Goal: Answer question/provide support: Share knowledge or assist other users

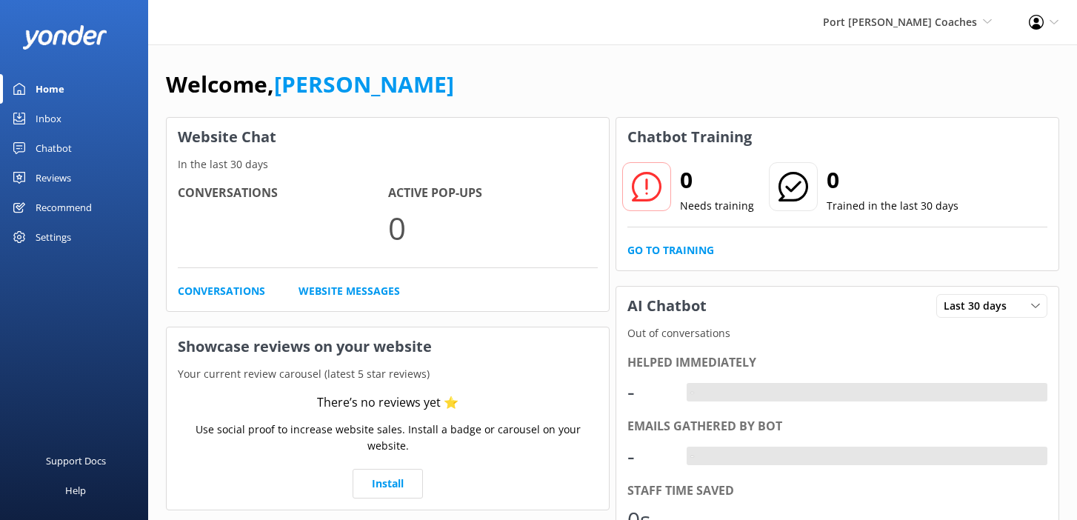
click at [686, 59] on div "Welcome, [PERSON_NAME] Website Chat In the last 30 days Conversations Active Po…" at bounding box center [612, 509] width 929 height 931
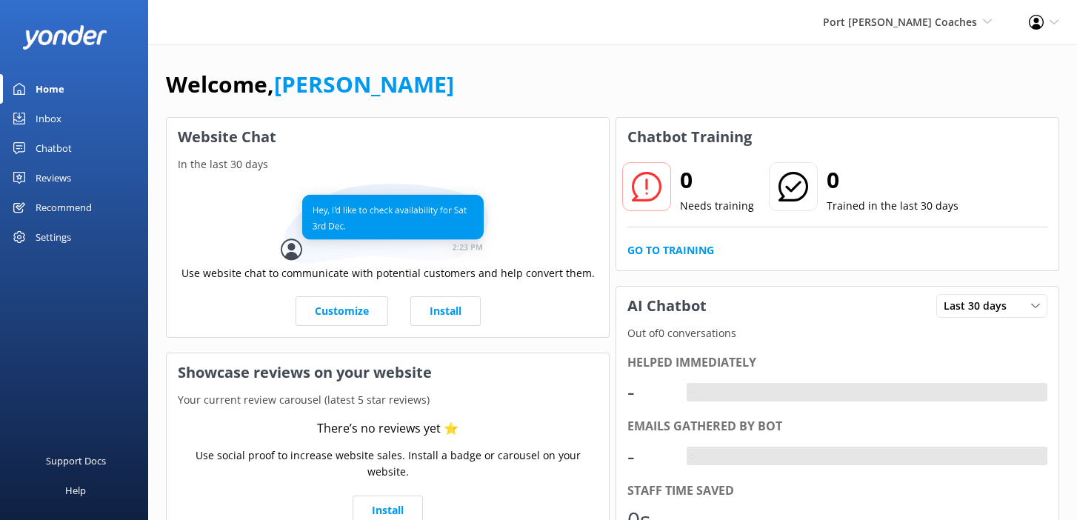
click at [77, 141] on link "Chatbot" at bounding box center [74, 148] width 148 height 30
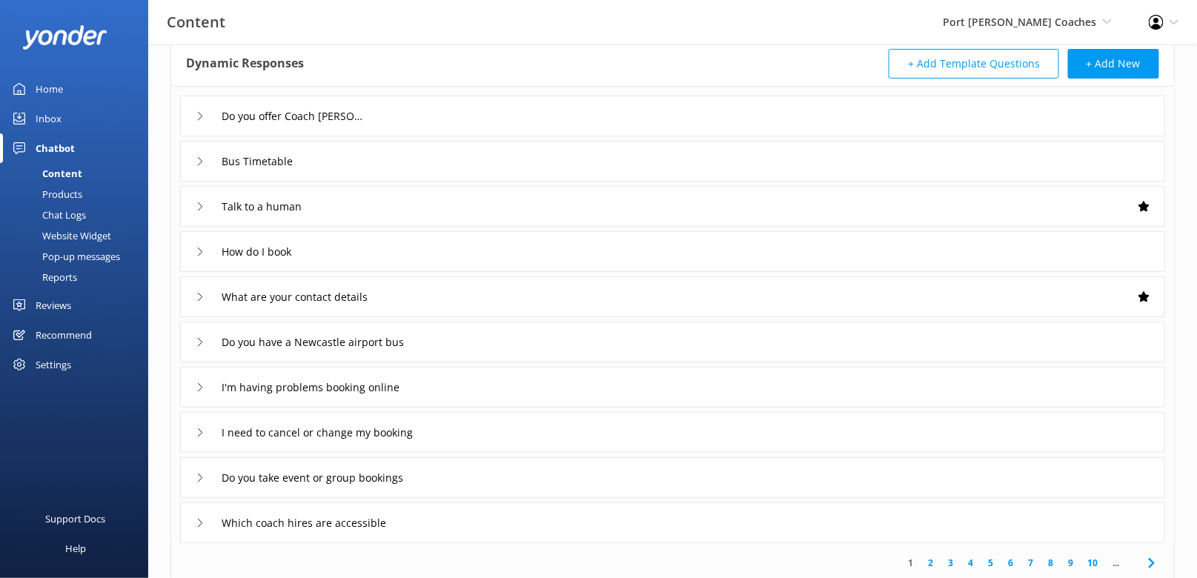
scroll to position [116, 0]
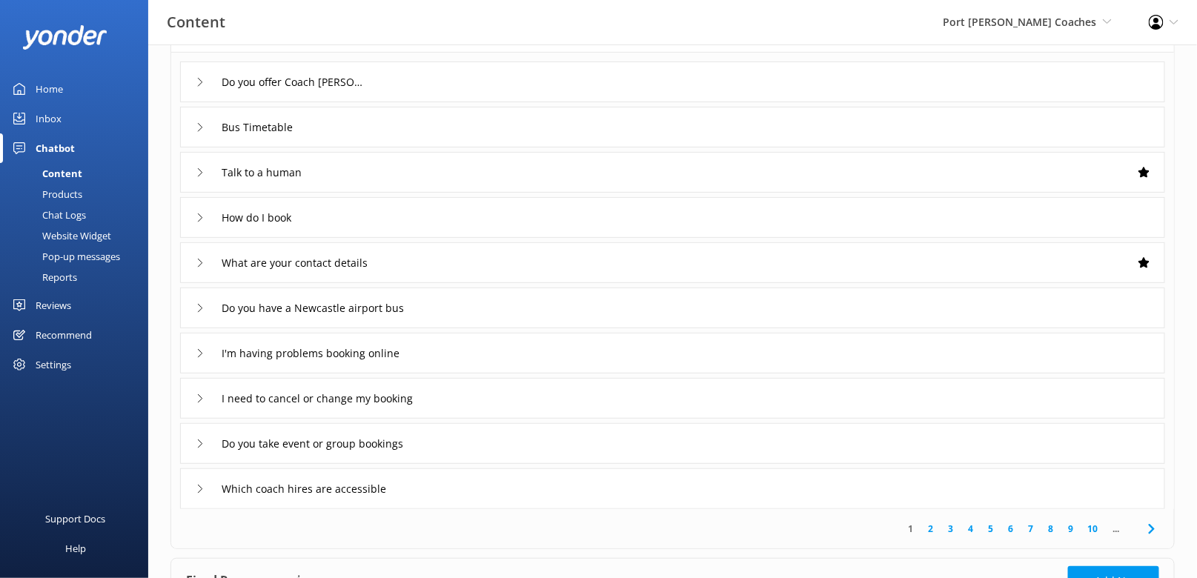
click at [86, 244] on div "Website Widget" at bounding box center [60, 235] width 102 height 21
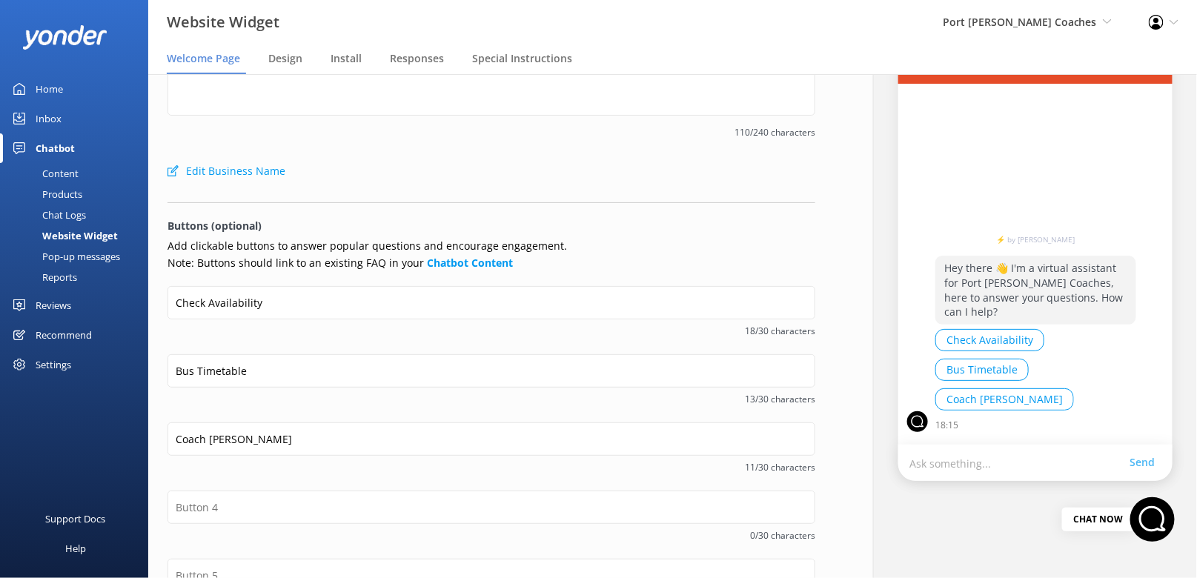
scroll to position [27, 0]
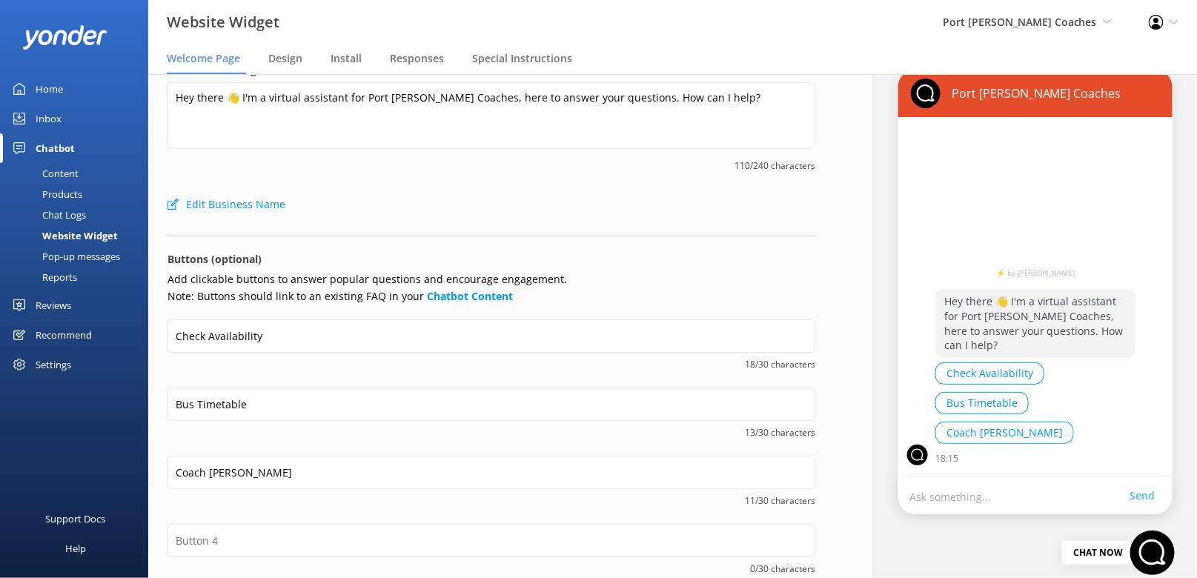
click at [608, 201] on div "Edit Business Name" at bounding box center [491, 205] width 648 height 30
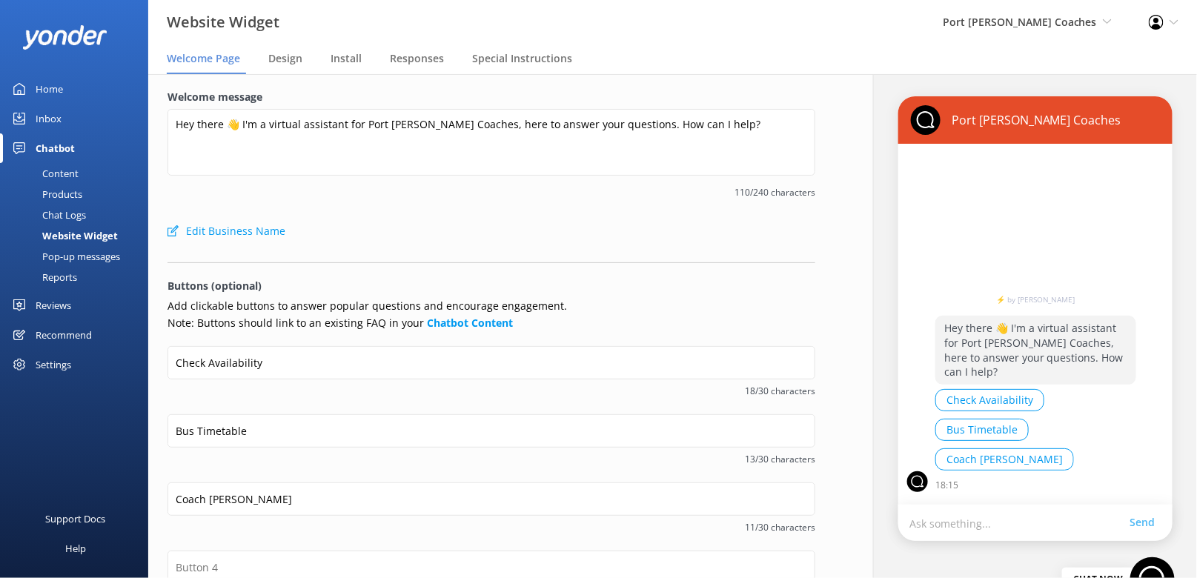
click at [654, 293] on form "Welcome message Hey there 👋 I'm a virtual assistant for Port Stephens Coaches, …" at bounding box center [491, 448] width 648 height 718
click at [647, 262] on form "Welcome message Hey there 👋 I'm a virtual assistant for Port Stephens Coaches, …" at bounding box center [491, 448] width 648 height 718
click at [490, 227] on div "Edit Business Name" at bounding box center [491, 231] width 648 height 30
click at [62, 115] on link "Inbox" at bounding box center [74, 119] width 148 height 30
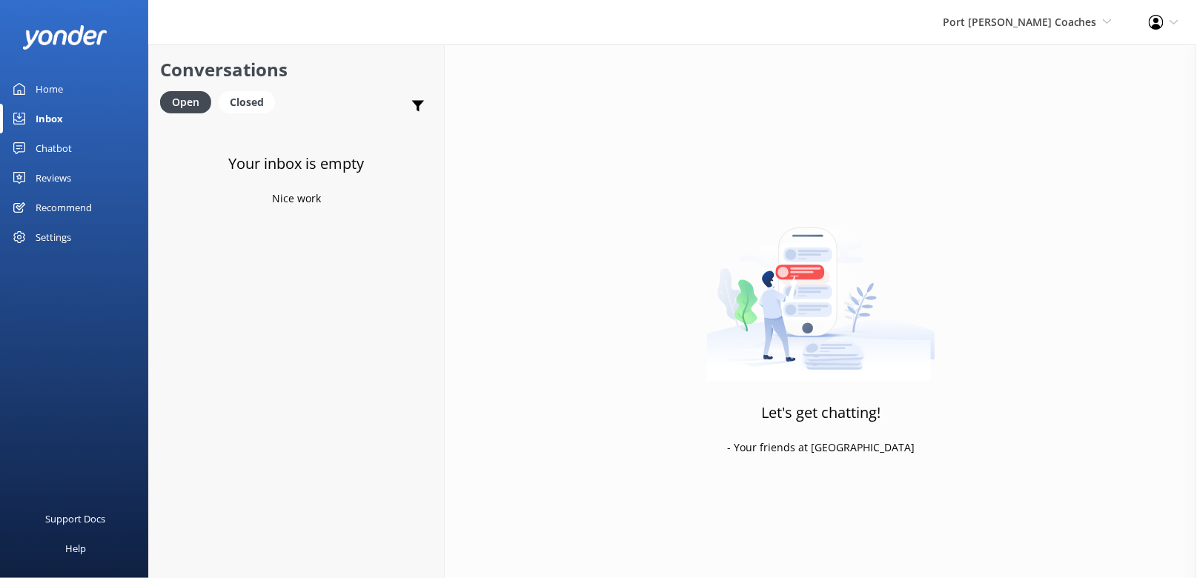
click at [59, 149] on div "Chatbot" at bounding box center [54, 148] width 36 height 30
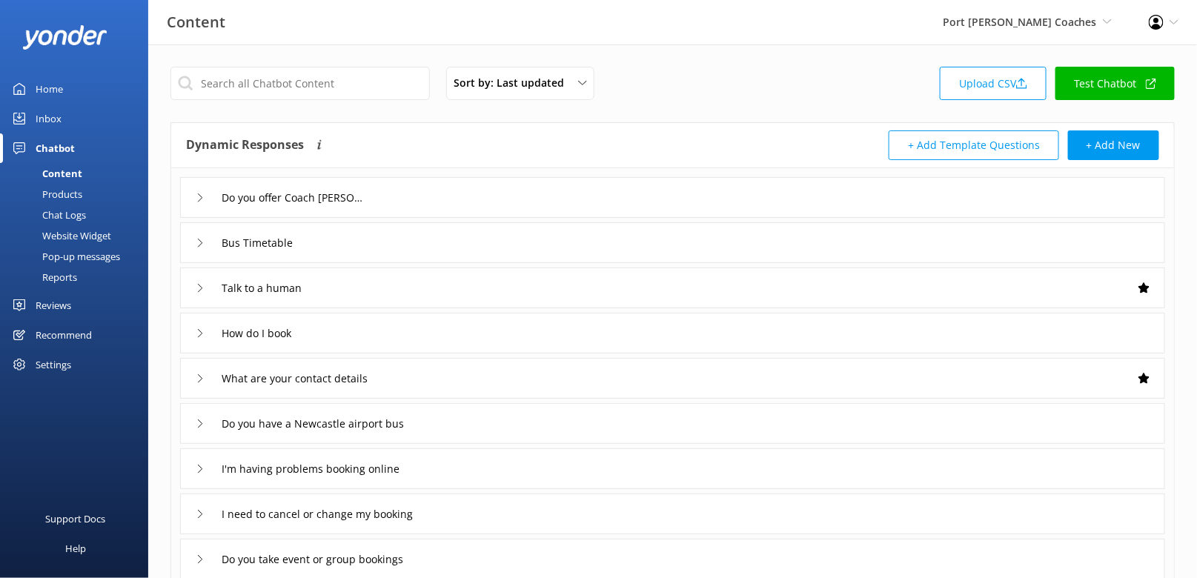
click at [418, 106] on div "Sort by: Last updated Title (A-Z) Last updated Upload CSV Test Chatbot" at bounding box center [672, 88] width 1004 height 42
click at [685, 105] on div "Sort by: Last updated Title (A-Z) Last updated Upload CSV Test Chatbot" at bounding box center [672, 88] width 1004 height 42
click at [685, 96] on div "Sort by: Last updated Title (A-Z) Last updated Upload CSV Test Chatbot" at bounding box center [672, 88] width 1004 height 42
click at [372, 40] on div "Content Port Stephens Coaches Black Cat Cruises Banff Airporter International A…" at bounding box center [598, 22] width 1197 height 44
click at [90, 193] on link "Products" at bounding box center [78, 194] width 139 height 21
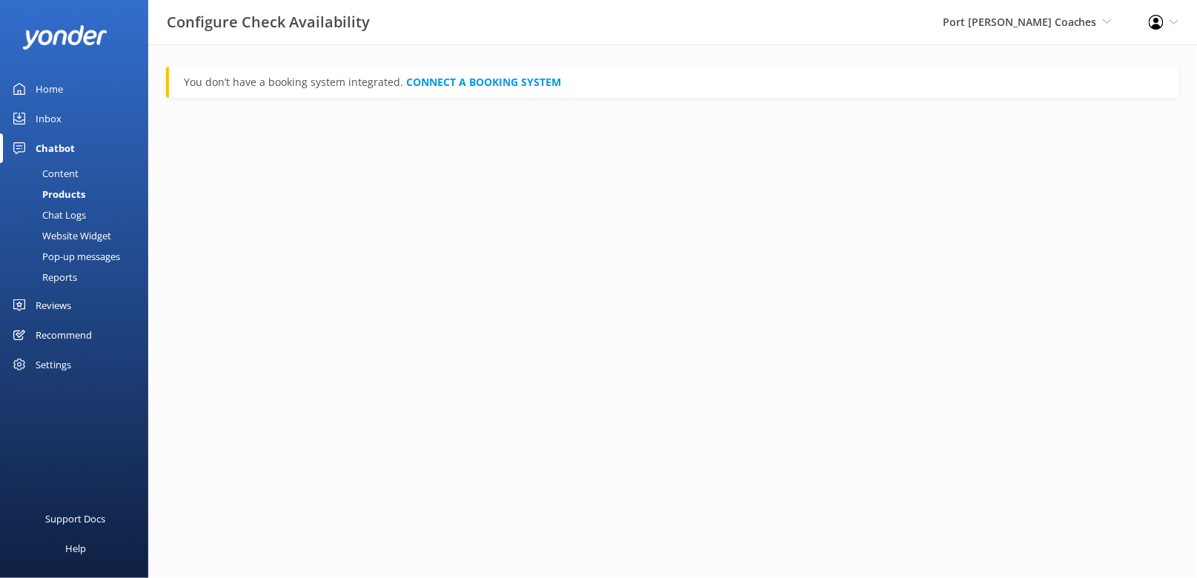
click at [54, 163] on div "Content" at bounding box center [44, 173] width 70 height 21
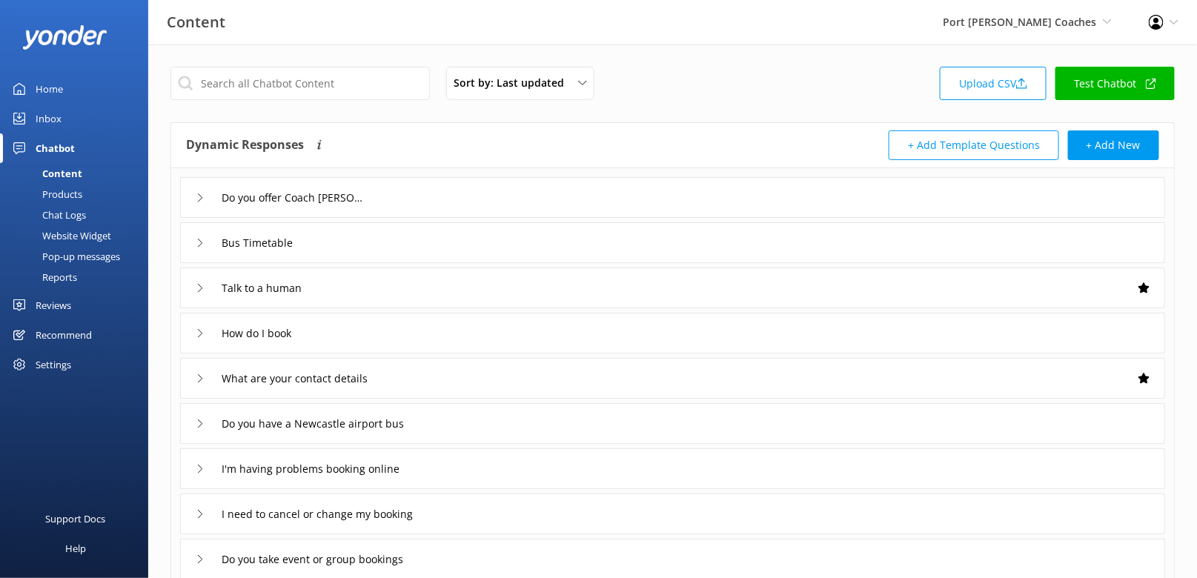
click at [713, 89] on div "Sort by: Last updated Title (A-Z) Last updated Upload CSV Test Chatbot" at bounding box center [672, 88] width 1004 height 42
click at [779, 77] on div "Sort by: Last updated Title (A-Z) Last updated Upload CSV Test Chatbot" at bounding box center [672, 88] width 1004 height 42
click at [826, 50] on div "Sort by: Last updated Title (A-Z) Last updated Upload CSV Test Chatbot Dynamic …" at bounding box center [672, 431] width 1048 height 775
click at [402, 93] on input "text" at bounding box center [299, 83] width 259 height 33
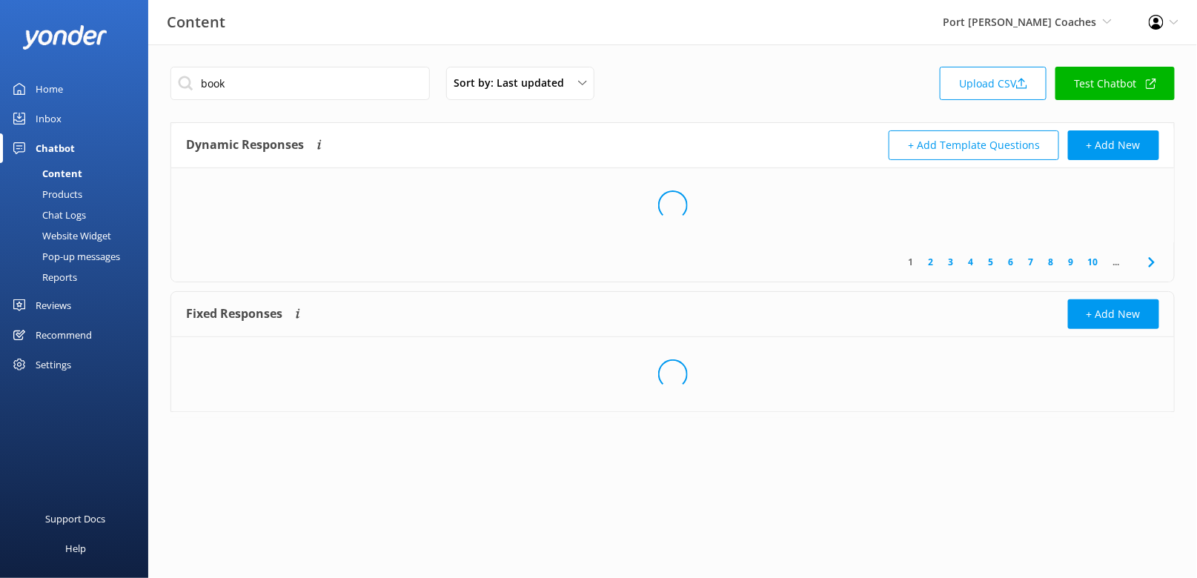
click at [870, 49] on div "book Sort by: Last updated Title (A-Z) Last updated Upload CSV Test Chatbot Dyn…" at bounding box center [672, 250] width 1048 height 412
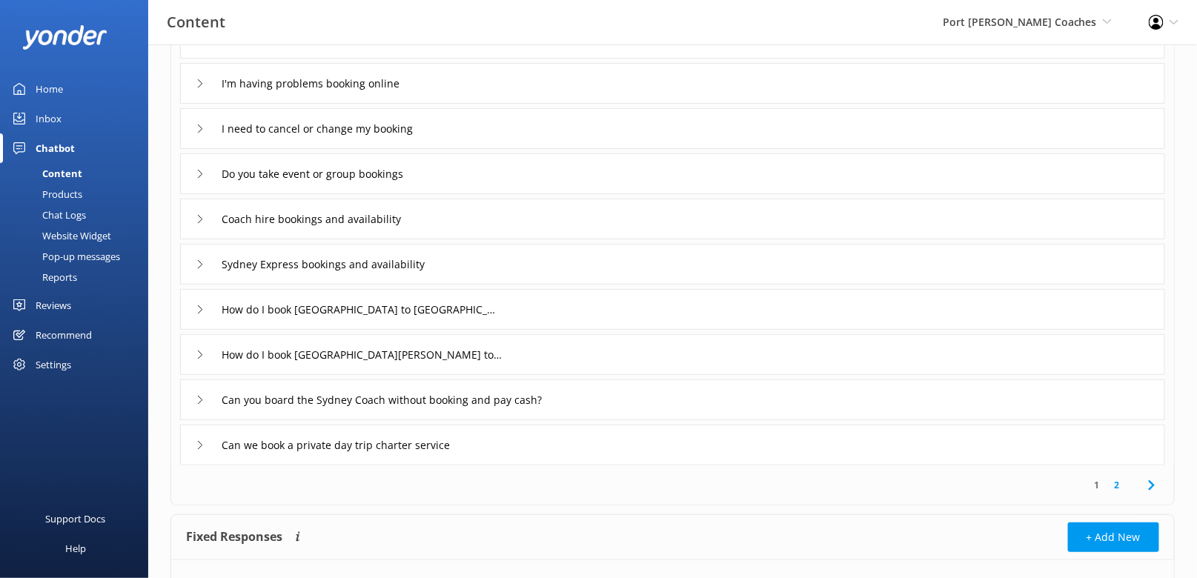
scroll to position [167, 0]
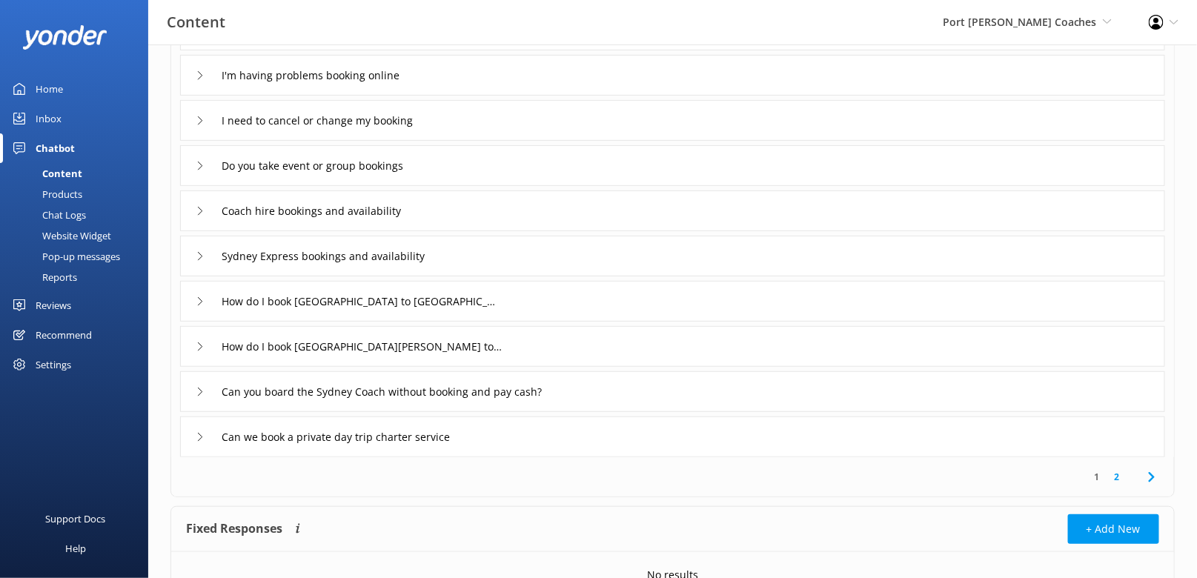
click at [1077, 479] on link "2" at bounding box center [1117, 477] width 20 height 14
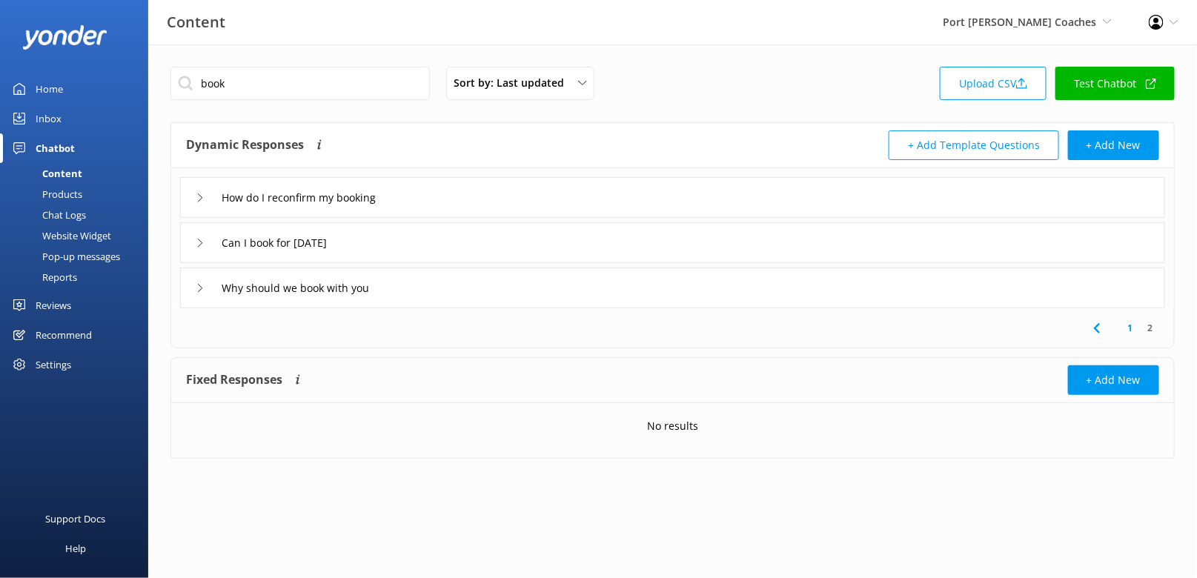
click at [1077, 328] on link "1" at bounding box center [1130, 328] width 20 height 14
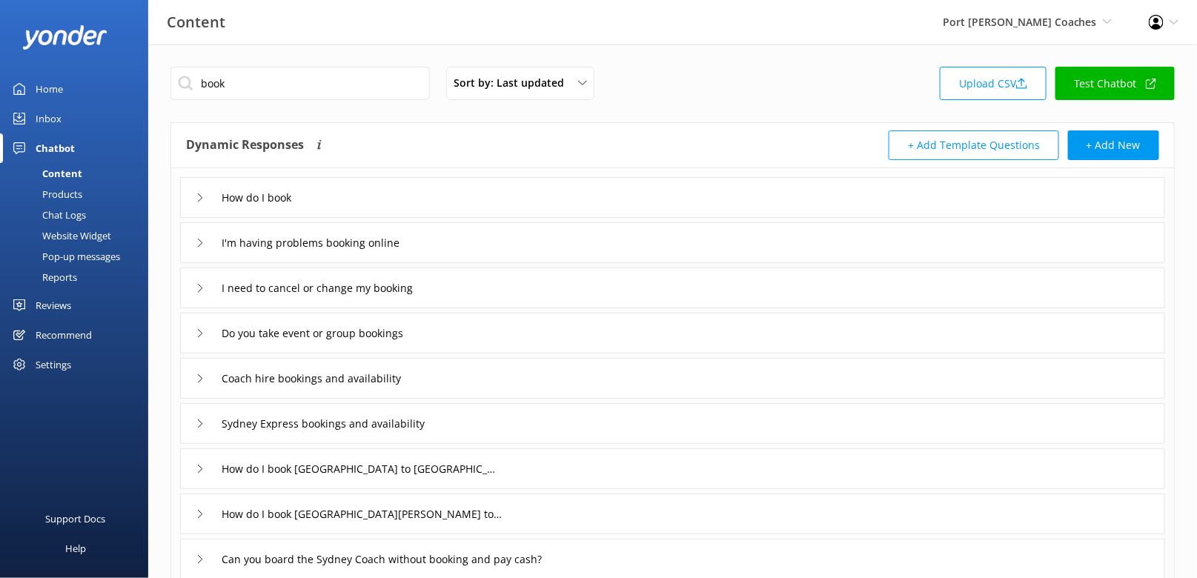
click at [769, 89] on div "book Sort by: Last updated Title (A-Z) Last updated Upload CSV Test Chatbot" at bounding box center [672, 88] width 1004 height 42
click at [397, 87] on input "book" at bounding box center [299, 83] width 259 height 33
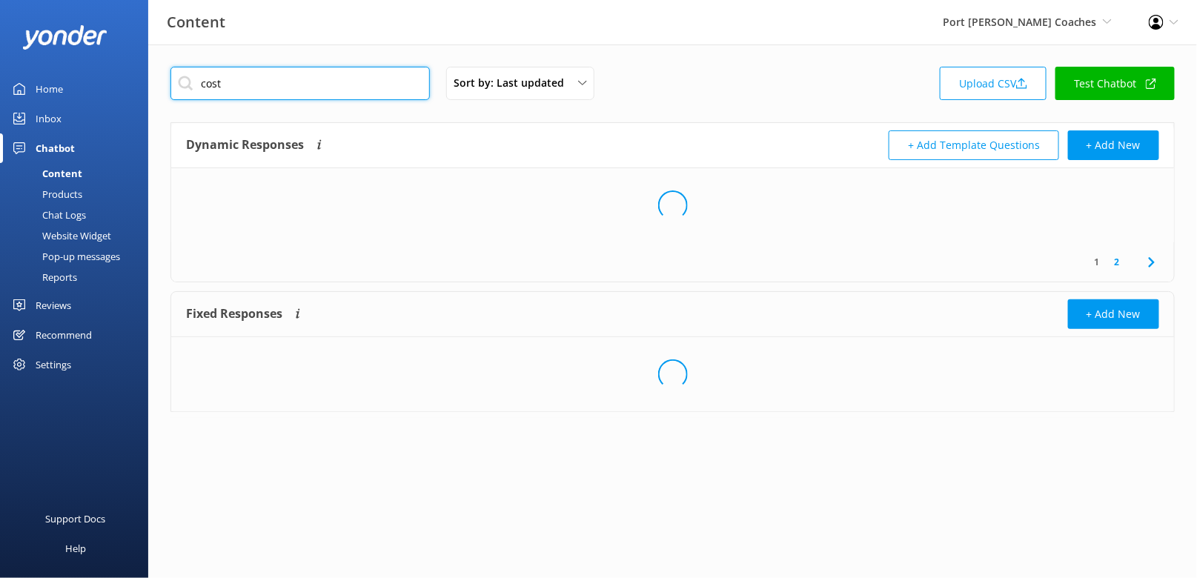
type input "cost"
click at [733, 76] on div "cost Sort by: Last updated Title (A-Z) Last updated Upload CSV Test Chatbot" at bounding box center [672, 88] width 1004 height 42
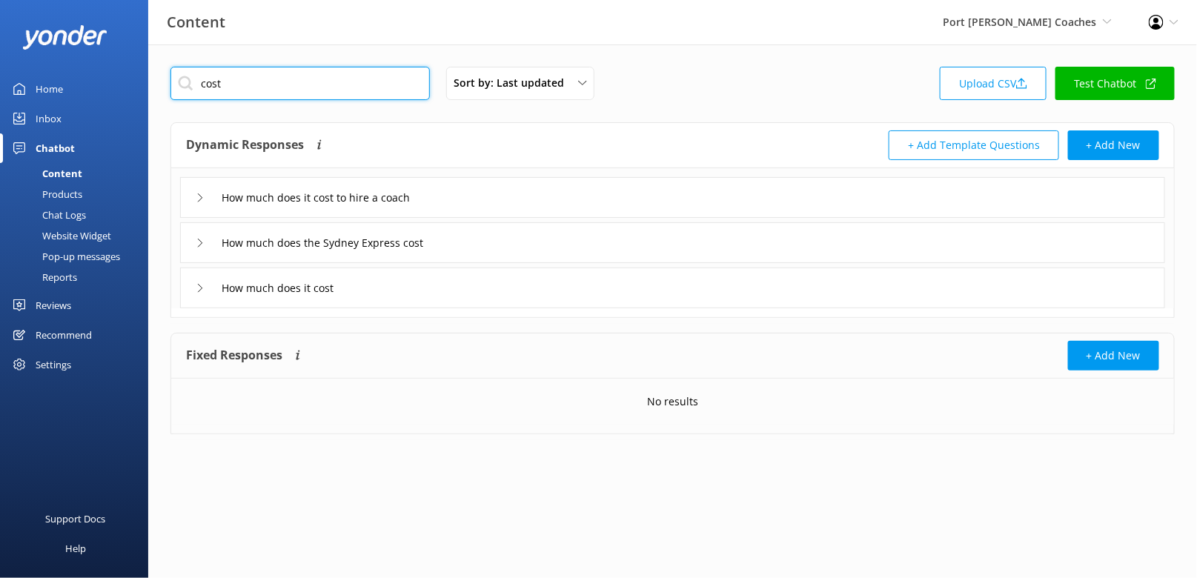
click at [375, 96] on input "cost" at bounding box center [299, 83] width 259 height 33
click at [456, 34] on div "Content Port Stephens Coaches Black Cat Cruises Banff Airporter International A…" at bounding box center [598, 22] width 1197 height 44
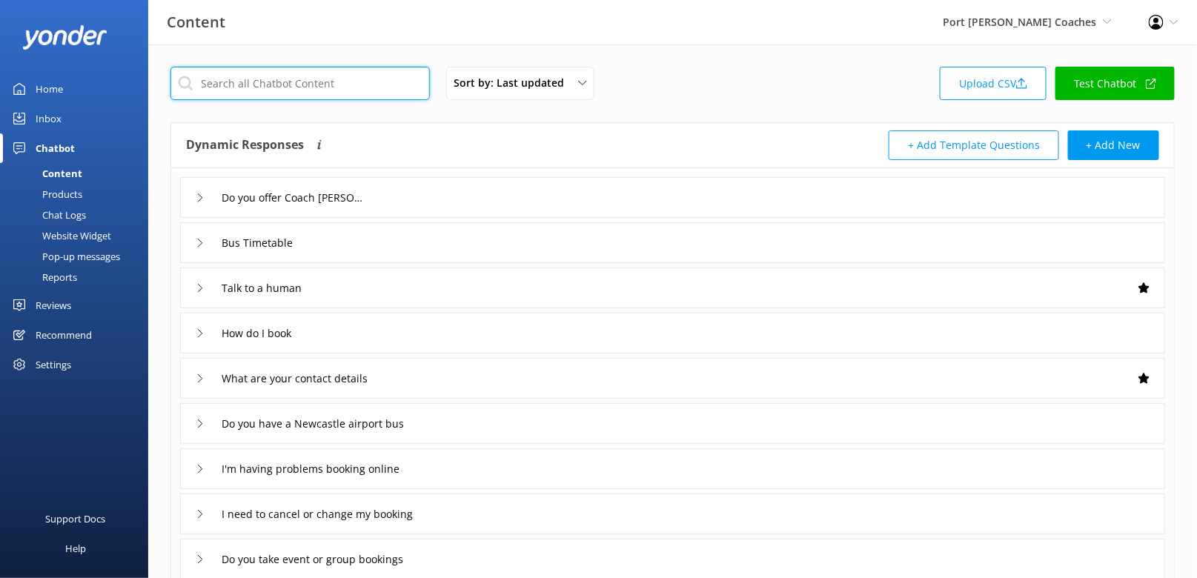
click at [290, 94] on input "text" at bounding box center [299, 83] width 259 height 33
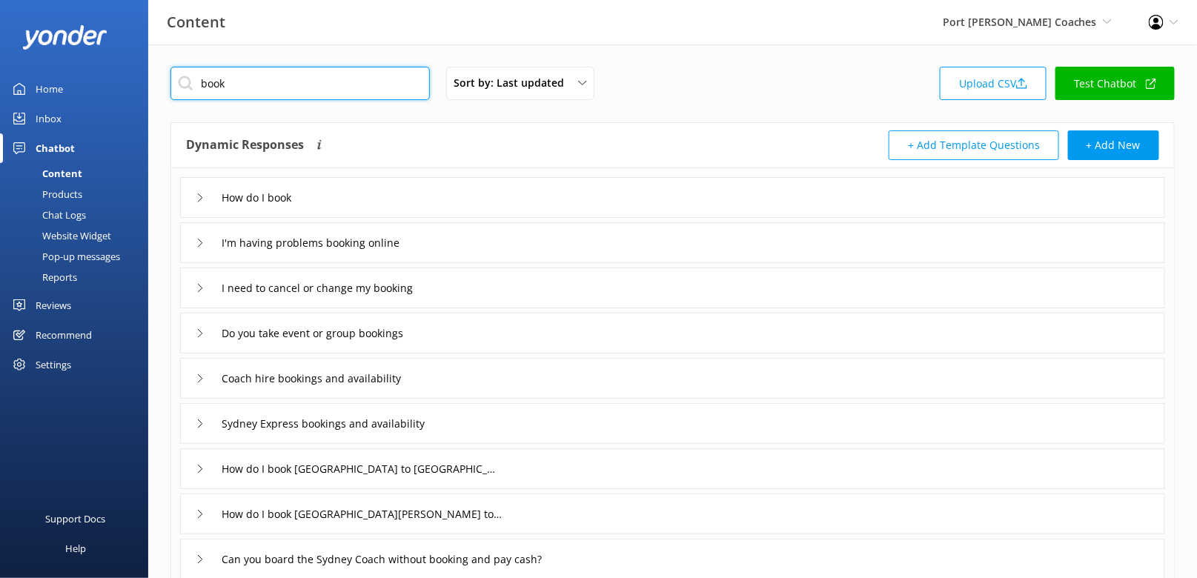
type input "book"
click at [382, 193] on div "How do I book" at bounding box center [672, 197] width 985 height 41
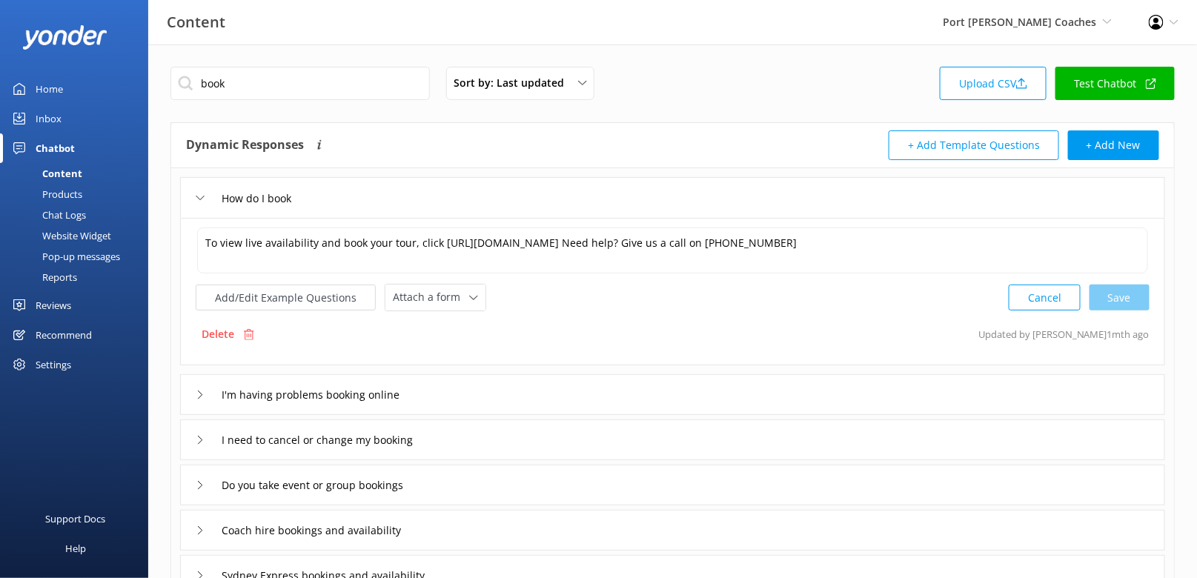
click at [382, 193] on div "How do I book" at bounding box center [672, 197] width 985 height 41
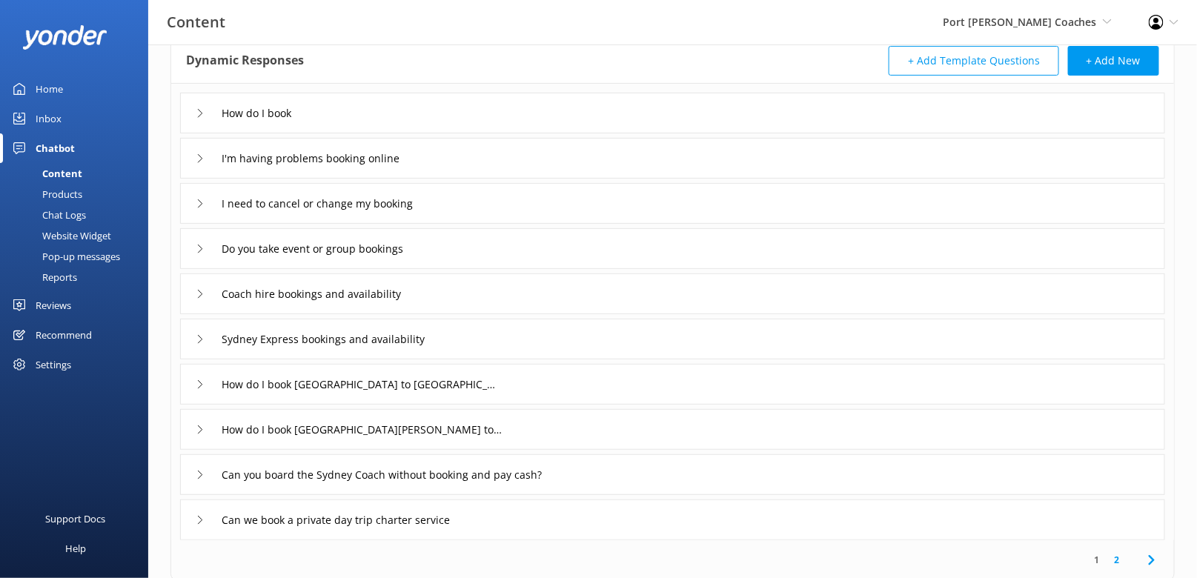
scroll to position [102, 0]
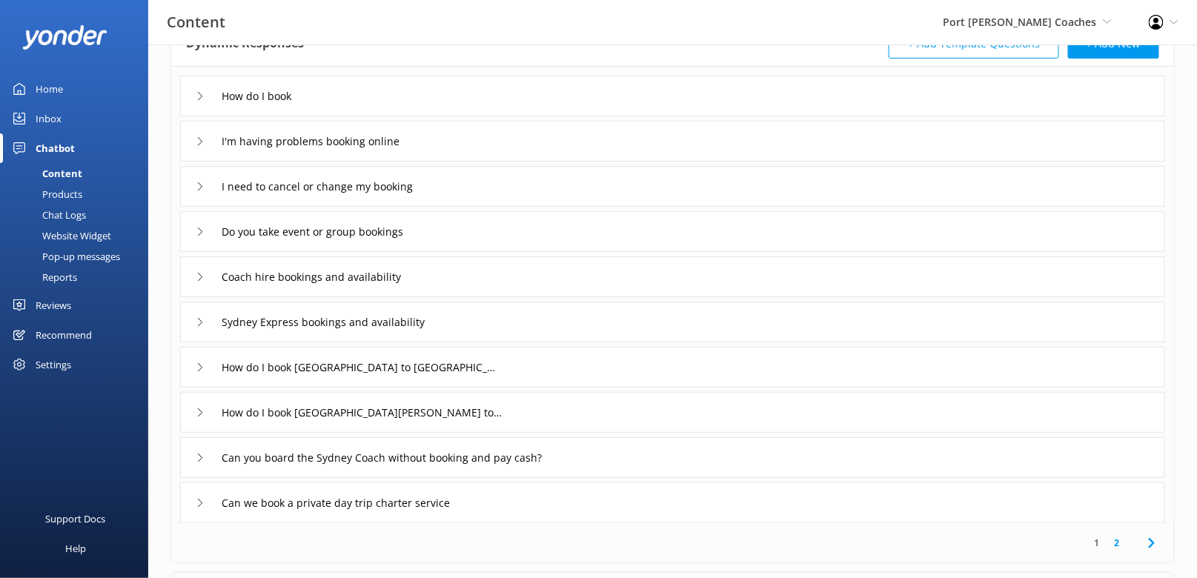
click at [494, 272] on div "Coach hire bookings and availability" at bounding box center [672, 276] width 985 height 41
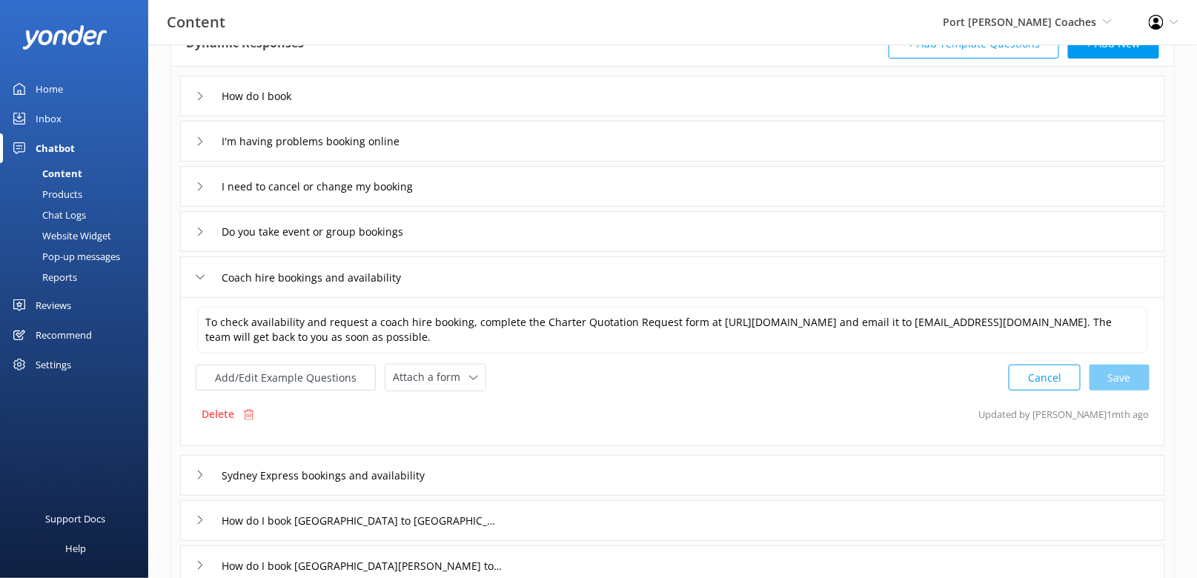
click at [494, 272] on div "Coach hire bookings and availability" at bounding box center [672, 276] width 985 height 41
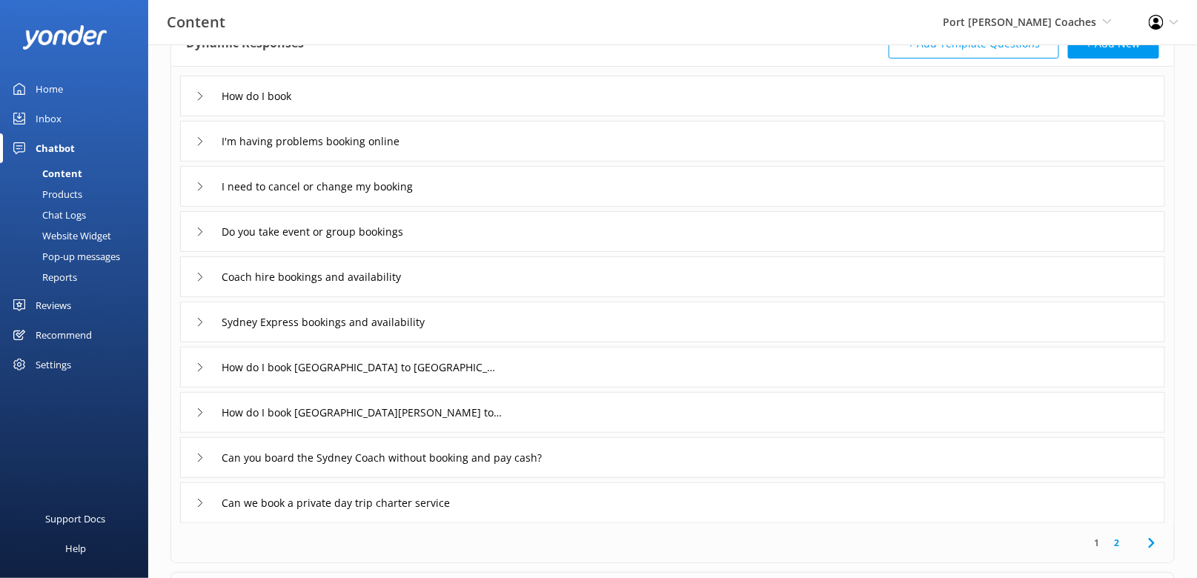
click at [1077, 519] on link "2" at bounding box center [1117, 543] width 20 height 14
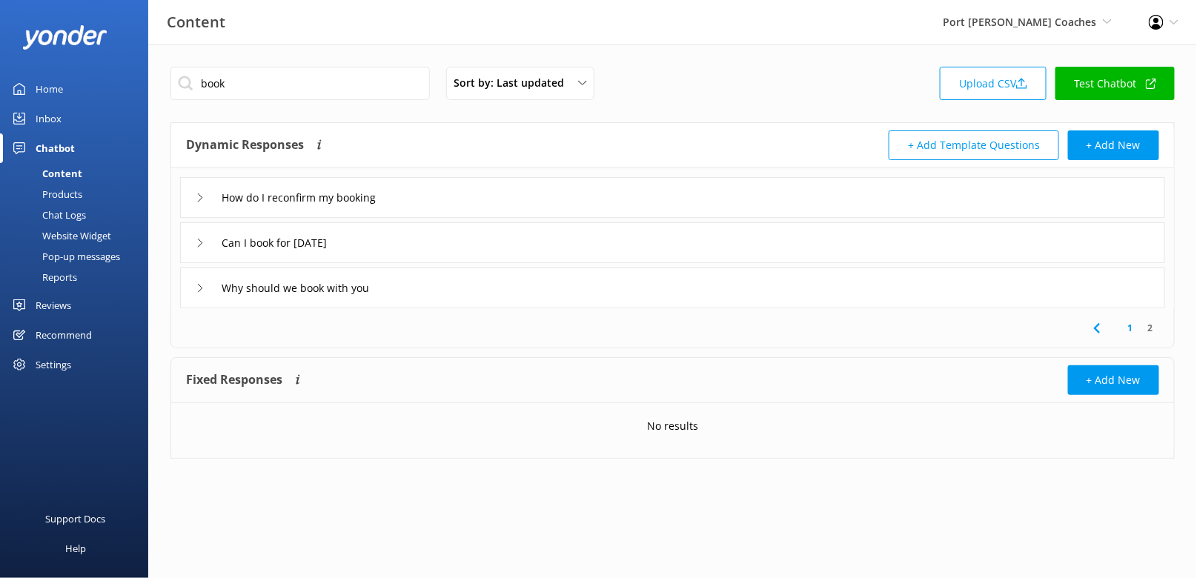
click at [1077, 327] on icon at bounding box center [1097, 328] width 18 height 18
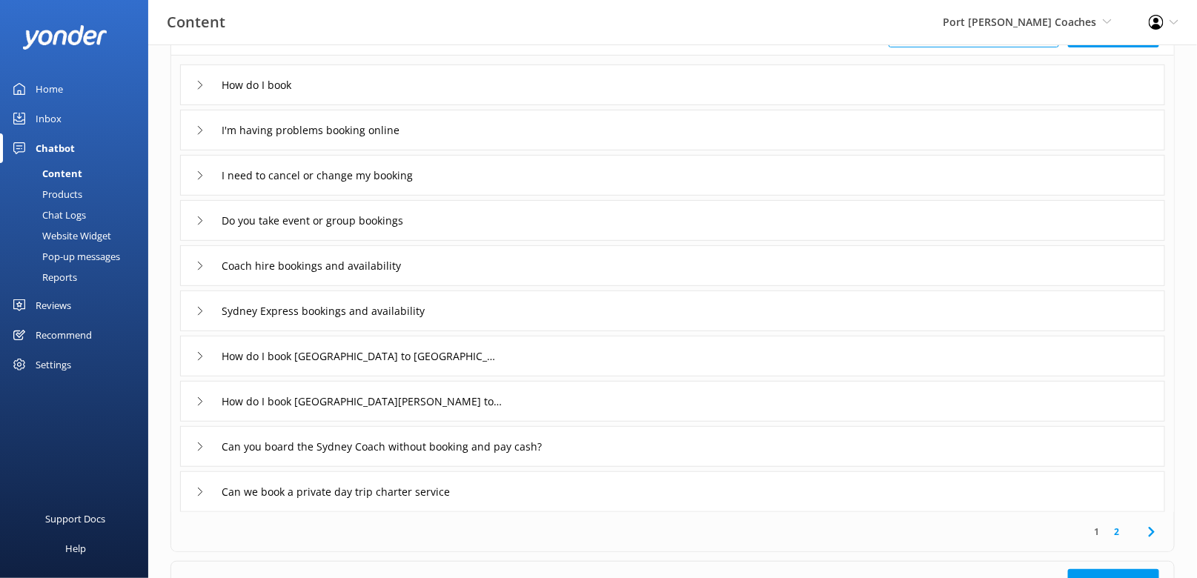
scroll to position [126, 0]
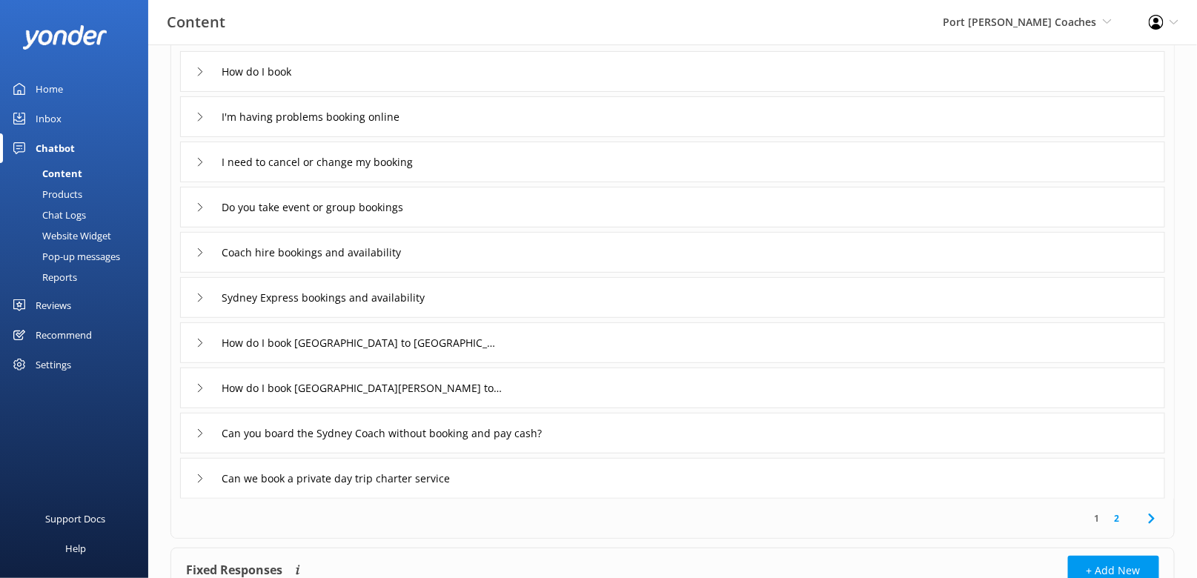
click at [576, 296] on div "Sydney Express bookings and availability" at bounding box center [672, 297] width 985 height 41
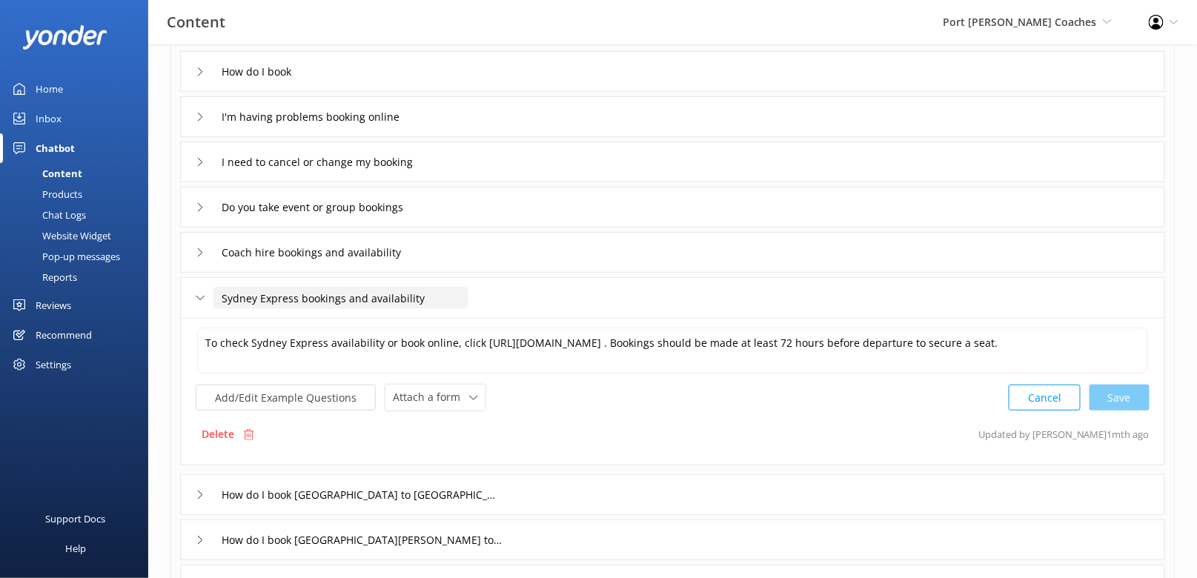
drag, startPoint x: 295, startPoint y: 298, endPoint x: 293, endPoint y: 284, distance: 14.2
click at [293, 286] on div "Sydney Express bookings and availability" at bounding box center [323, 298] width 255 height 24
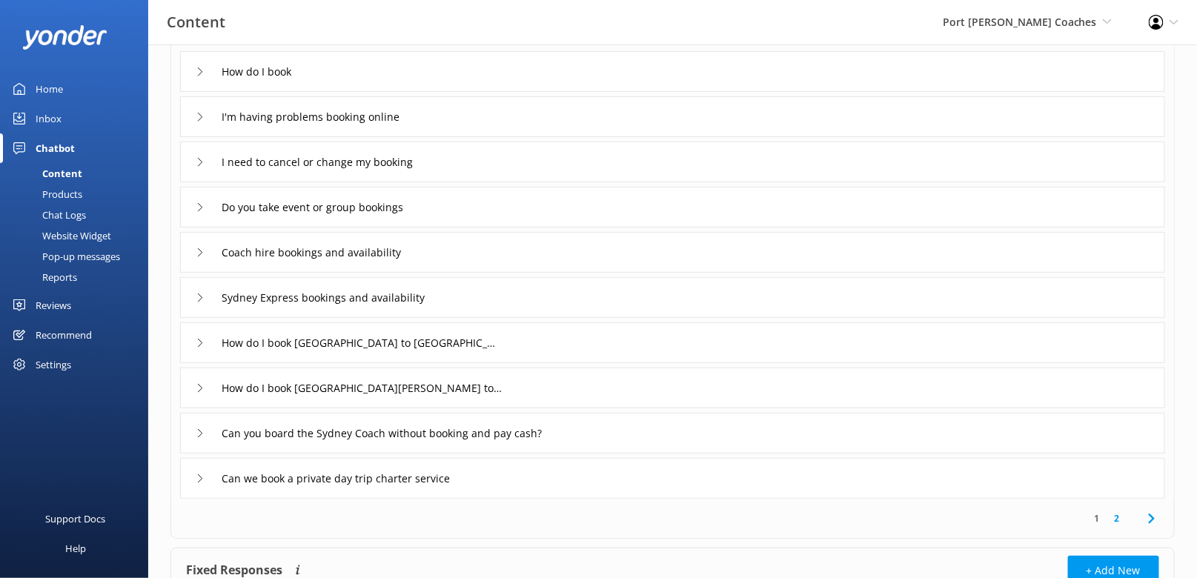
click at [540, 295] on div "Sydney Express bookings and availability" at bounding box center [672, 297] width 985 height 41
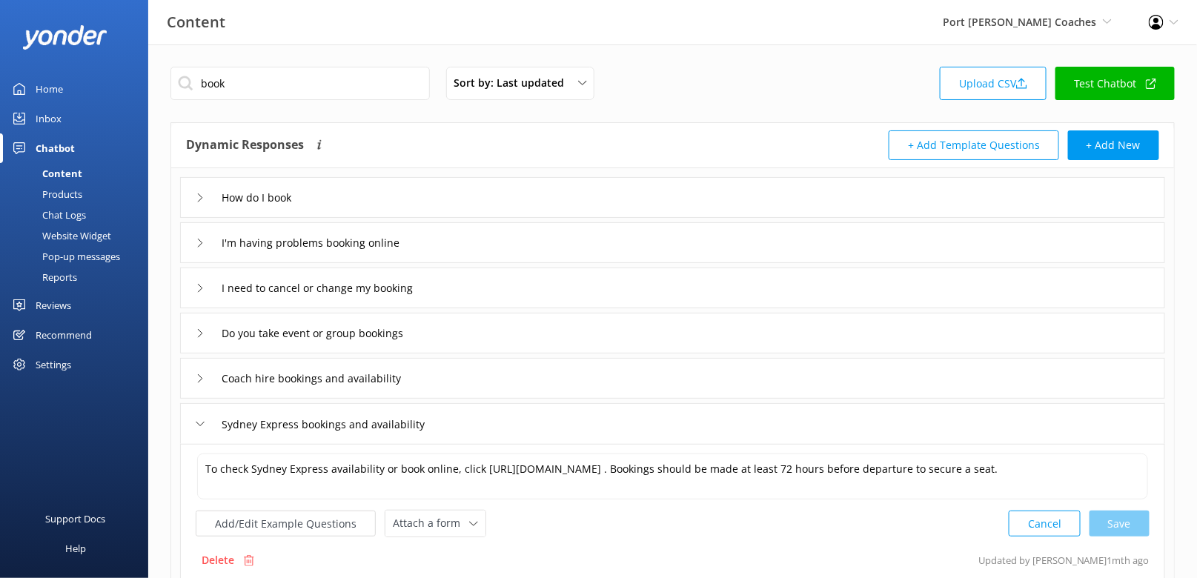
click at [915, 76] on div "book Sort by: Last updated Title (A-Z) Last updated Upload CSV Test Chatbot" at bounding box center [672, 88] width 1004 height 42
click at [1077, 82] on link "Test Chatbot" at bounding box center [1114, 83] width 119 height 33
click at [64, 205] on div "Chat Logs" at bounding box center [47, 214] width 77 height 21
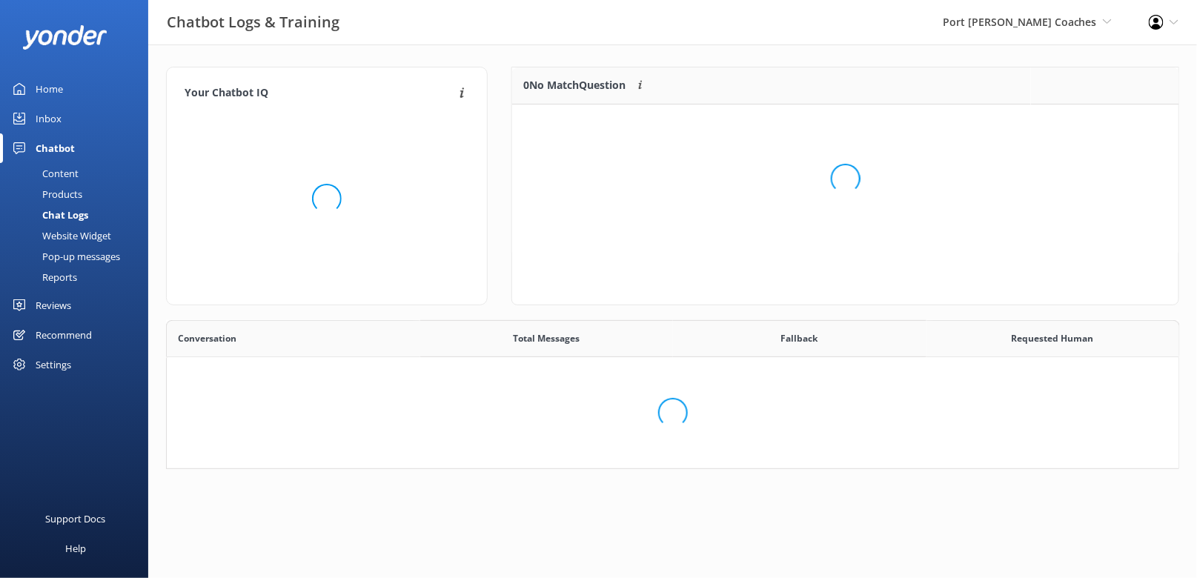
scroll to position [133, 1013]
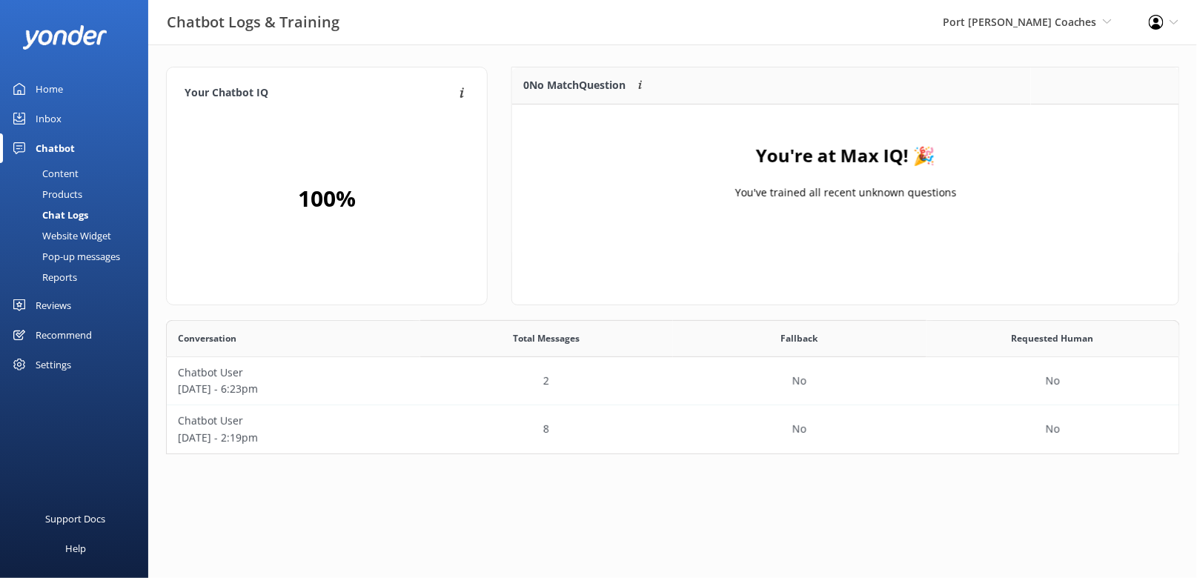
click at [679, 290] on div "0 No Match Question Customers sometimes ask questions that don't fully match an…" at bounding box center [845, 186] width 668 height 239
click at [579, 374] on div "2" at bounding box center [546, 381] width 253 height 48
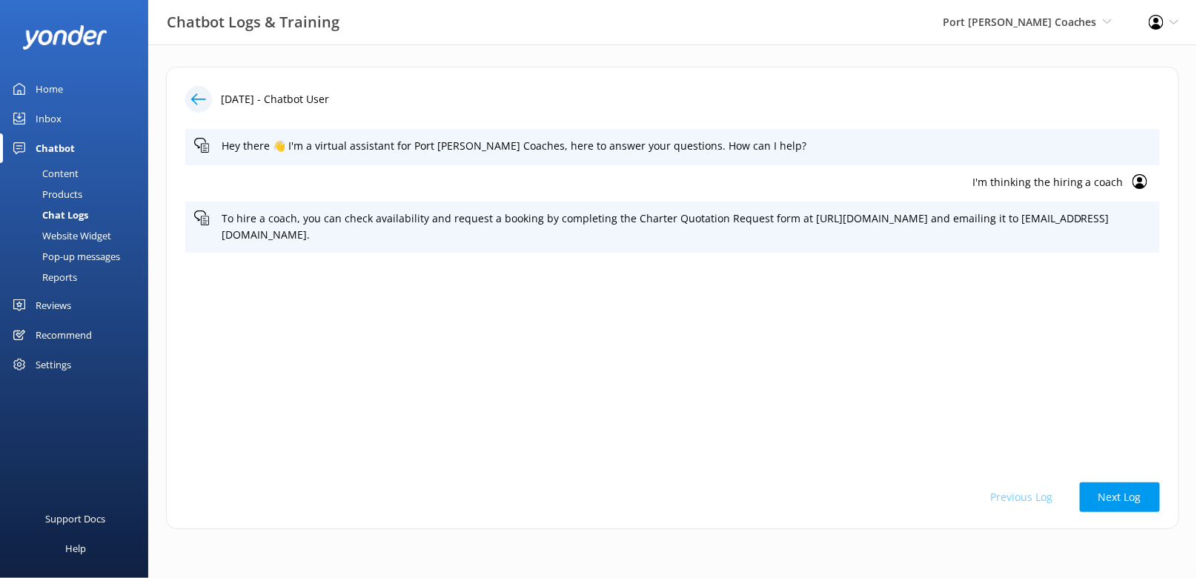
click at [1024, 185] on p "I'm thinking the hiring a coach" at bounding box center [658, 182] width 929 height 16
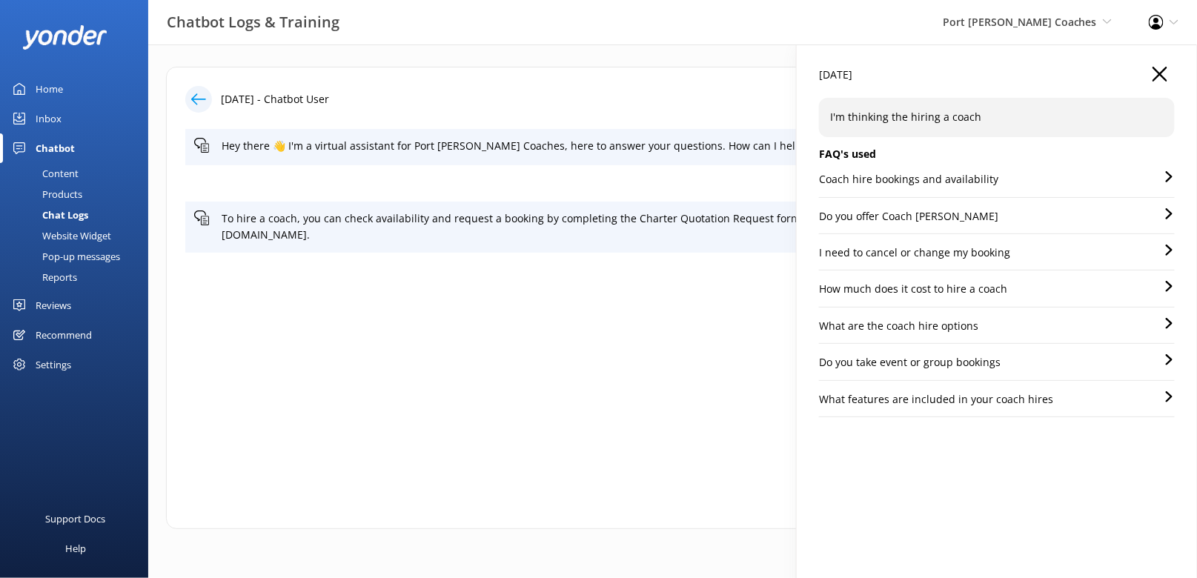
click at [1077, 67] on icon "button" at bounding box center [1159, 74] width 15 height 15
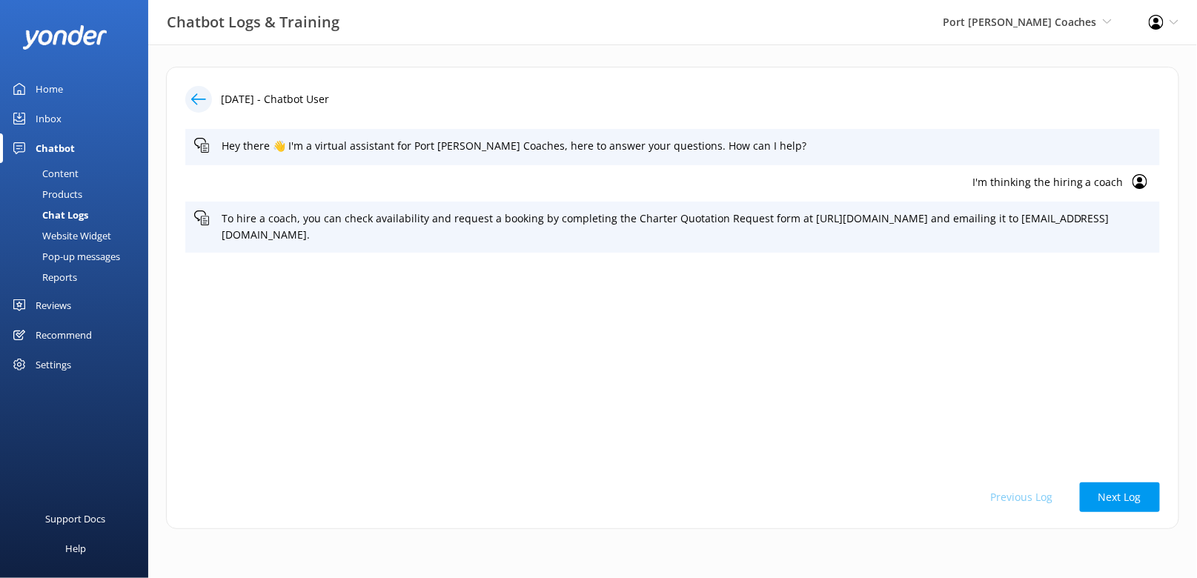
click at [654, 90] on div "1st Oct 2025 - Chatbot User" at bounding box center [672, 99] width 974 height 27
click at [84, 165] on link "Content" at bounding box center [78, 173] width 139 height 21
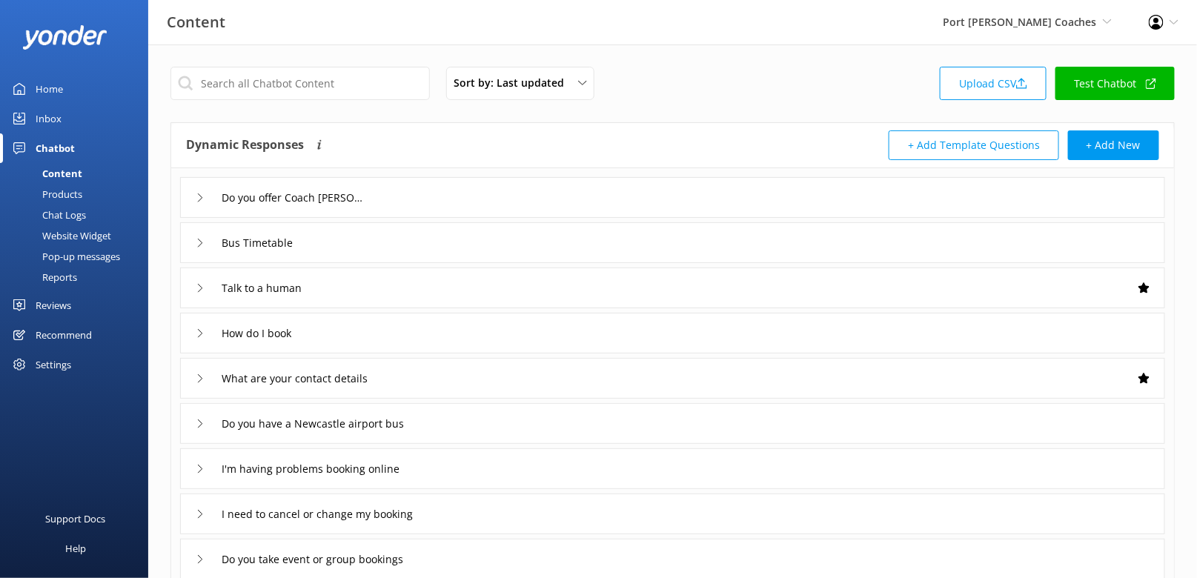
click at [685, 99] on div "Sort by: Last updated Title (A-Z) Last updated Upload CSV Test Chatbot" at bounding box center [672, 88] width 1004 height 42
click at [98, 213] on link "Chat Logs" at bounding box center [78, 214] width 139 height 21
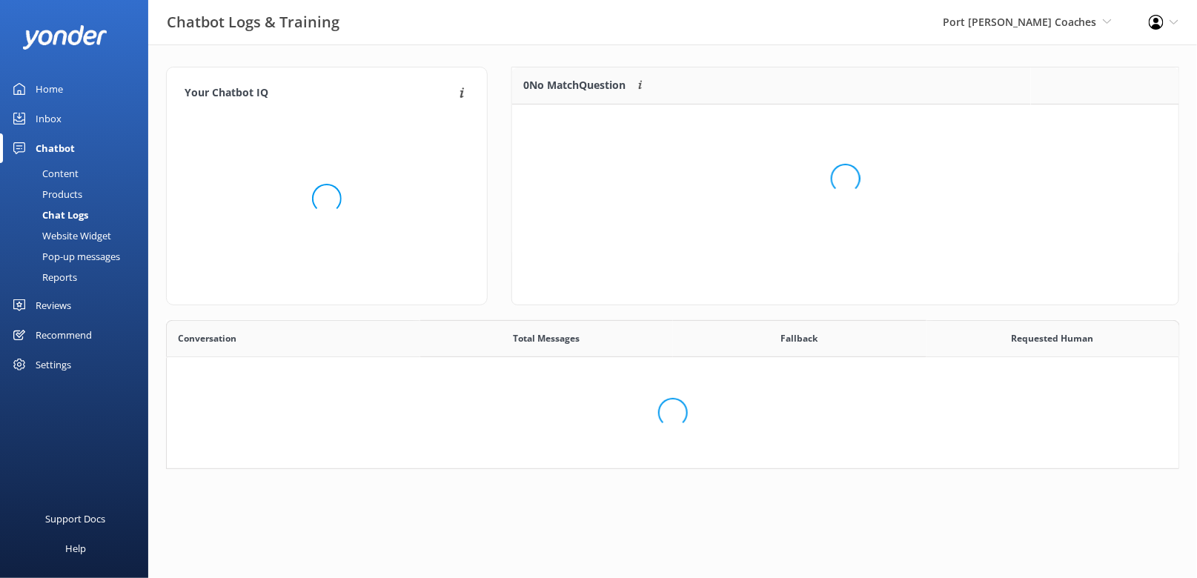
scroll to position [133, 1013]
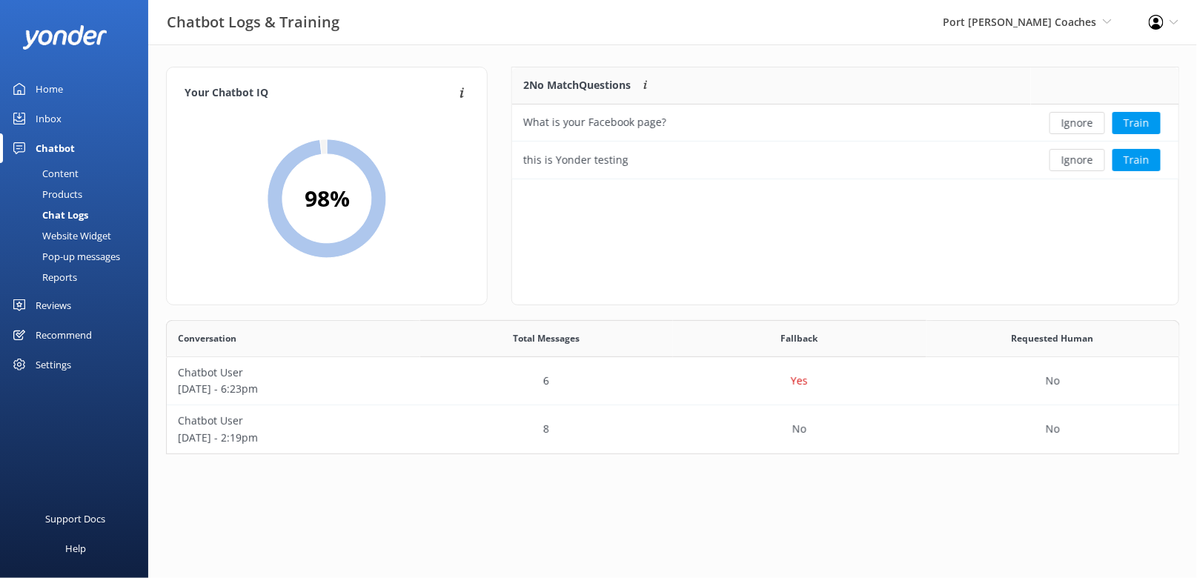
click at [716, 53] on div "Your Chatbot IQ Your Chatbot IQ is the percentage of trained FAQs against untra…" at bounding box center [672, 263] width 1048 height 439
click at [47, 171] on div "Content" at bounding box center [44, 173] width 70 height 21
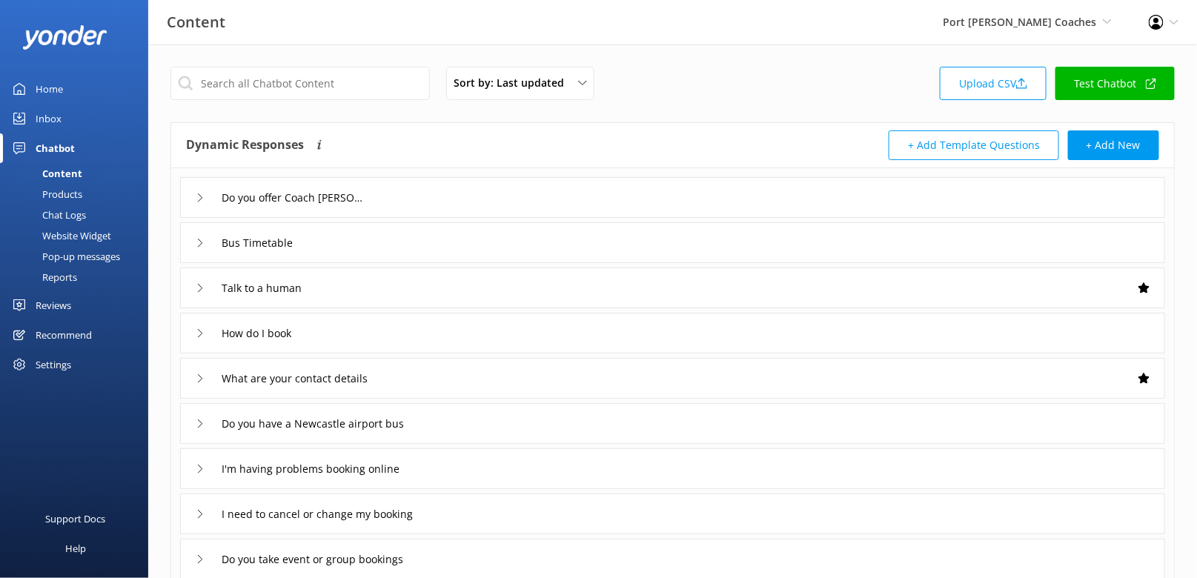
click at [461, 144] on div "Dynamic Responses The chatbot will generate a response based on the content inf…" at bounding box center [429, 145] width 487 height 30
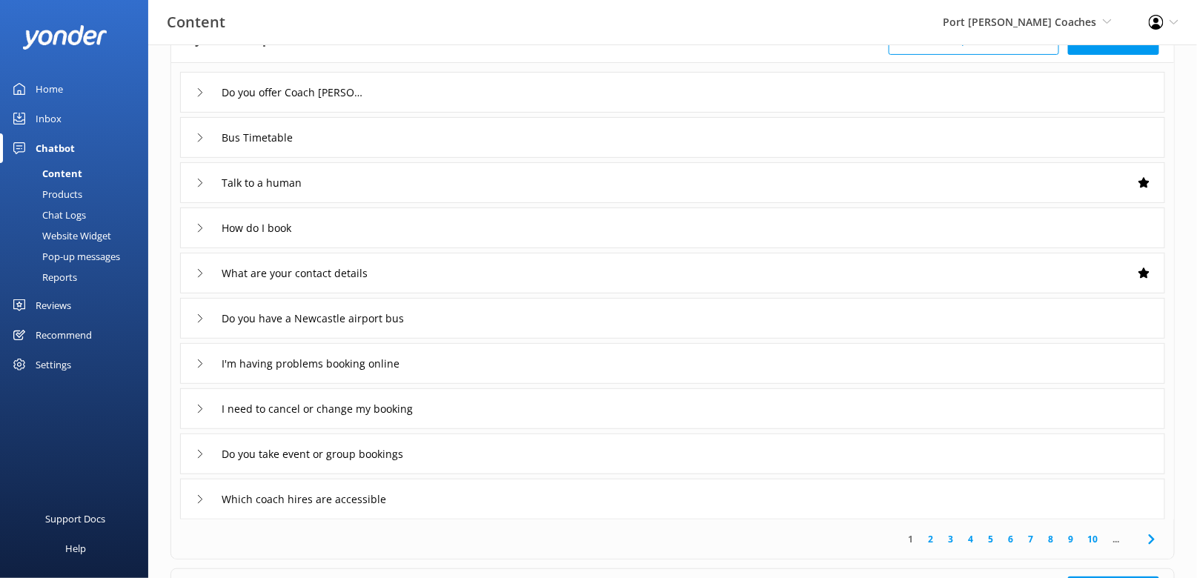
scroll to position [108, 0]
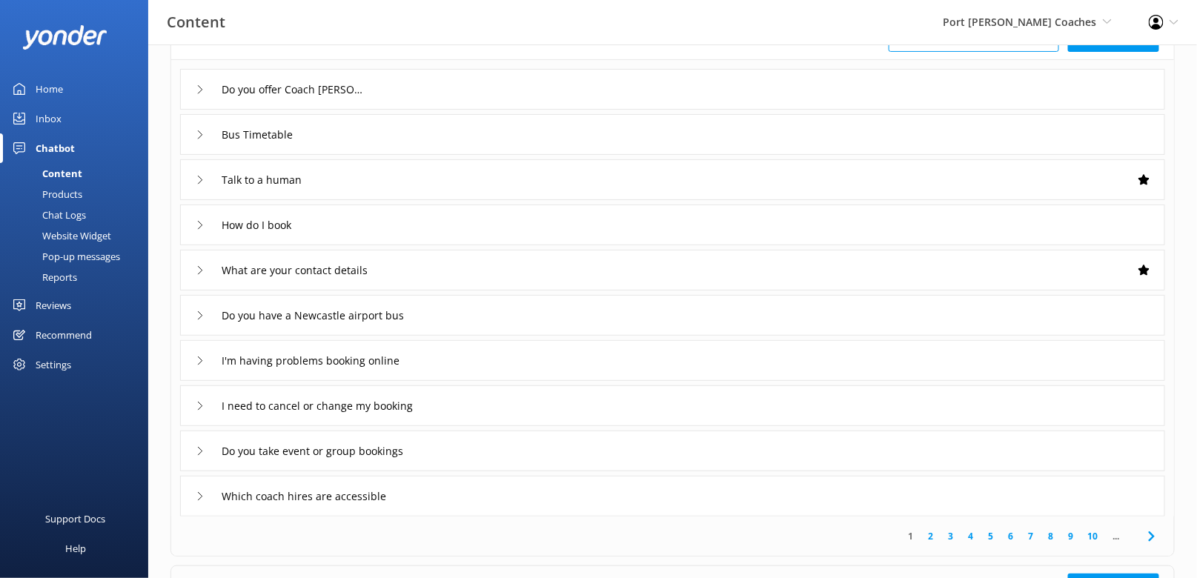
click at [551, 364] on div "I'm having problems booking online" at bounding box center [672, 360] width 985 height 41
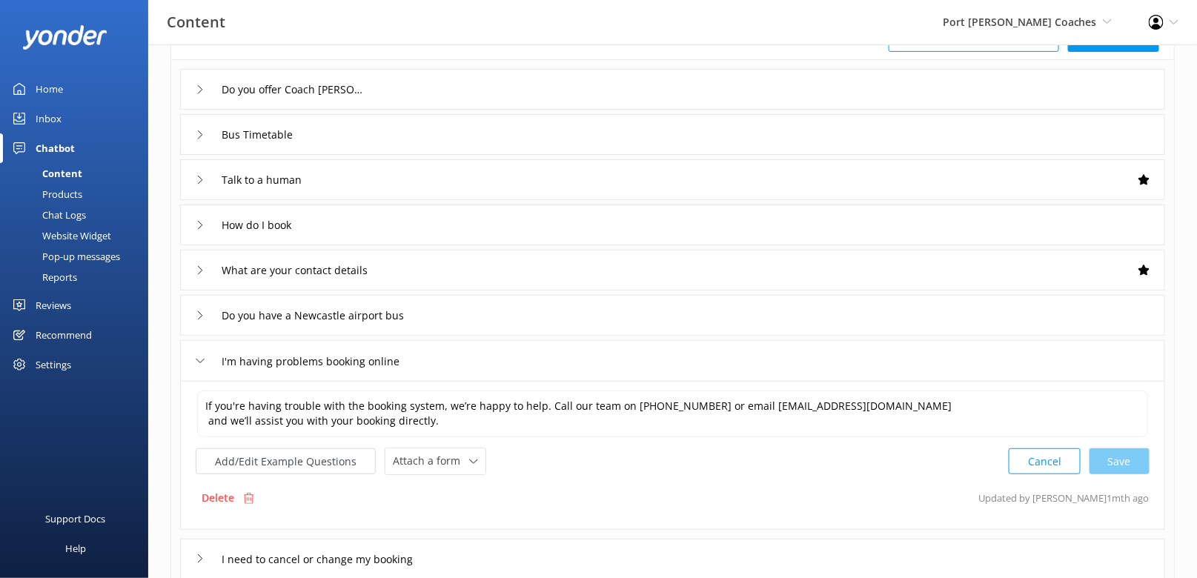
click at [64, 213] on div "Chat Logs" at bounding box center [47, 214] width 77 height 21
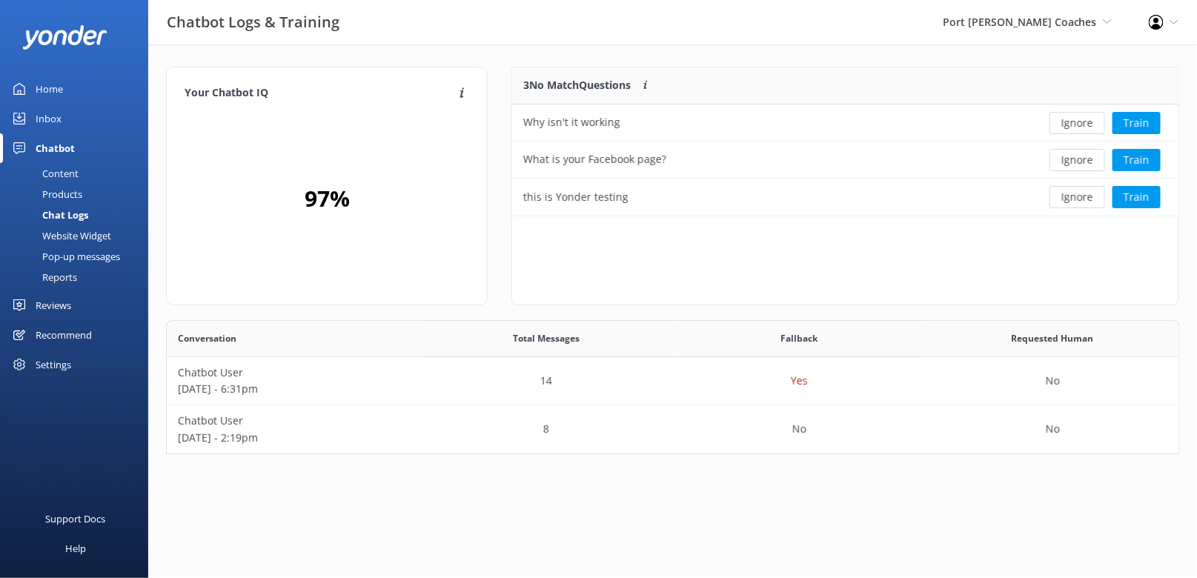
scroll to position [148, 667]
click at [525, 39] on div "Chatbot Logs & Training Port Stephens Coaches Black Cat Cruises Banff Airporter…" at bounding box center [598, 22] width 1197 height 44
click at [827, 41] on div "Chatbot Logs & Training Port Stephens Coaches Black Cat Cruises Banff Airporter…" at bounding box center [598, 22] width 1197 height 44
click at [734, 50] on div "Your Chatbot IQ Your Chatbot IQ is the percentage of trained FAQs against untra…" at bounding box center [672, 263] width 1048 height 439
click at [914, 47] on div "Your Chatbot IQ Your Chatbot IQ is the percentage of trained FAQs against untra…" at bounding box center [672, 263] width 1048 height 439
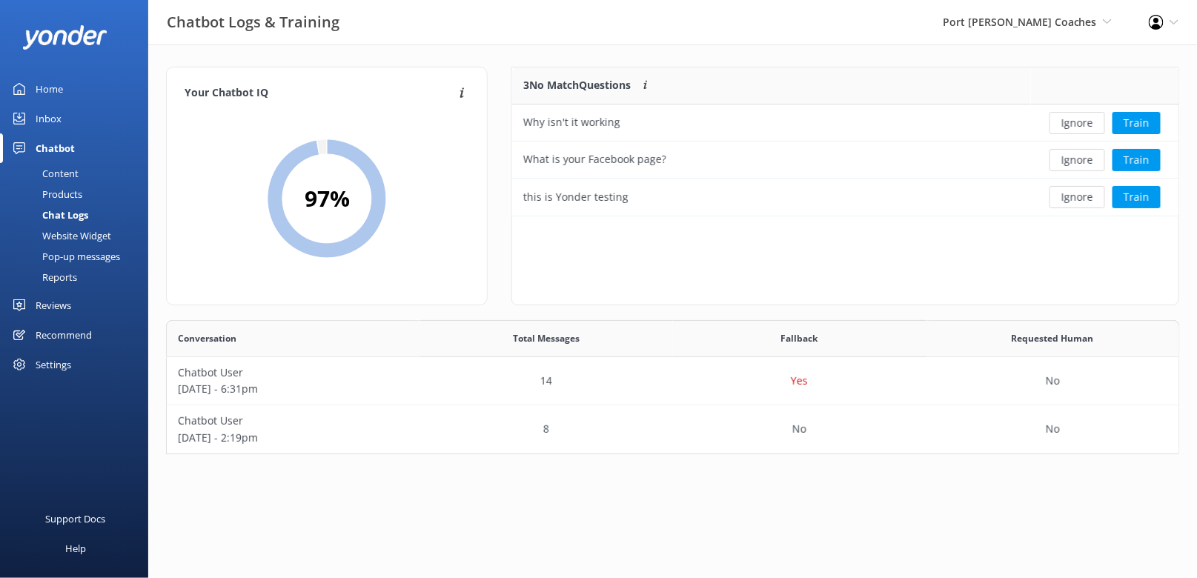
click at [914, 47] on div "Your Chatbot IQ Your Chatbot IQ is the percentage of trained FAQs against untra…" at bounding box center [672, 263] width 1048 height 439
click at [624, 41] on div "Chatbot Logs & Training Port Stephens Coaches Black Cat Cruises Banff Airporter…" at bounding box center [598, 22] width 1197 height 44
click at [82, 192] on link "Products" at bounding box center [78, 194] width 139 height 21
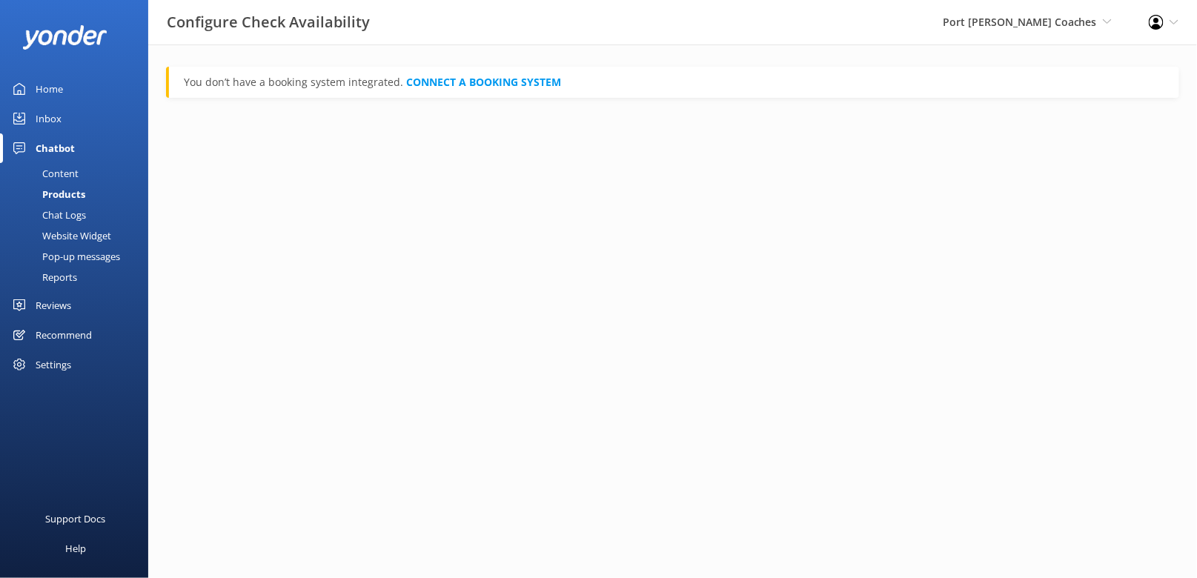
click at [61, 167] on div "Content" at bounding box center [44, 173] width 70 height 21
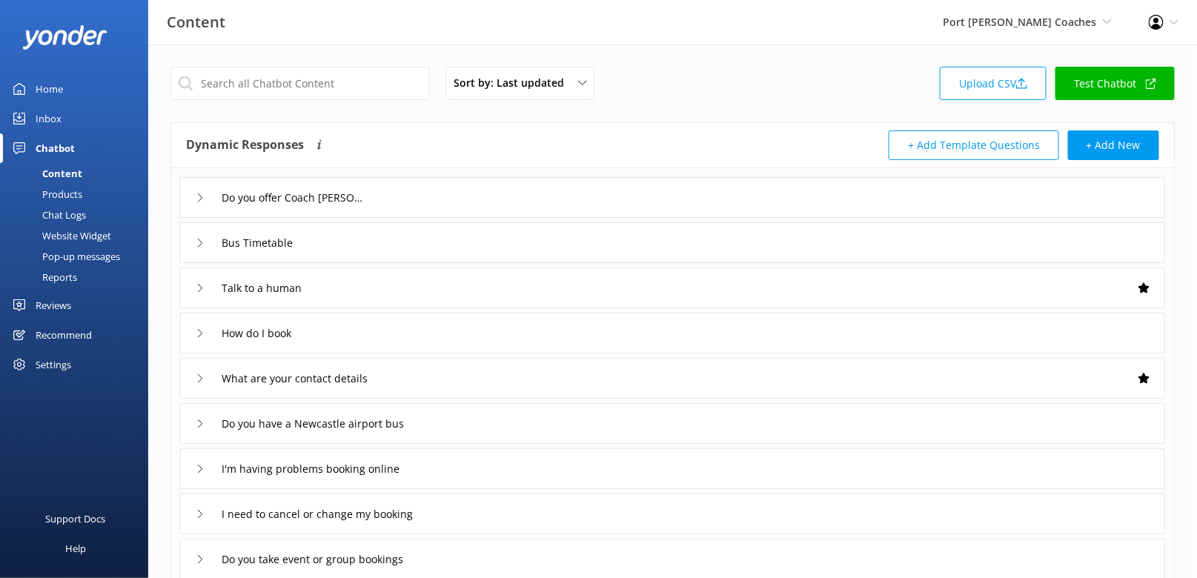
click at [681, 90] on div "Sort by: Last updated Title (A-Z) Last updated Upload CSV Test Chatbot" at bounding box center [672, 88] width 1004 height 42
click at [768, 67] on div "Sort by: Last updated Title (A-Z) Last updated Upload CSV Test Chatbot" at bounding box center [672, 88] width 1004 height 42
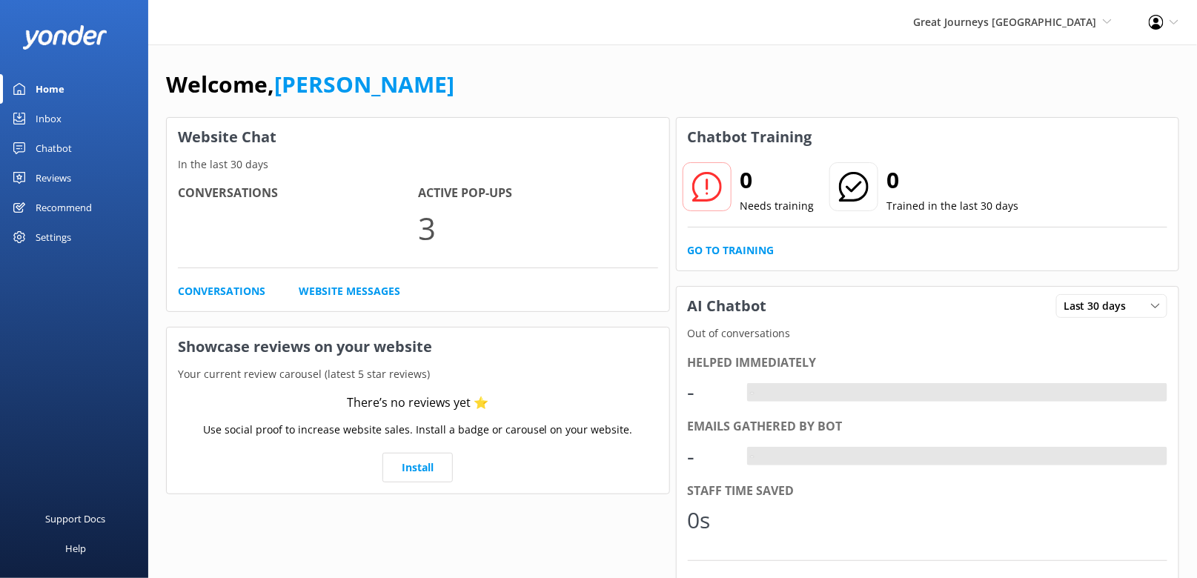
click at [870, 87] on div "Welcome, [PERSON_NAME]" at bounding box center [672, 92] width 1013 height 50
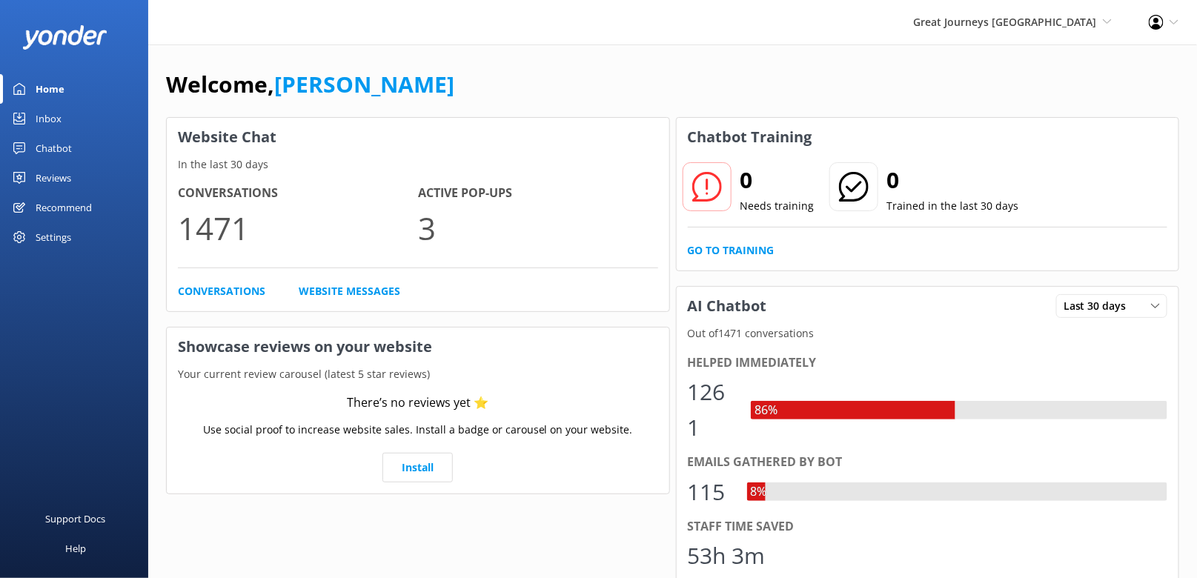
click at [520, 69] on div "Welcome, [PERSON_NAME]" at bounding box center [672, 92] width 1013 height 50
click at [83, 149] on link "Chatbot" at bounding box center [74, 148] width 148 height 30
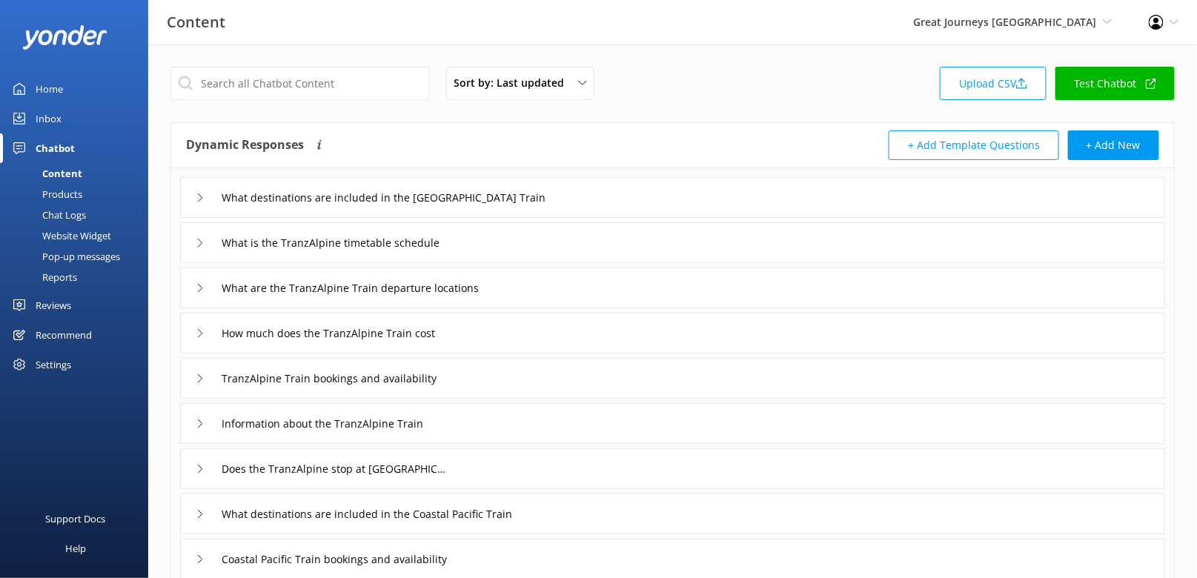
click at [461, 139] on div "Dynamic Responses The chatbot will generate a response based on the content inf…" at bounding box center [429, 145] width 487 height 30
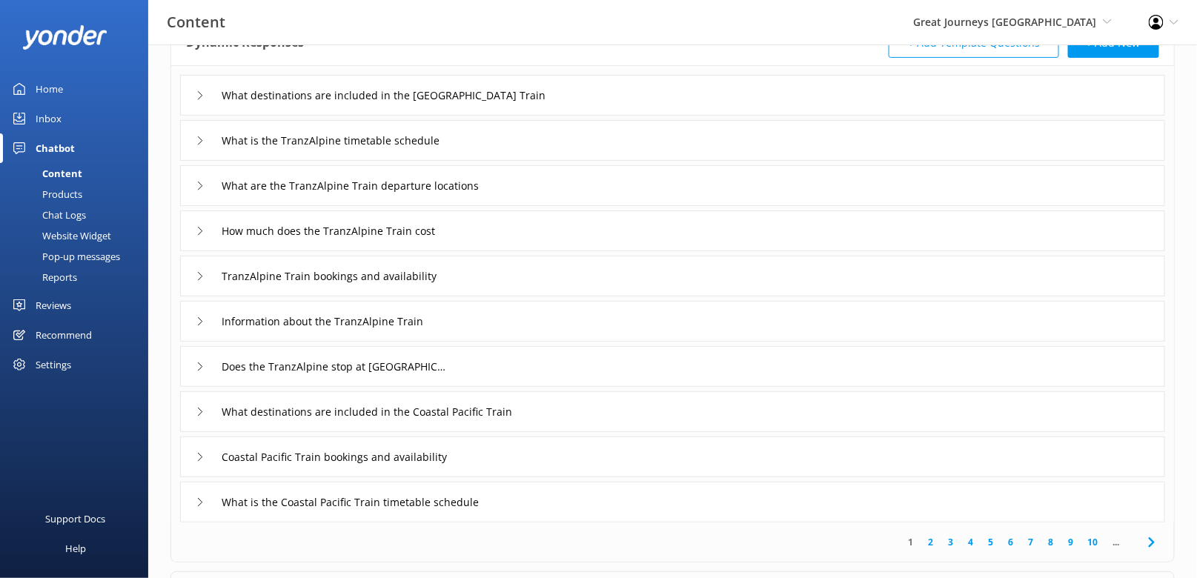
scroll to position [104, 0]
click at [584, 87] on div "What destinations are included in the [GEOGRAPHIC_DATA] Train" at bounding box center [672, 93] width 985 height 41
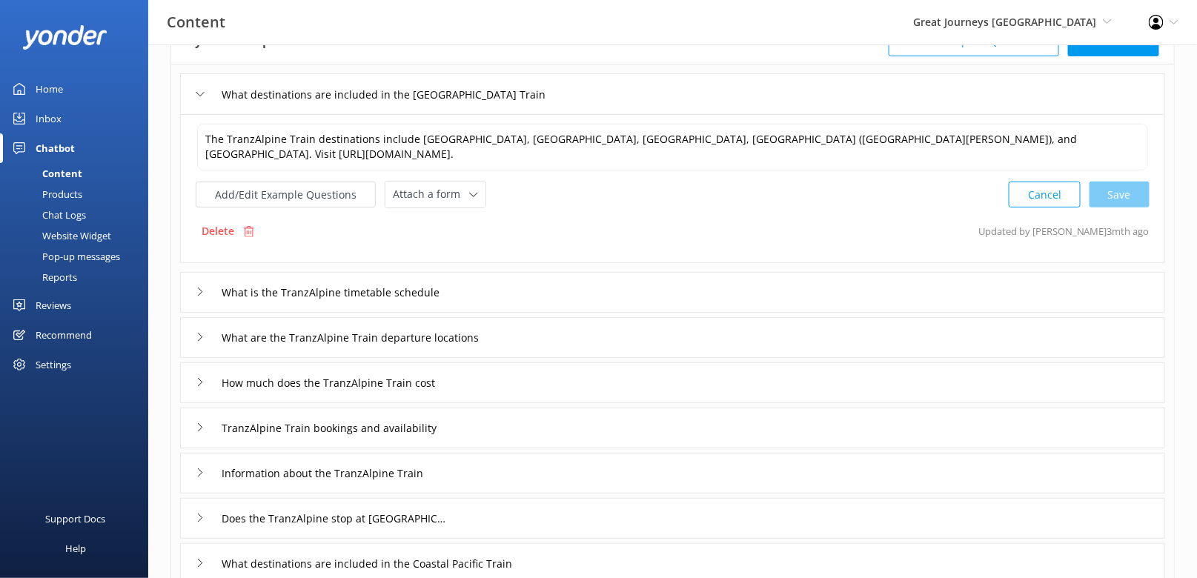
click at [584, 87] on div "What destinations are included in the [GEOGRAPHIC_DATA] Train" at bounding box center [672, 93] width 985 height 41
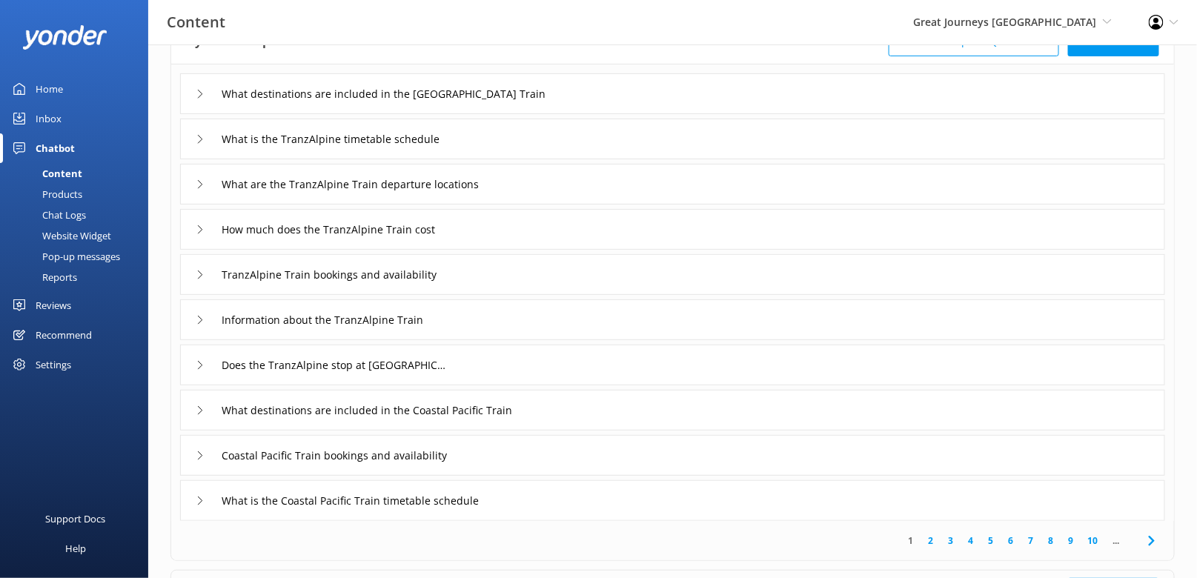
click at [74, 211] on div "Chat Logs" at bounding box center [47, 214] width 77 height 21
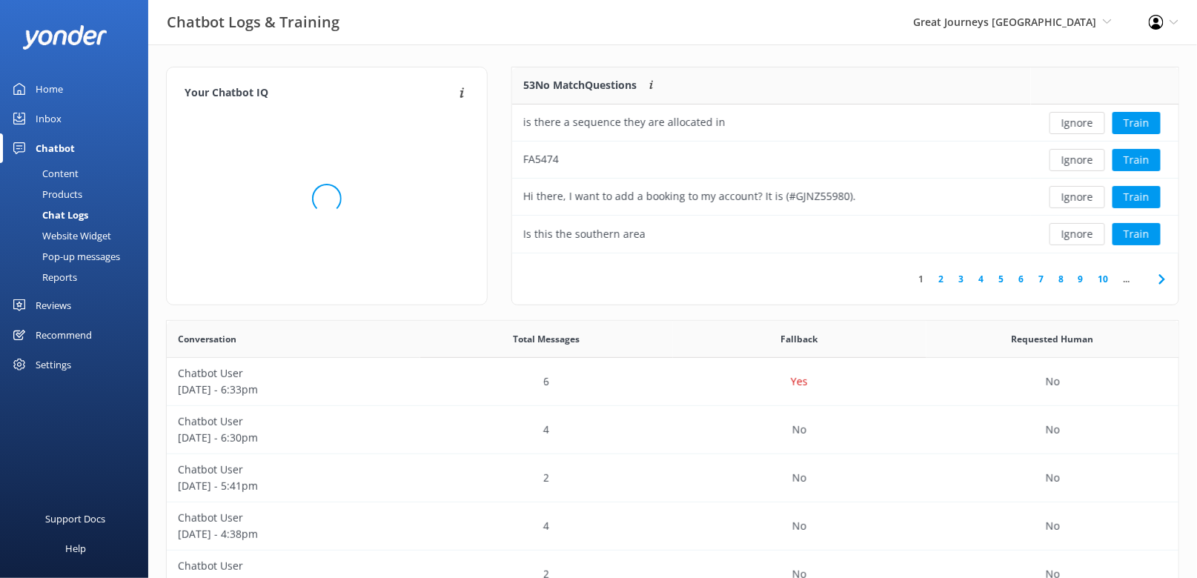
scroll to position [185, 667]
click at [533, 62] on div "Your Chatbot IQ Your Chatbot IQ is the percentage of trained FAQs against untra…" at bounding box center [672, 482] width 1048 height 877
click at [1082, 121] on button "Ignore" at bounding box center [1077, 123] width 56 height 22
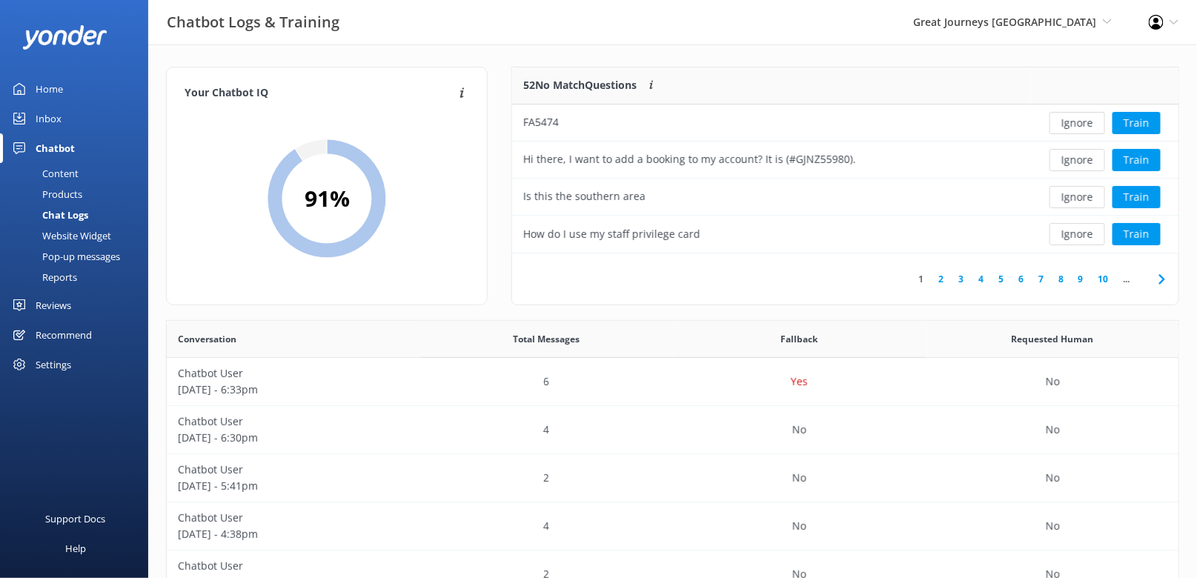
click at [1082, 121] on button "Ignore" at bounding box center [1077, 123] width 56 height 22
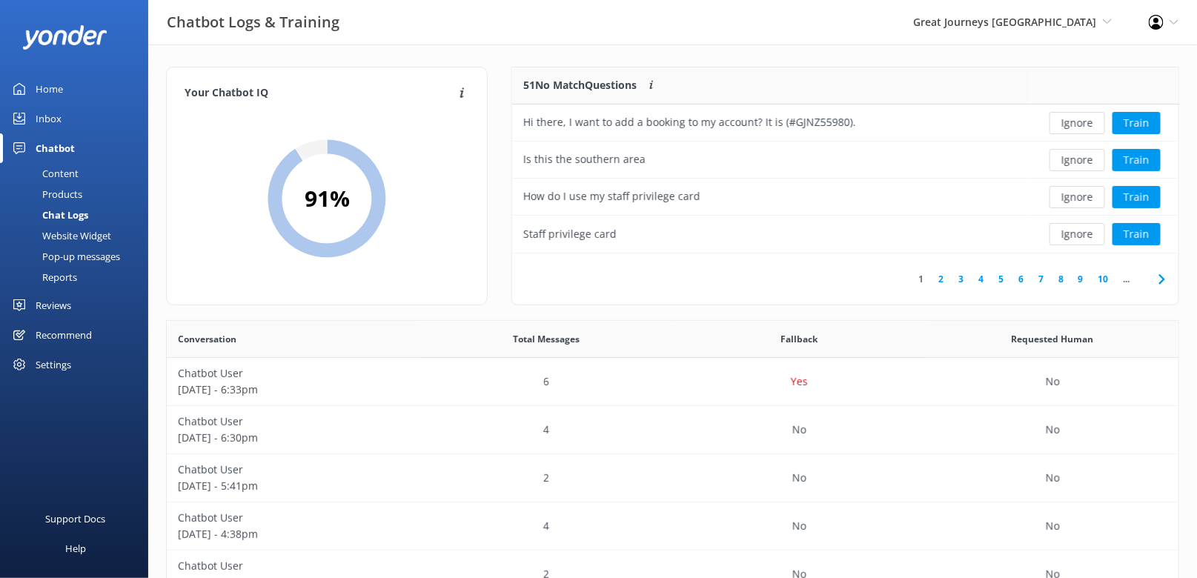
click at [1082, 121] on button "Ignore" at bounding box center [1077, 123] width 56 height 22
click at [1080, 119] on button "Ignore" at bounding box center [1077, 123] width 56 height 22
click at [1086, 164] on button "Ignore" at bounding box center [1077, 160] width 56 height 22
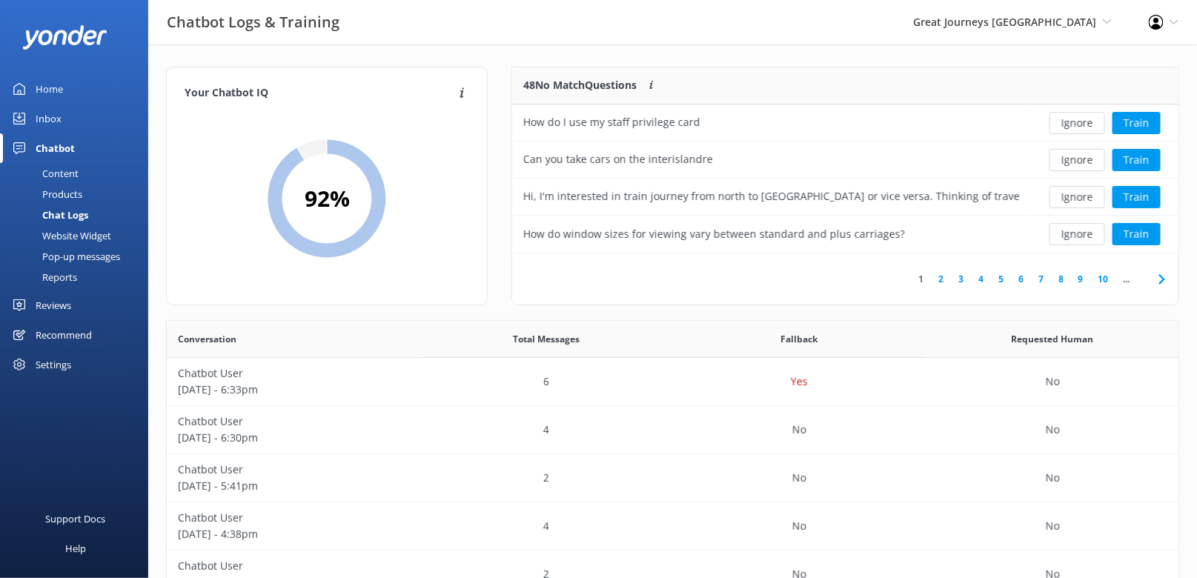
click at [755, 282] on div "1 2 3 4 5 6 7 8 9 10 ..." at bounding box center [845, 278] width 666 height 51
click at [1065, 200] on button "Ignore" at bounding box center [1077, 197] width 56 height 22
click at [1076, 235] on button "Ignore" at bounding box center [1077, 234] width 56 height 22
click at [1148, 235] on button "Train" at bounding box center [1136, 234] width 48 height 22
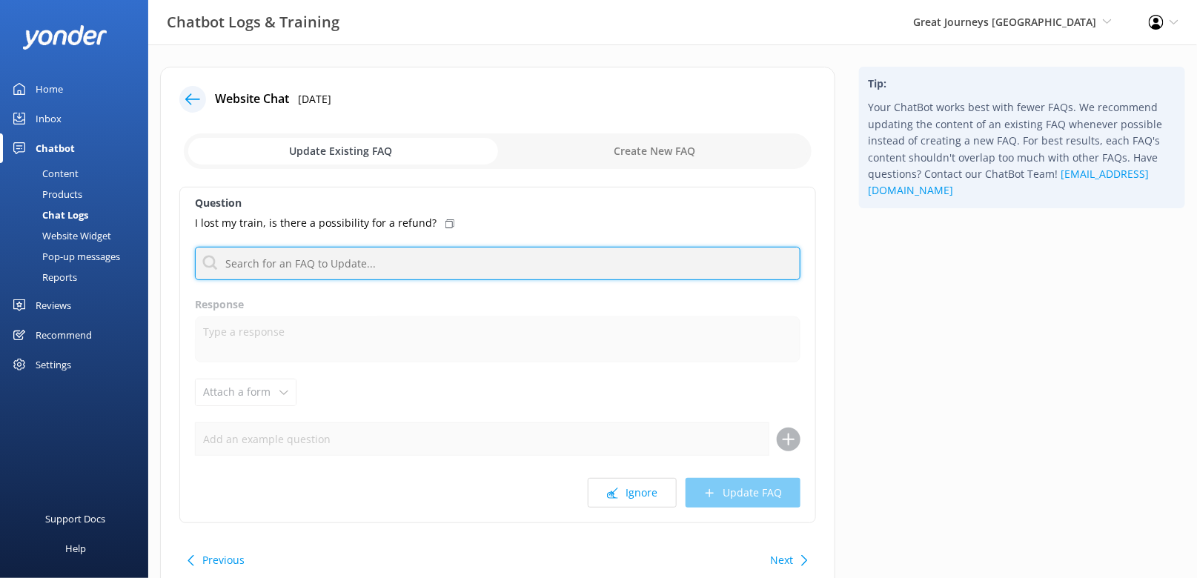
click at [323, 258] on input "text" at bounding box center [497, 263] width 605 height 33
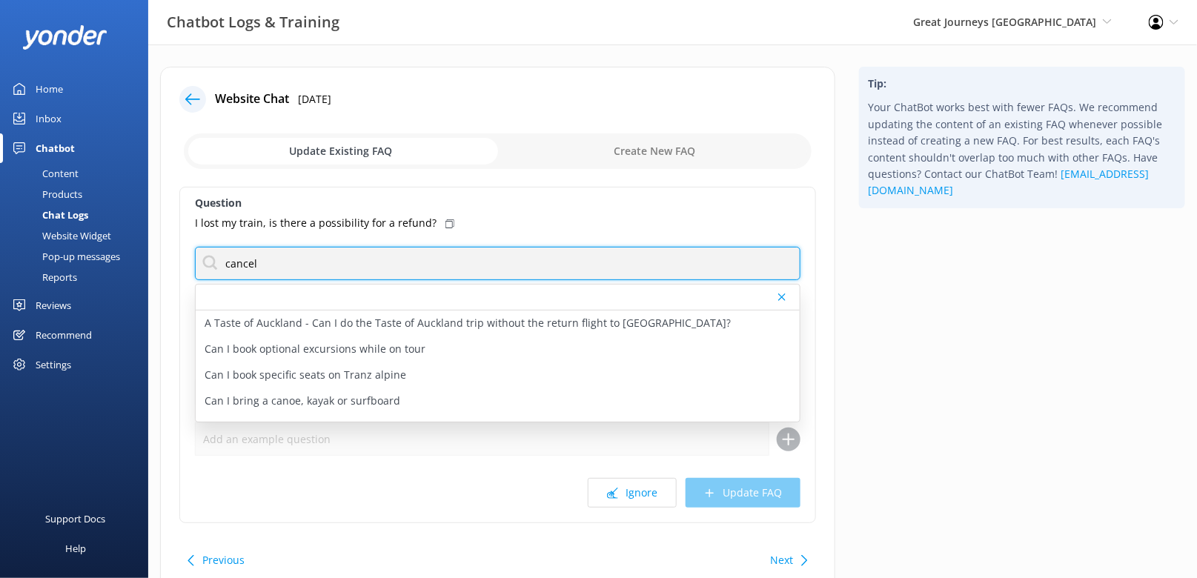
type input "cancel"
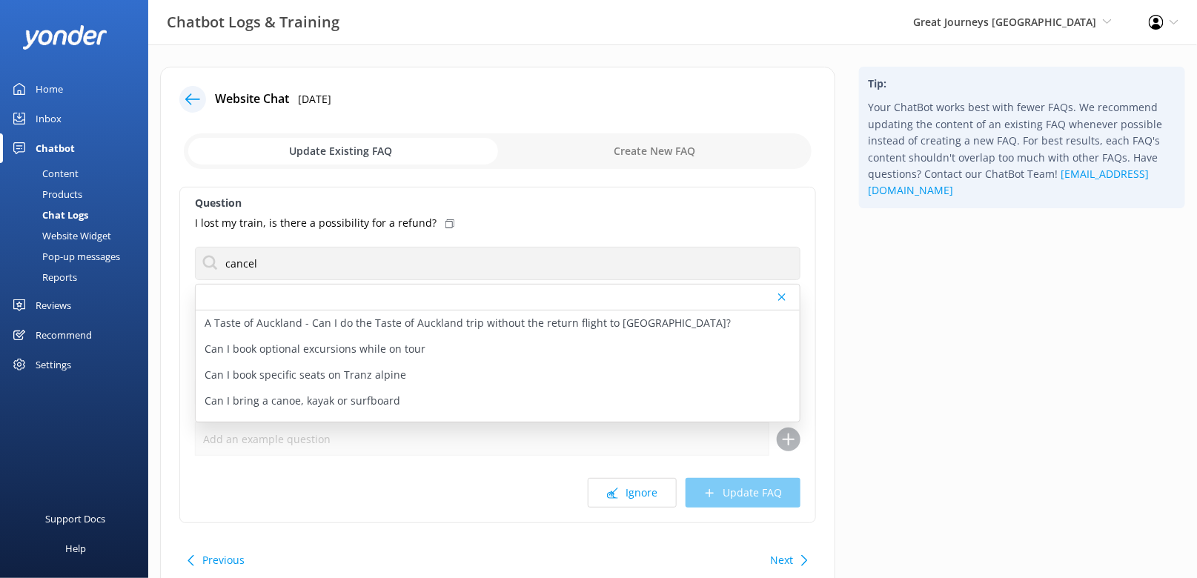
click at [445, 220] on icon at bounding box center [449, 223] width 9 height 9
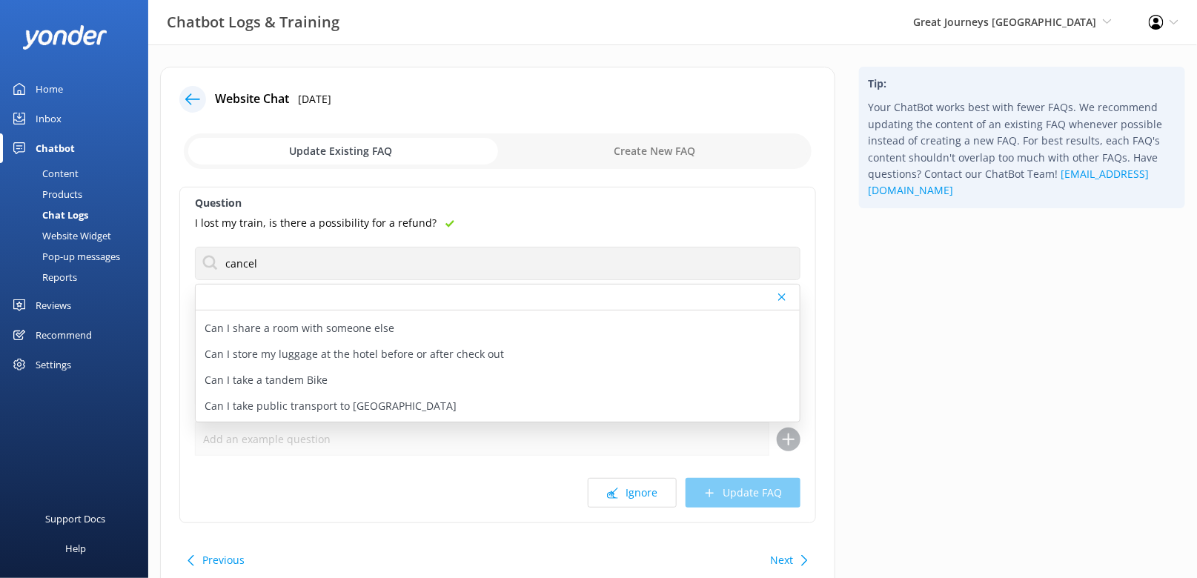
scroll to position [491, 0]
click at [618, 496] on use at bounding box center [612, 493] width 11 height 11
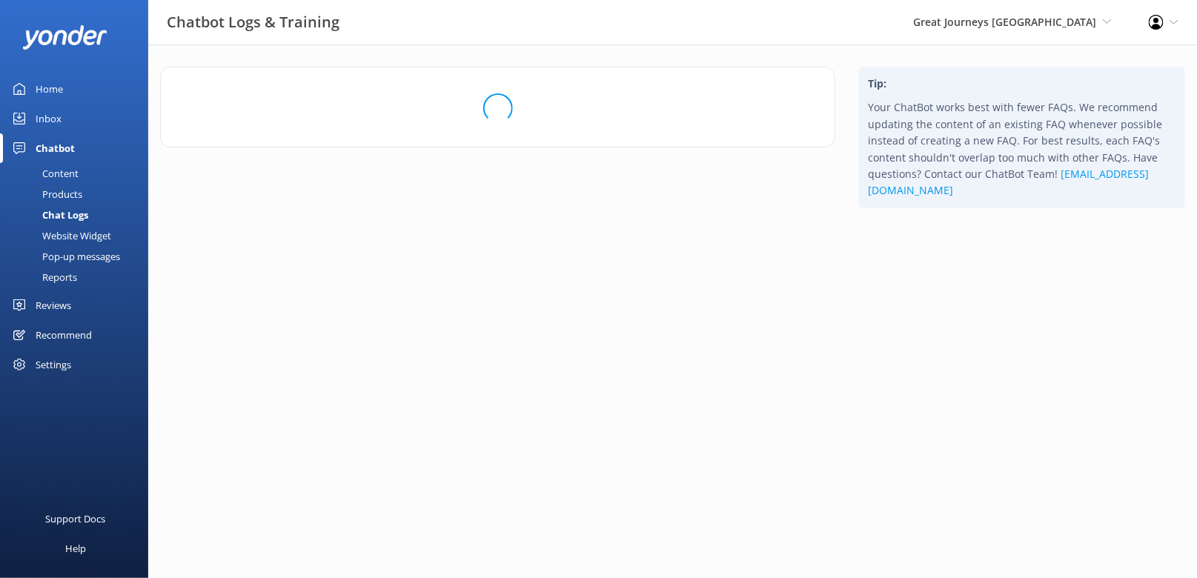
click at [68, 167] on div "Content" at bounding box center [44, 173] width 70 height 21
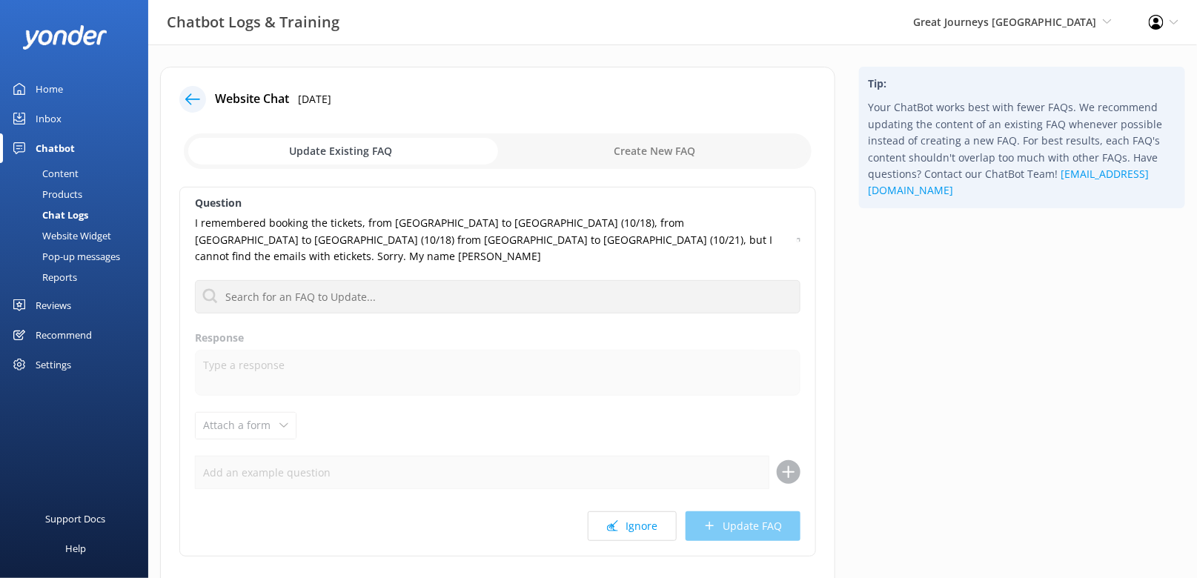
click at [57, 177] on div "Content" at bounding box center [44, 173] width 70 height 21
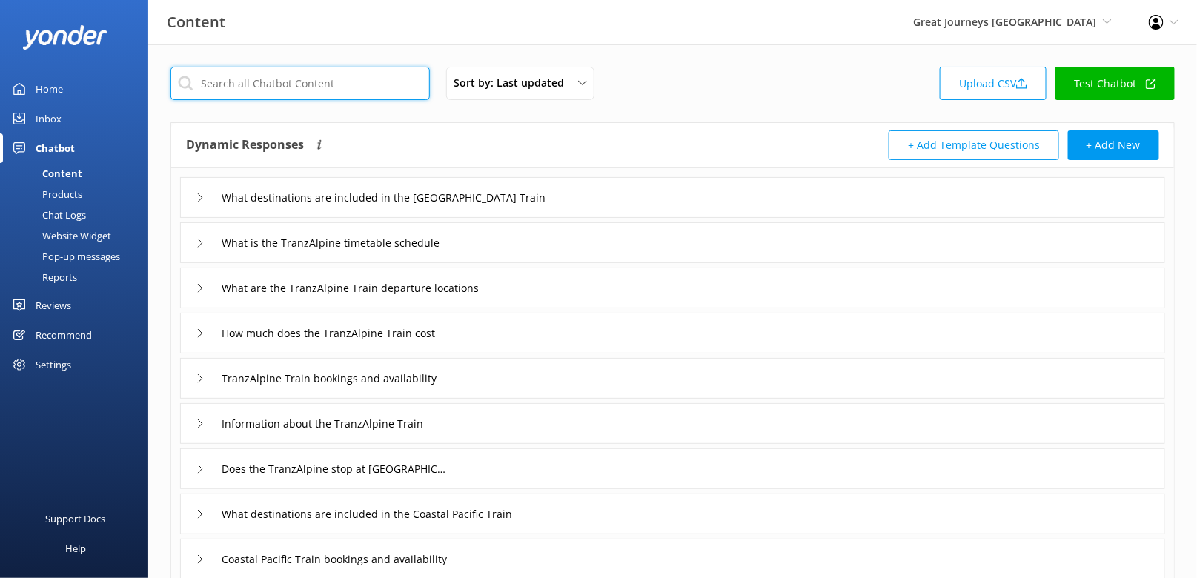
click at [269, 78] on input "text" at bounding box center [299, 83] width 259 height 33
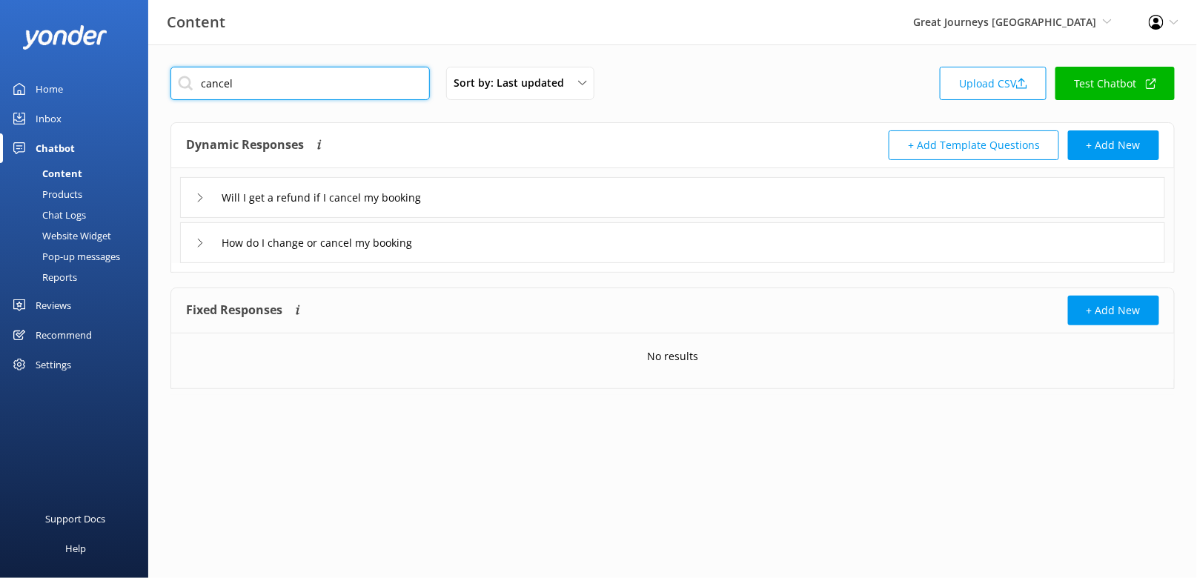
type input "cancel"
click at [510, 201] on div "Will I get a refund if I cancel my booking" at bounding box center [672, 197] width 985 height 41
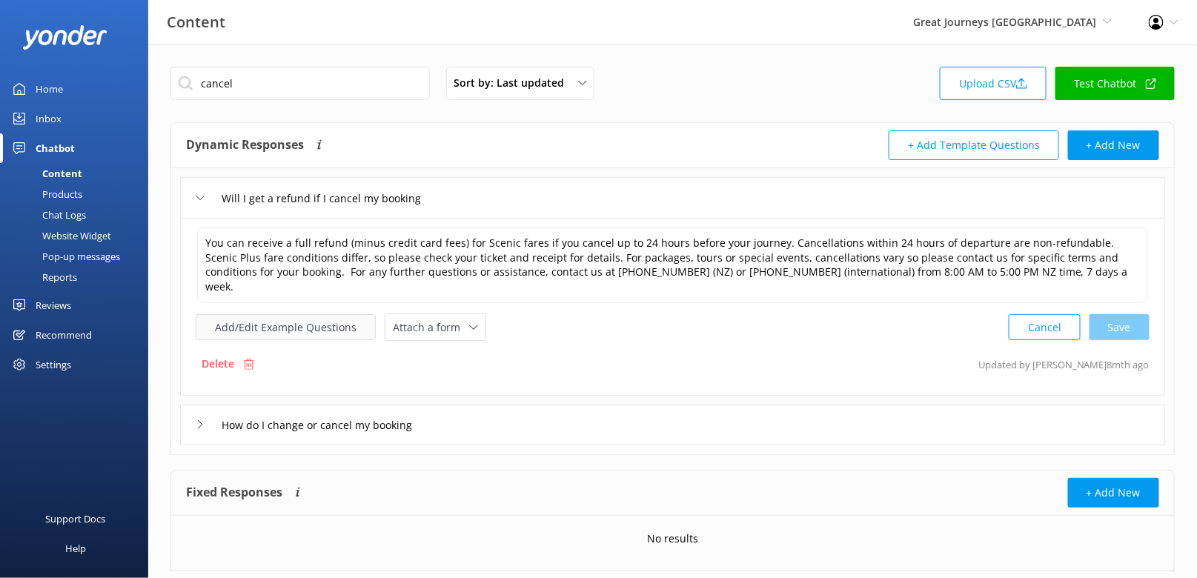
click at [307, 314] on button "Add/Edit Example Questions" at bounding box center [286, 327] width 180 height 26
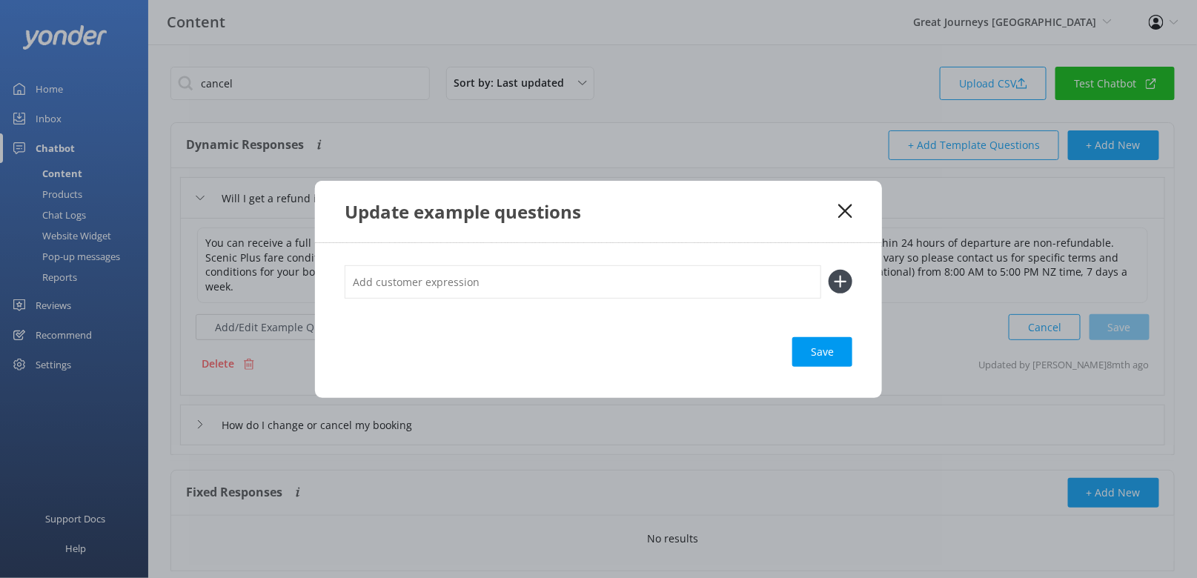
click at [526, 280] on input "text" at bounding box center [583, 281] width 476 height 33
paste input "I lost my train, is there a possibility for a refund?"
type input "I lost my train, is there a possibility for a refund?"
click at [828, 270] on button at bounding box center [840, 282] width 24 height 24
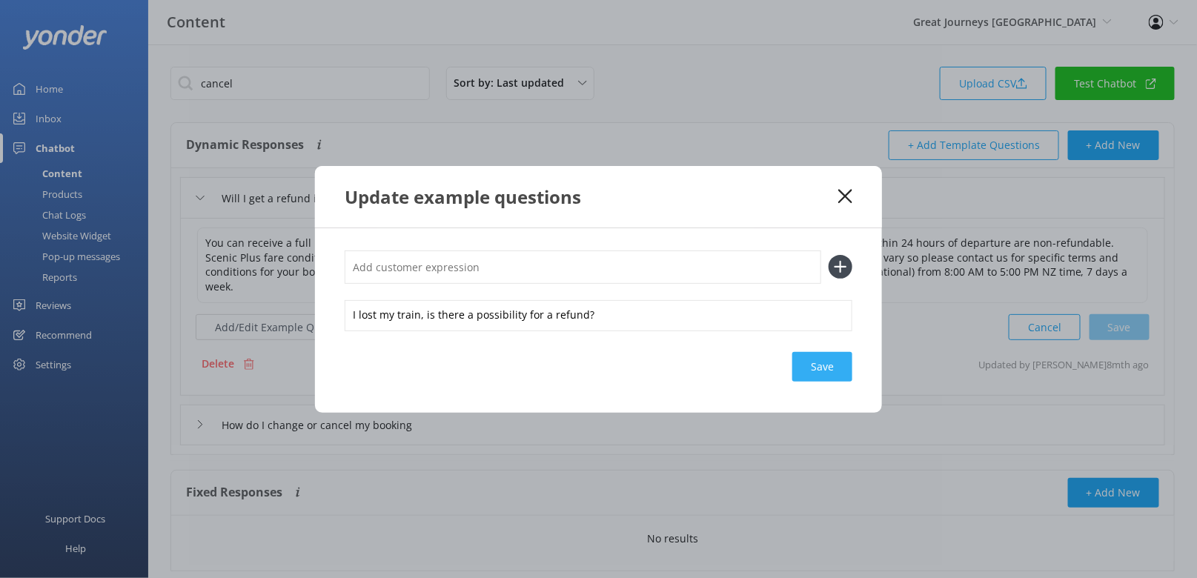
click at [818, 368] on div "Save" at bounding box center [822, 367] width 60 height 30
click at [839, 198] on icon at bounding box center [845, 196] width 14 height 15
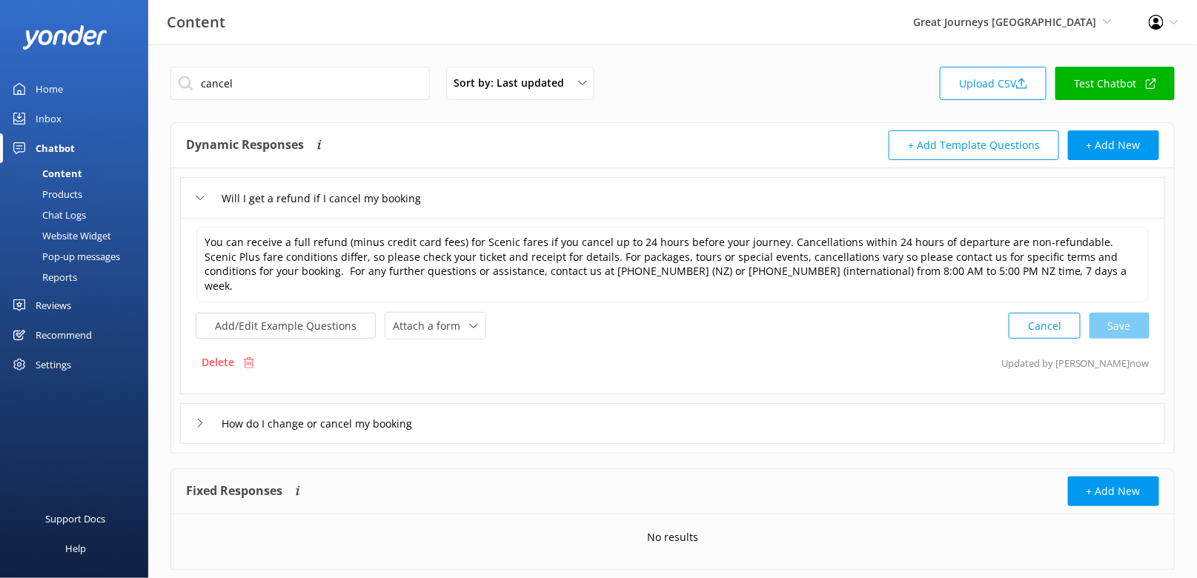
click at [70, 208] on div "Chat Logs" at bounding box center [47, 214] width 77 height 21
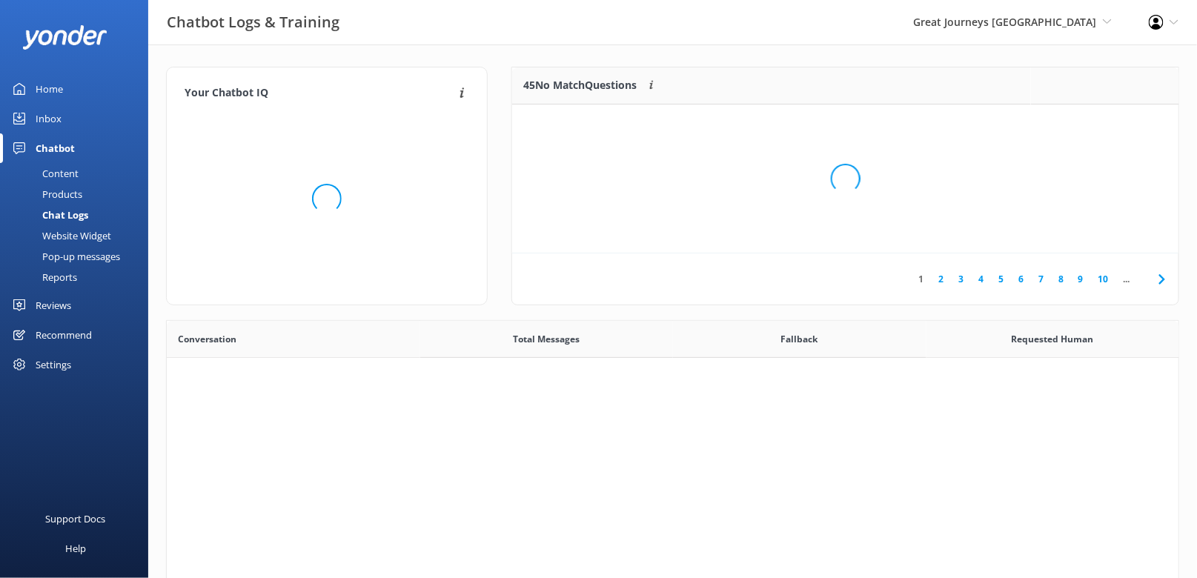
scroll to position [519, 1012]
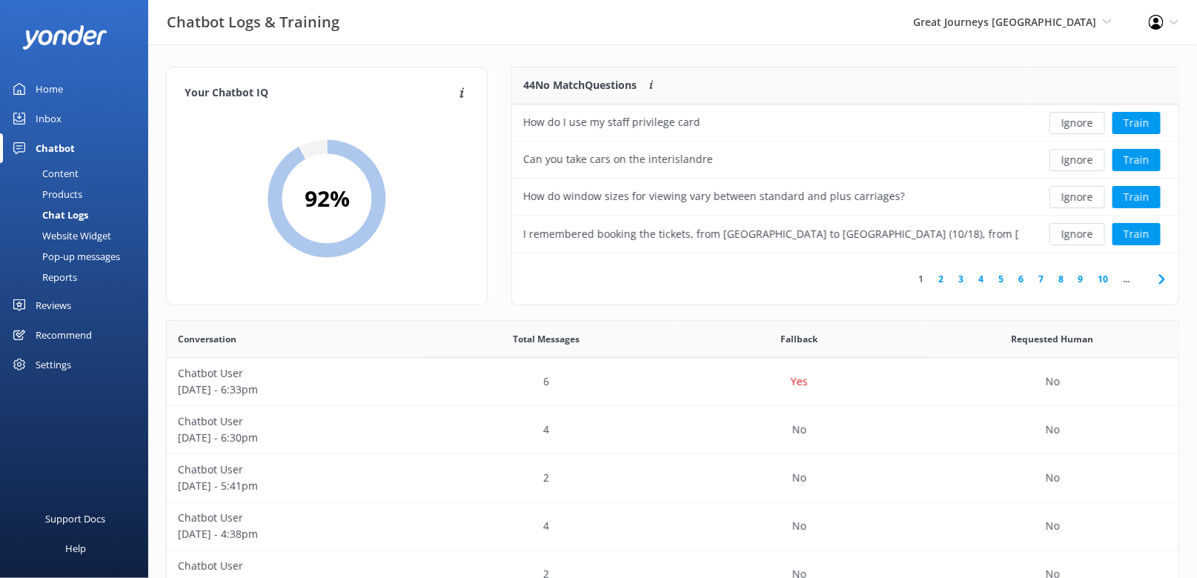
click at [696, 43] on div "Chatbot Logs & Training Great Journeys [GEOGRAPHIC_DATA] Black Cat Cruises [GEO…" at bounding box center [598, 22] width 1197 height 44
click at [691, 279] on div "1 2 3 4 5 6 7 8 9 10 ..." at bounding box center [845, 278] width 666 height 51
click at [1151, 230] on button "Train" at bounding box center [1136, 234] width 48 height 22
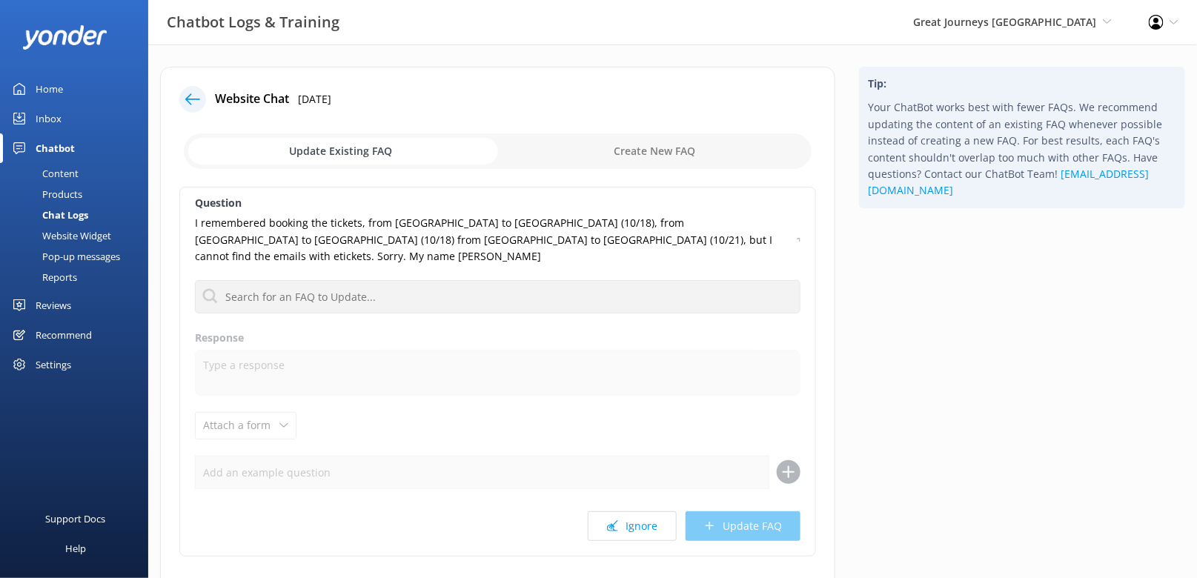
click at [799, 236] on icon at bounding box center [799, 240] width 4 height 9
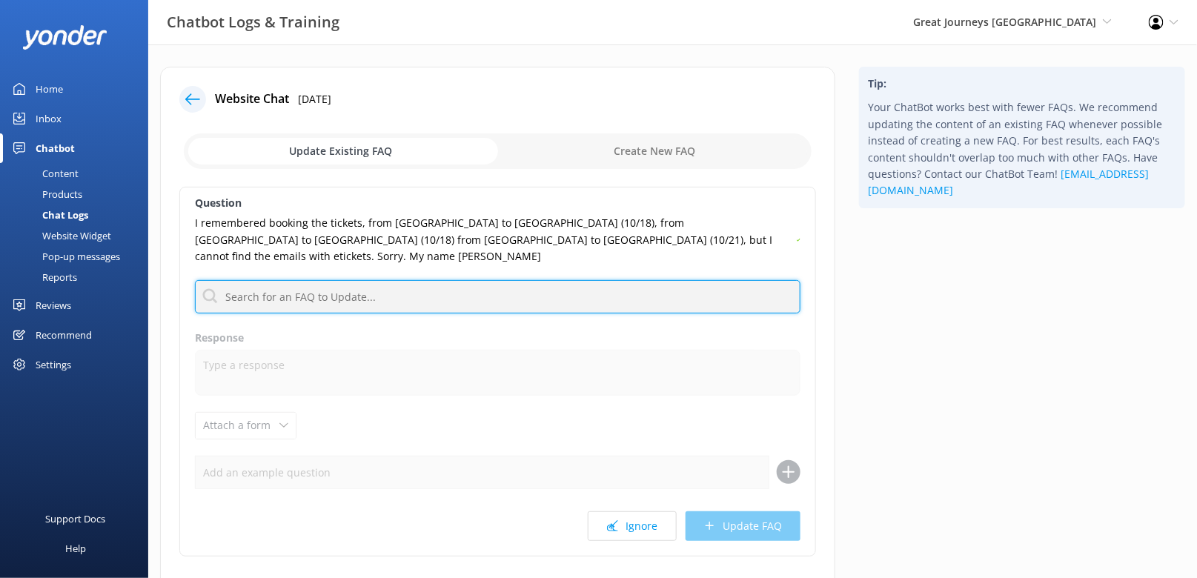
click at [698, 280] on input "text" at bounding box center [497, 296] width 605 height 33
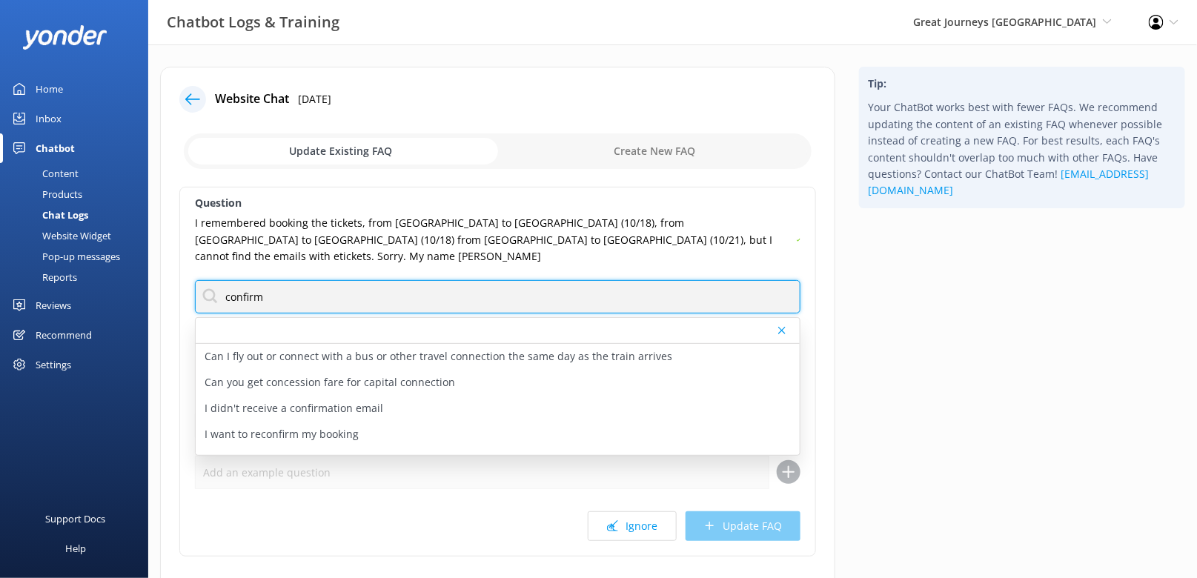
type input "confirm"
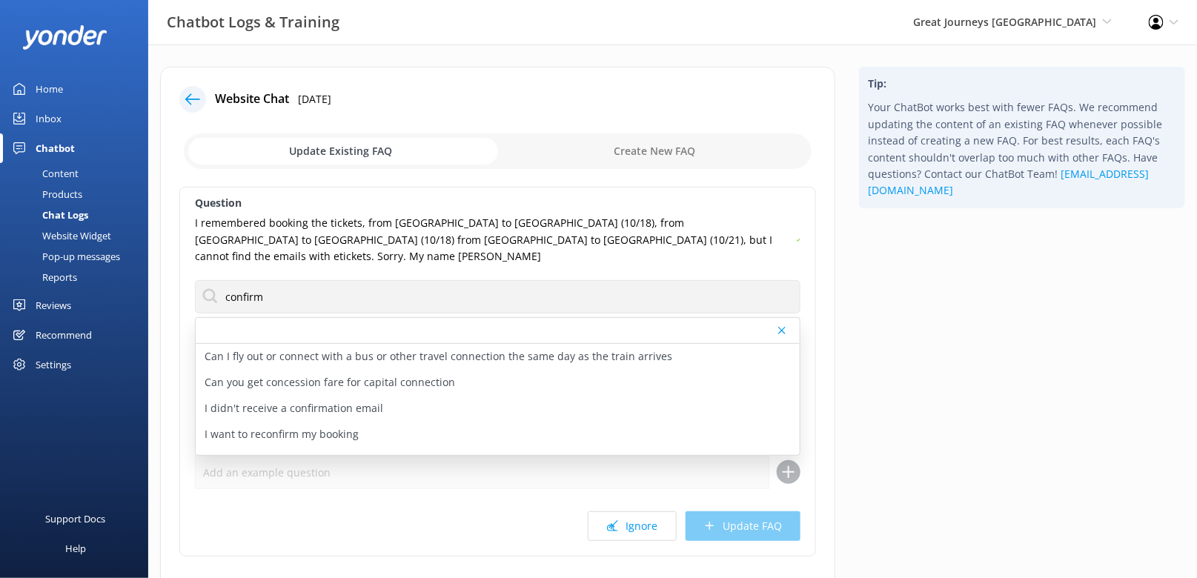
click at [905, 342] on div "Tip: Your ChatBot works best with fewer FAQs. We recommend updating the content…" at bounding box center [1022, 356] width 350 height 579
click at [290, 400] on p "I didn't receive a confirmation email" at bounding box center [293, 408] width 179 height 16
type textarea "If you didn't receive your booking confirmation, please contact us at [PHONE_NU…"
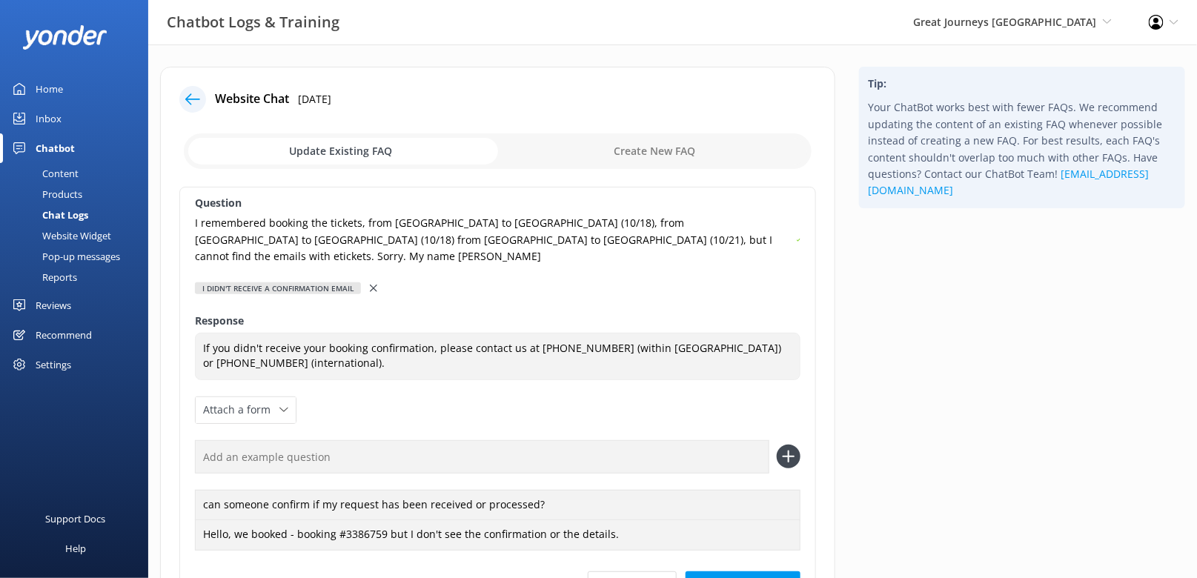
click at [416, 442] on input "text" at bounding box center [482, 456] width 574 height 33
paste input "I remembered booking the tickets, from [GEOGRAPHIC_DATA] to [GEOGRAPHIC_DATA] (…"
type input "I remembered booking the tickets, from [GEOGRAPHIC_DATA] to [GEOGRAPHIC_DATA] (…"
click at [776, 445] on button at bounding box center [788, 457] width 24 height 24
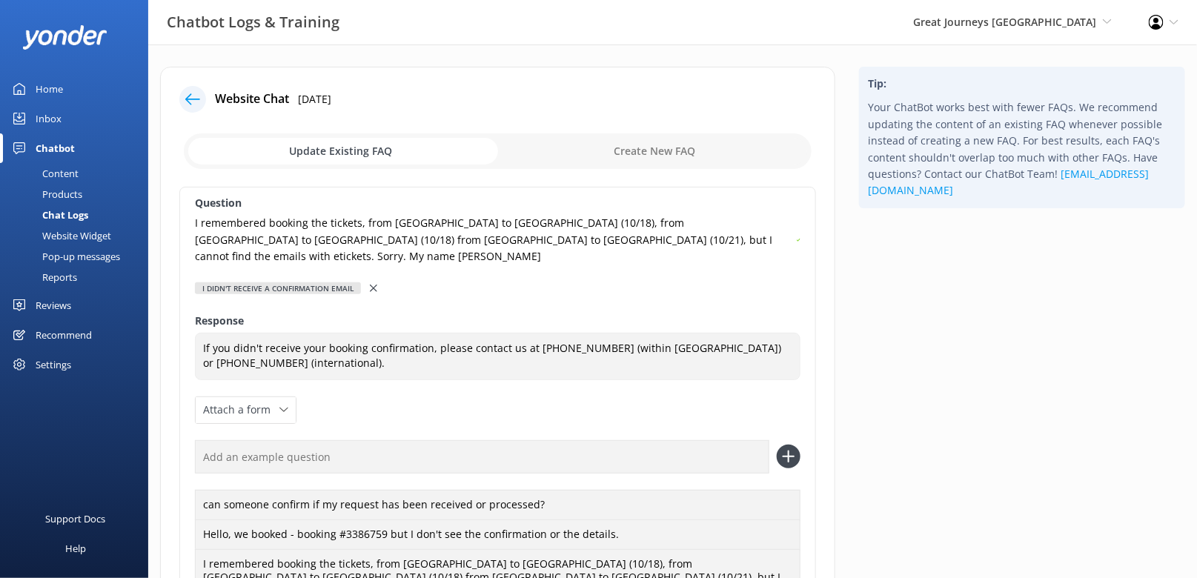
scroll to position [179, 0]
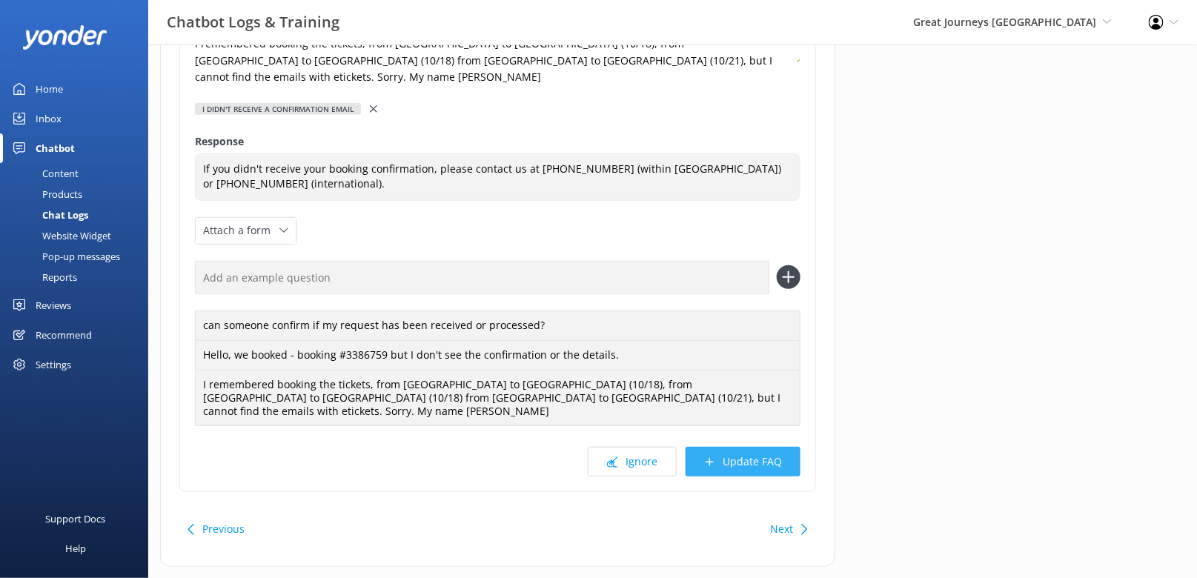
click at [757, 447] on button "Update FAQ" at bounding box center [742, 462] width 115 height 30
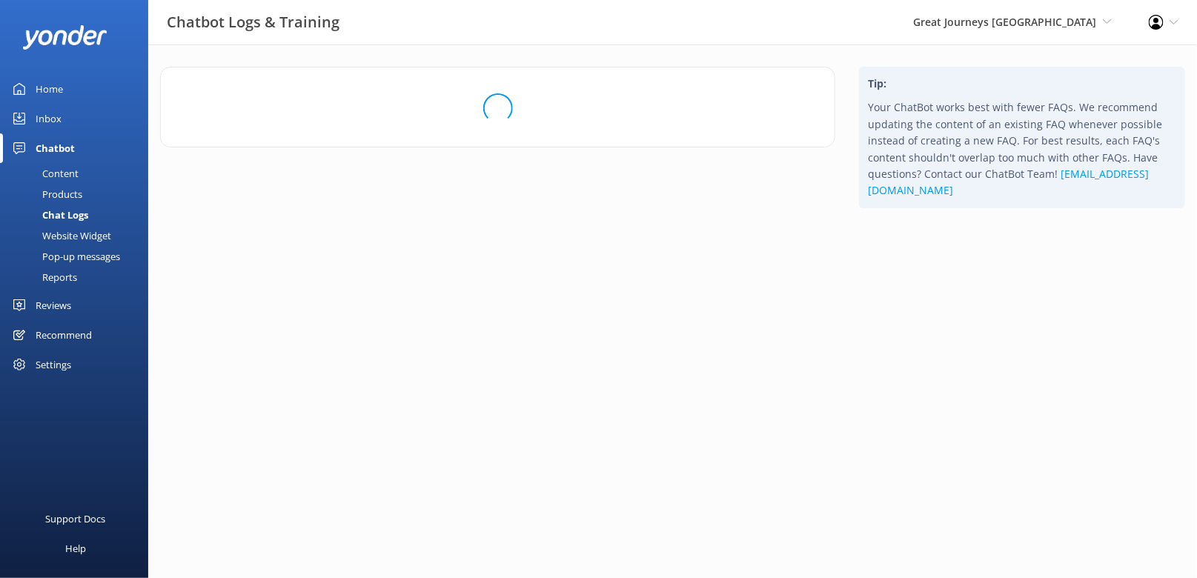
scroll to position [0, 0]
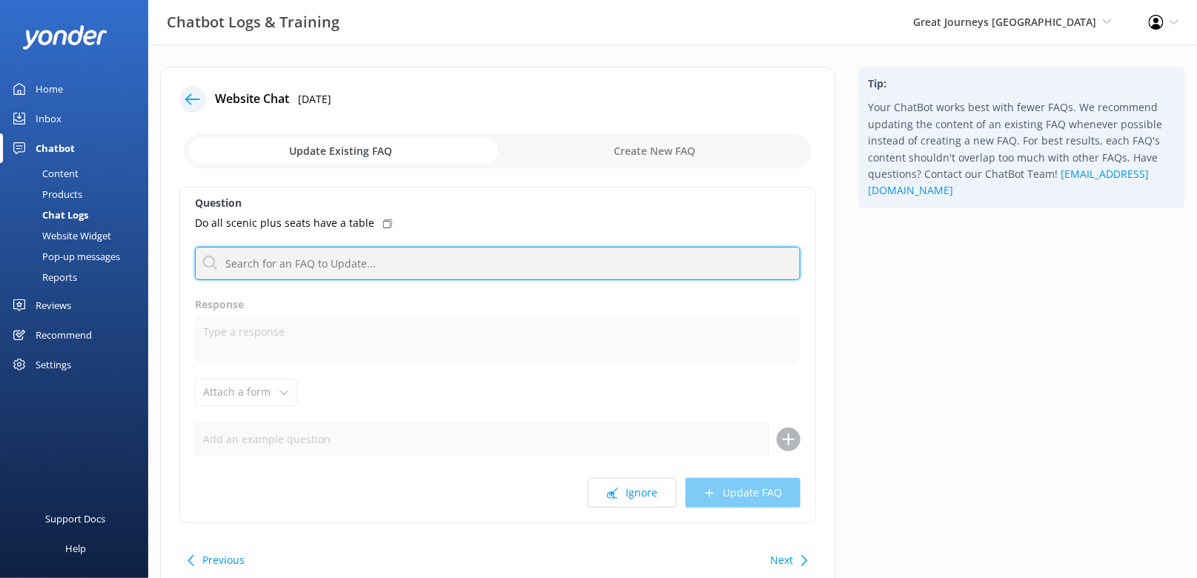
click at [421, 264] on input "text" at bounding box center [497, 263] width 605 height 33
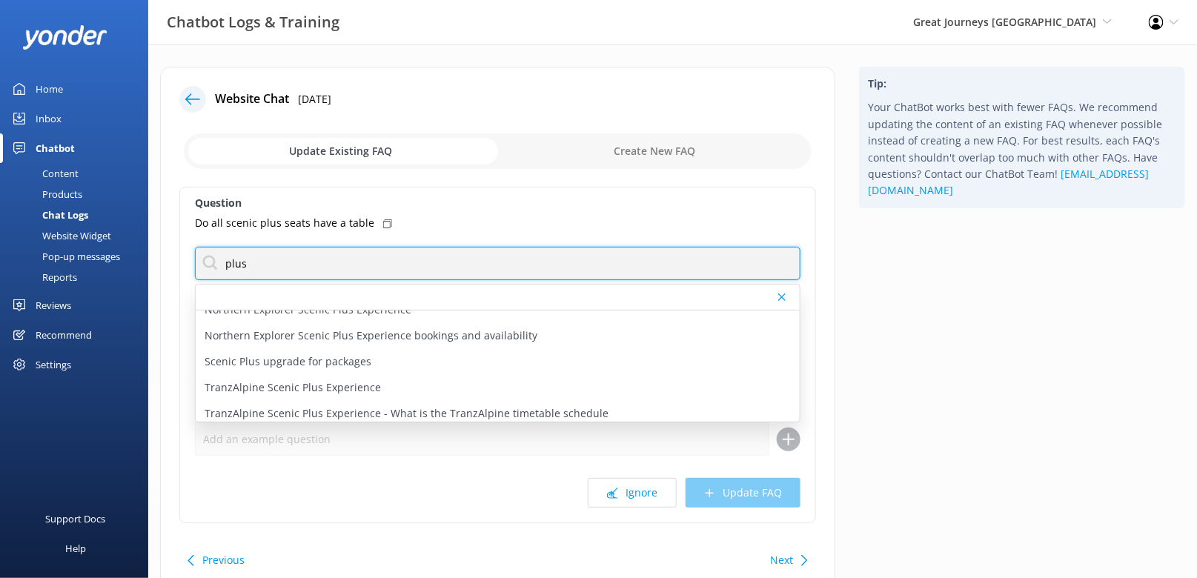
scroll to position [305, 0]
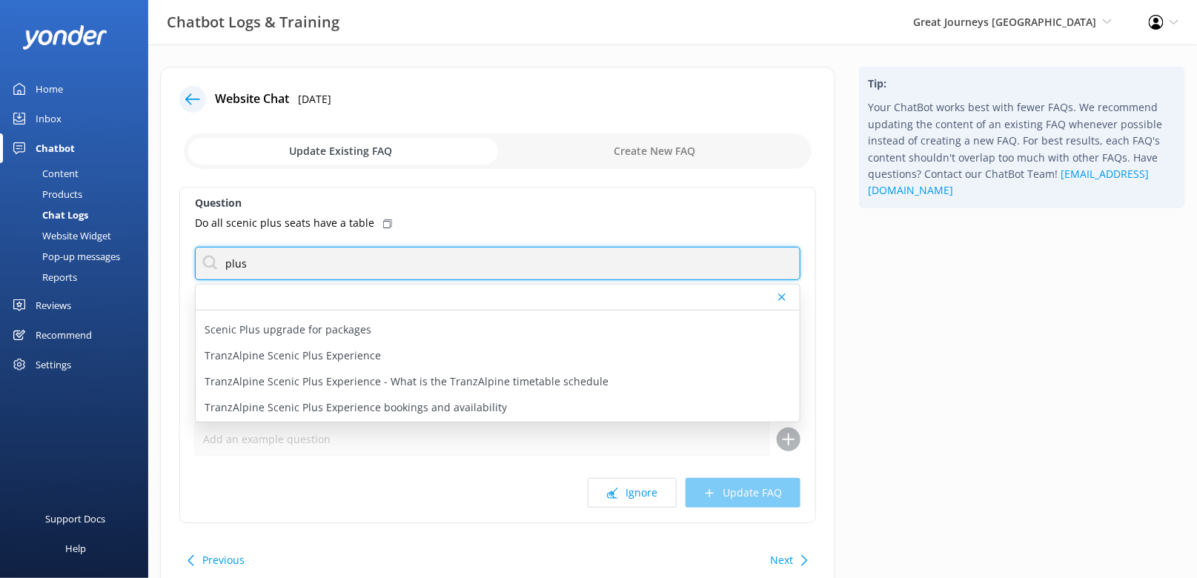
type input "plus"
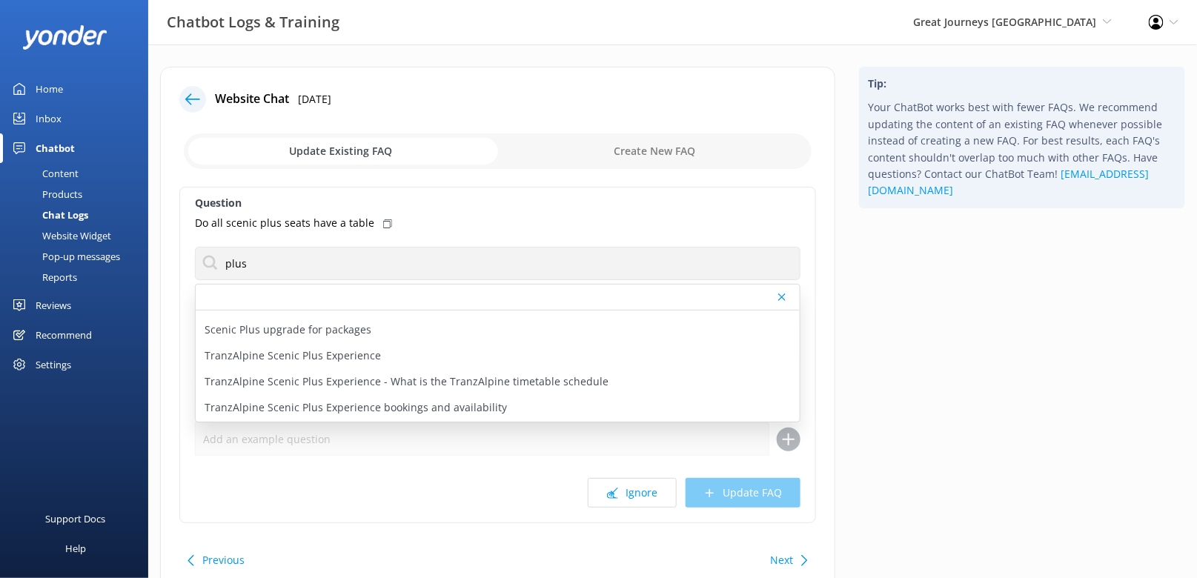
click at [980, 383] on div "Tip: Your ChatBot works best with fewer FAQs. We recommend updating the content…" at bounding box center [1022, 340] width 350 height 546
click at [785, 555] on button "Next" at bounding box center [781, 560] width 23 height 30
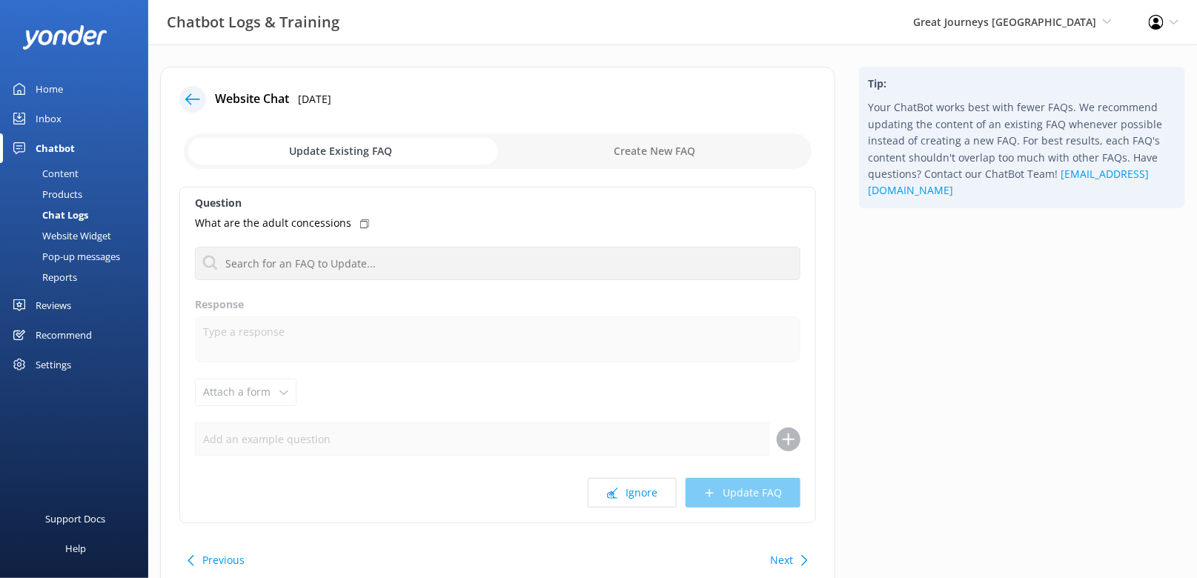
click at [939, 419] on div "Tip: Your ChatBot works best with fewer FAQs. We recommend updating the content…" at bounding box center [1022, 340] width 350 height 546
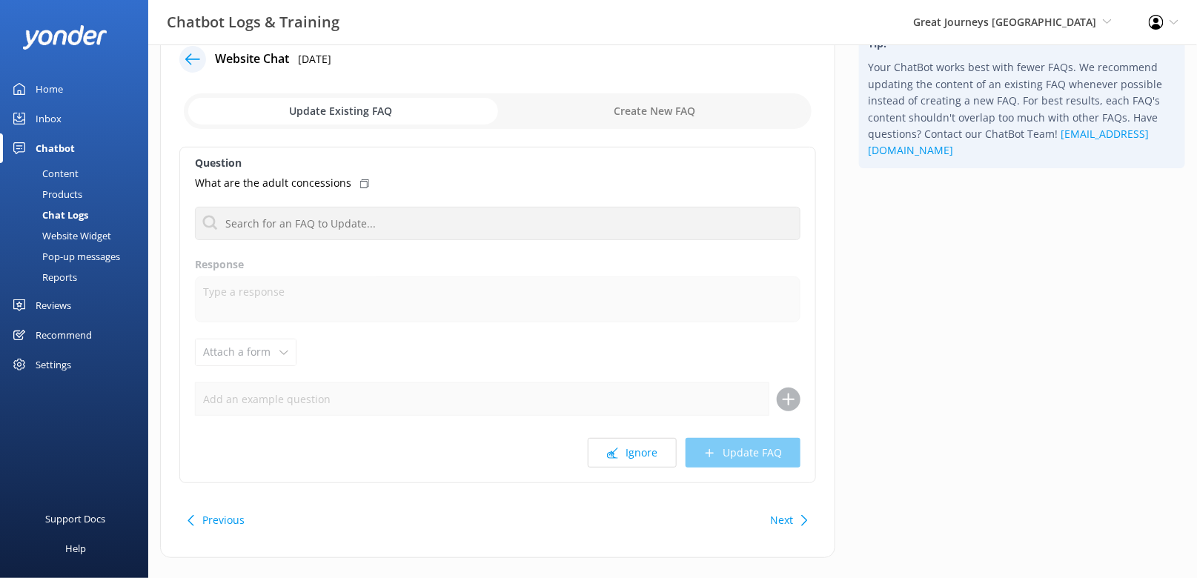
scroll to position [52, 0]
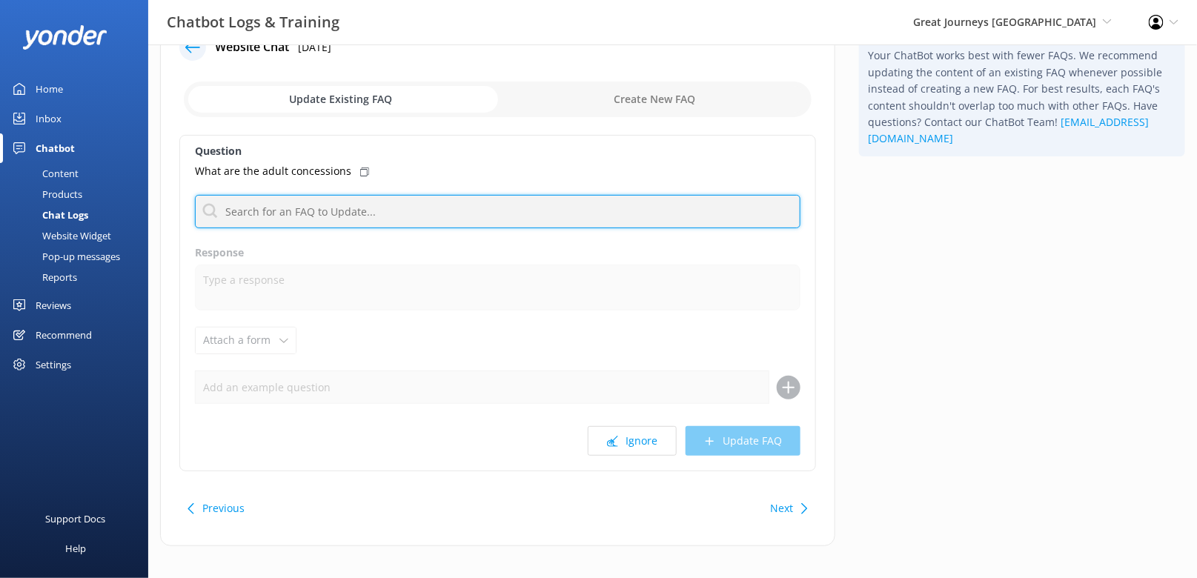
click at [605, 222] on input "text" at bounding box center [497, 211] width 605 height 33
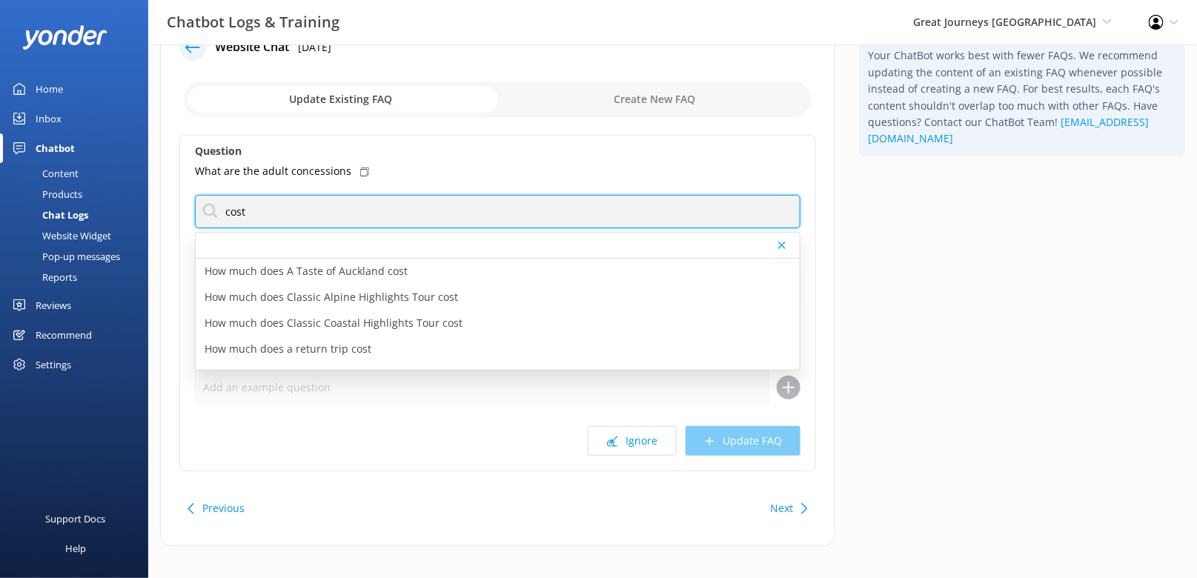
type input "cost"
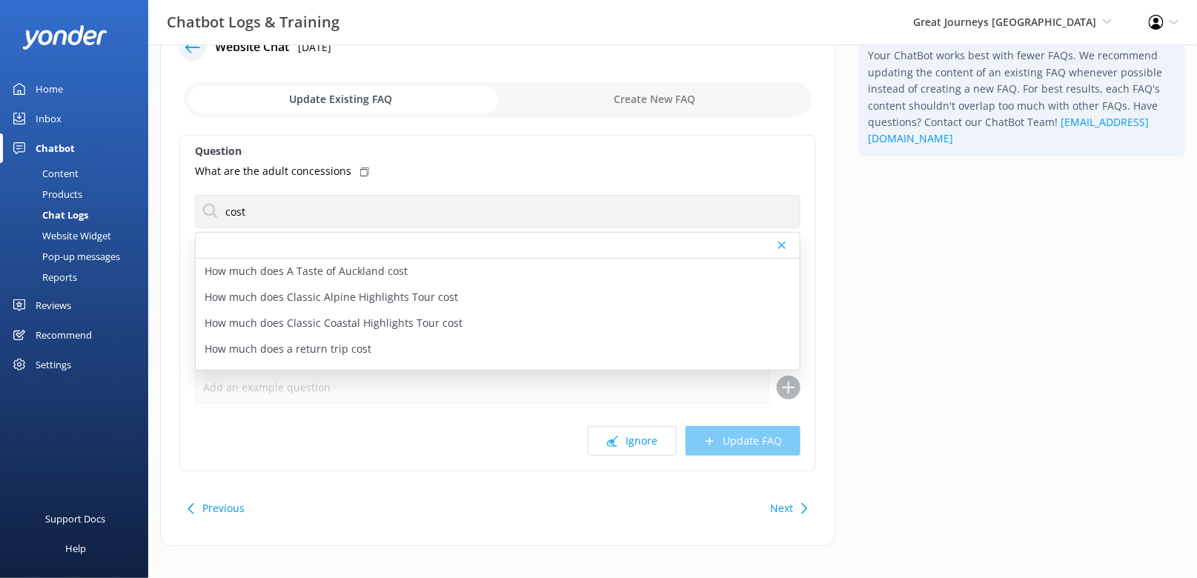
click at [970, 326] on div "Tip: Your ChatBot works best with fewer FAQs. We recommend updating the content…" at bounding box center [1022, 288] width 350 height 546
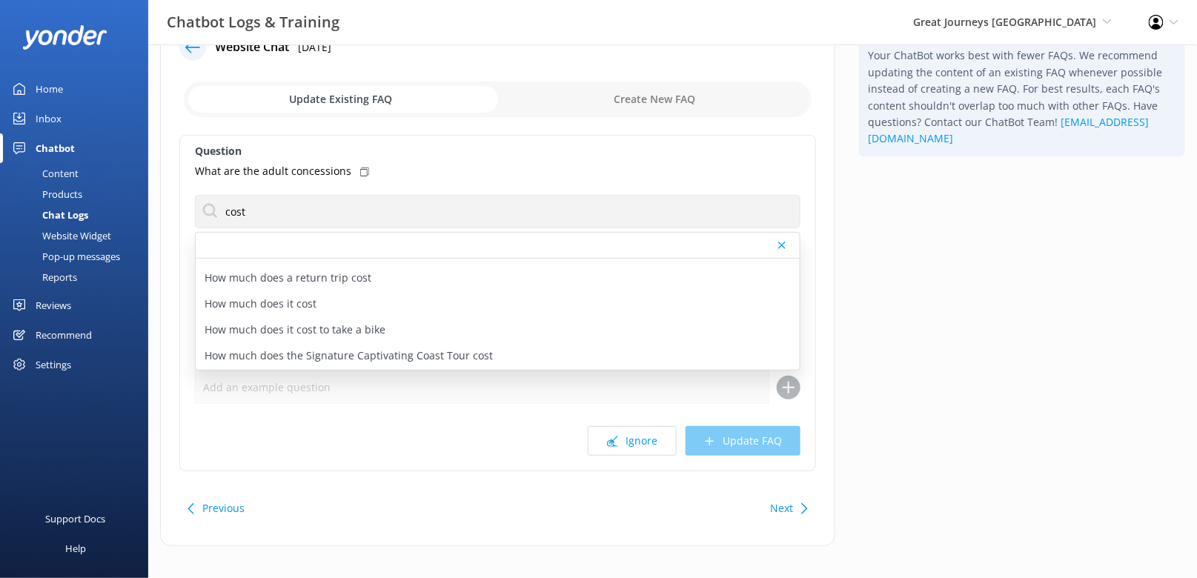
scroll to position [73, 0]
click at [352, 302] on div "How much does it cost" at bounding box center [498, 303] width 604 height 26
type textarea "For accurate pricing information, please visit our website and check the detail…"
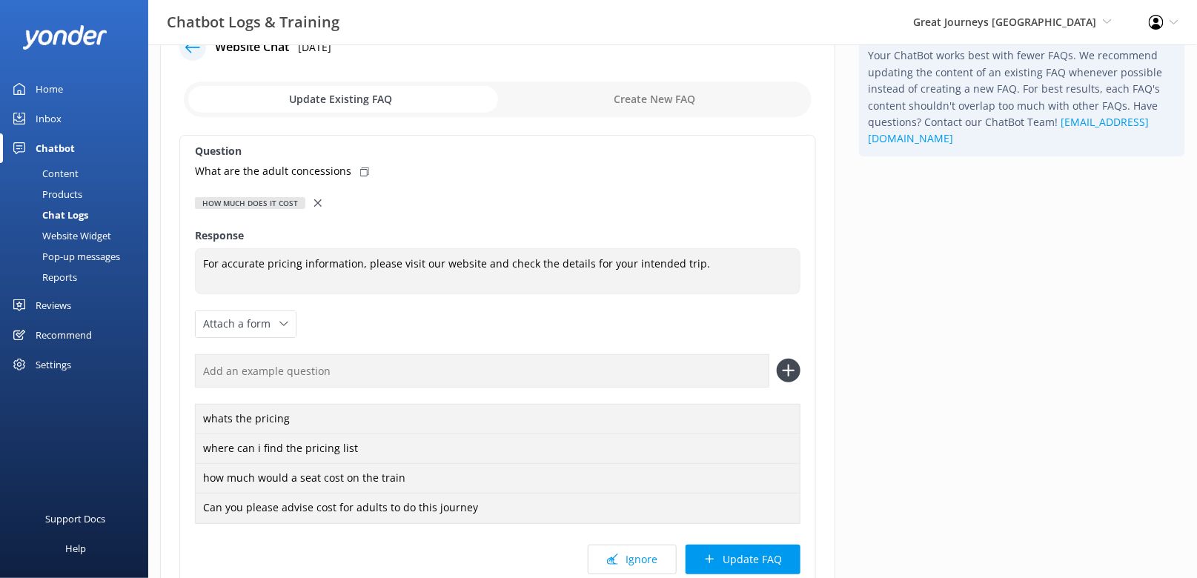
click at [361, 173] on use at bounding box center [364, 171] width 9 height 9
click at [442, 372] on input "text" at bounding box center [482, 370] width 574 height 33
paste input "What are the adult concessions"
type input "What are the adult concessions"
click at [776, 359] on button at bounding box center [788, 371] width 24 height 24
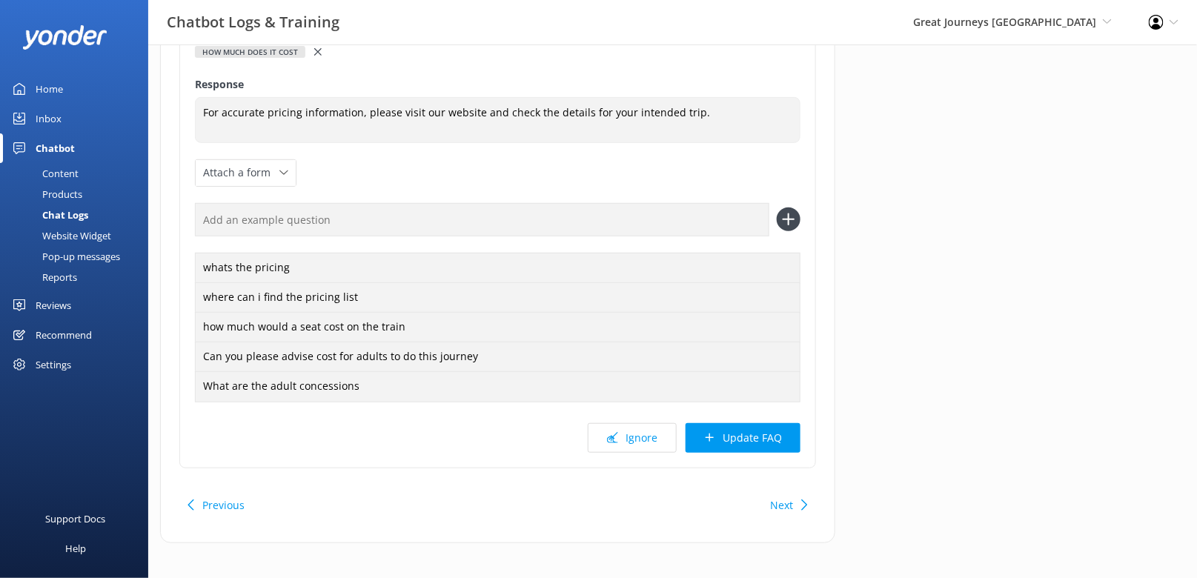
scroll to position [210, 0]
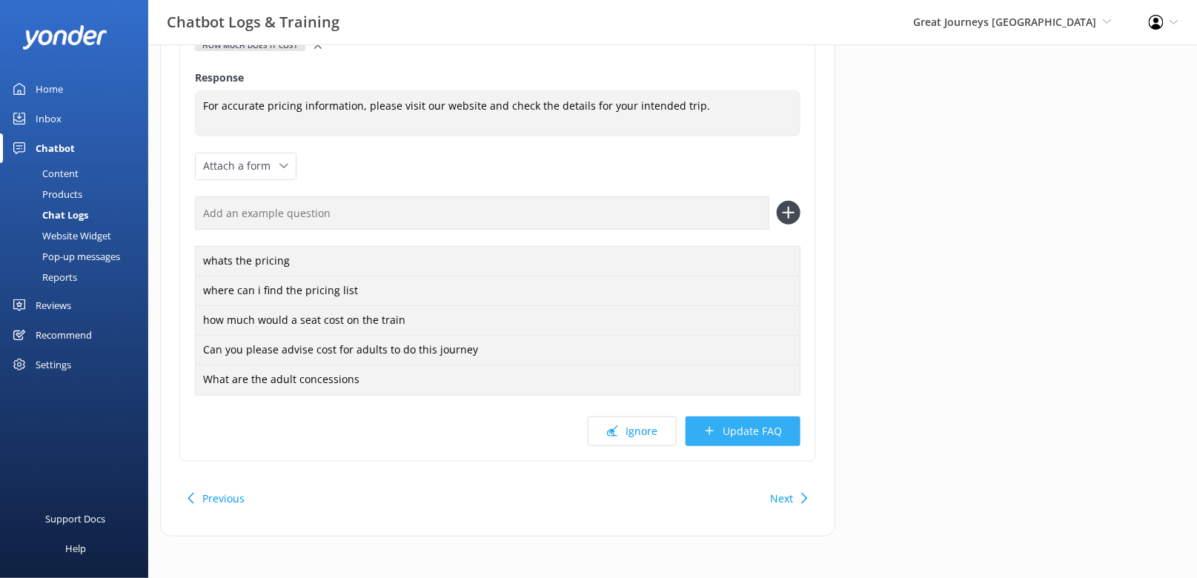
click at [721, 429] on button "Update FAQ" at bounding box center [742, 431] width 115 height 30
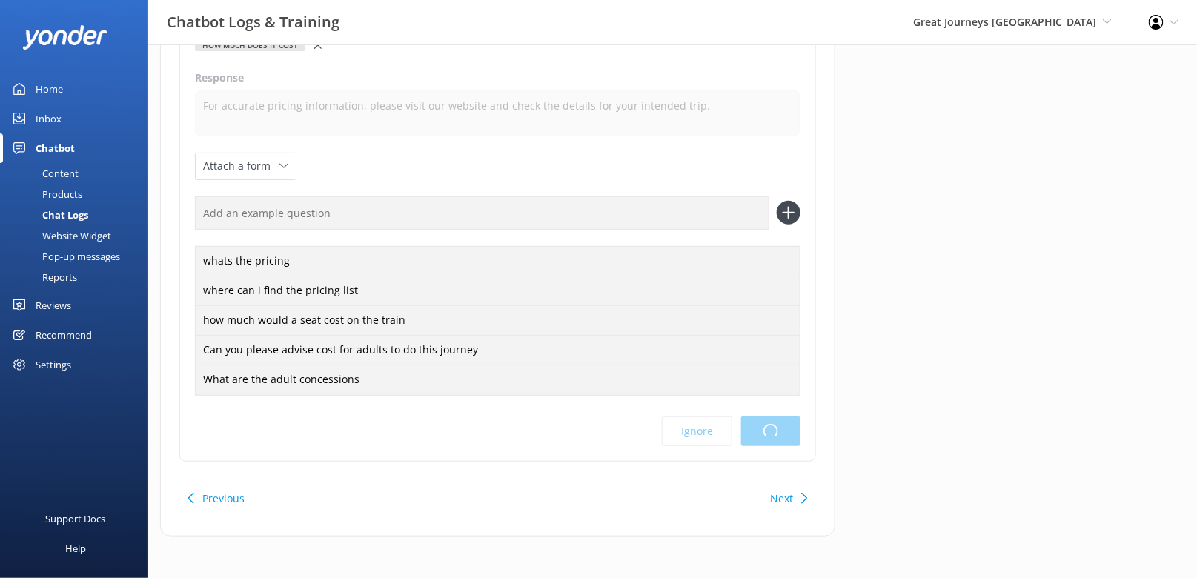
scroll to position [0, 0]
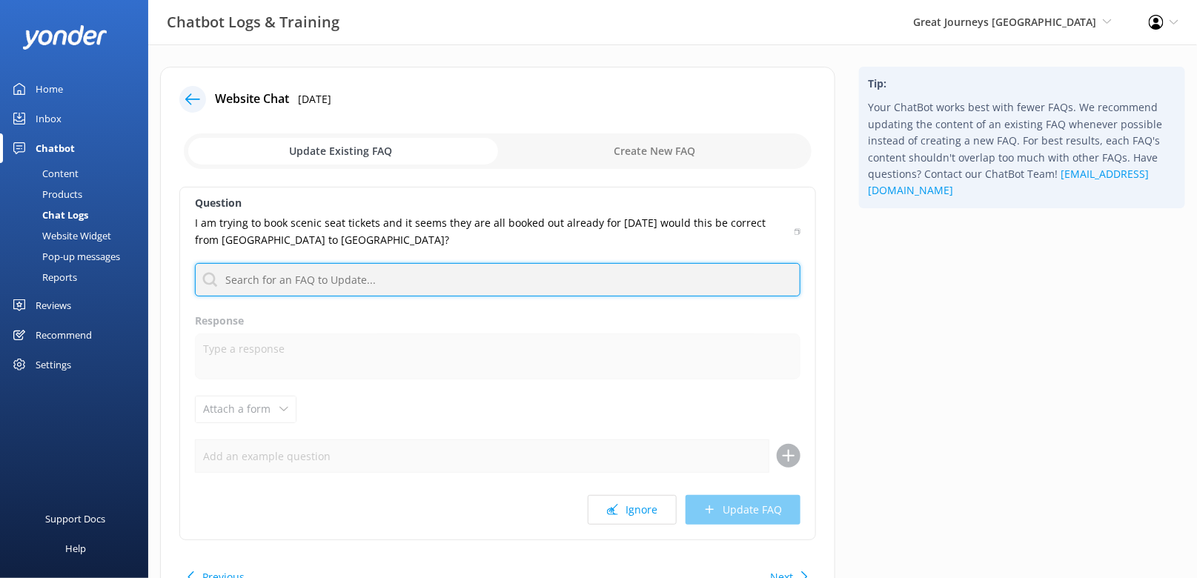
click at [553, 279] on input "text" at bounding box center [497, 279] width 605 height 33
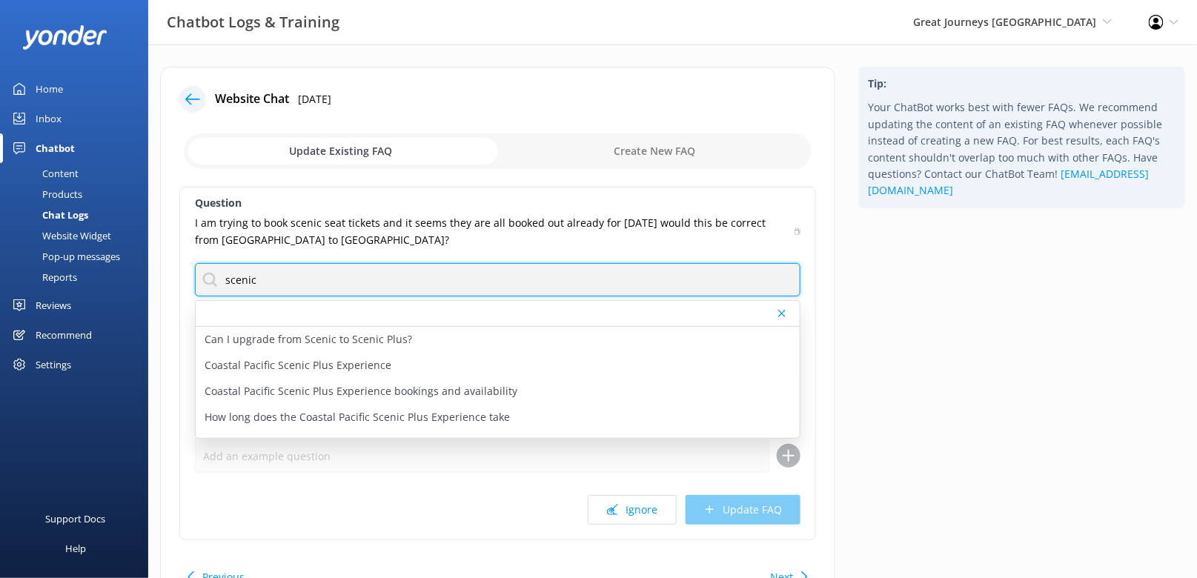
type input "scenic"
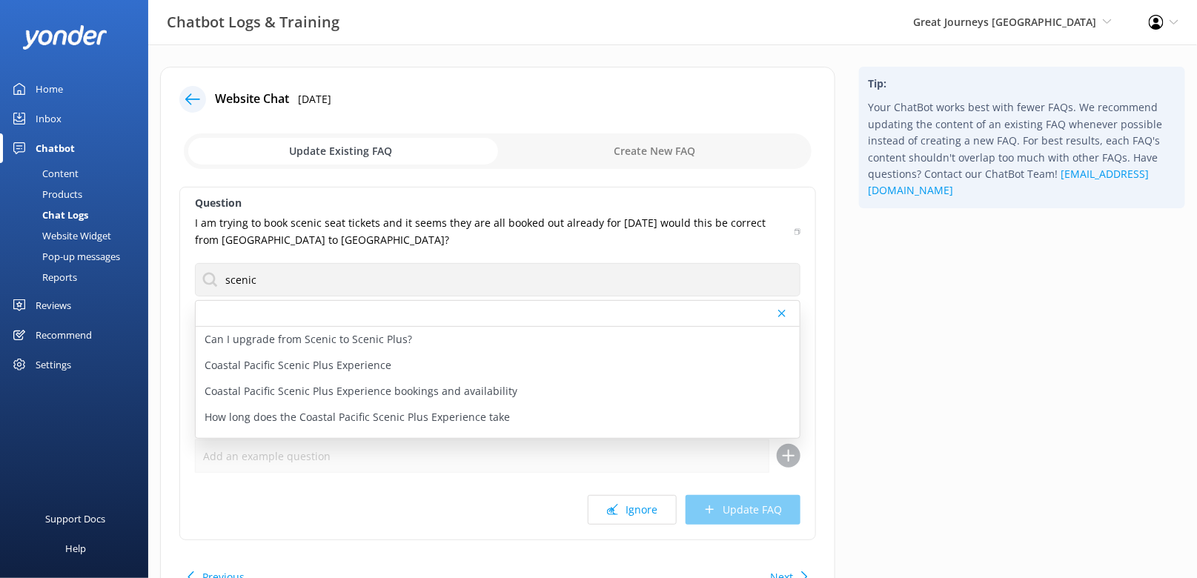
click at [801, 232] on div "Question I am trying to book scenic seat tickets and it seems they are all book…" at bounding box center [497, 363] width 636 height 353
click at [797, 231] on icon at bounding box center [797, 231] width 7 height 9
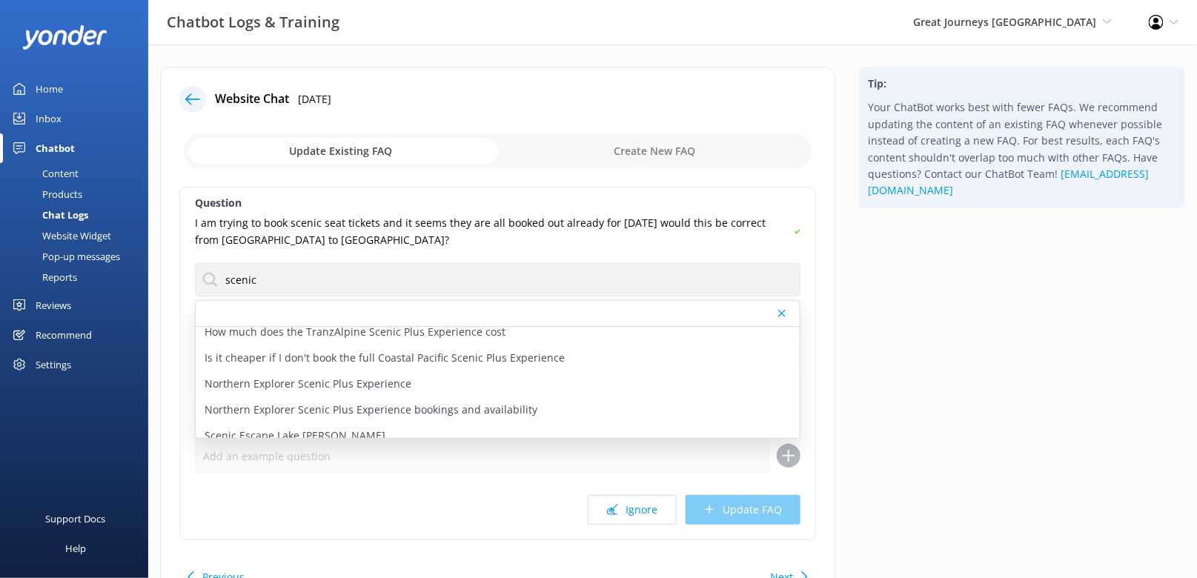
scroll to position [301, 0]
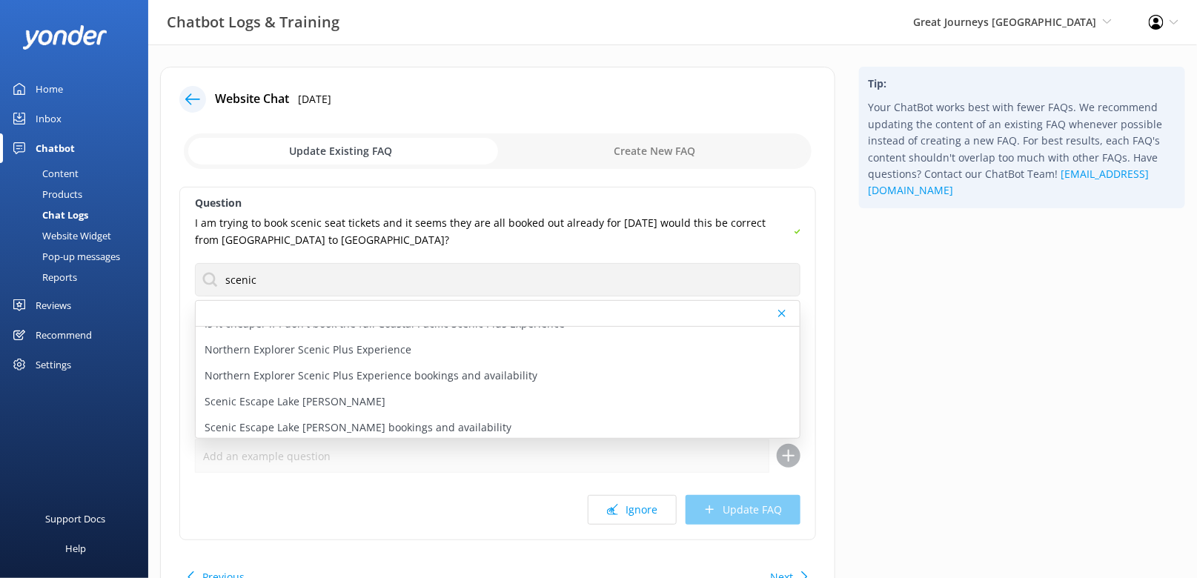
click at [907, 410] on div "Tip: Your ChatBot works best with fewer FAQs. We recommend updating the content…" at bounding box center [1022, 348] width 350 height 563
click at [53, 177] on div "Content" at bounding box center [44, 173] width 70 height 21
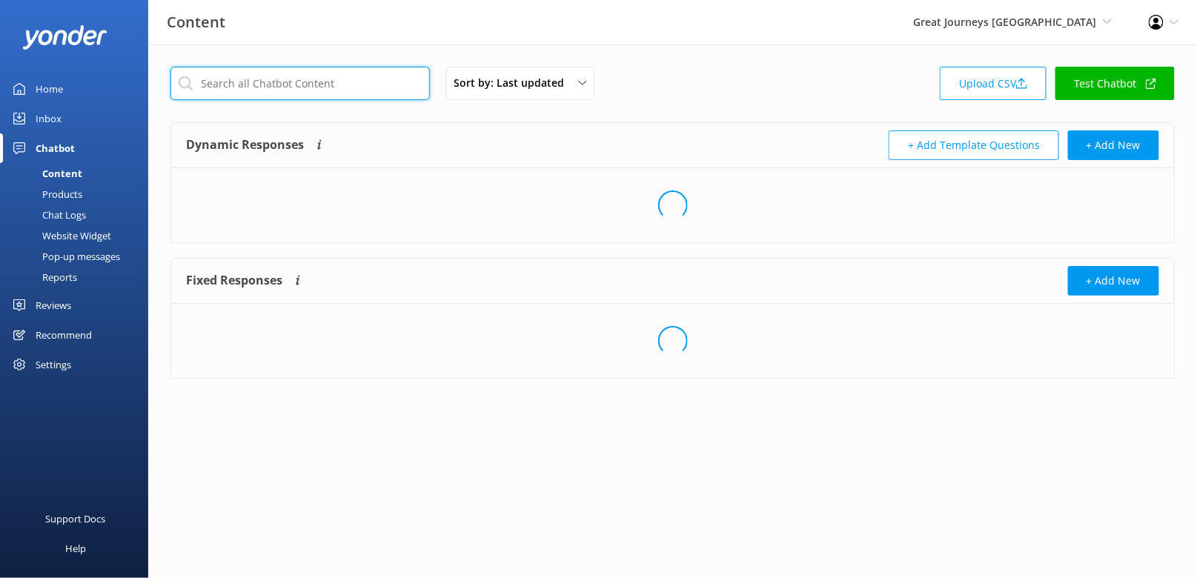
click at [277, 87] on input "text" at bounding box center [299, 83] width 259 height 33
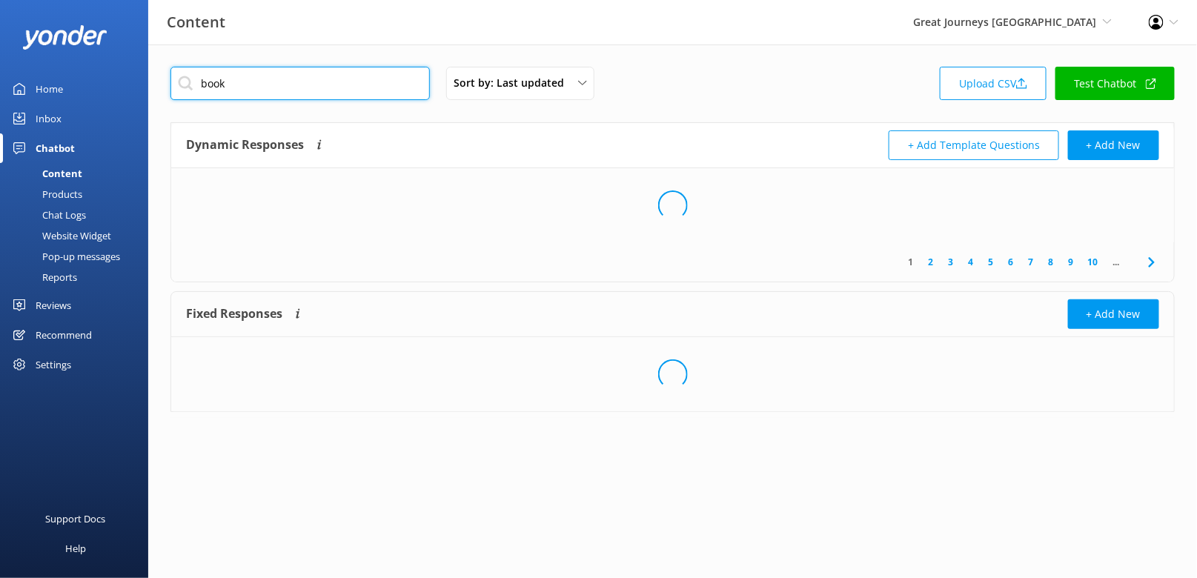
type input "book"
click at [671, 73] on div "book Sort by: Last updated Title (A-Z) Last updated Upload CSV Test Chatbot" at bounding box center [672, 88] width 1004 height 42
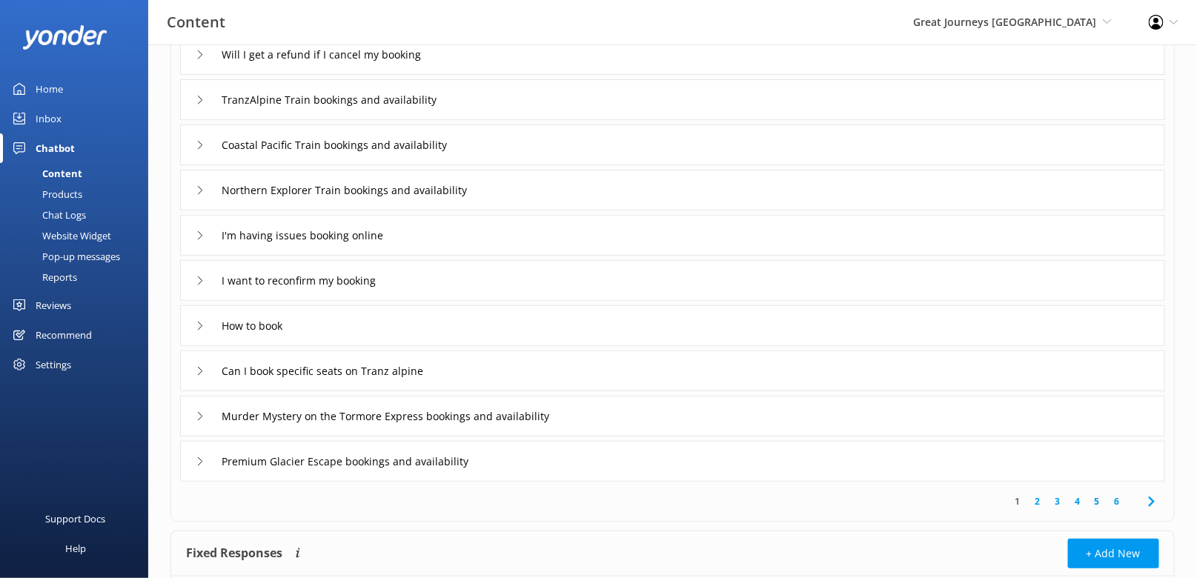
scroll to position [150, 0]
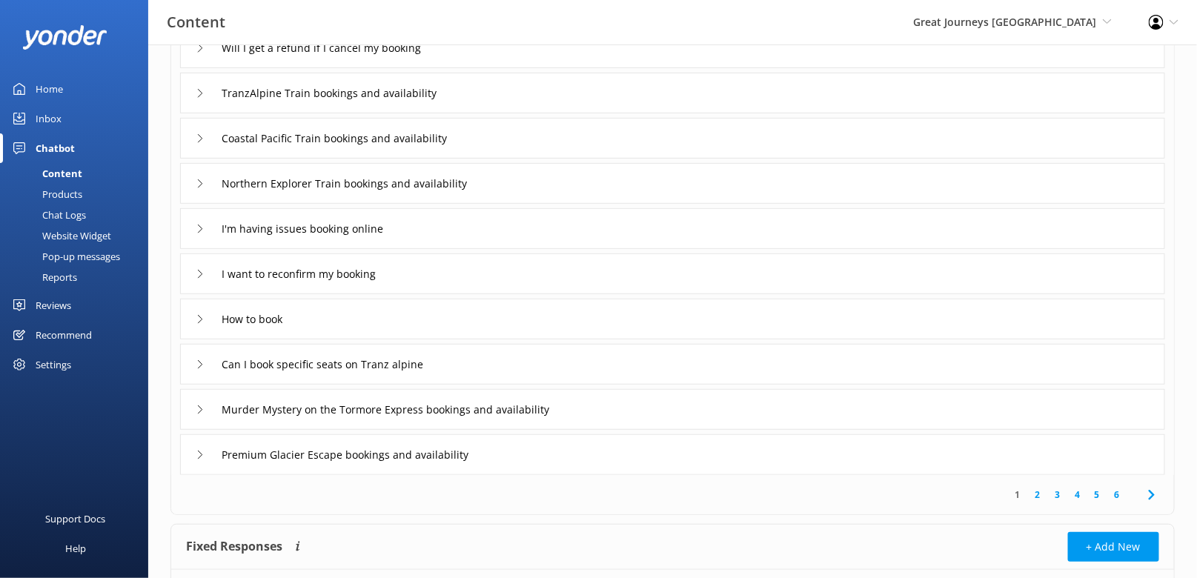
click at [1160, 496] on icon at bounding box center [1152, 495] width 18 height 18
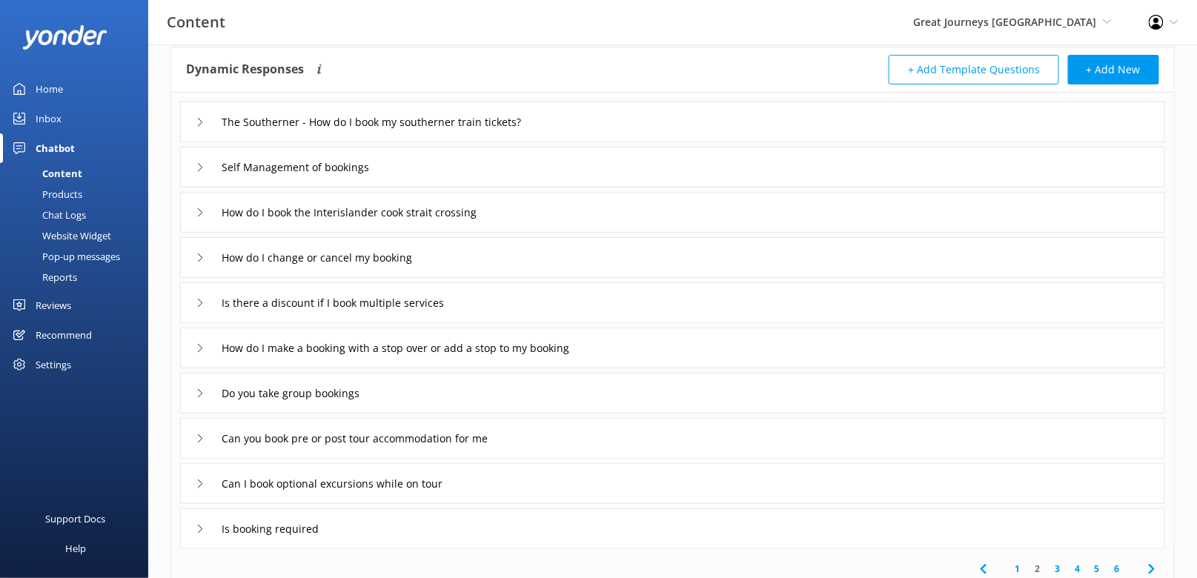
scroll to position [77, 0]
click at [1152, 562] on icon at bounding box center [1152, 568] width 18 height 18
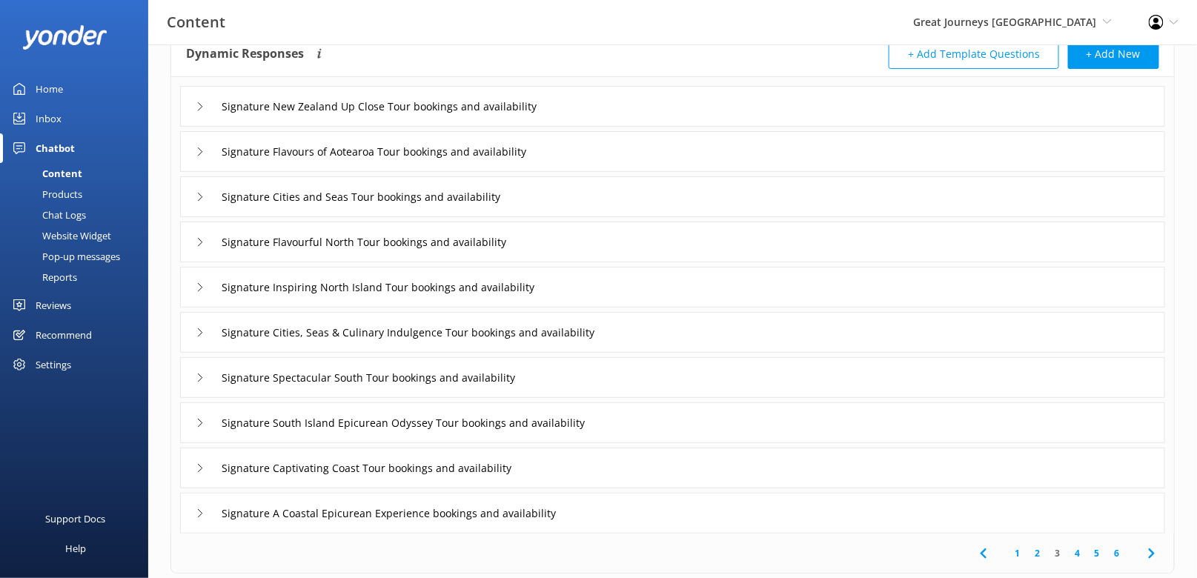
scroll to position [93, 0]
click at [1156, 548] on icon at bounding box center [1152, 551] width 18 height 18
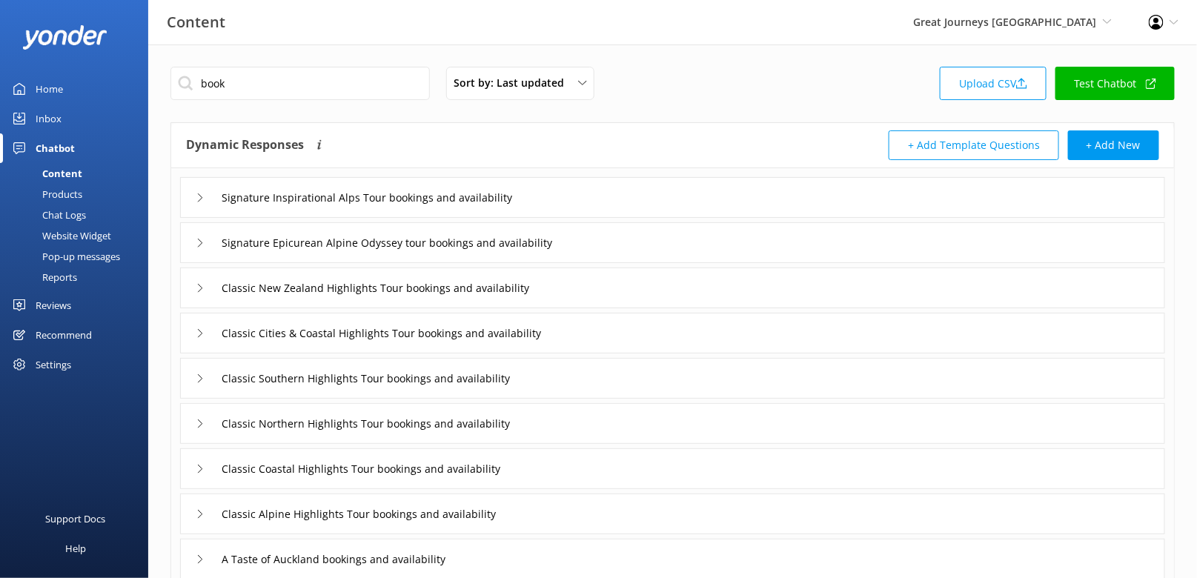
click at [1156, 548] on div "A Taste of Auckland bookings and availability" at bounding box center [672, 559] width 985 height 41
click at [81, 213] on div "Chat Logs" at bounding box center [47, 214] width 77 height 21
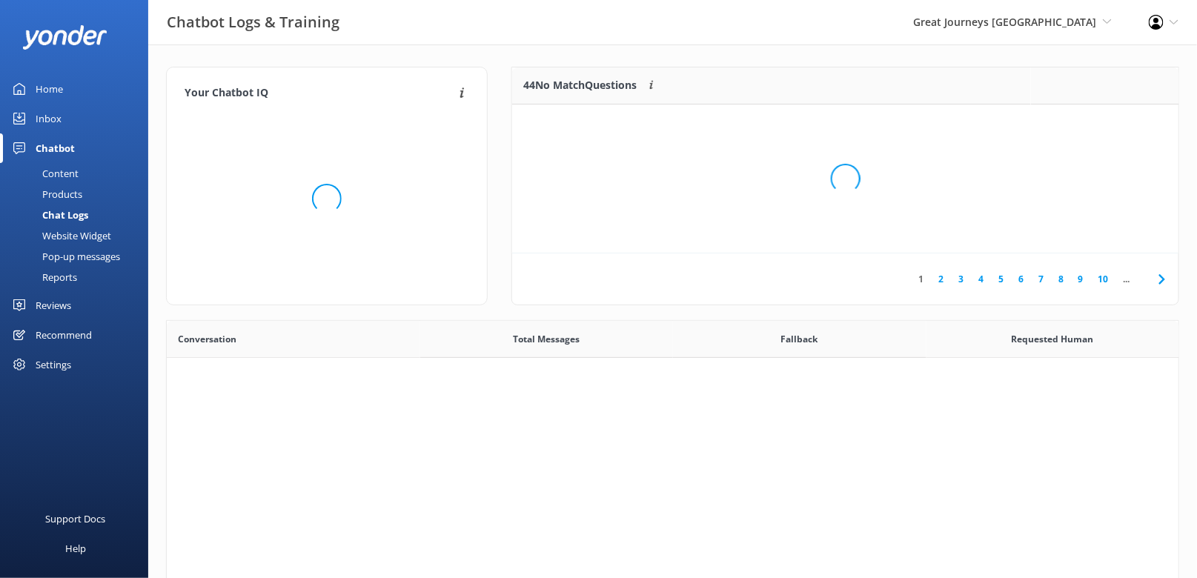
scroll to position [519, 1012]
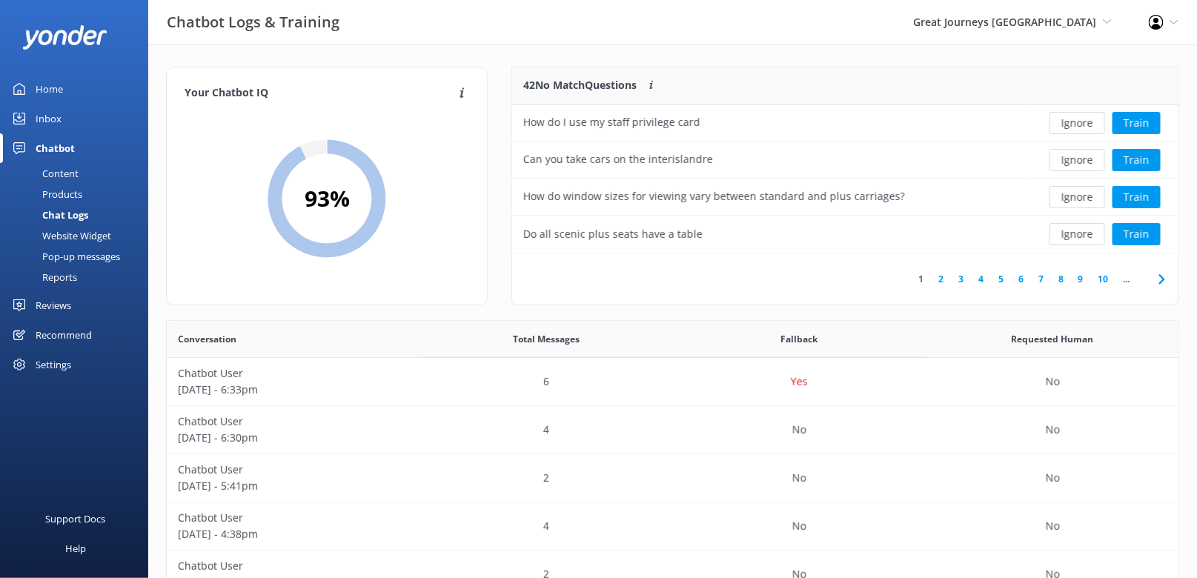
click at [1161, 280] on icon at bounding box center [1162, 279] width 18 height 18
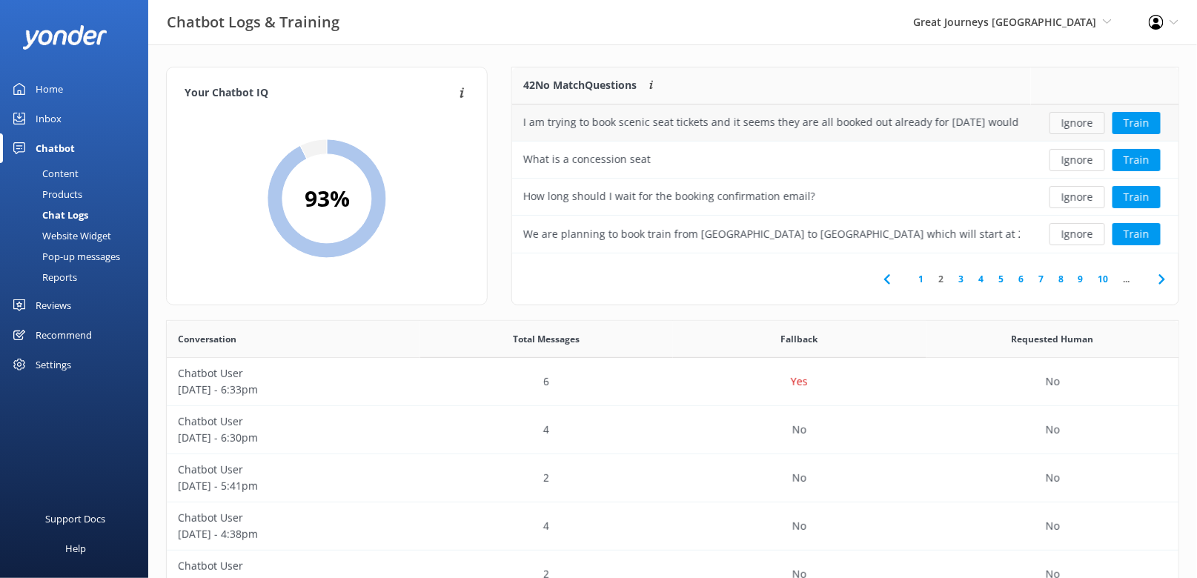
click at [1064, 127] on button "Ignore" at bounding box center [1077, 123] width 56 height 22
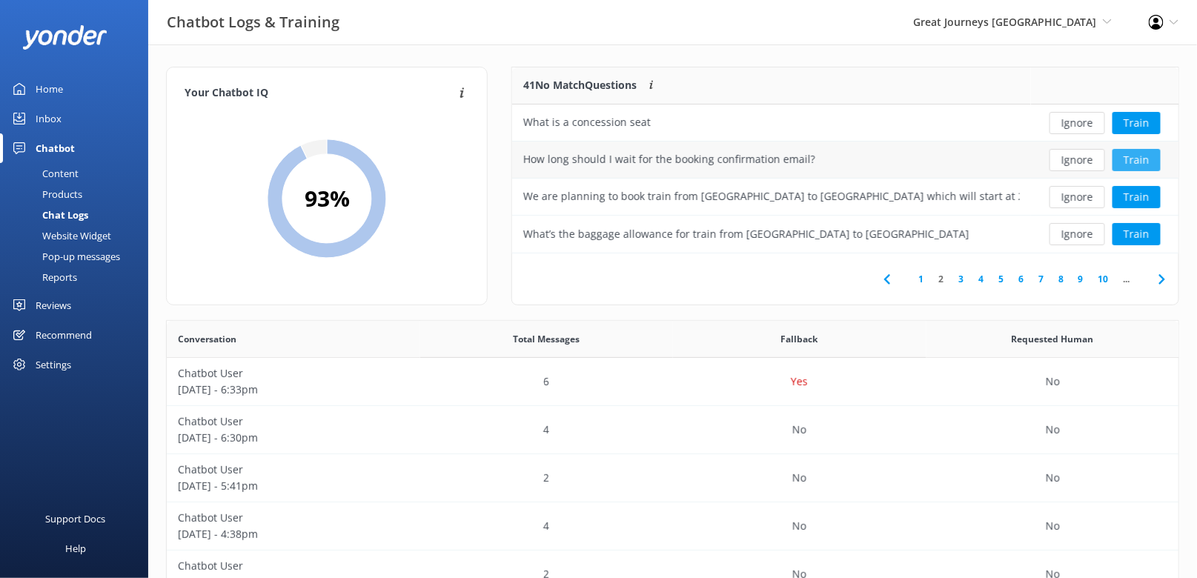
click at [1139, 162] on button "Train" at bounding box center [1136, 160] width 48 height 22
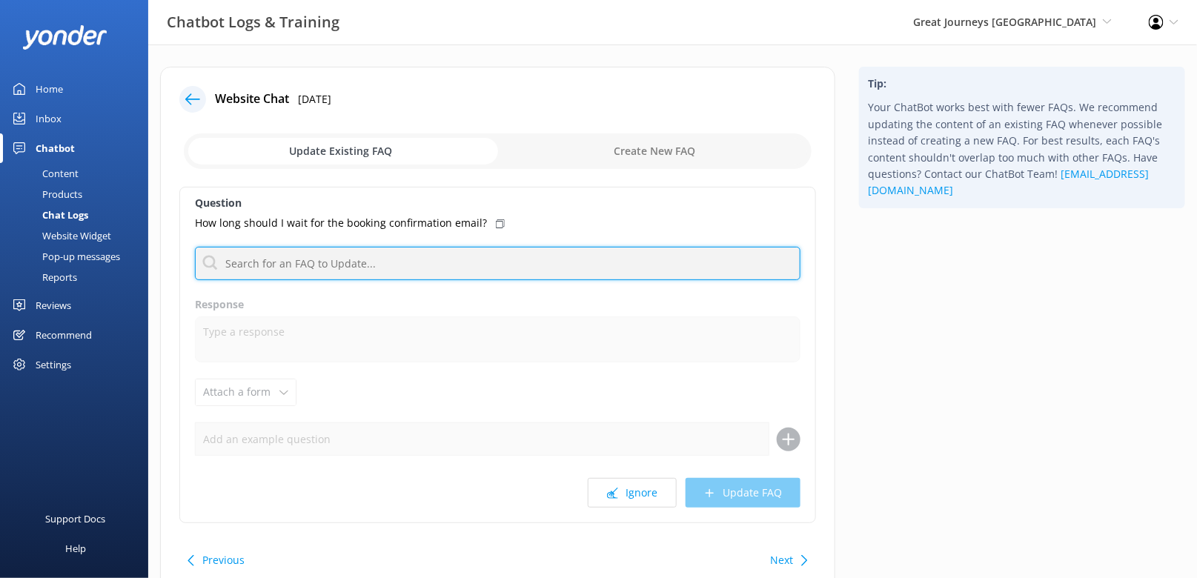
click at [390, 259] on input "text" at bounding box center [497, 263] width 605 height 33
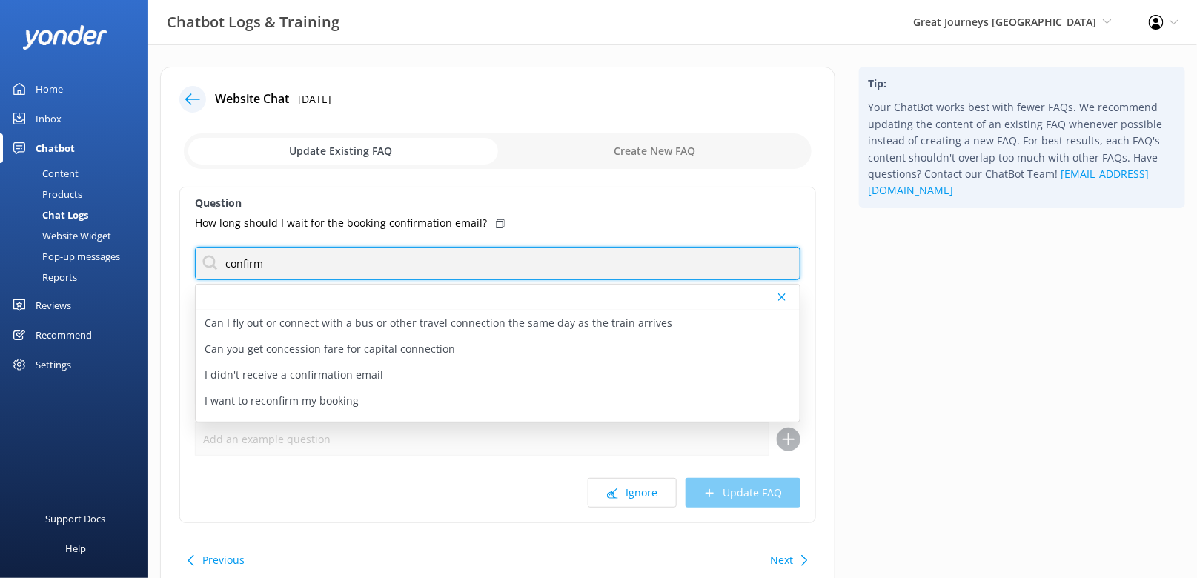
type input "confirm"
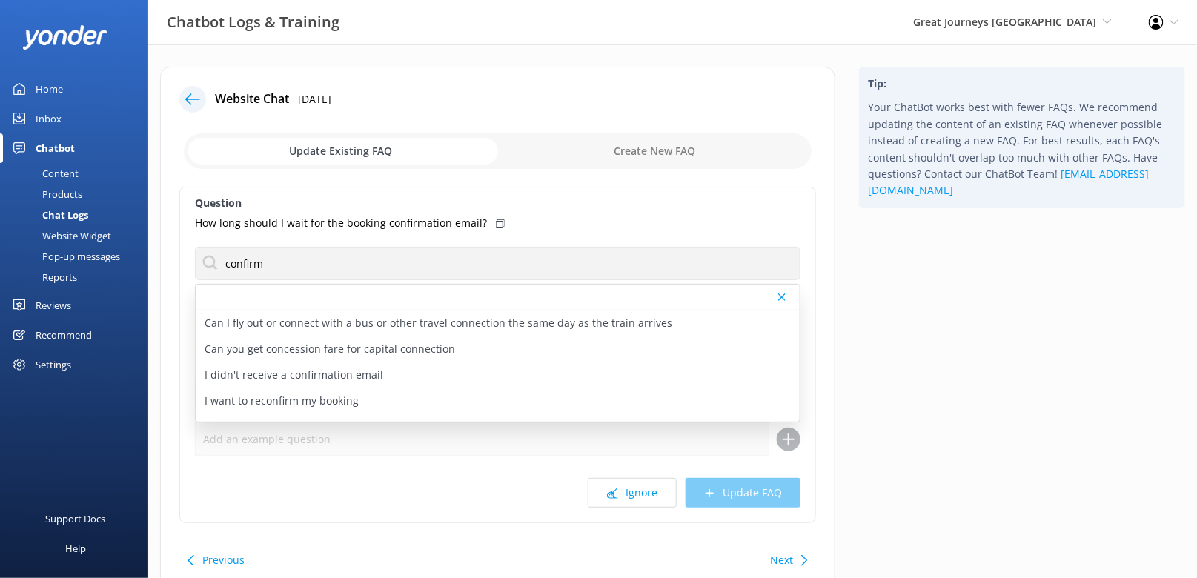
click at [491, 216] on div "How long should I wait for the booking confirmation email?" at bounding box center [497, 223] width 605 height 16
click at [402, 371] on div "I didn't receive a confirmation email" at bounding box center [498, 375] width 604 height 26
type textarea "If you didn't receive your booking confirmation, please contact us at [PHONE_NU…"
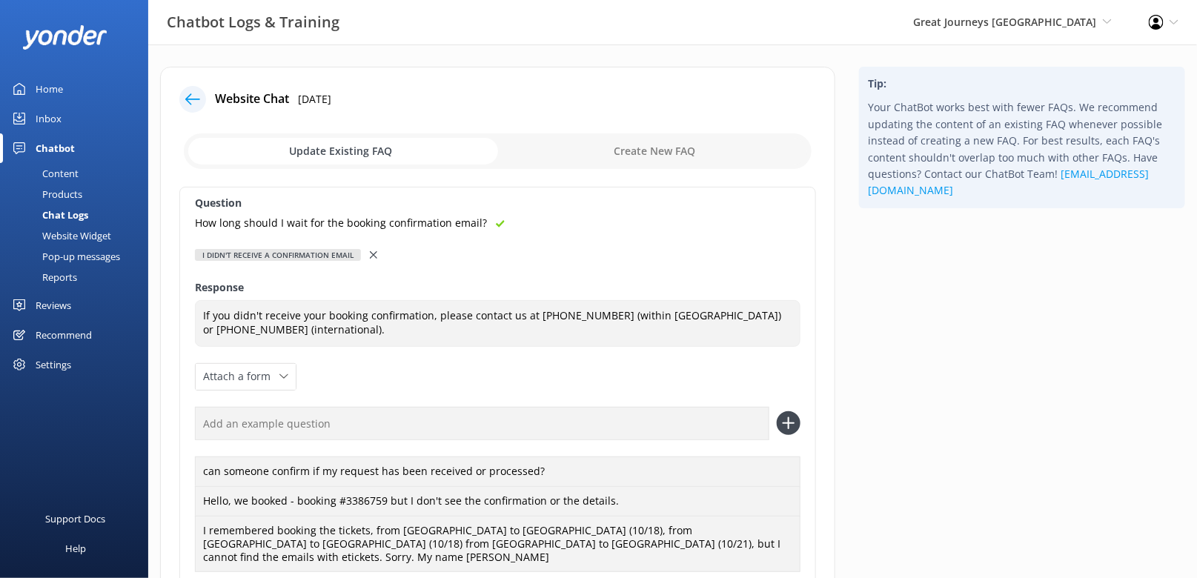
click at [488, 422] on input "text" at bounding box center [482, 423] width 574 height 33
paste input "How long should I wait for the booking confirmation email?"
type input "How long should I wait for the booking confirmation email?"
click at [776, 411] on button at bounding box center [788, 423] width 24 height 24
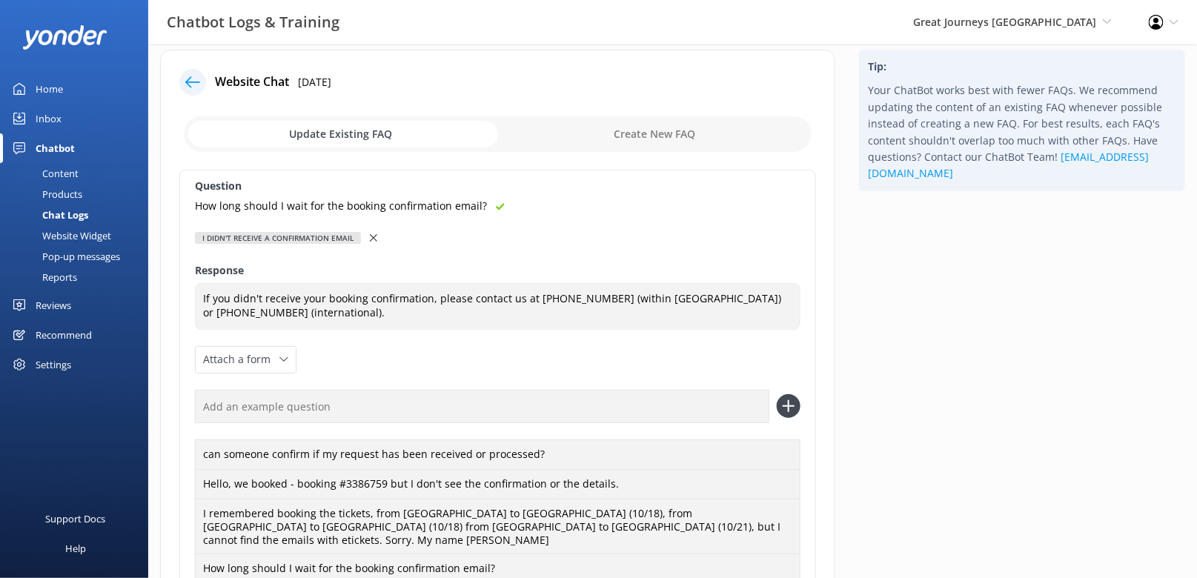
scroll to position [193, 0]
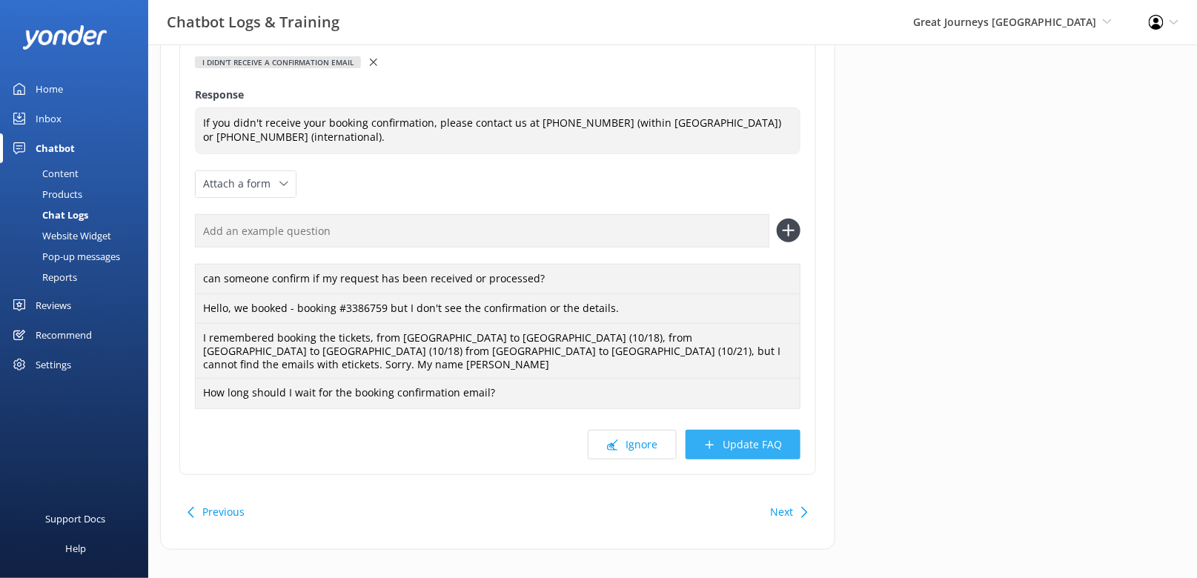
click at [731, 430] on button "Update FAQ" at bounding box center [742, 445] width 115 height 30
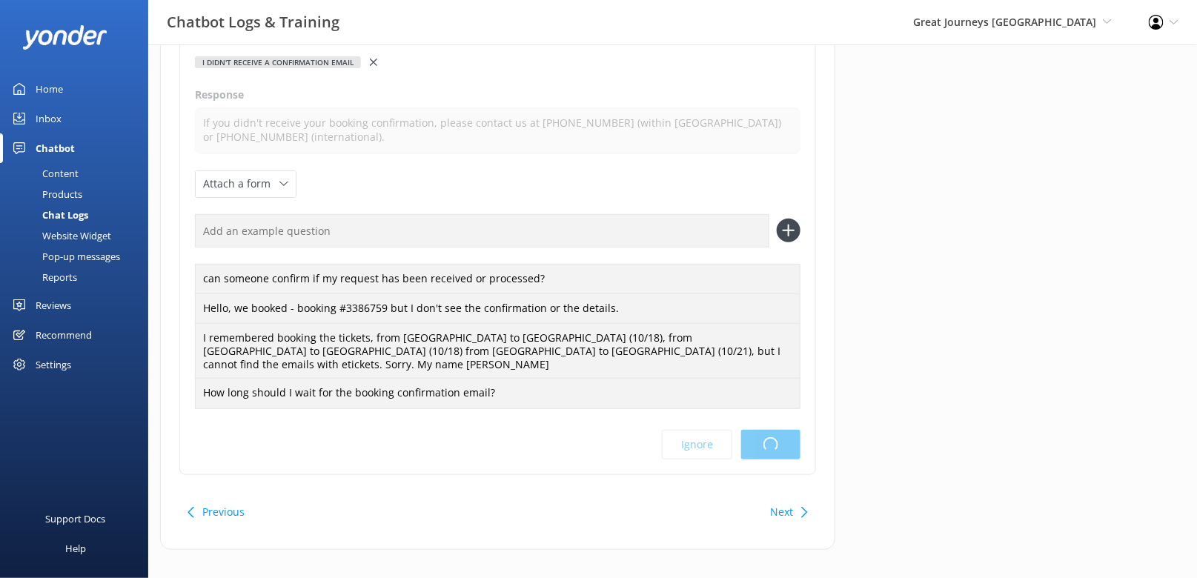
scroll to position [0, 0]
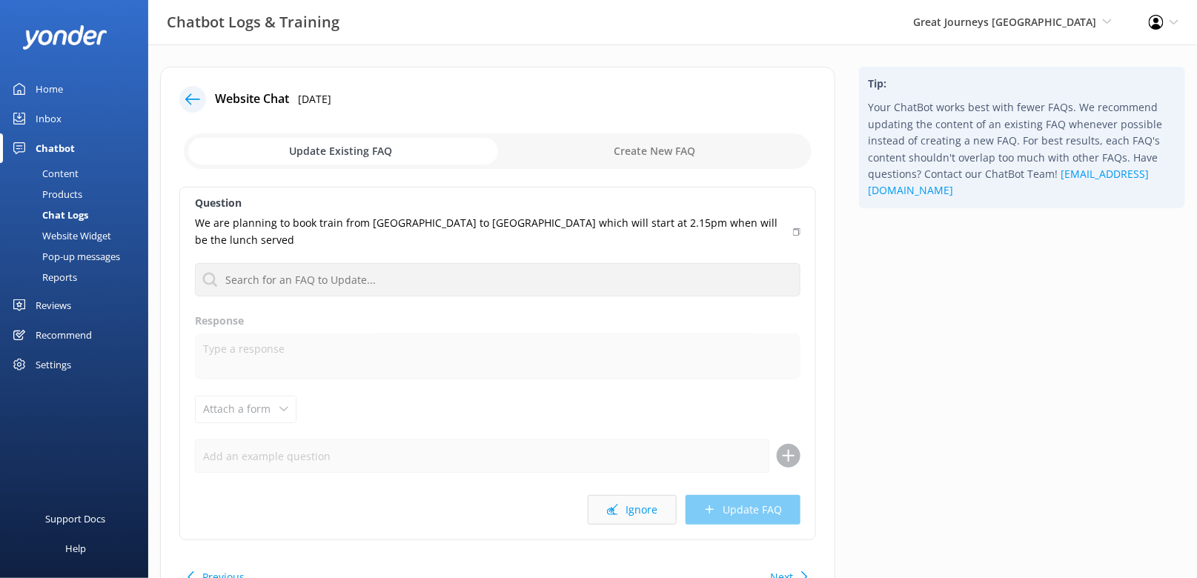
click at [640, 495] on button "Ignore" at bounding box center [632, 510] width 89 height 30
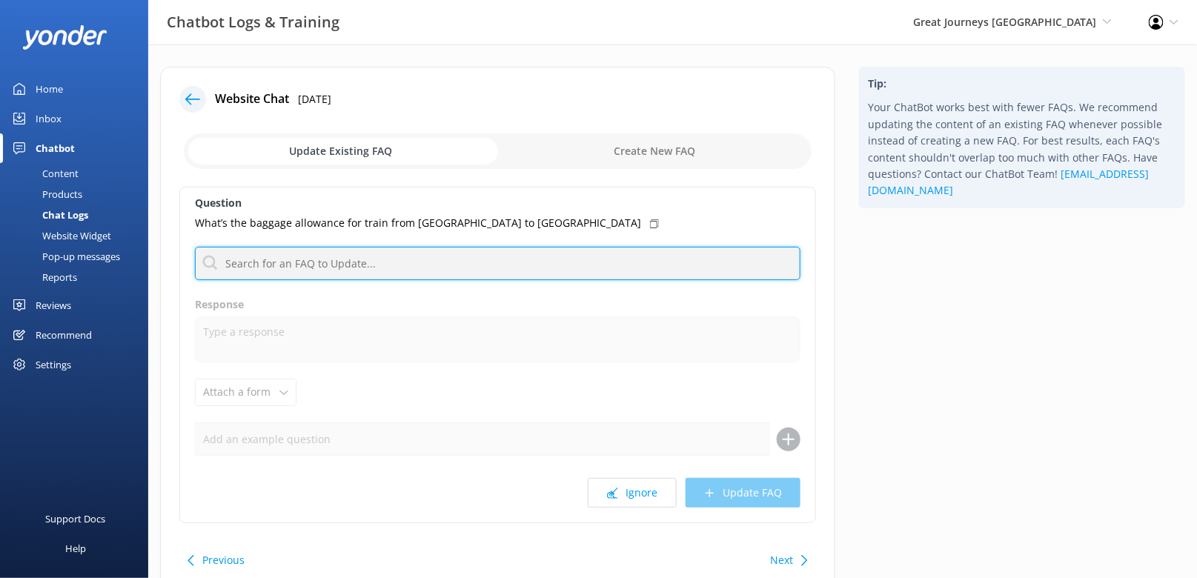
click at [296, 255] on input "text" at bounding box center [497, 263] width 605 height 33
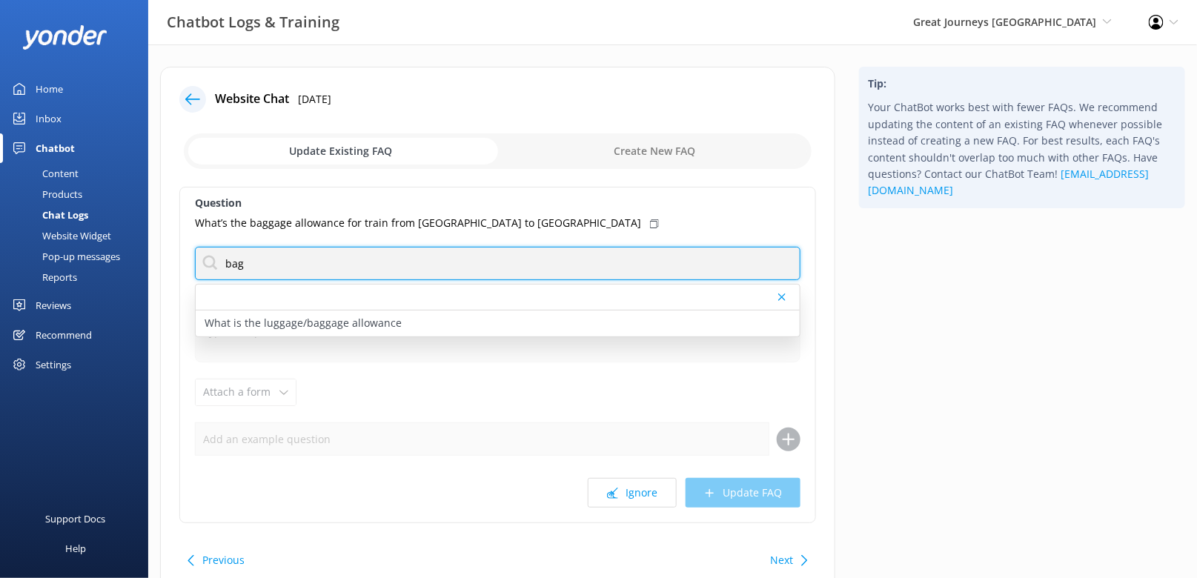
type input "bag"
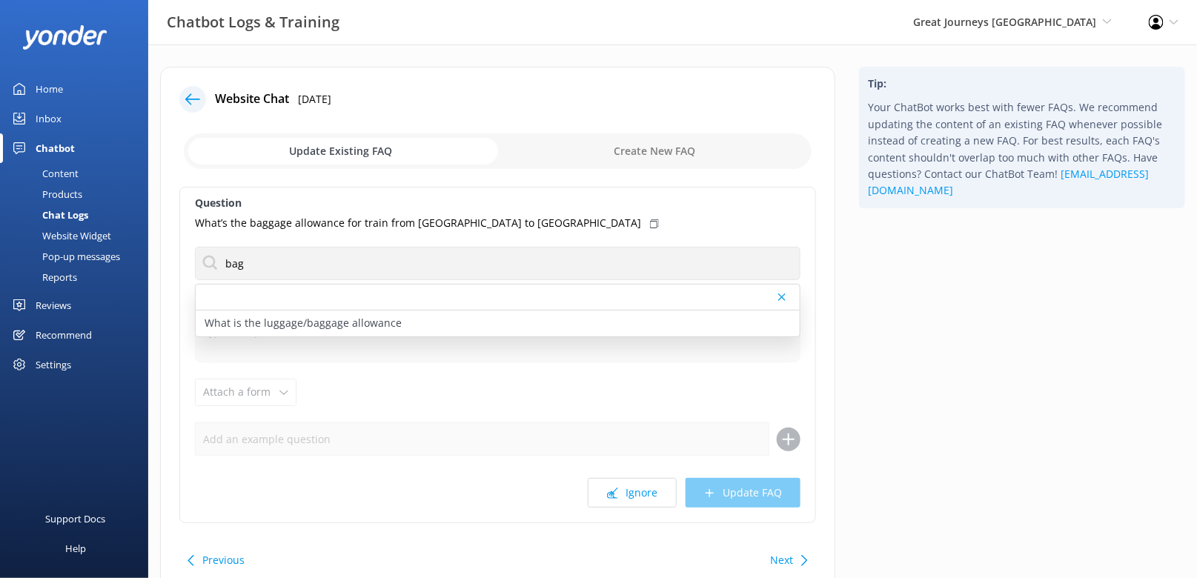
click at [921, 342] on div "Tip: Your ChatBot works best with fewer FAQs. We recommend updating the content…" at bounding box center [1022, 340] width 350 height 546
click at [428, 313] on div "What is the luggage/baggage allowance" at bounding box center [498, 323] width 604 height 26
type textarea "Luggage allowances for Scenic Class and Scenic Plus passengers include: 1 large…"
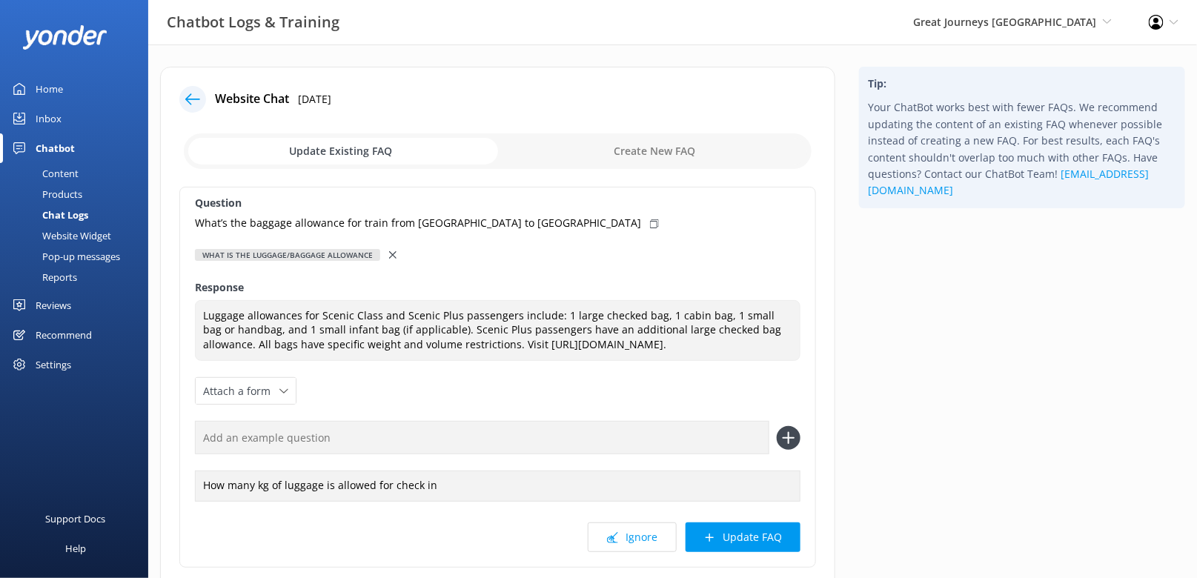
click at [650, 226] on icon at bounding box center [654, 223] width 9 height 9
click at [542, 442] on input "text" at bounding box center [482, 437] width 574 height 33
paste input "What’s the baggage allowance for train from [GEOGRAPHIC_DATA] to [GEOGRAPHIC_DA…"
type input "What’s the baggage allowance for train from [GEOGRAPHIC_DATA] to [GEOGRAPHIC_DA…"
click at [776, 426] on button at bounding box center [788, 438] width 24 height 24
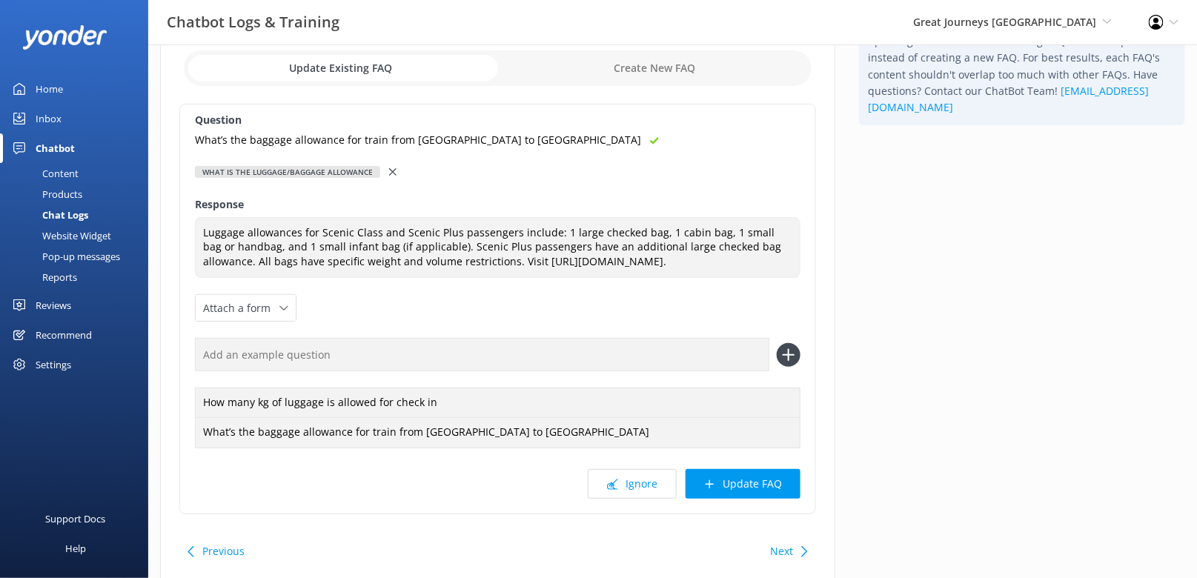
scroll to position [98, 0]
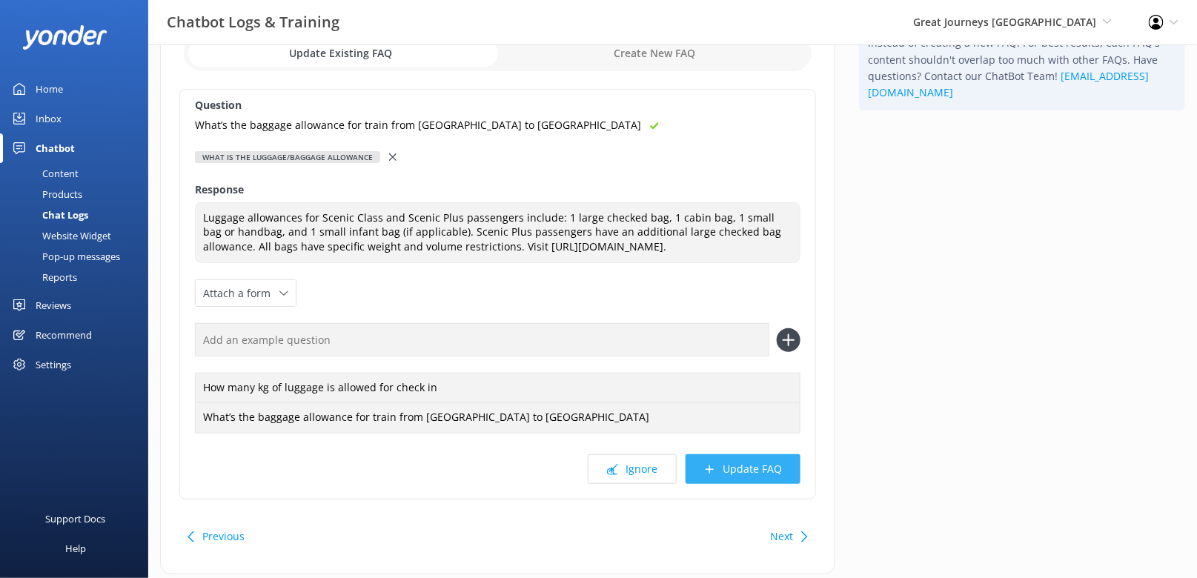
click at [763, 474] on button "Update FAQ" at bounding box center [742, 469] width 115 height 30
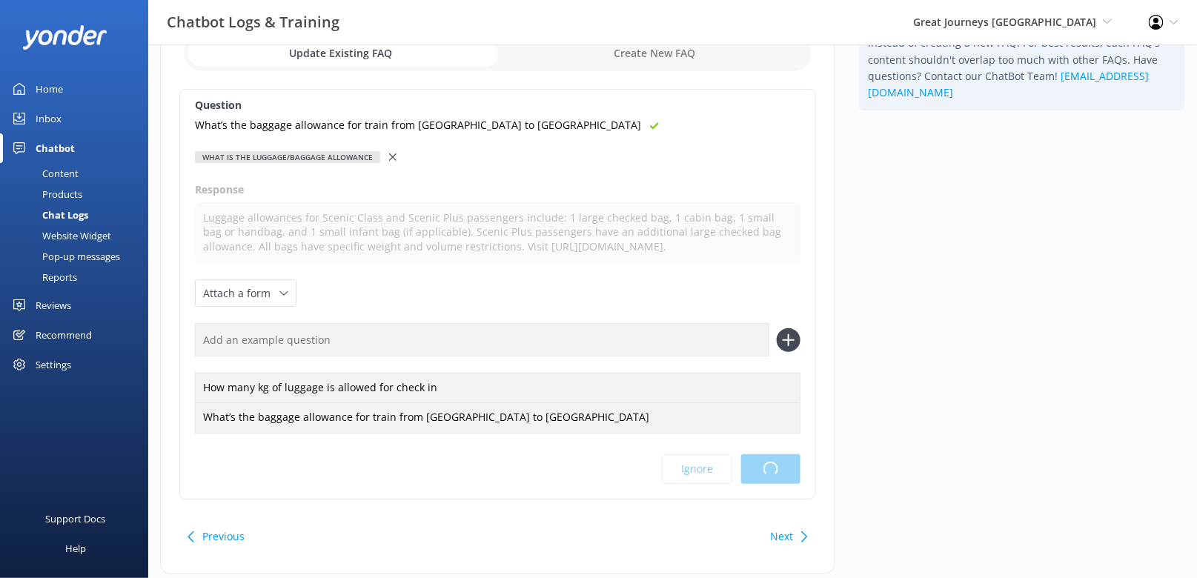
scroll to position [0, 0]
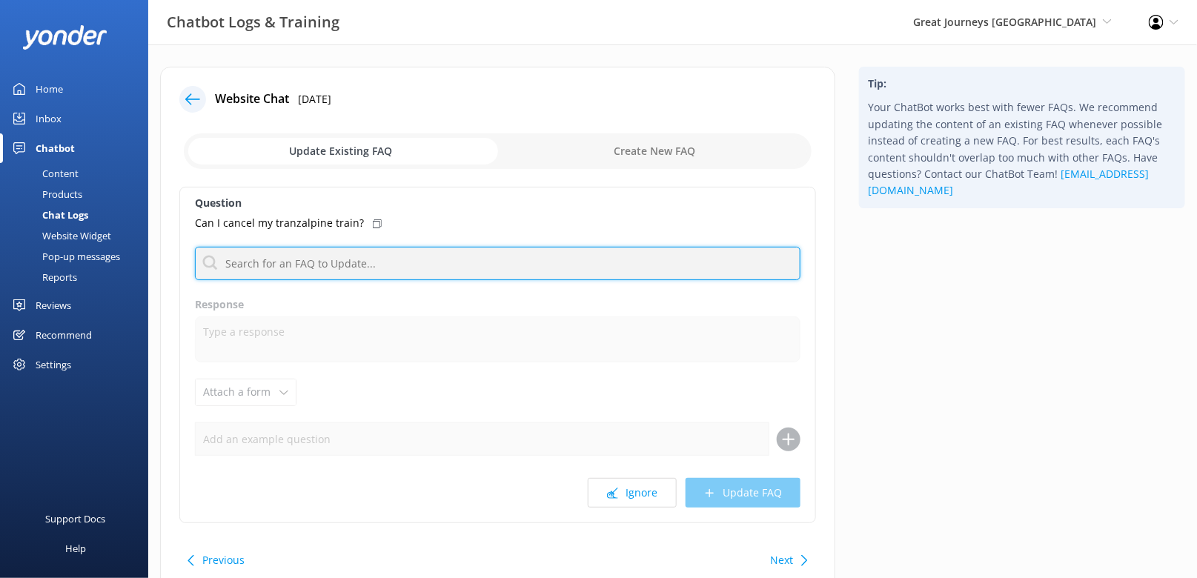
click at [518, 265] on input "text" at bounding box center [497, 263] width 605 height 33
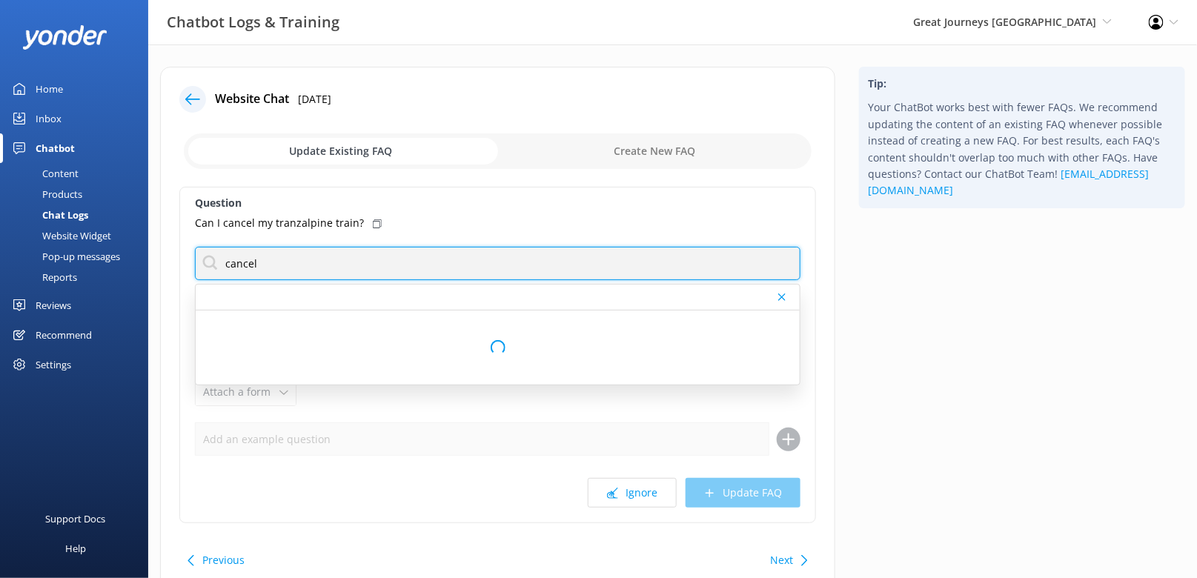
type input "cancel"
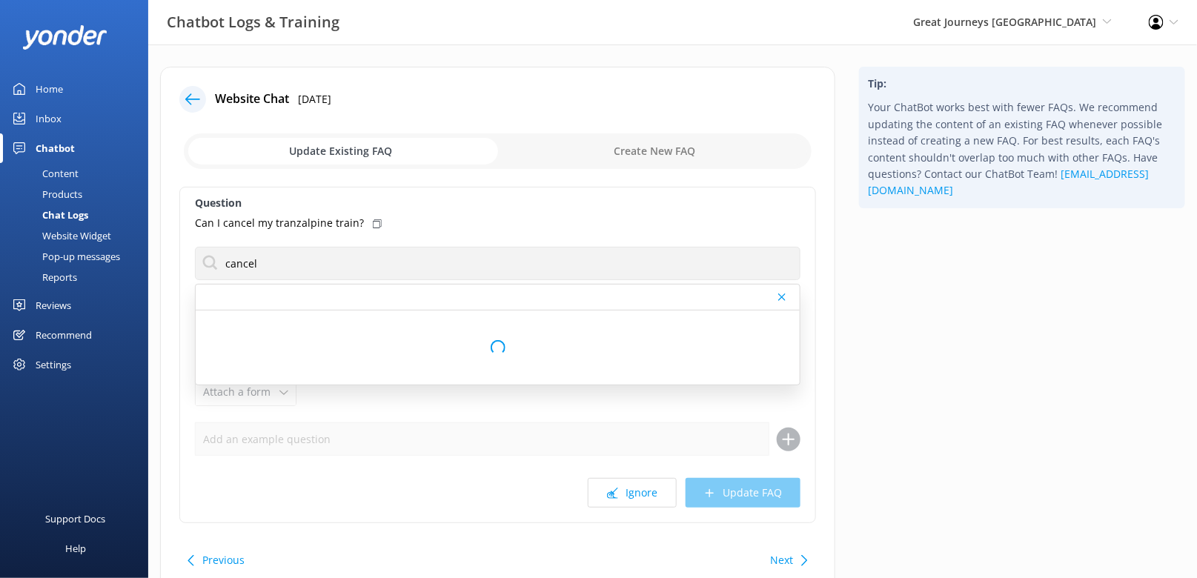
click at [373, 222] on icon at bounding box center [377, 223] width 9 height 9
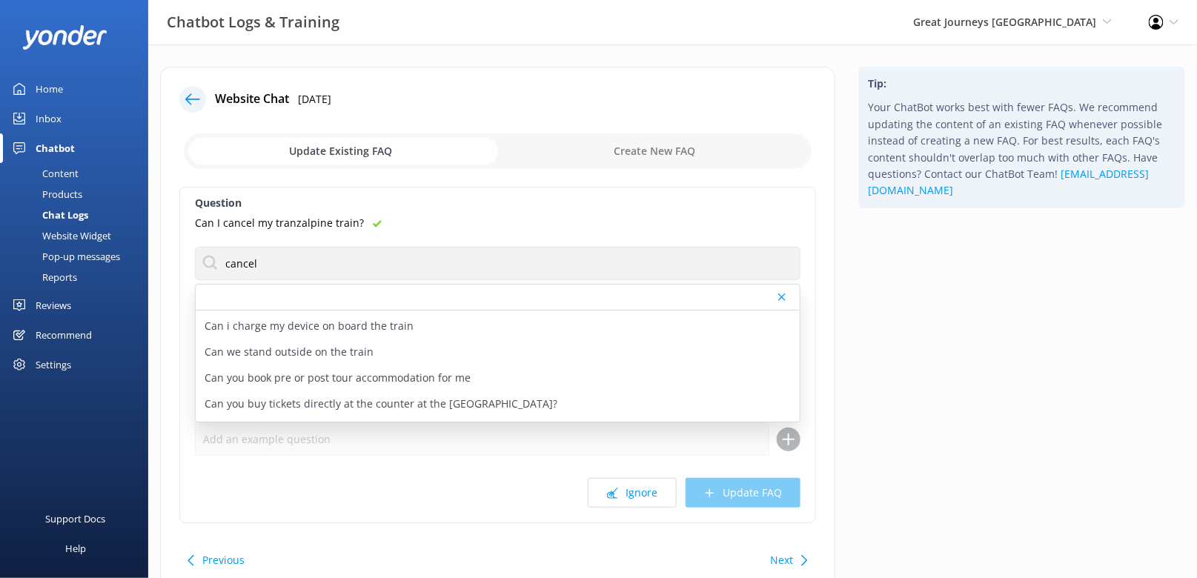
scroll to position [794, 0]
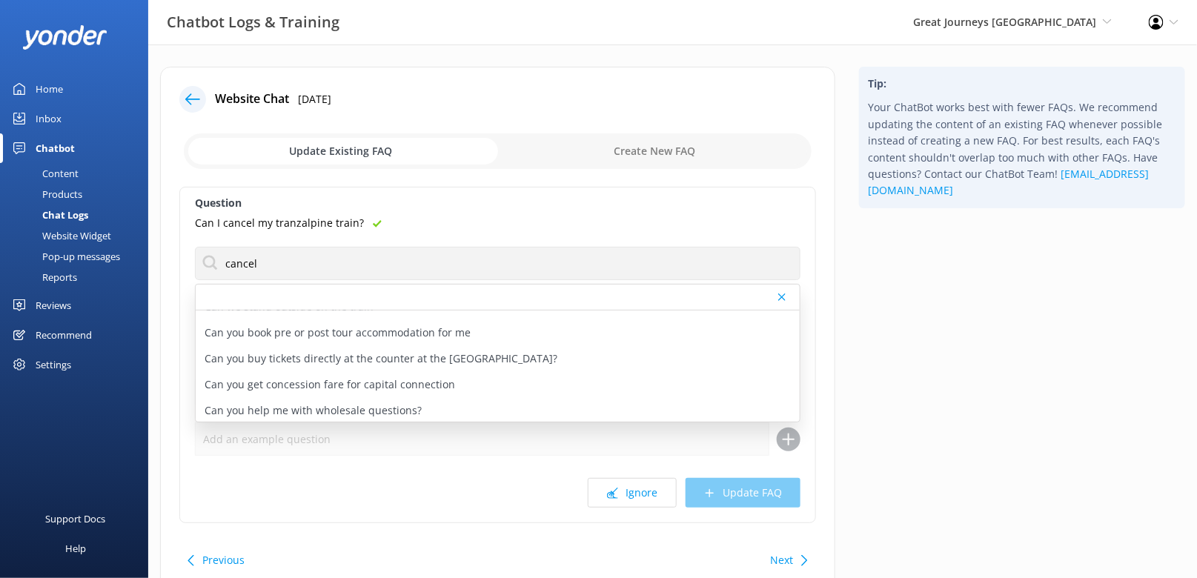
click at [74, 169] on div "Content" at bounding box center [44, 173] width 70 height 21
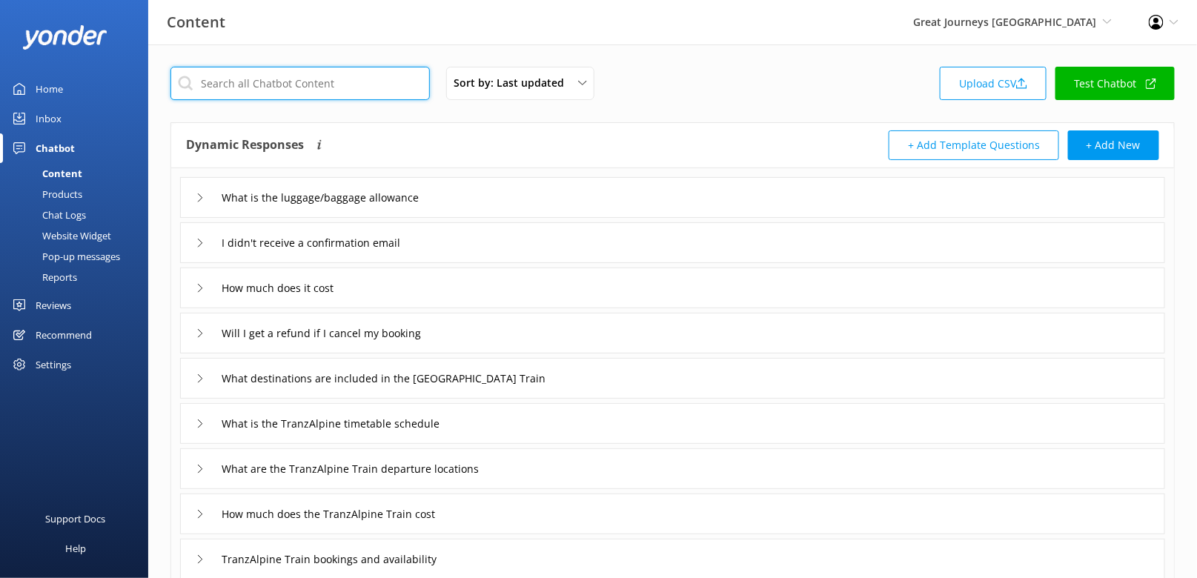
click at [317, 94] on input "text" at bounding box center [299, 83] width 259 height 33
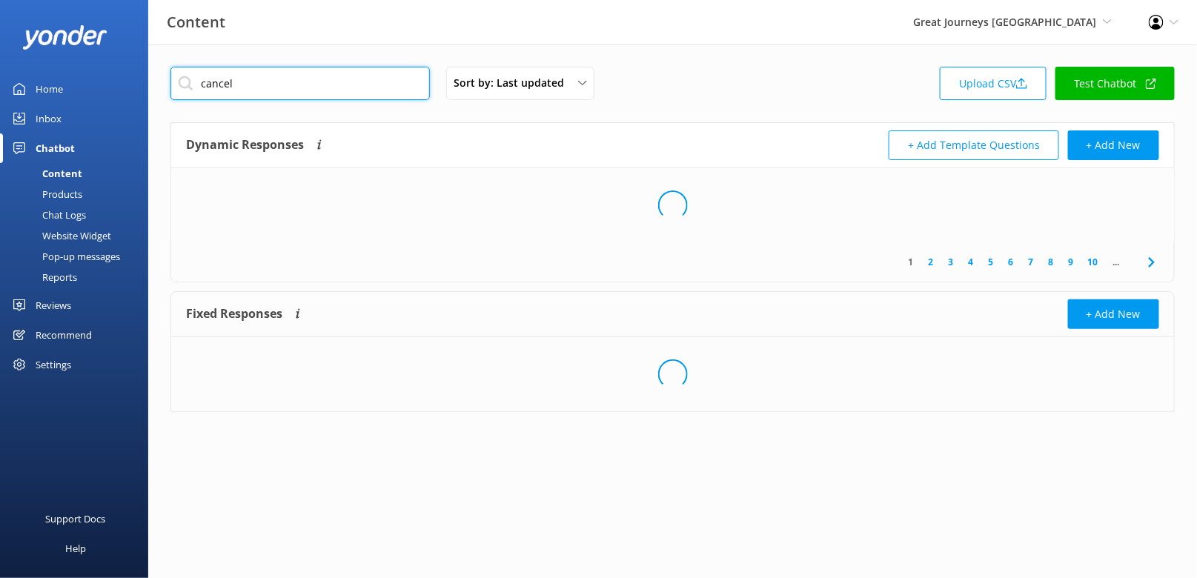
type input "cancel"
click at [466, 127] on div "Dynamic Responses The chatbot will generate a response based on the content inf…" at bounding box center [672, 145] width 1002 height 45
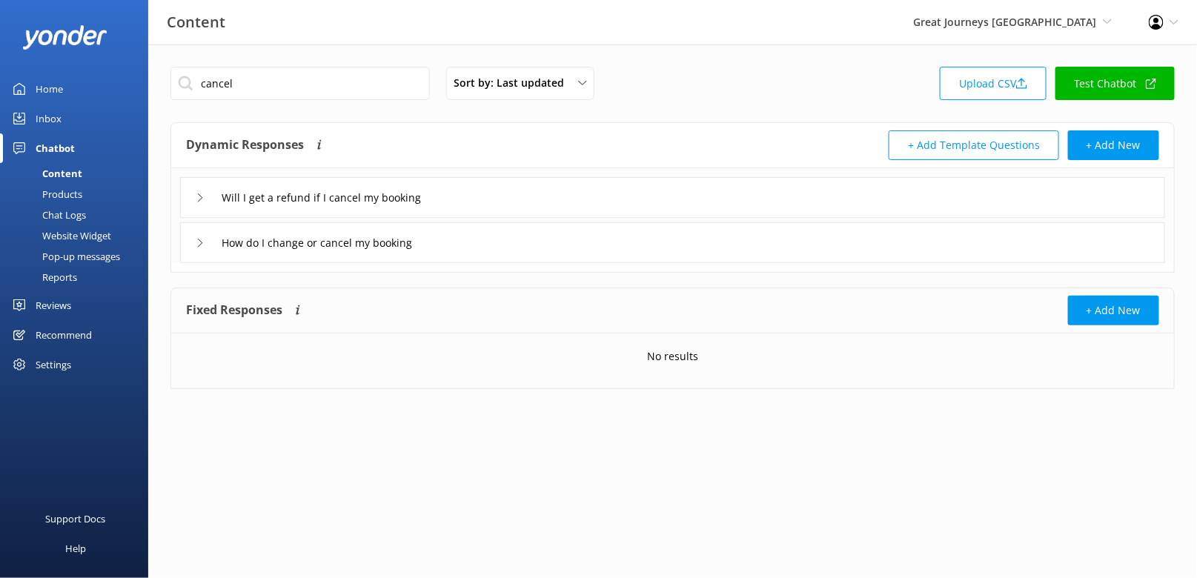
click at [492, 247] on div "How do I change or cancel my booking" at bounding box center [672, 242] width 985 height 41
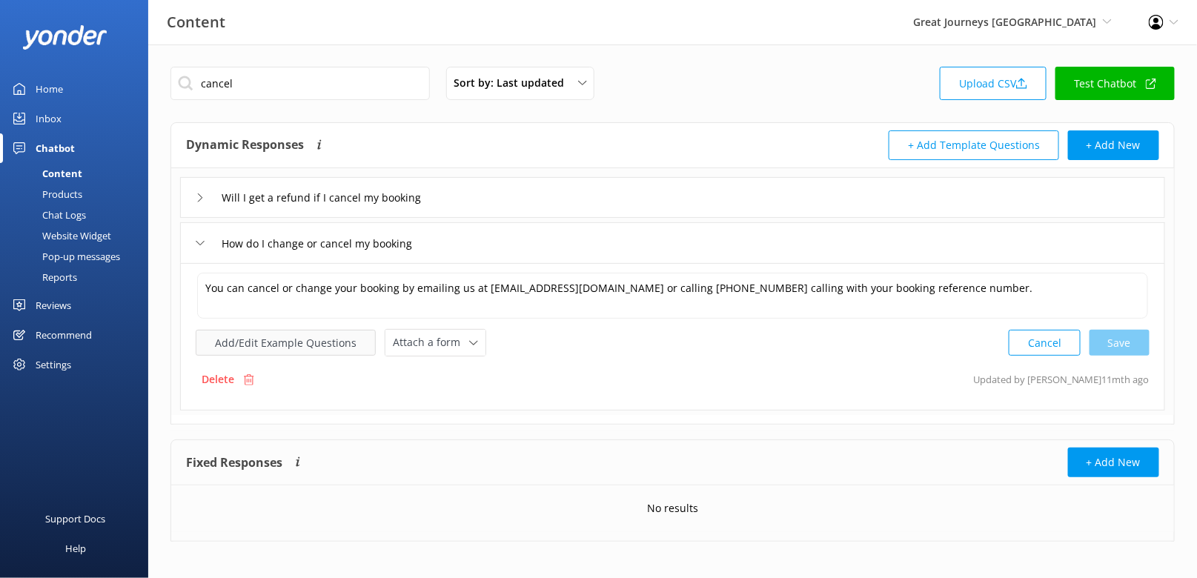
click at [329, 341] on button "Add/Edit Example Questions" at bounding box center [286, 343] width 180 height 26
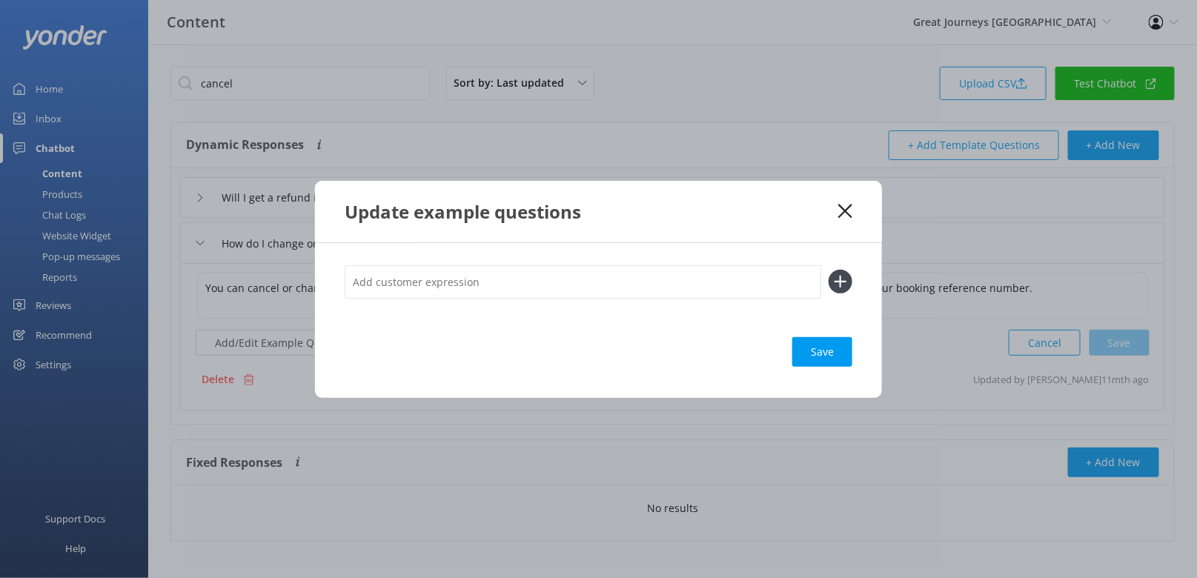
click at [572, 280] on input "text" at bounding box center [583, 281] width 476 height 33
paste input "Can I cancel my tranzalpine train?"
type input "Can I cancel my tranzalpine train?"
click at [828, 270] on button at bounding box center [840, 282] width 24 height 24
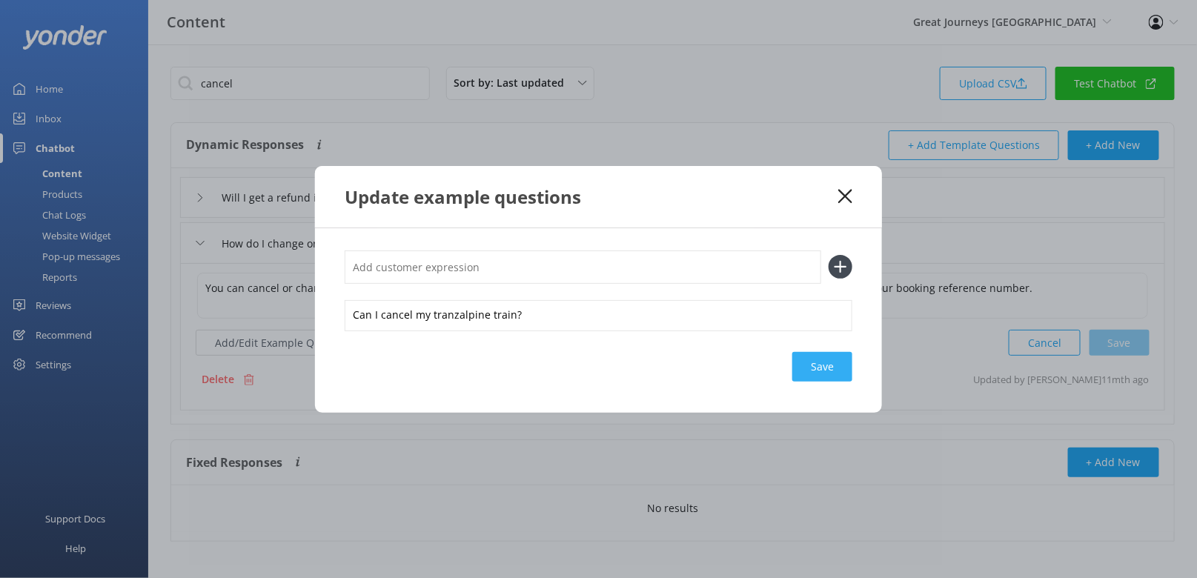
click at [820, 354] on div "Save" at bounding box center [822, 367] width 60 height 30
click at [807, 193] on div "Update example questions" at bounding box center [591, 196] width 493 height 24
click at [847, 195] on icon at bounding box center [845, 196] width 14 height 15
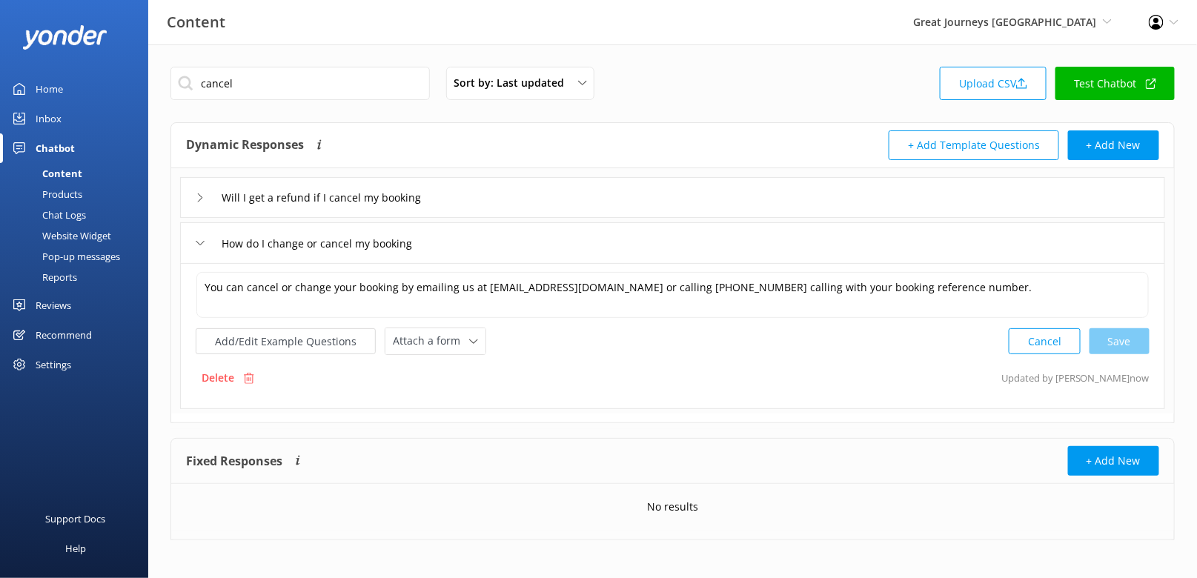
click at [53, 216] on div "Chat Logs" at bounding box center [47, 214] width 77 height 21
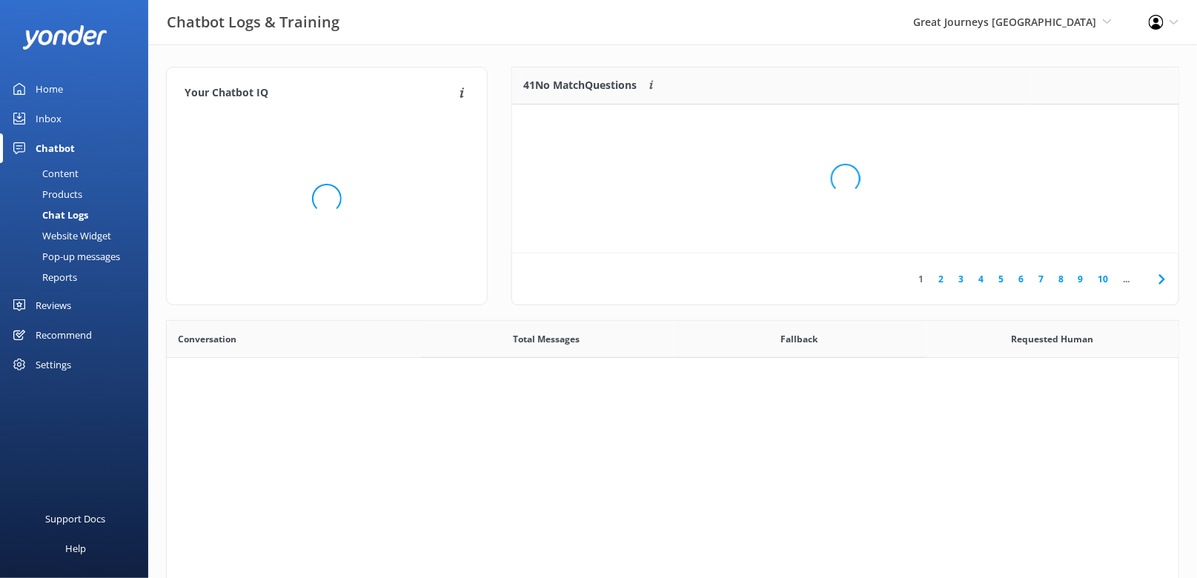
scroll to position [519, 1012]
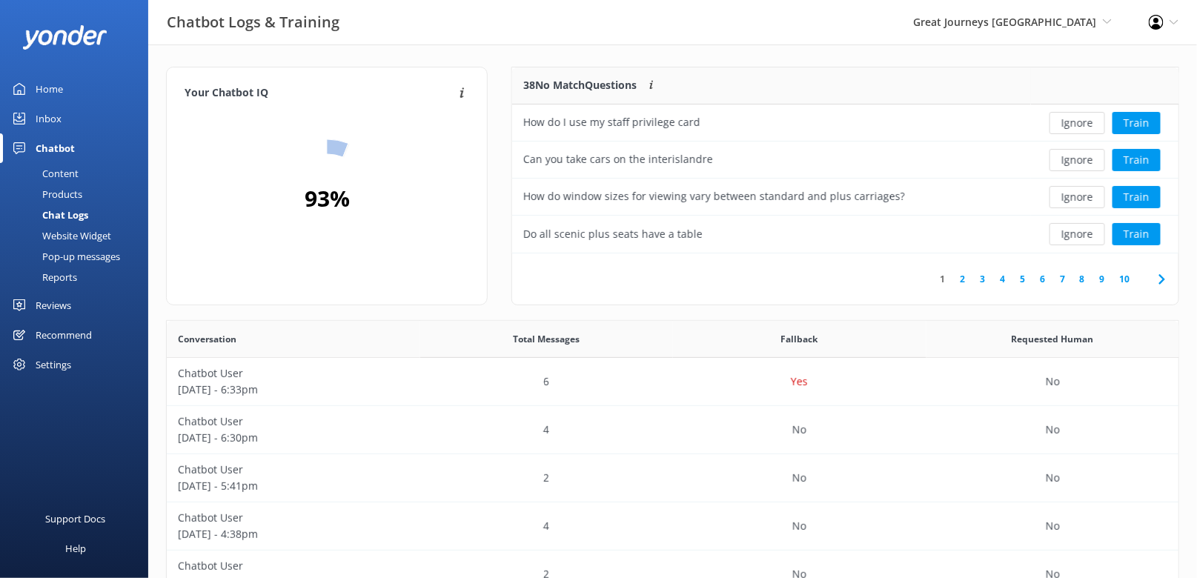
click at [800, 73] on div "38 No Match Questions Customers sometimes ask questions that don't fully match …" at bounding box center [771, 85] width 519 height 37
click at [1165, 273] on icon at bounding box center [1162, 279] width 18 height 18
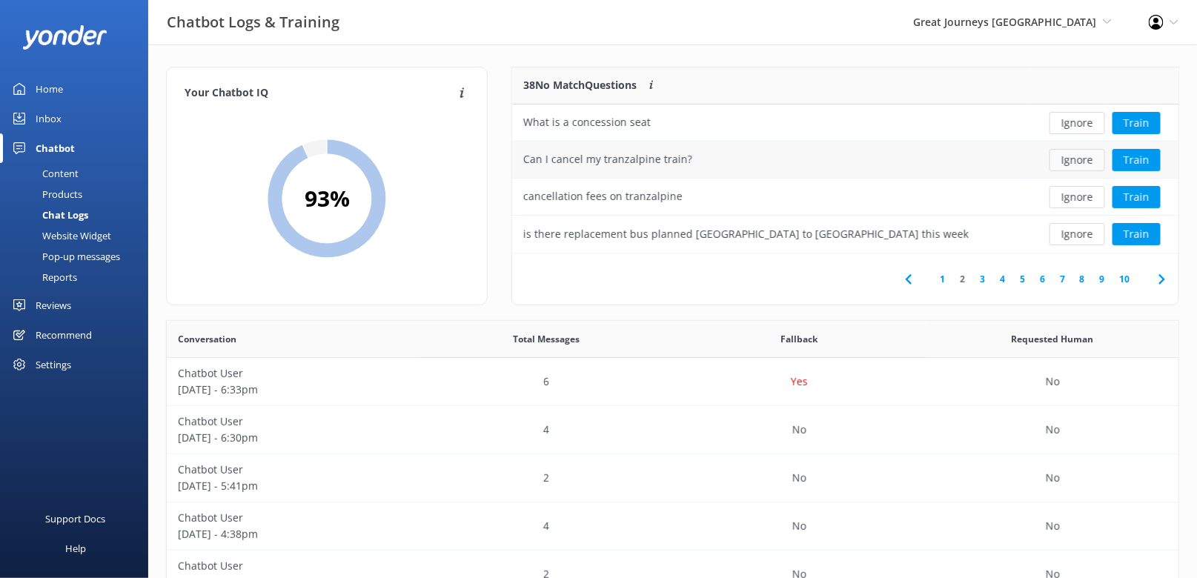
click at [1067, 156] on button "Ignore" at bounding box center [1077, 160] width 56 height 22
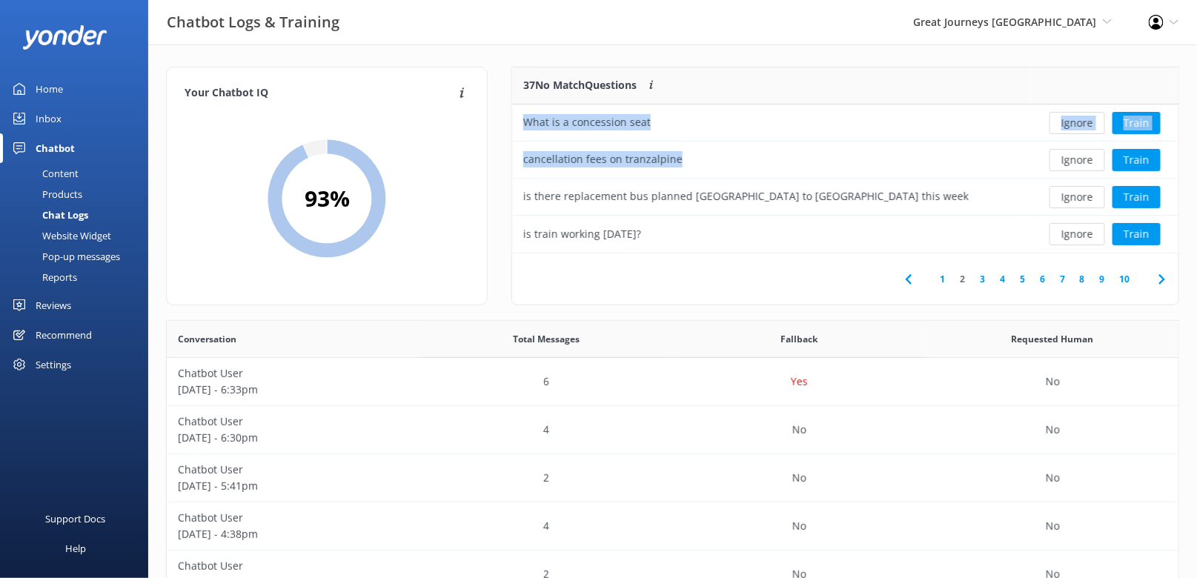
drag, startPoint x: 710, startPoint y: 156, endPoint x: 502, endPoint y: 156, distance: 207.5
click at [502, 156] on div "37 No Match Questions Customers sometimes ask questions that don't fully match …" at bounding box center [844, 193] width 691 height 253
click at [501, 176] on div "37 No Match Questions Customers sometimes ask questions that don't fully match …" at bounding box center [844, 193] width 691 height 253
drag, startPoint x: 650, startPoint y: 165, endPoint x: 518, endPoint y: 167, distance: 131.9
click at [518, 167] on div "cancellation fees on tranzalpine" at bounding box center [771, 160] width 519 height 37
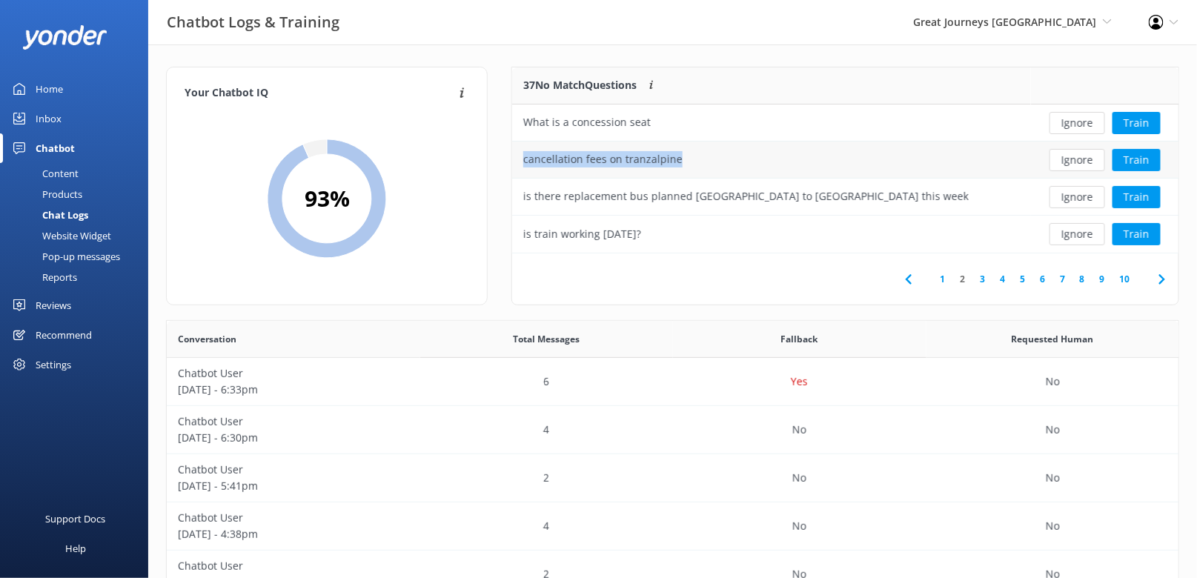
copy div "cancellation fees on tranzalpine"
click at [1073, 162] on button "Ignore" at bounding box center [1077, 160] width 56 height 22
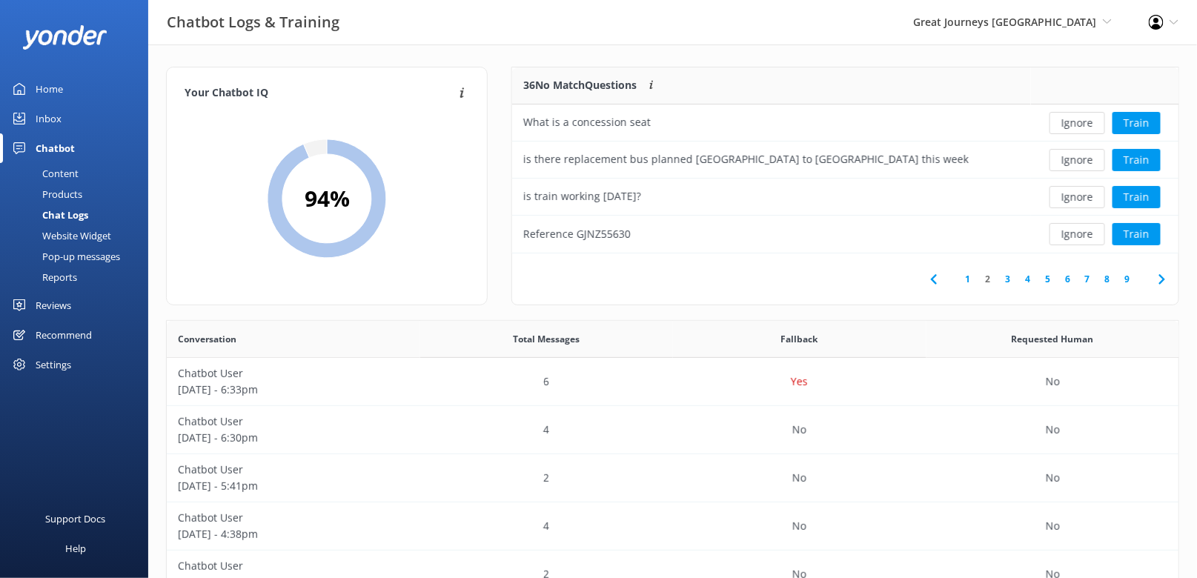
click at [64, 164] on div "Content" at bounding box center [44, 173] width 70 height 21
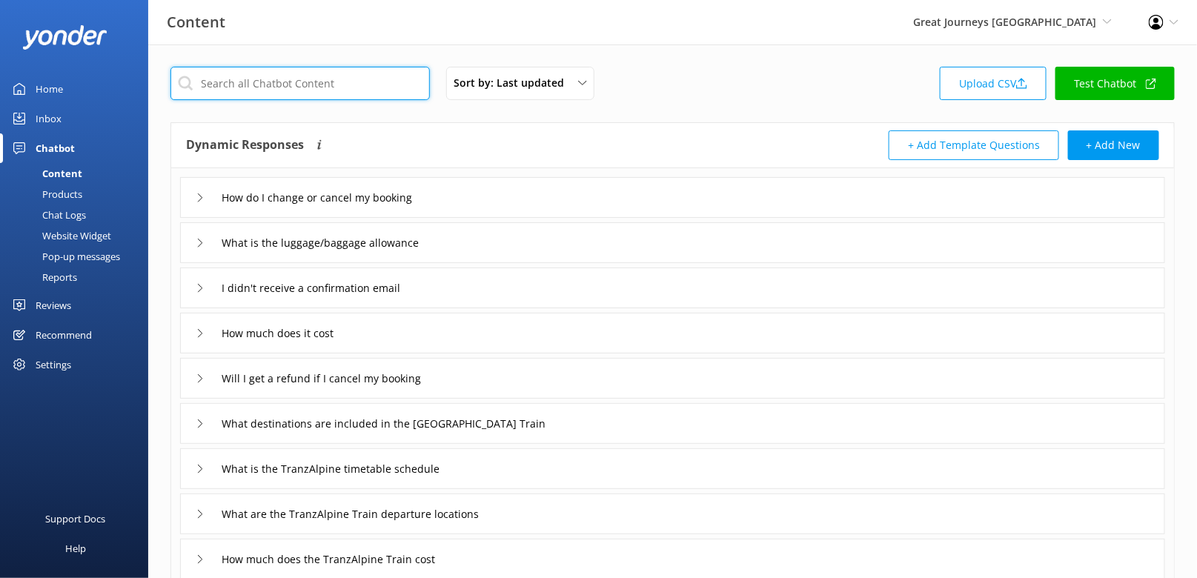
click at [326, 72] on input "text" at bounding box center [299, 83] width 259 height 33
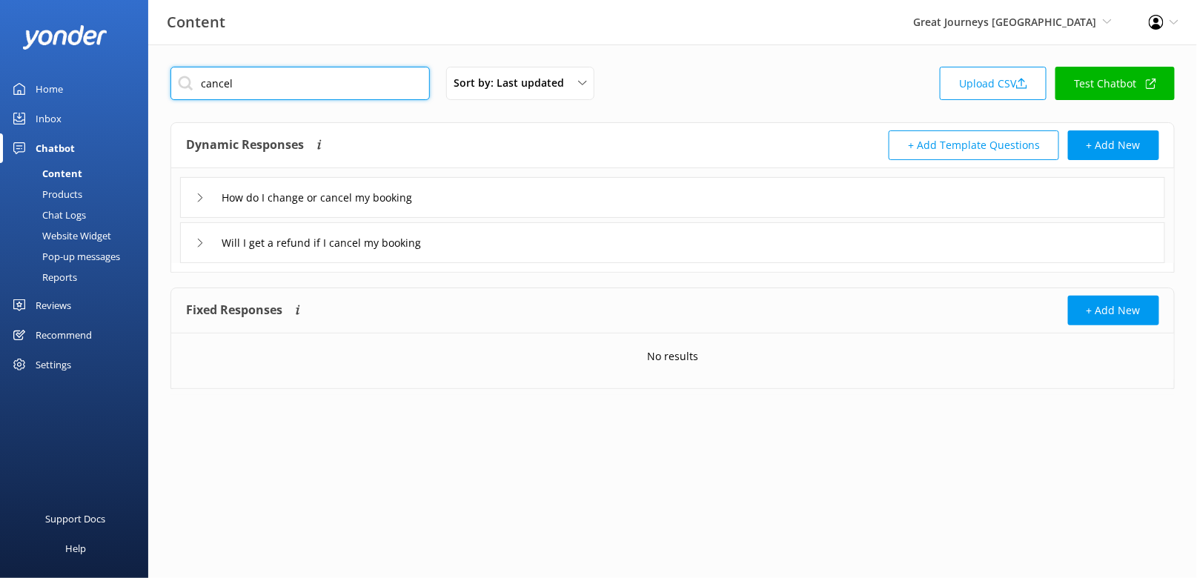
type input "cancel"
click at [463, 122] on div "Dynamic Responses The chatbot will generate a response based on the content inf…" at bounding box center [672, 197] width 1004 height 150
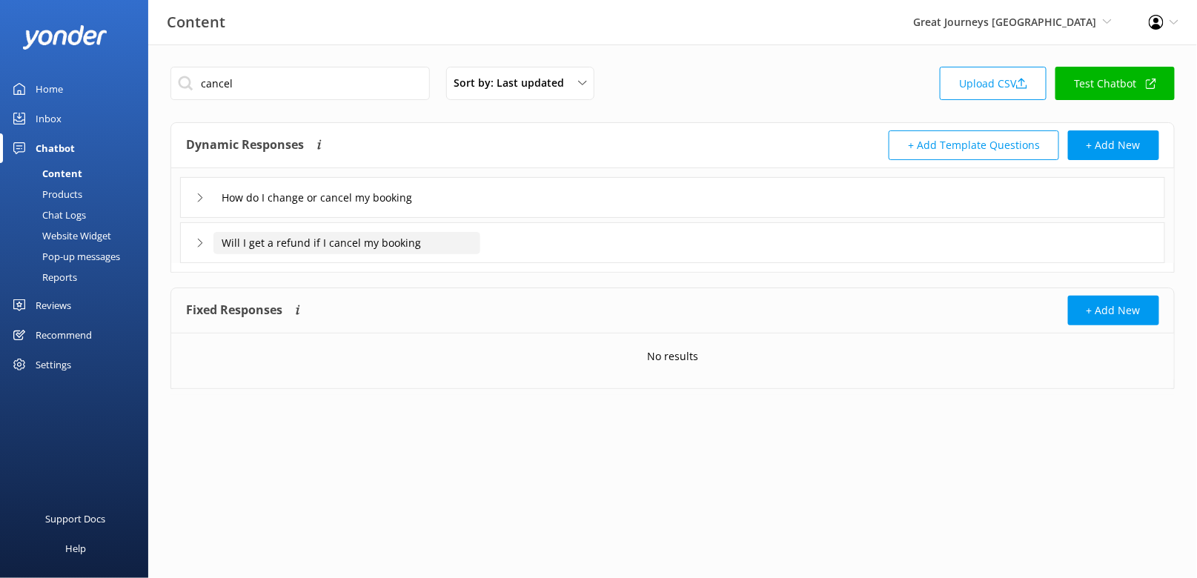
click at [470, 242] on input "Will I get a refund if I cancel my booking" at bounding box center [346, 243] width 267 height 22
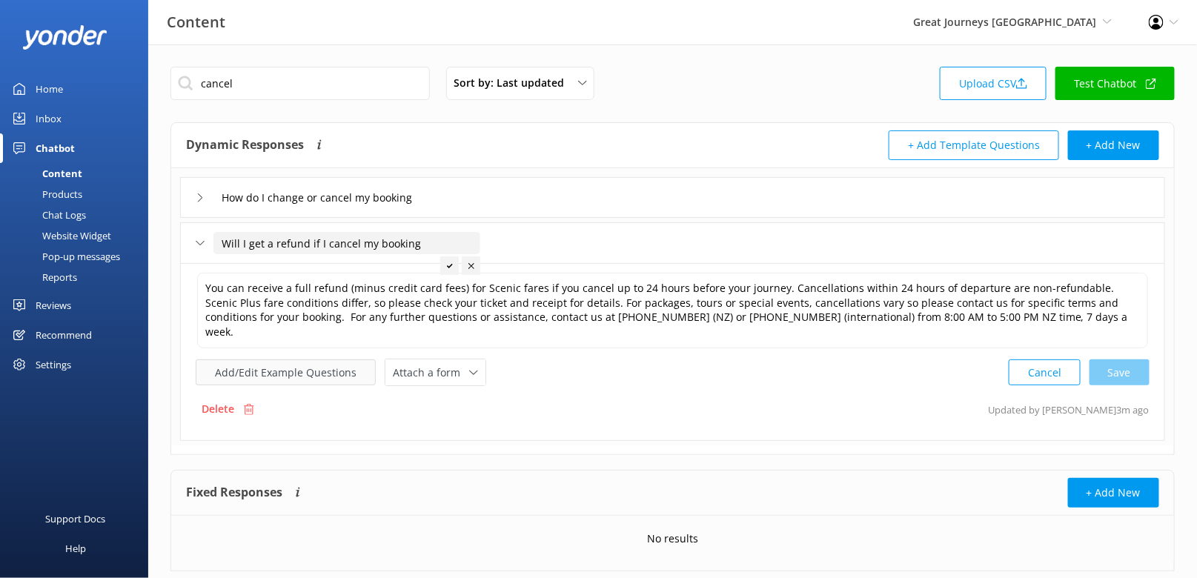
click at [318, 359] on button "Add/Edit Example Questions" at bounding box center [286, 372] width 180 height 26
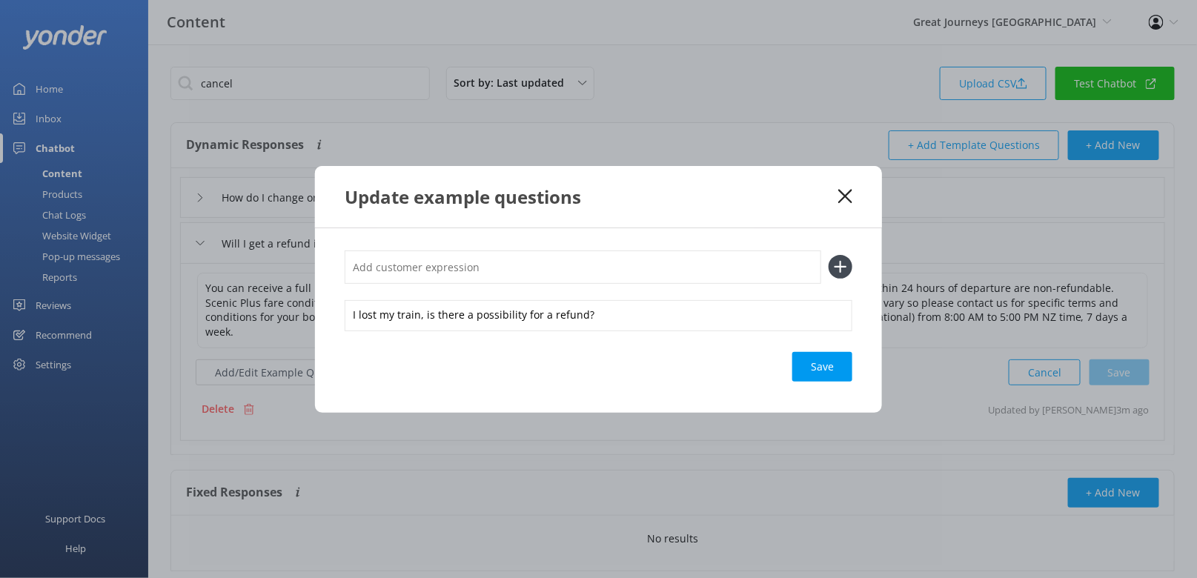
click at [450, 259] on input "text" at bounding box center [583, 266] width 476 height 33
paste input "cancellation fees on tranzalpine"
type input "cancellation fees on tranzalpine"
click at [828, 255] on button at bounding box center [840, 267] width 24 height 24
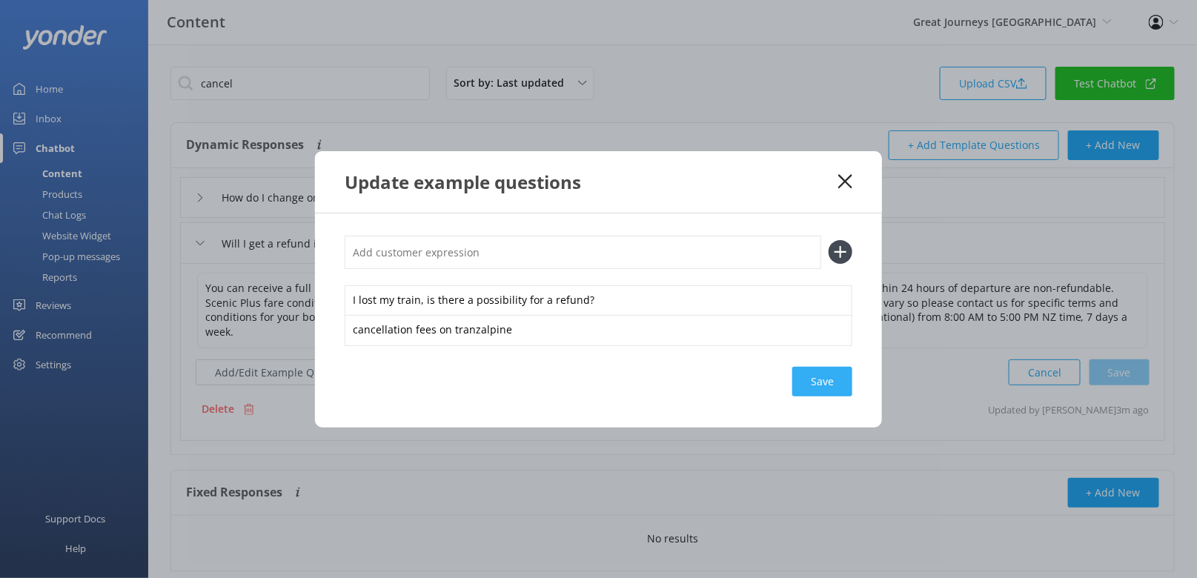
click at [832, 378] on div "Save" at bounding box center [822, 382] width 60 height 30
click at [848, 182] on icon at bounding box center [845, 181] width 14 height 15
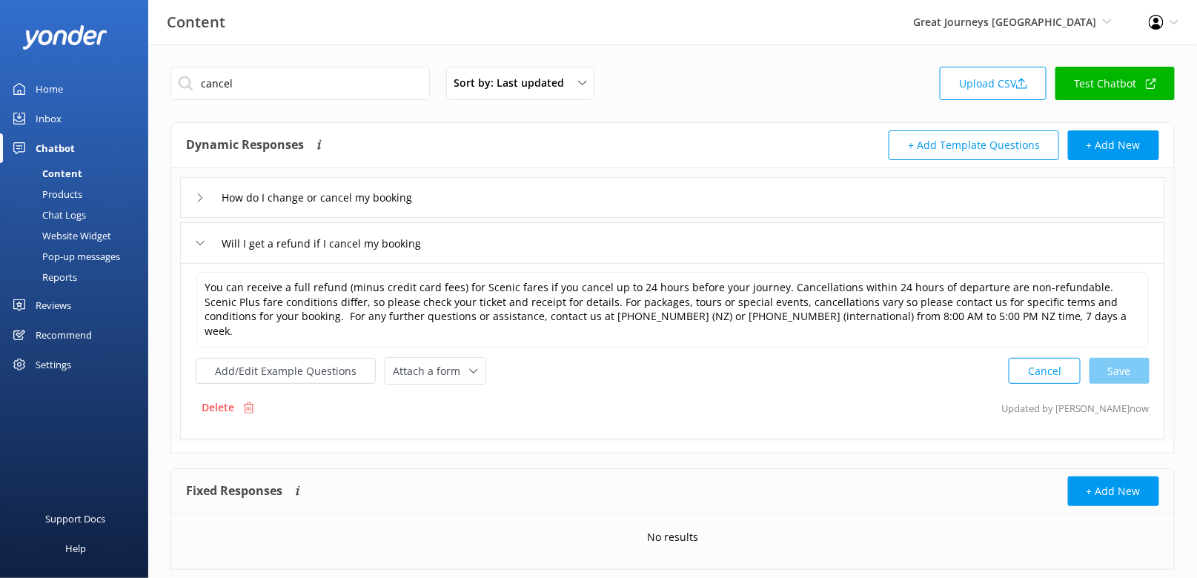
click at [67, 213] on div "Chat Logs" at bounding box center [47, 214] width 77 height 21
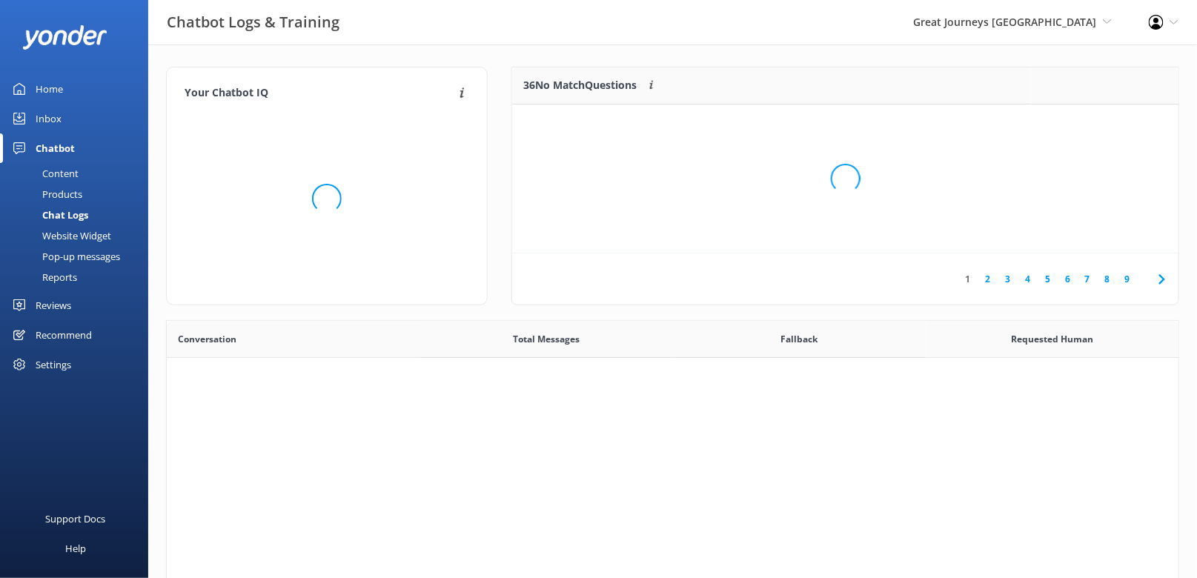
scroll to position [519, 1012]
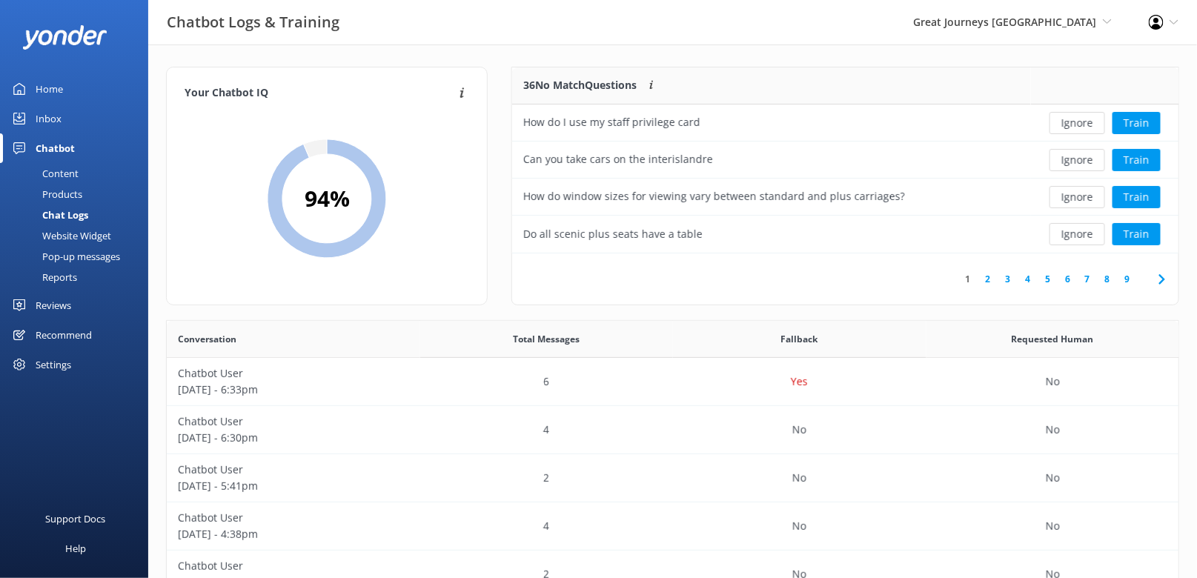
click at [1157, 274] on icon at bounding box center [1162, 279] width 18 height 18
click at [1063, 190] on button "Ignore" at bounding box center [1077, 197] width 56 height 22
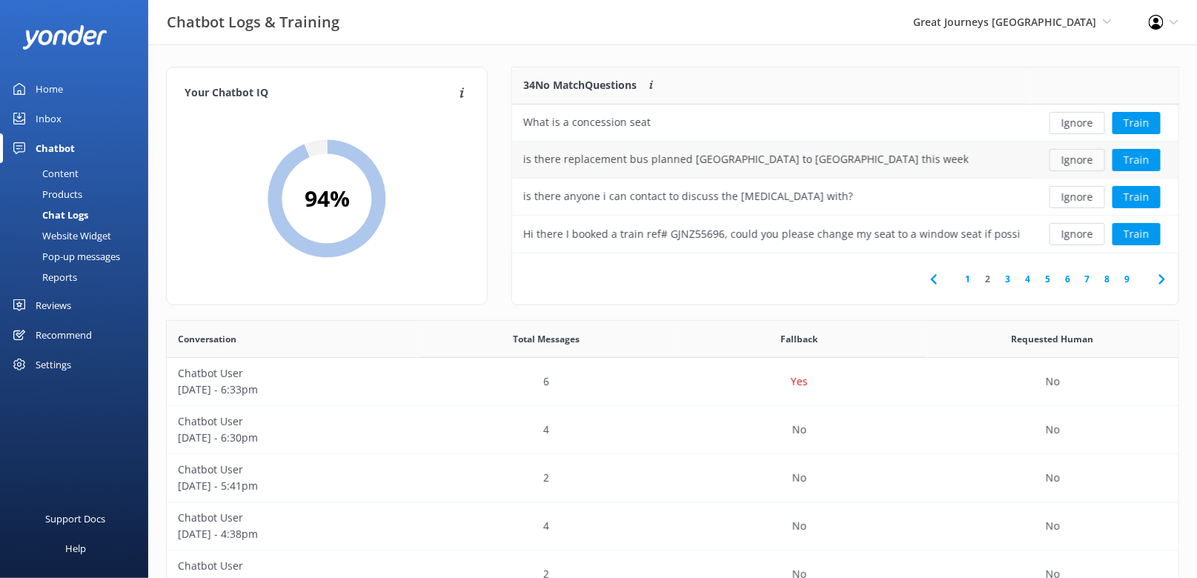
click at [1065, 156] on button "Ignore" at bounding box center [1077, 160] width 56 height 22
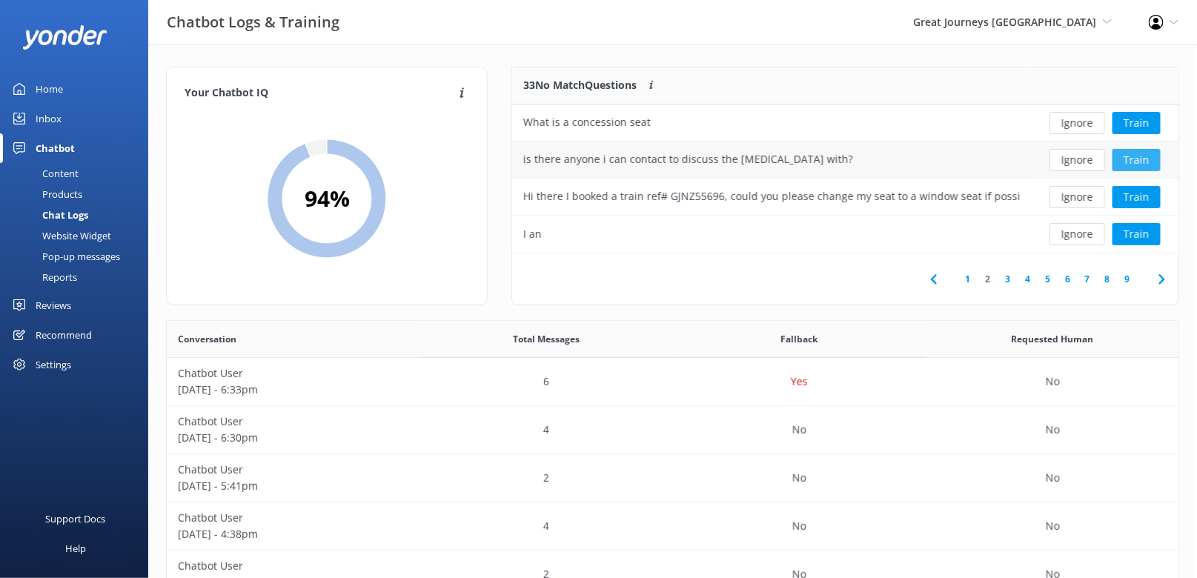
click at [1130, 157] on button "Train" at bounding box center [1136, 160] width 48 height 22
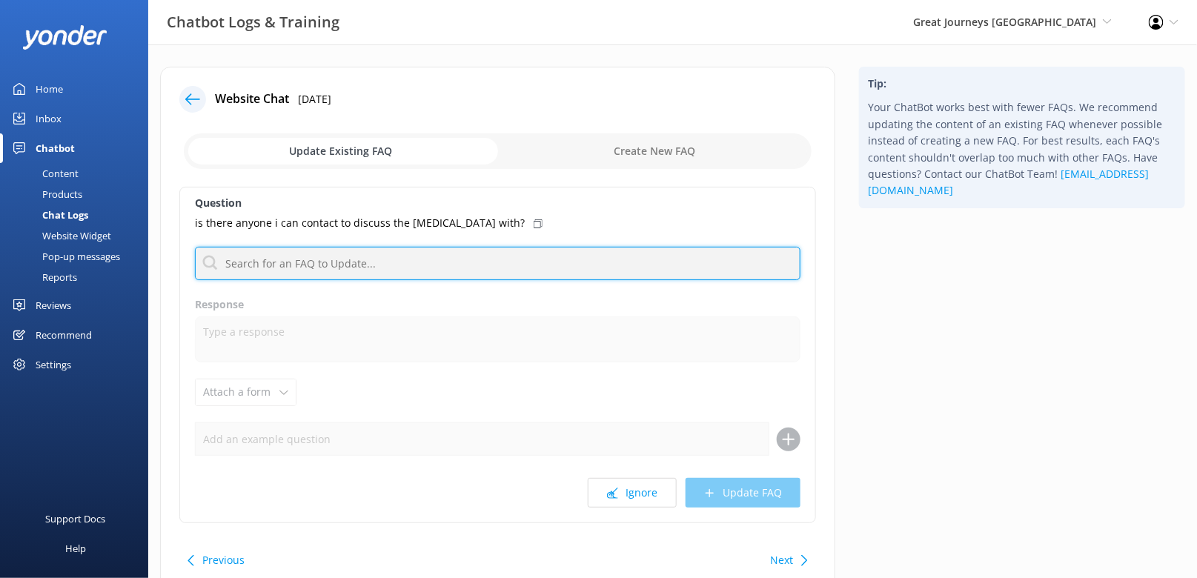
click at [345, 270] on input "text" at bounding box center [497, 263] width 605 height 33
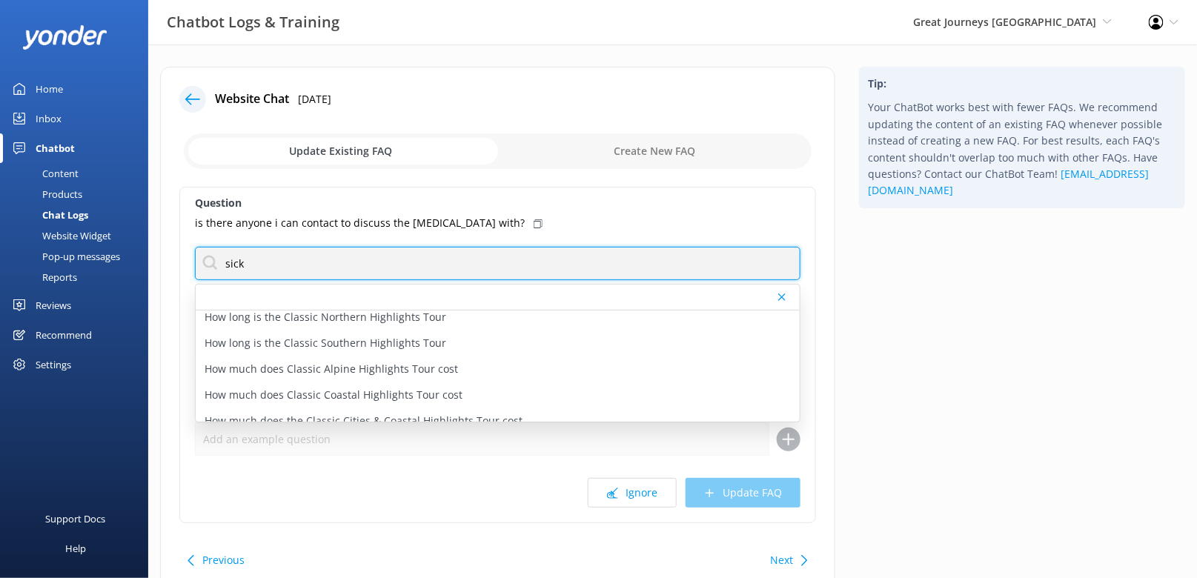
scroll to position [443, 0]
type input "sick"
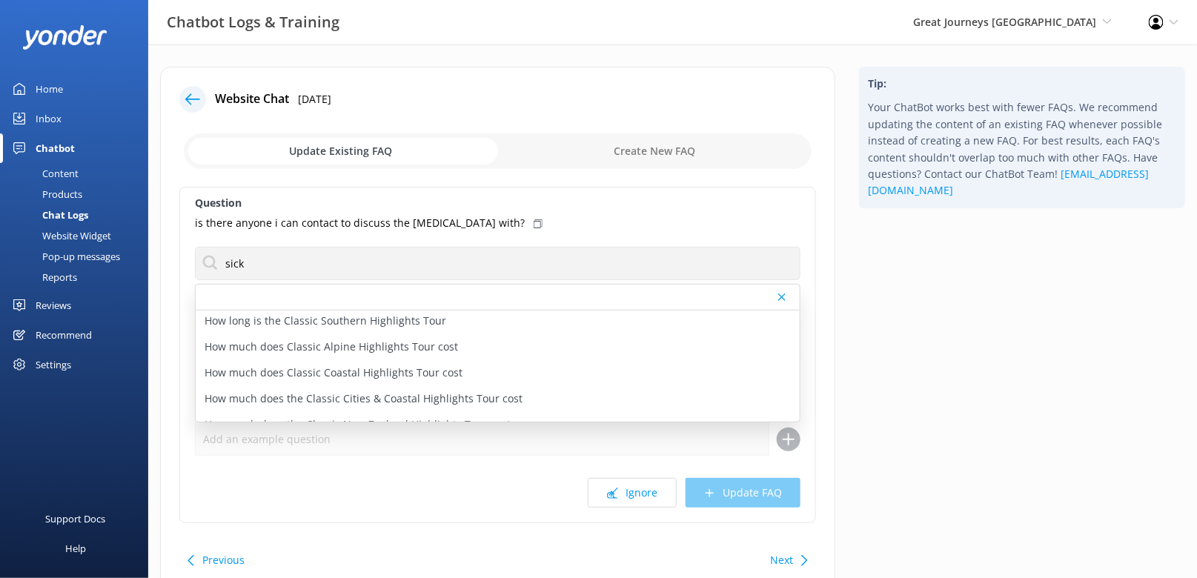
click at [533, 222] on icon at bounding box center [537, 223] width 9 height 9
click at [47, 170] on div "Content" at bounding box center [44, 173] width 70 height 21
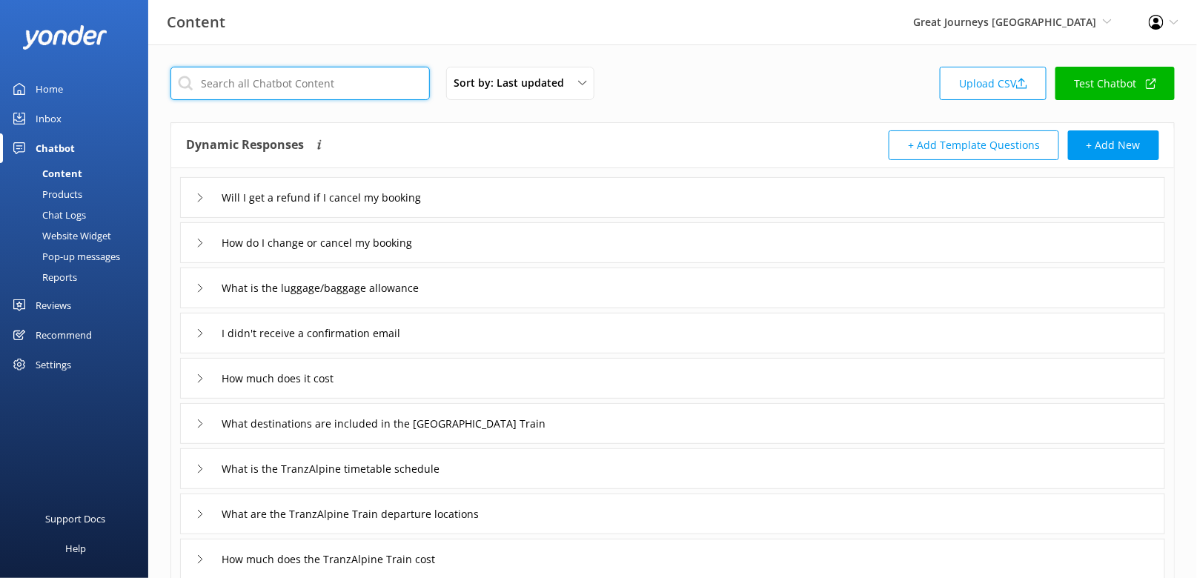
click at [403, 83] on input "text" at bounding box center [299, 83] width 259 height 33
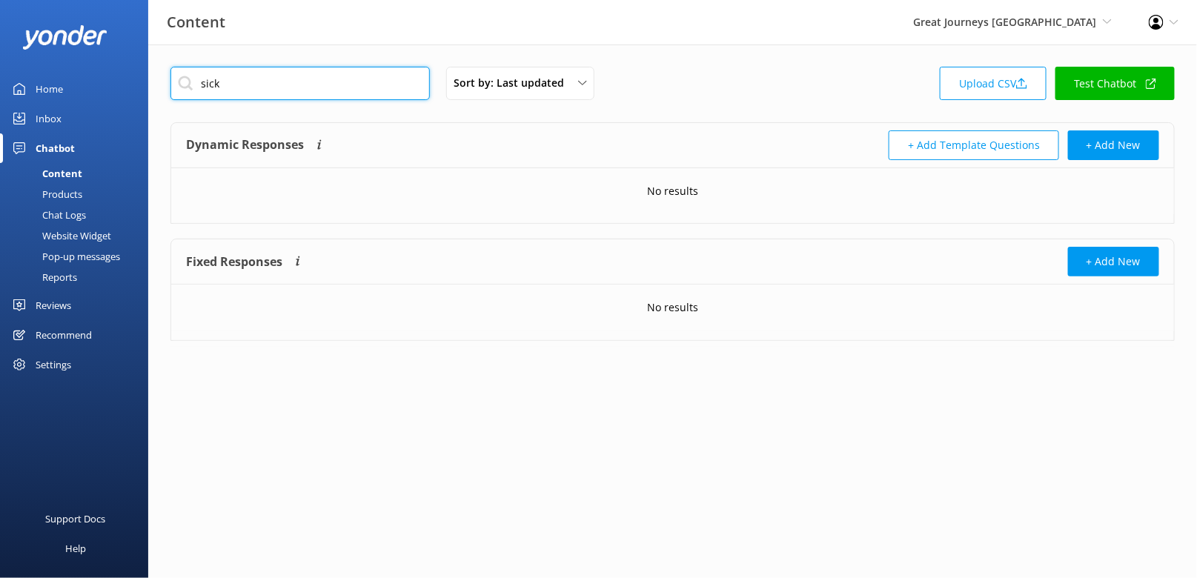
type input "sick"
click at [90, 213] on link "Chat Logs" at bounding box center [78, 214] width 139 height 21
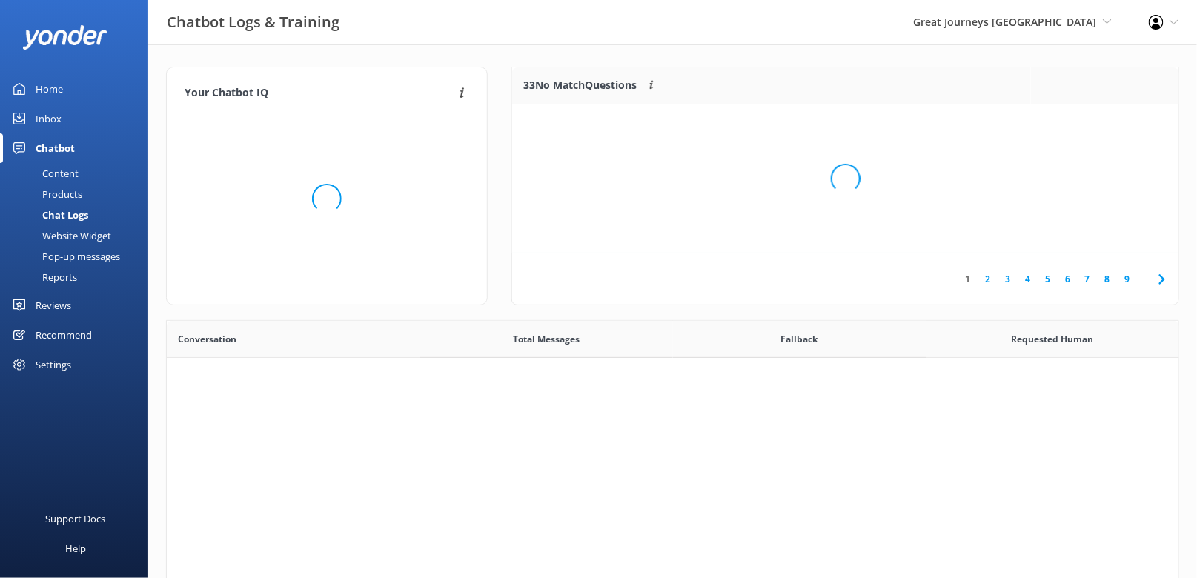
scroll to position [519, 1012]
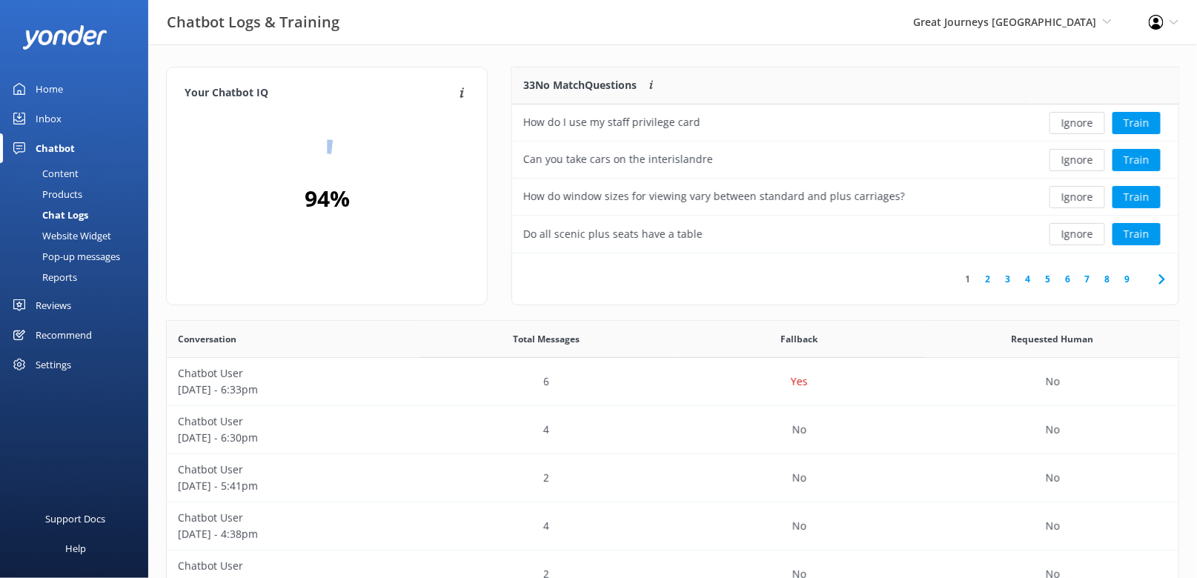
click at [1162, 274] on icon at bounding box center [1162, 279] width 18 height 18
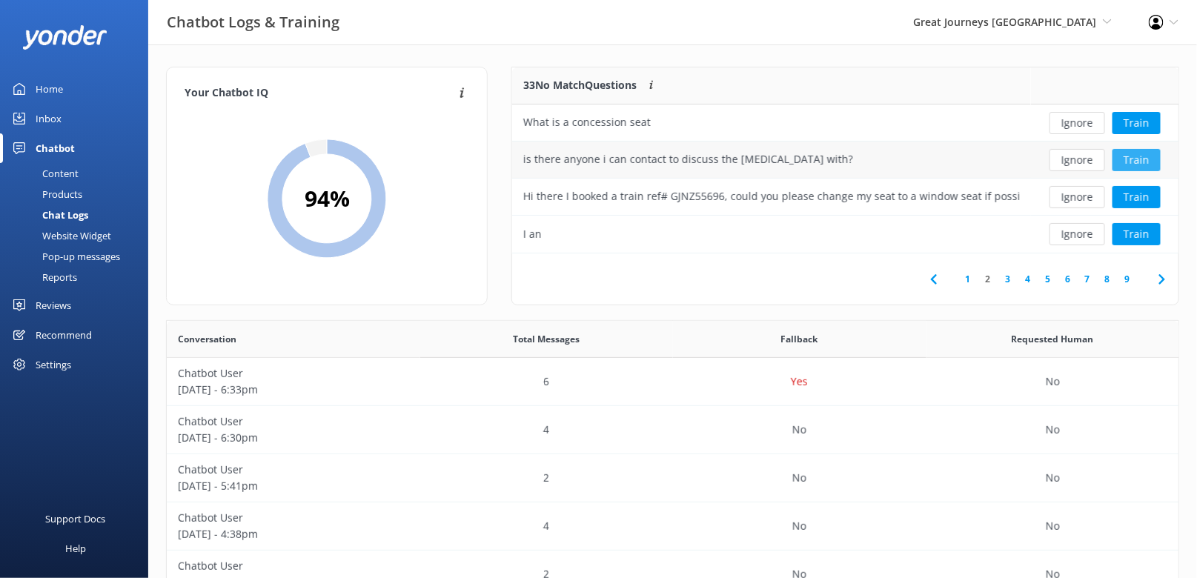
click at [1131, 161] on button "Train" at bounding box center [1136, 160] width 48 height 22
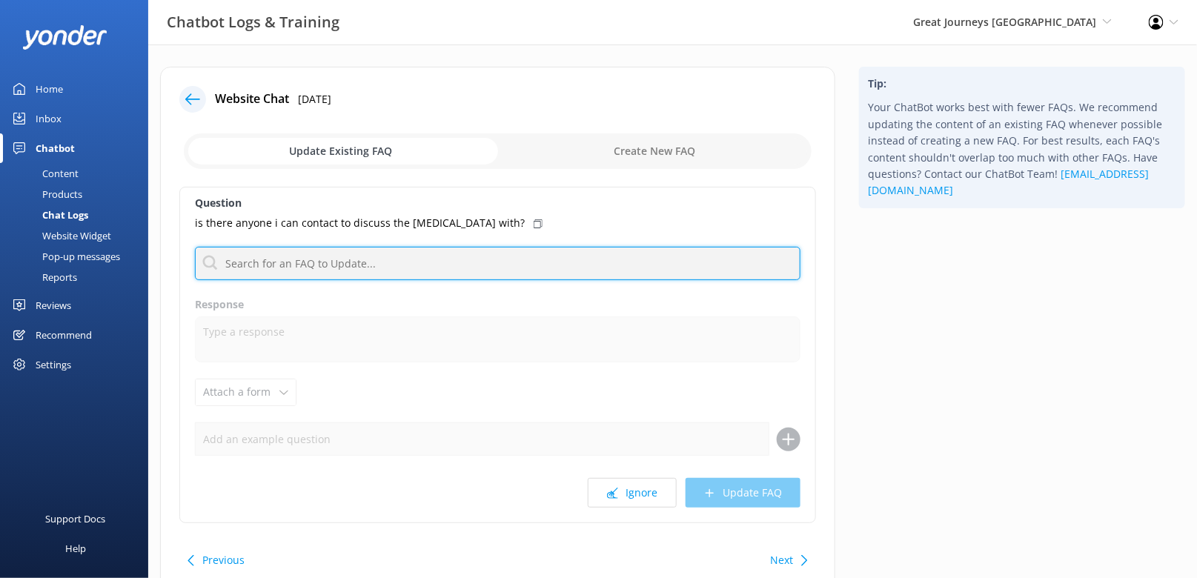
click at [539, 259] on input "text" at bounding box center [497, 263] width 605 height 33
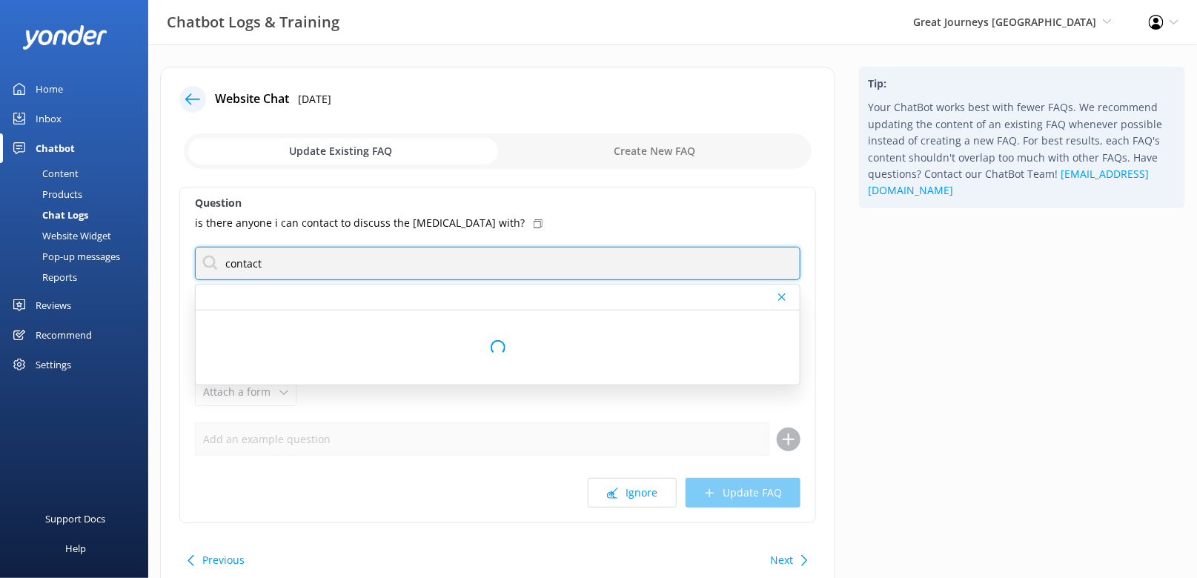
type input "contact"
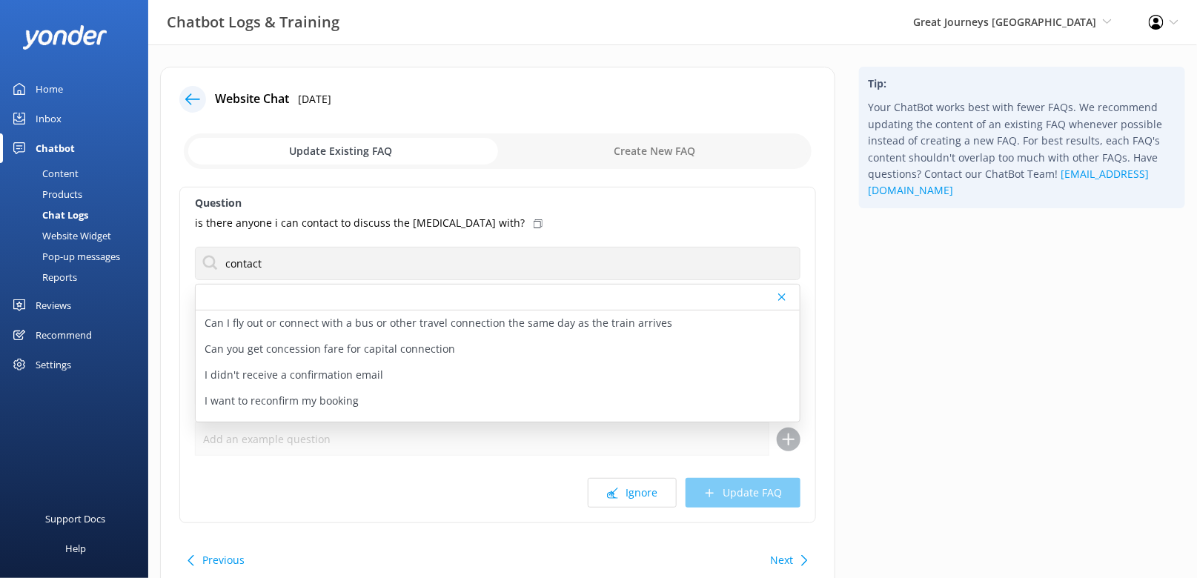
click at [533, 220] on use at bounding box center [537, 223] width 9 height 9
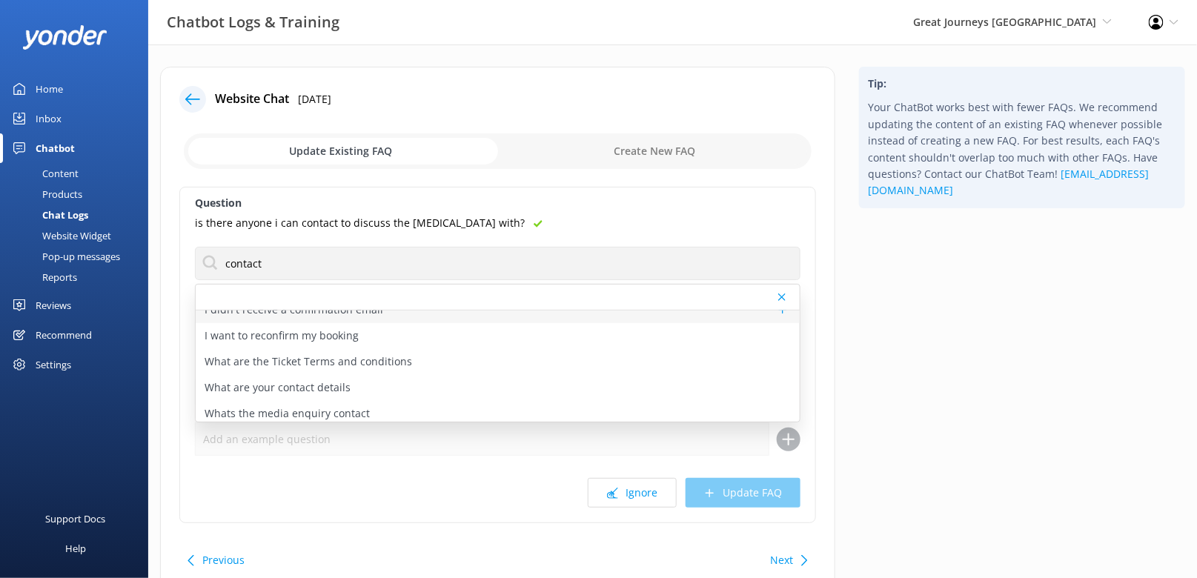
scroll to position [70, 0]
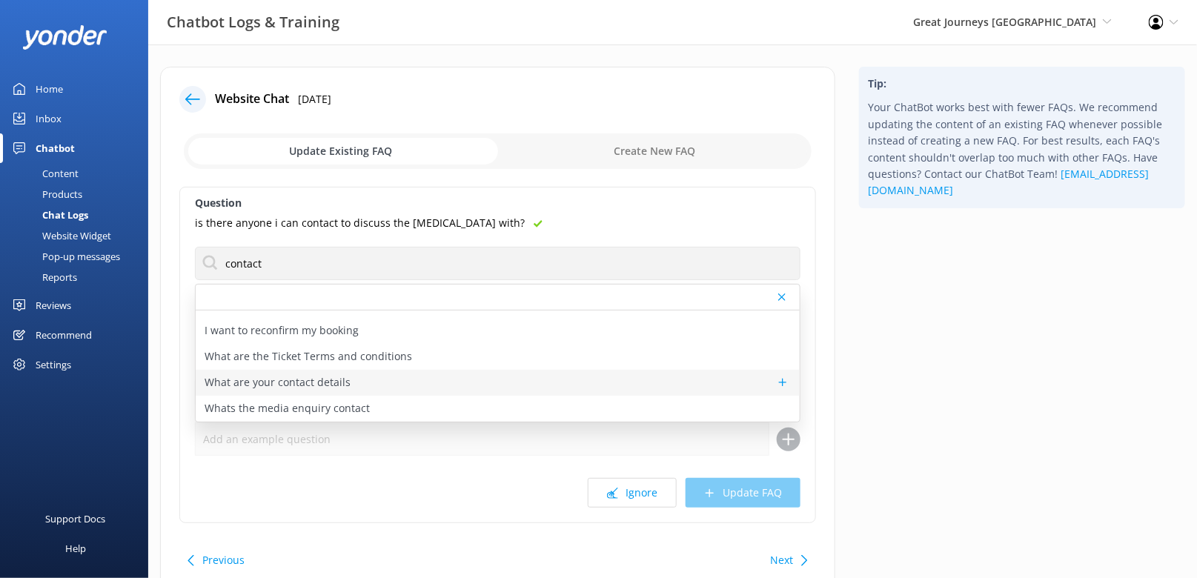
click at [341, 371] on div "What are your contact details" at bounding box center [498, 383] width 604 height 26
type textarea "Our lovely team of helpers are on hand whenever needed. You can reach us at [PH…"
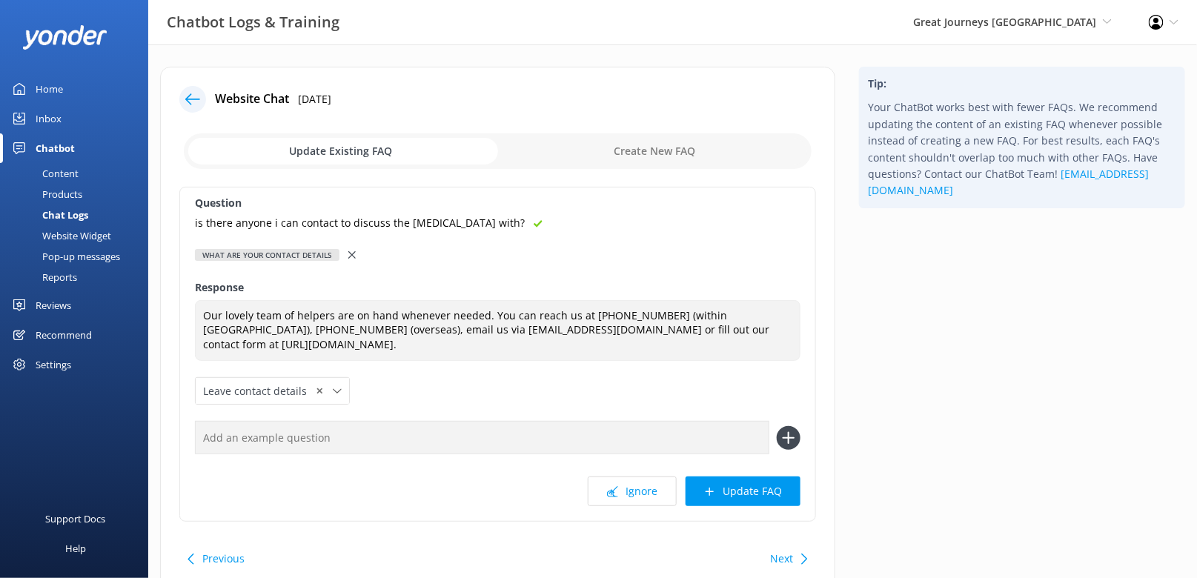
click at [425, 426] on input "text" at bounding box center [482, 437] width 574 height 33
paste input "is there anyone i can contact to discuss the [MEDICAL_DATA] with?"
type input "is there anyone i can contact to discuss the [MEDICAL_DATA] with?"
click at [776, 426] on button at bounding box center [788, 438] width 24 height 24
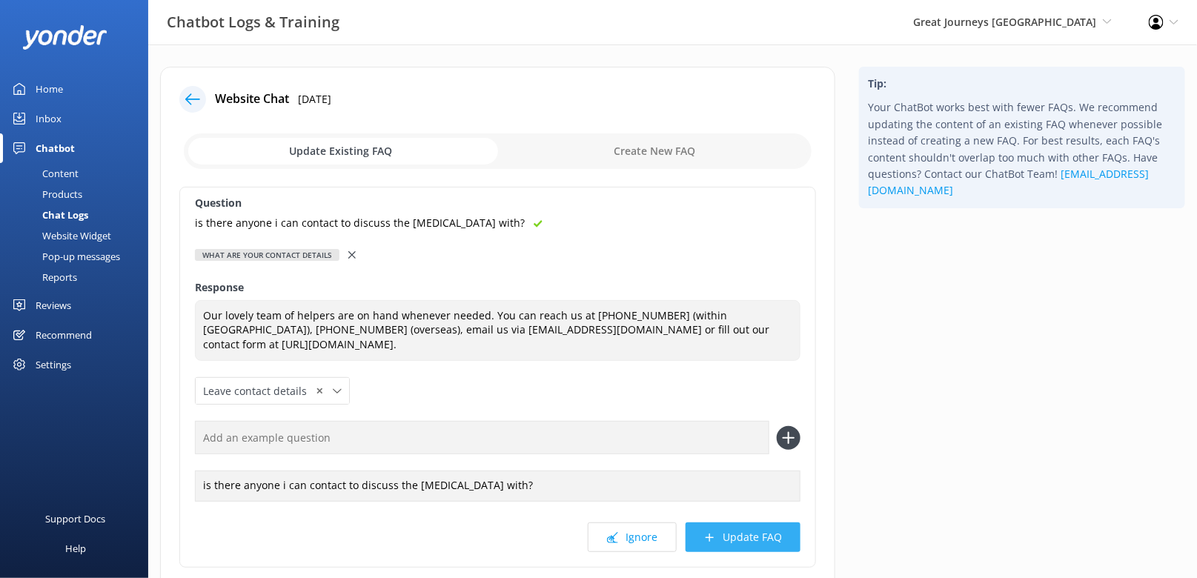
click at [724, 531] on button "Update FAQ" at bounding box center [742, 537] width 115 height 30
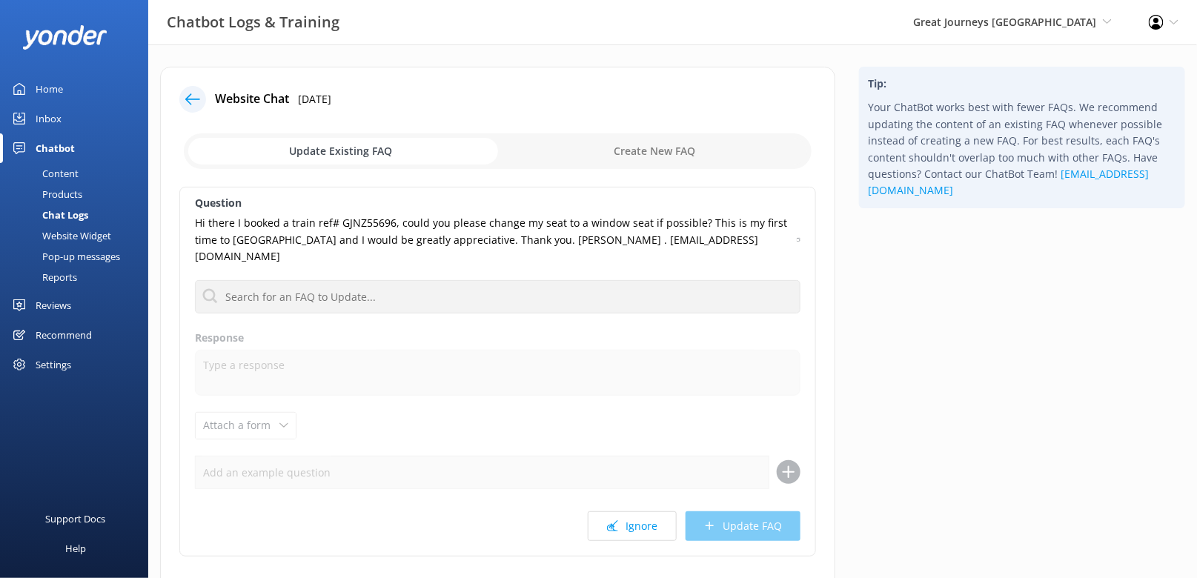
click at [188, 100] on icon at bounding box center [192, 99] width 15 height 15
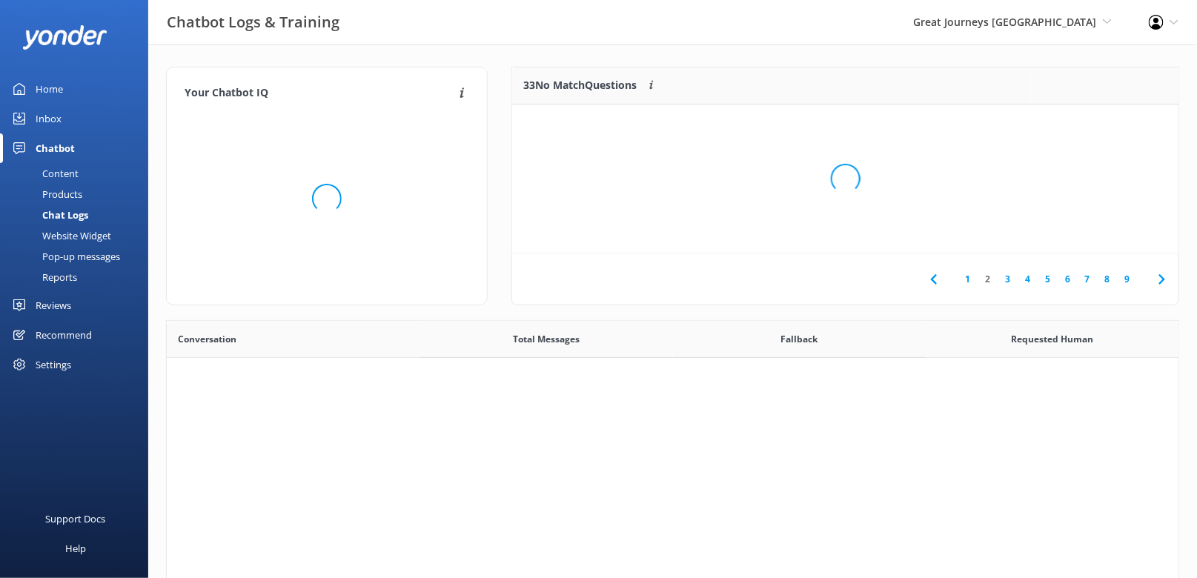
scroll to position [519, 1012]
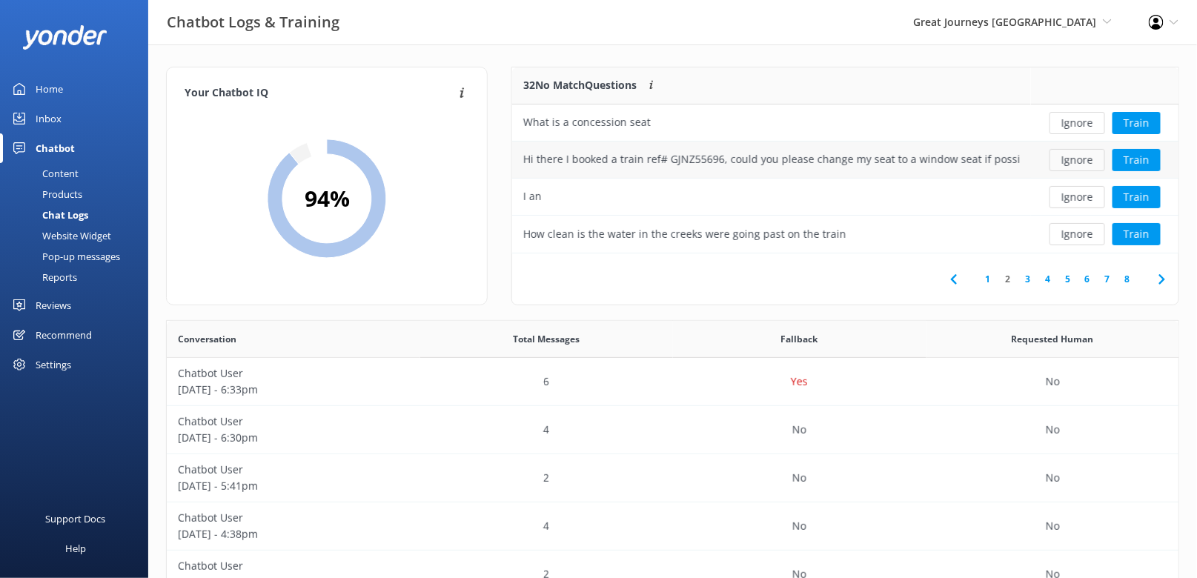
click at [1085, 157] on button "Ignore" at bounding box center [1077, 160] width 56 height 22
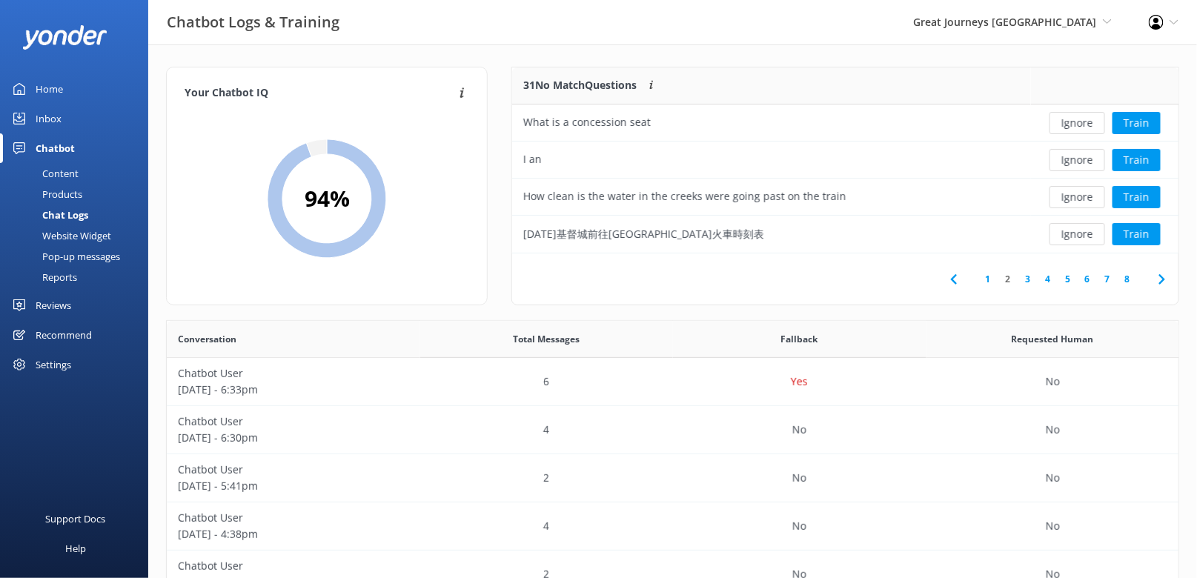
click at [1085, 157] on button "Ignore" at bounding box center [1077, 160] width 56 height 22
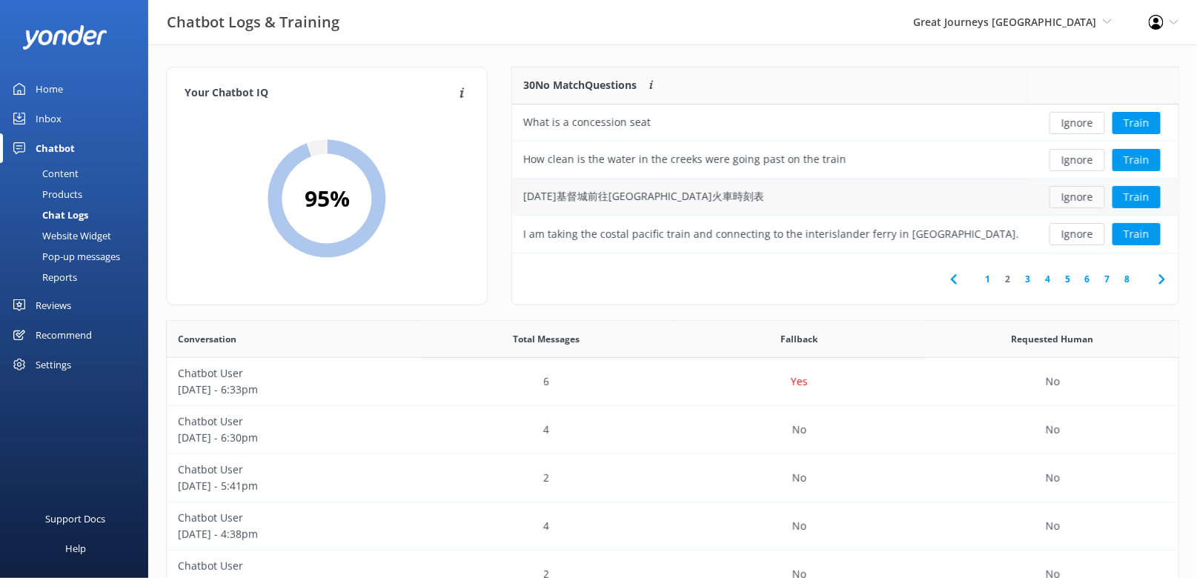
click at [1083, 198] on button "Ignore" at bounding box center [1077, 197] width 56 height 22
click at [1145, 194] on button "Train" at bounding box center [1136, 197] width 48 height 22
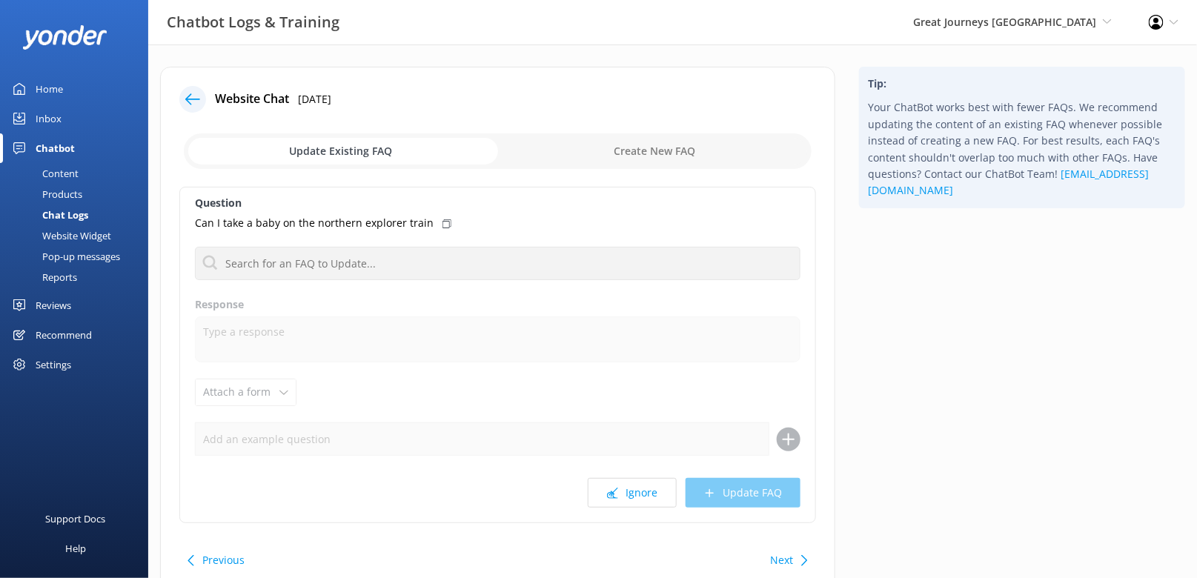
click at [496, 283] on div "Question Can I take a baby on the northern explorer train No FAQs available Res…" at bounding box center [497, 355] width 636 height 336
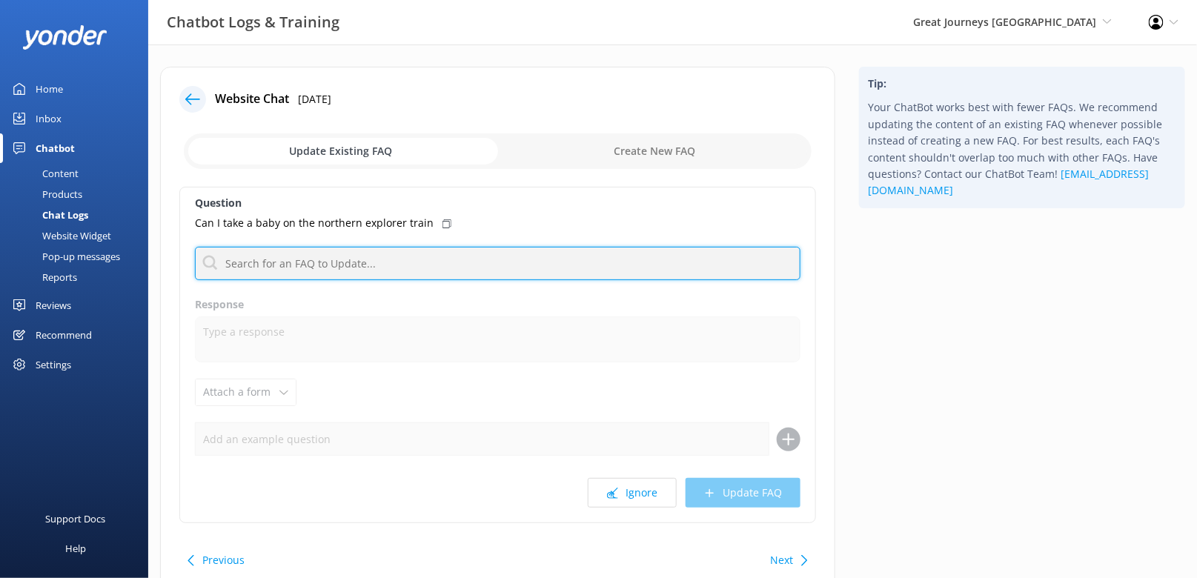
click at [496, 271] on input "text" at bounding box center [497, 263] width 605 height 33
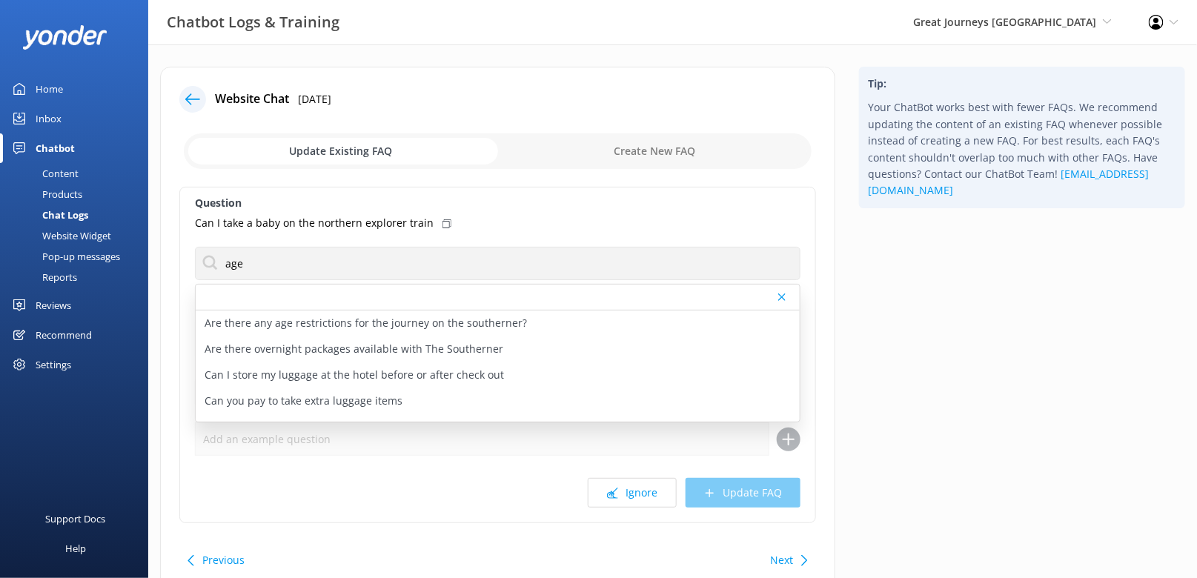
click at [865, 297] on div "Tip: Your ChatBot works best with fewer FAQs. We recommend updating the content…" at bounding box center [1022, 340] width 350 height 546
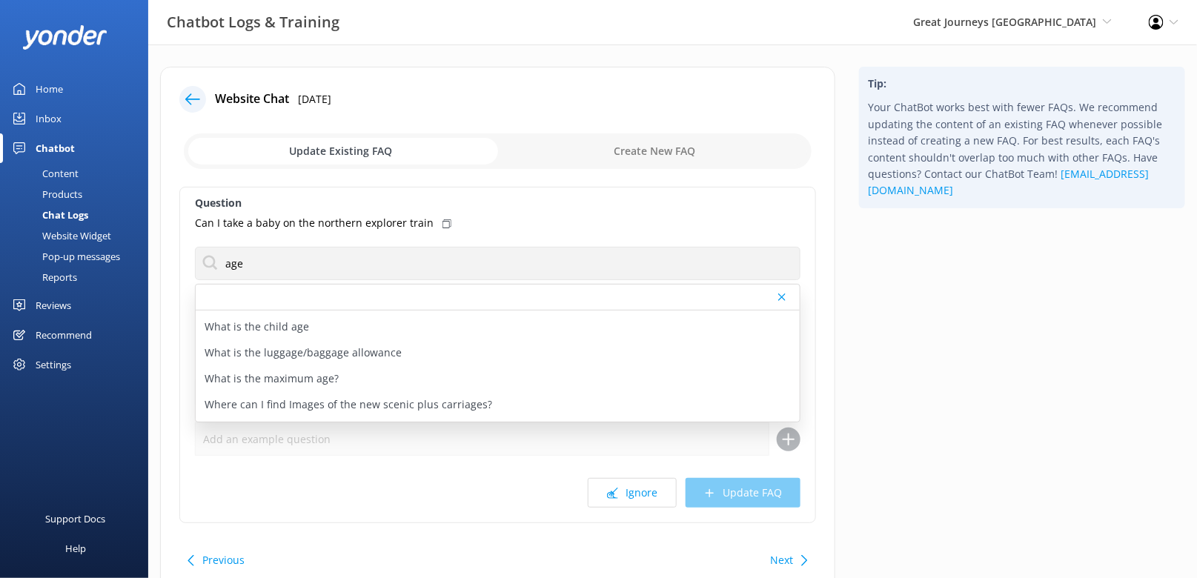
scroll to position [356, 0]
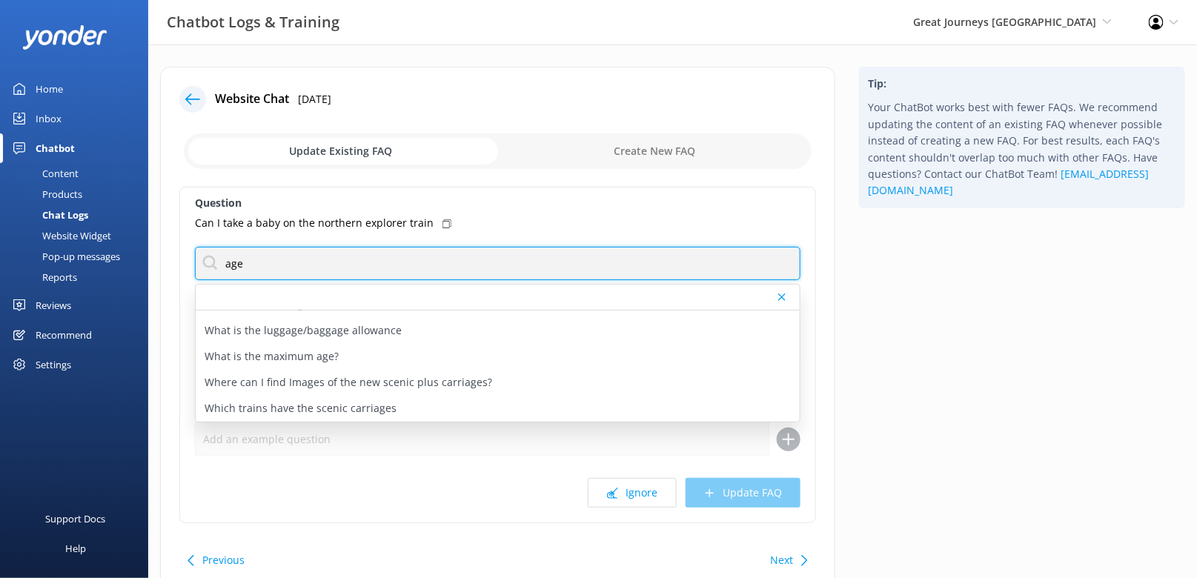
click at [226, 263] on input "age" at bounding box center [497, 263] width 605 height 33
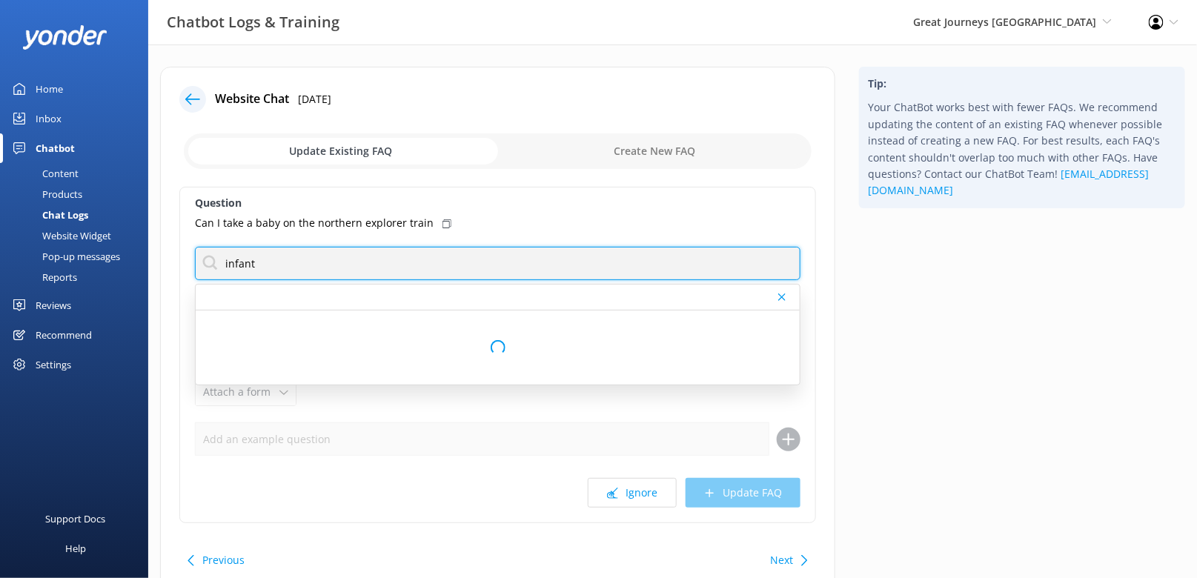
scroll to position [0, 0]
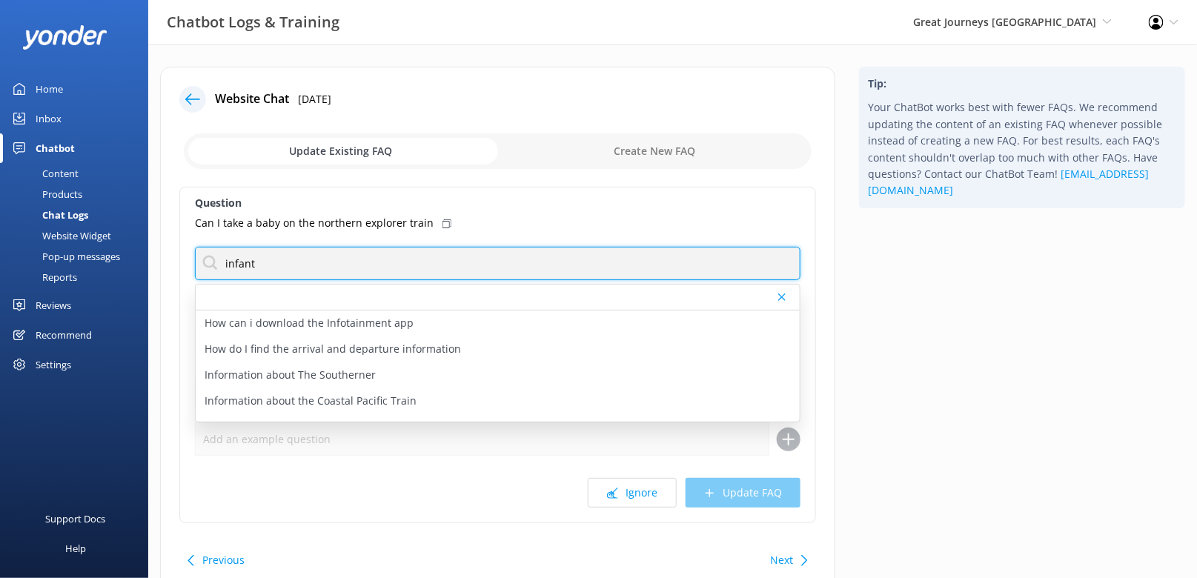
type input "infant"
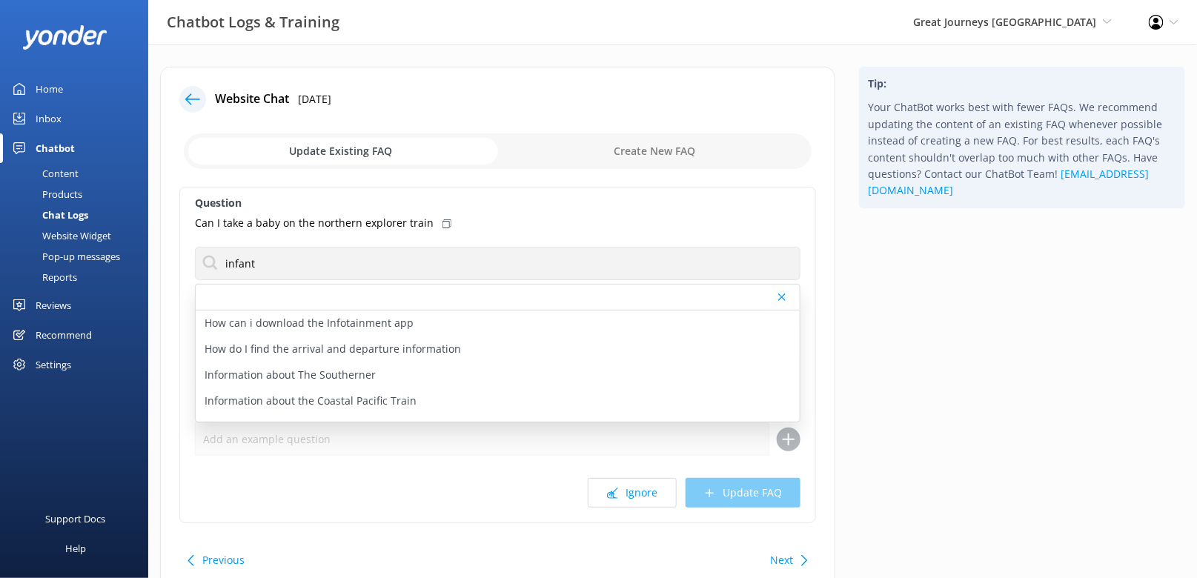
click at [1005, 338] on div "Tip: Your ChatBot works best with fewer FAQs. We recommend updating the content…" at bounding box center [1022, 340] width 350 height 546
click at [946, 317] on div "Tip: Your ChatBot works best with fewer FAQs. We recommend updating the content…" at bounding box center [1022, 340] width 350 height 546
click at [897, 306] on div "Tip: Your ChatBot works best with fewer FAQs. We recommend updating the content…" at bounding box center [1022, 340] width 350 height 546
click at [894, 371] on div "Tip: Your ChatBot works best with fewer FAQs. We recommend updating the content…" at bounding box center [1022, 340] width 350 height 546
click at [782, 553] on button "Next" at bounding box center [781, 560] width 23 height 30
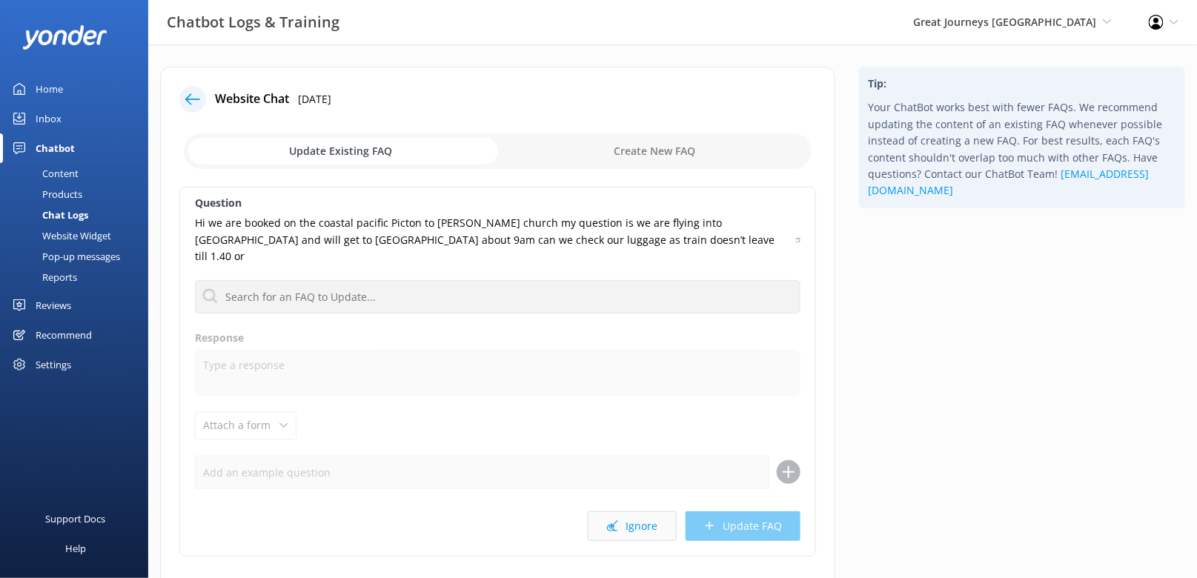
click at [607, 511] on button "Ignore" at bounding box center [632, 526] width 89 height 30
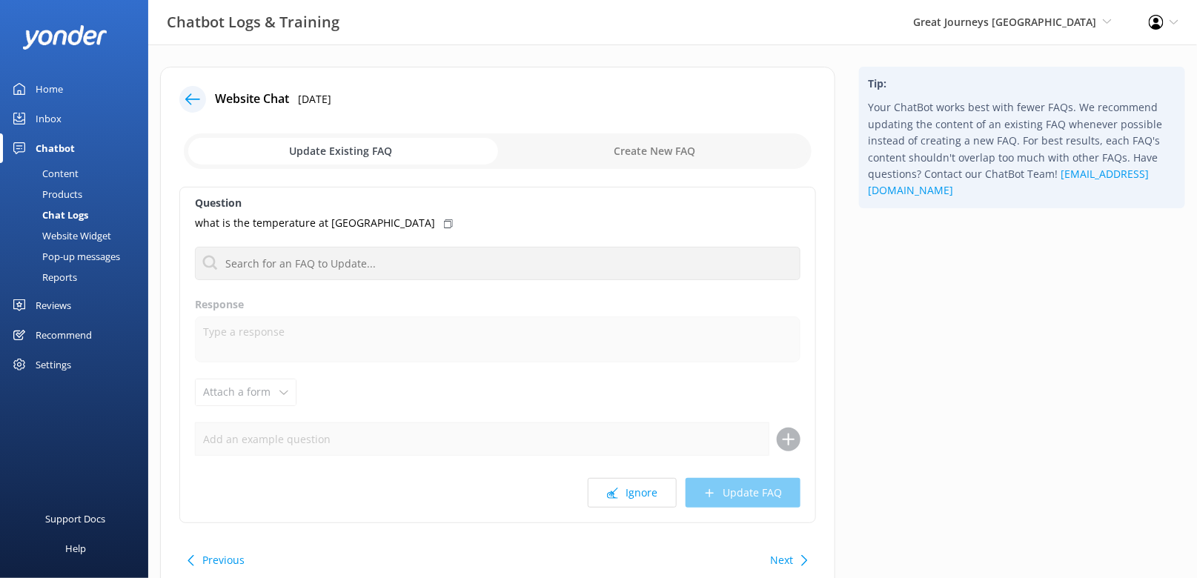
click at [190, 88] on div at bounding box center [192, 99] width 27 height 27
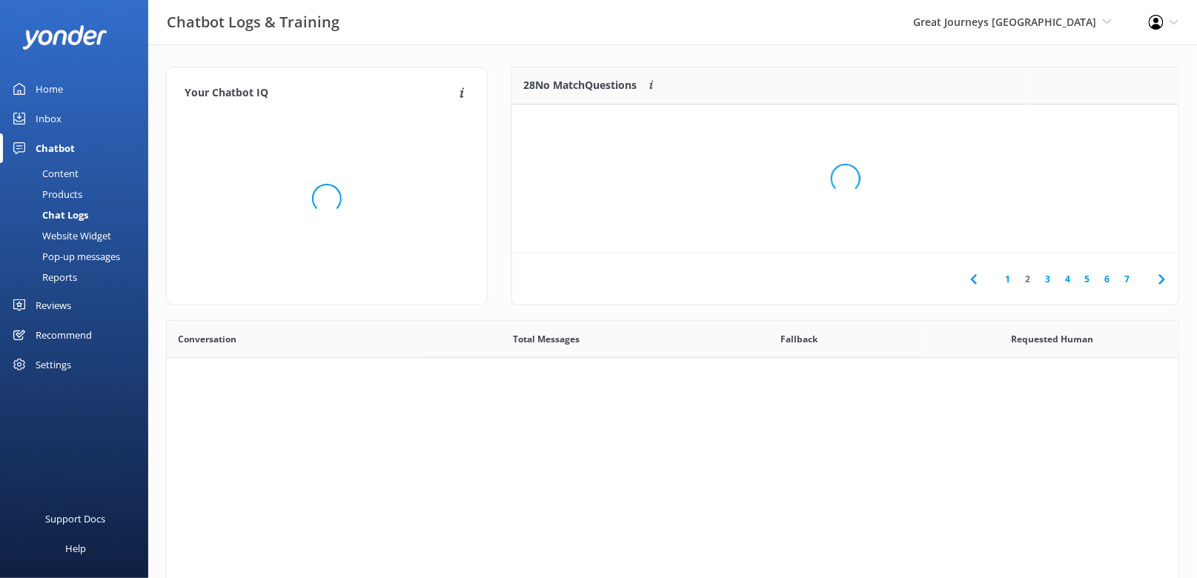
scroll to position [519, 1012]
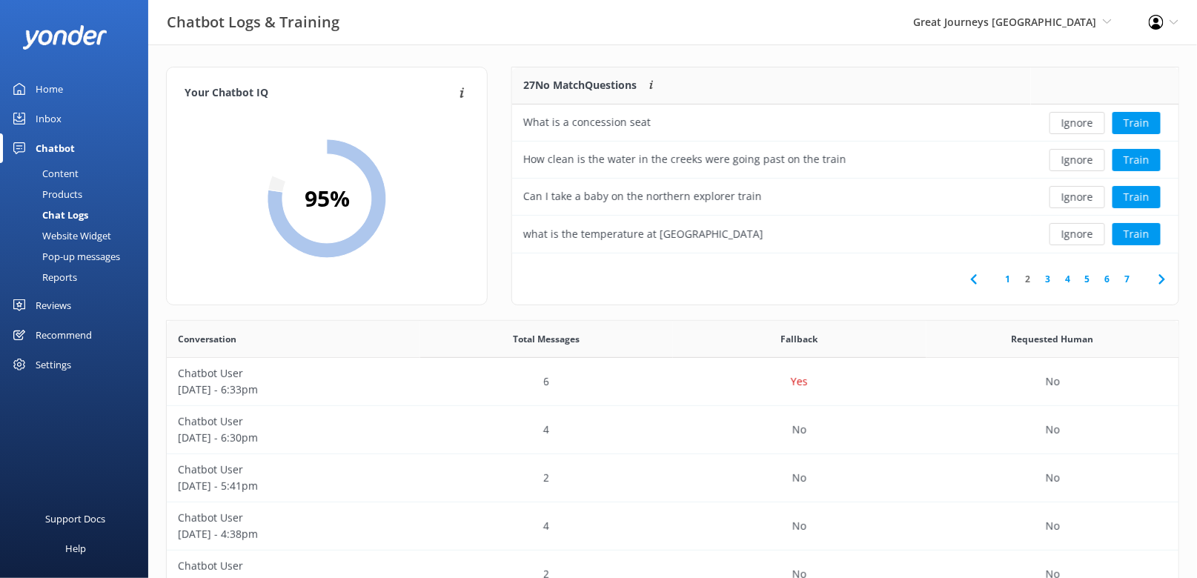
click at [1163, 274] on icon at bounding box center [1162, 279] width 18 height 18
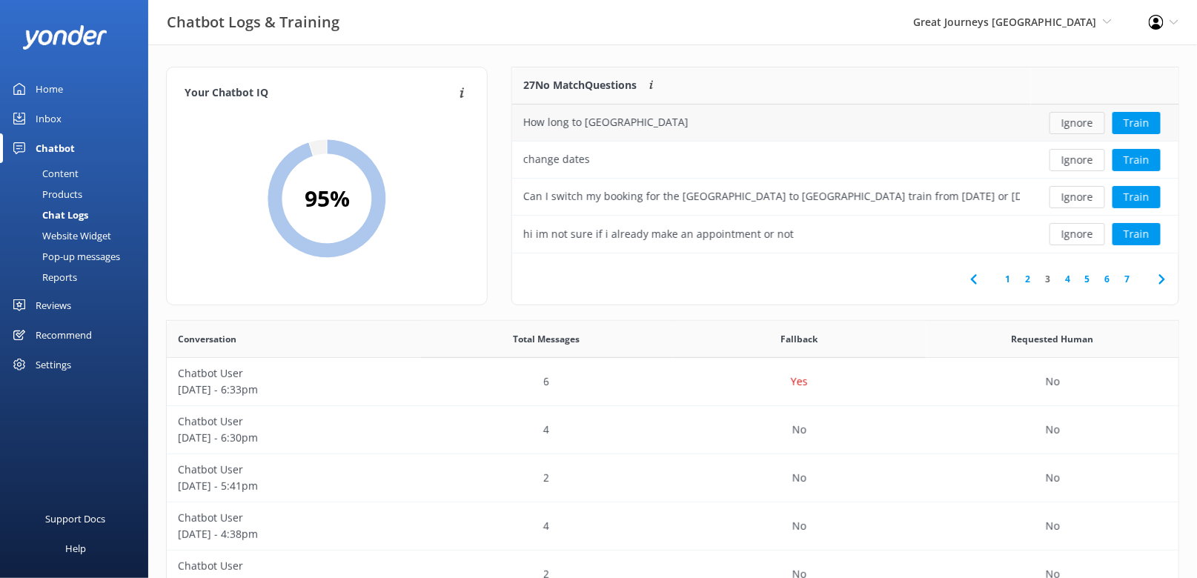
click at [1081, 119] on button "Ignore" at bounding box center [1077, 123] width 56 height 22
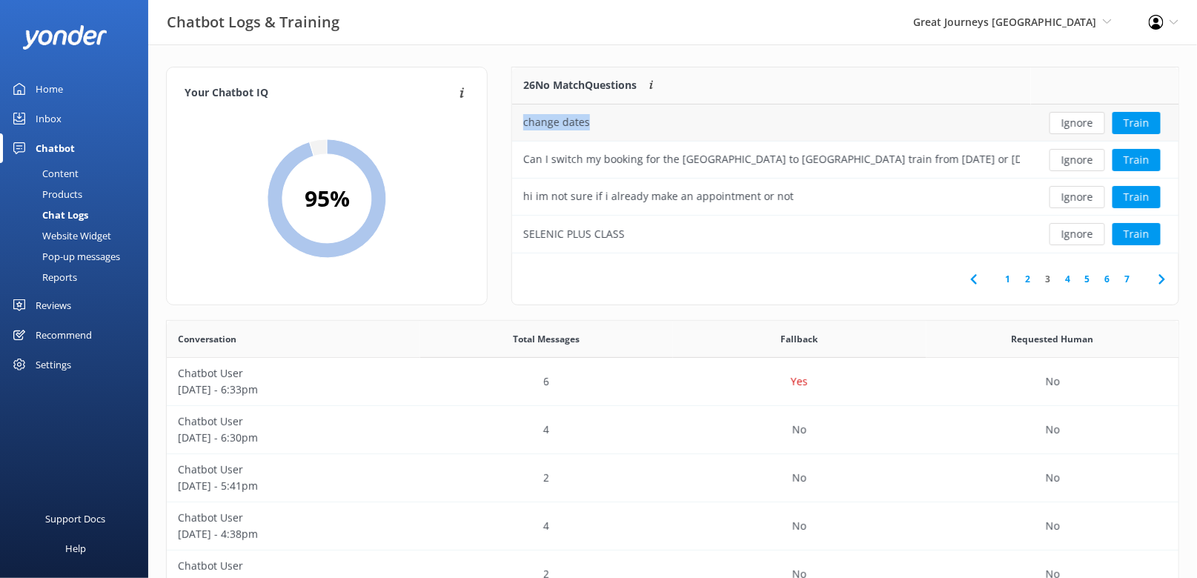
drag, startPoint x: 611, startPoint y: 121, endPoint x: 514, endPoint y: 116, distance: 97.2
click at [514, 116] on div "change dates" at bounding box center [771, 122] width 519 height 37
copy div "change dates"
click at [1068, 118] on button "Ignore" at bounding box center [1077, 123] width 56 height 22
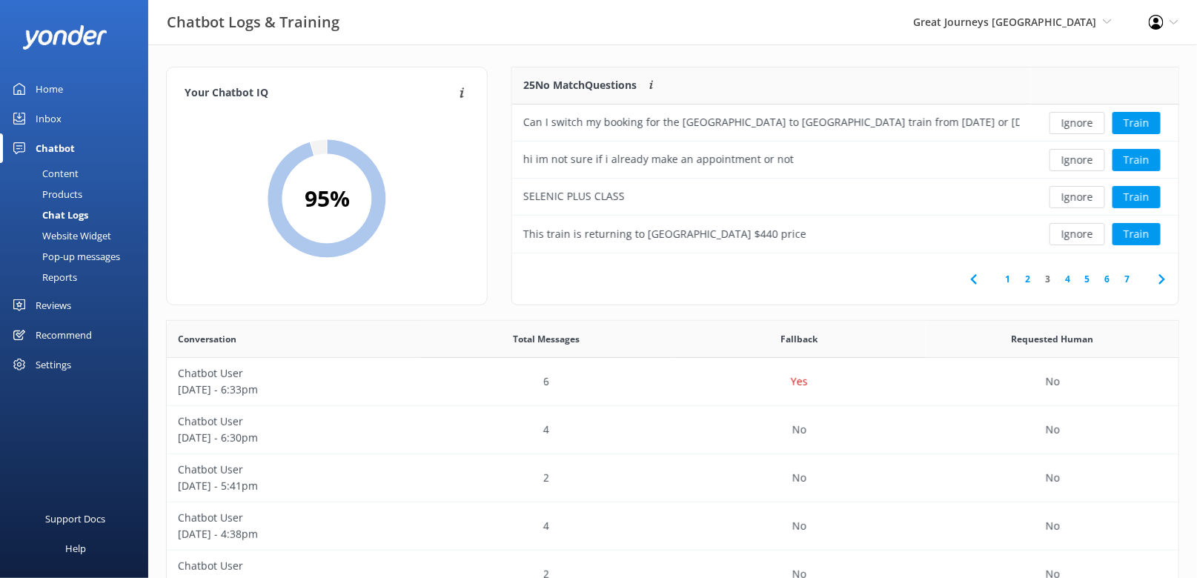
click at [74, 176] on div "Content" at bounding box center [44, 173] width 70 height 21
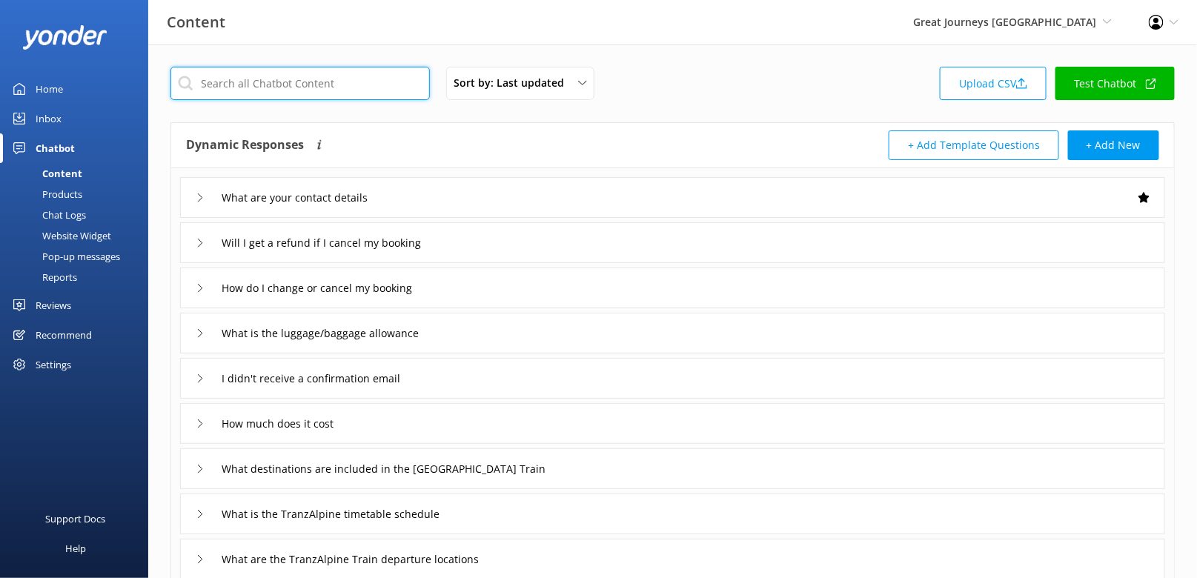
click at [285, 87] on input "text" at bounding box center [299, 83] width 259 height 33
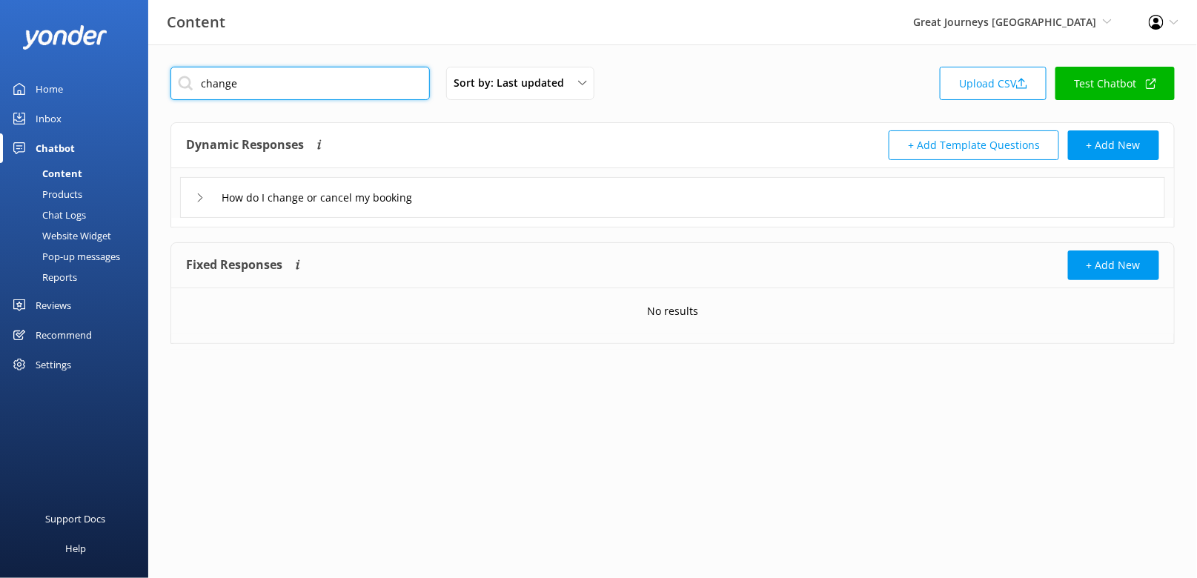
type input "change"
click at [489, 184] on div "How do I change or cancel my booking" at bounding box center [672, 197] width 985 height 41
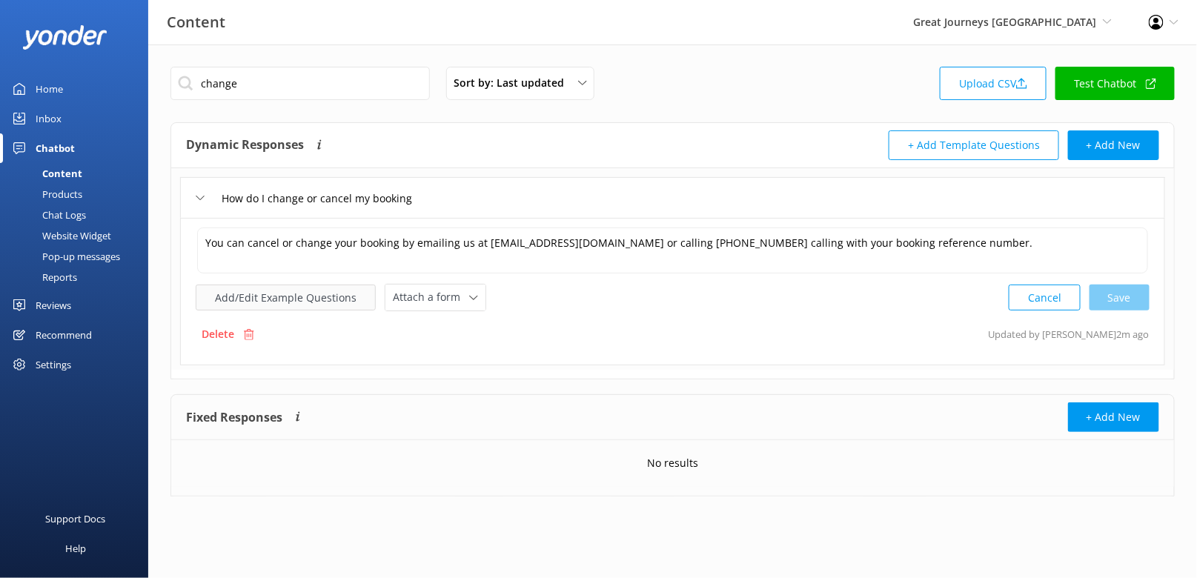
click at [294, 298] on button "Add/Edit Example Questions" at bounding box center [286, 298] width 180 height 26
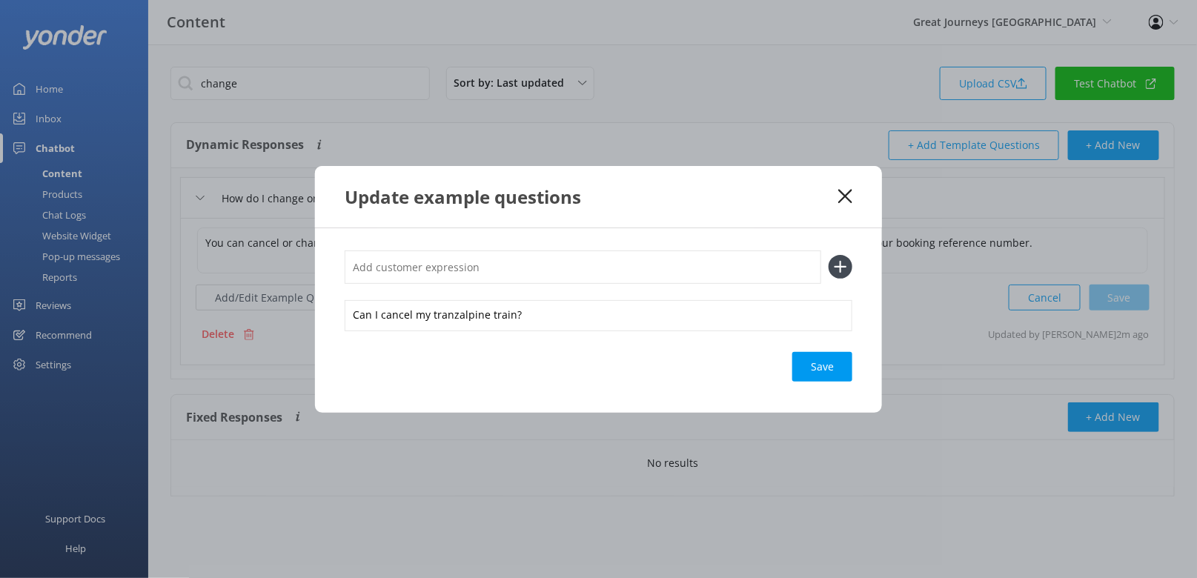
click at [711, 274] on input "text" at bounding box center [583, 266] width 476 height 33
paste input "change dates"
type input "change dates"
click at [828, 255] on button at bounding box center [840, 267] width 24 height 24
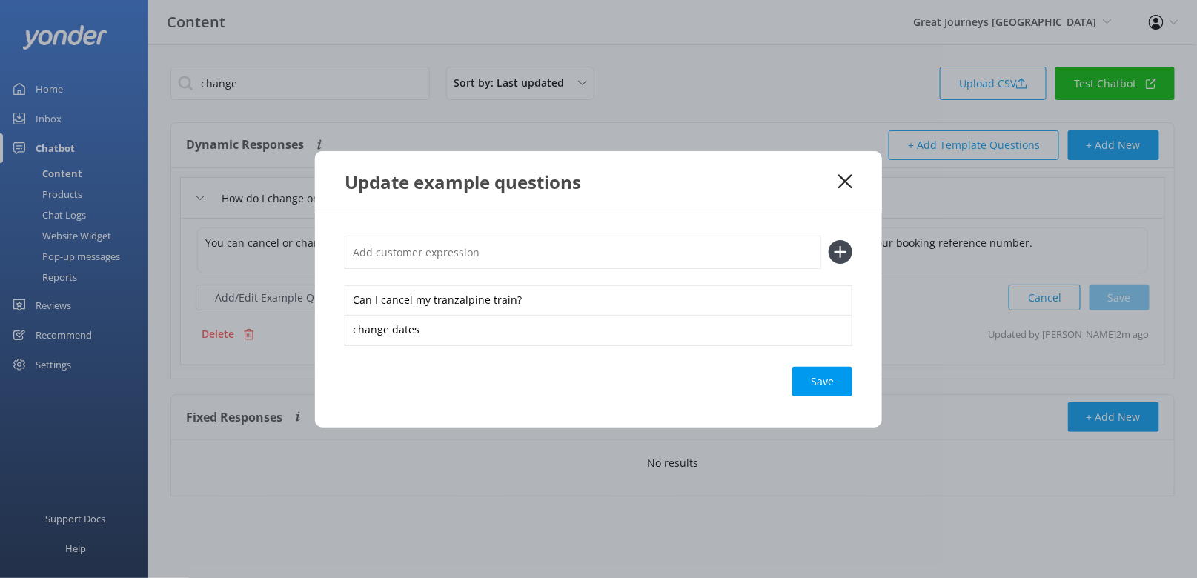
click at [792, 381] on div "Save" at bounding box center [822, 382] width 60 height 30
click at [822, 367] on div "Save" at bounding box center [822, 382] width 60 height 30
click at [842, 177] on use at bounding box center [845, 181] width 14 height 14
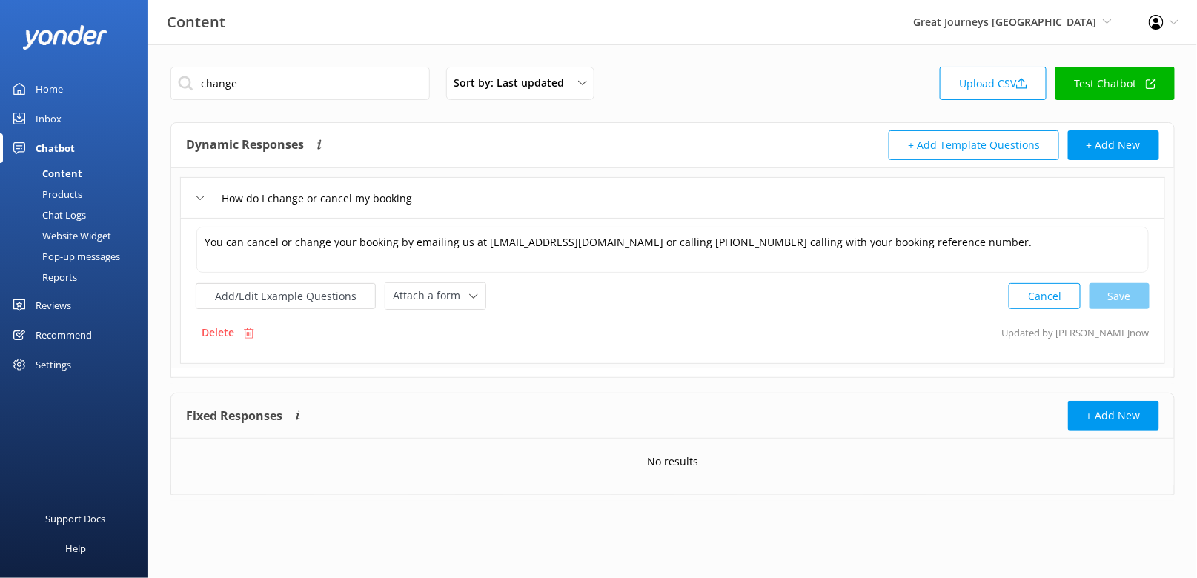
click at [86, 213] on link "Chat Logs" at bounding box center [78, 214] width 139 height 21
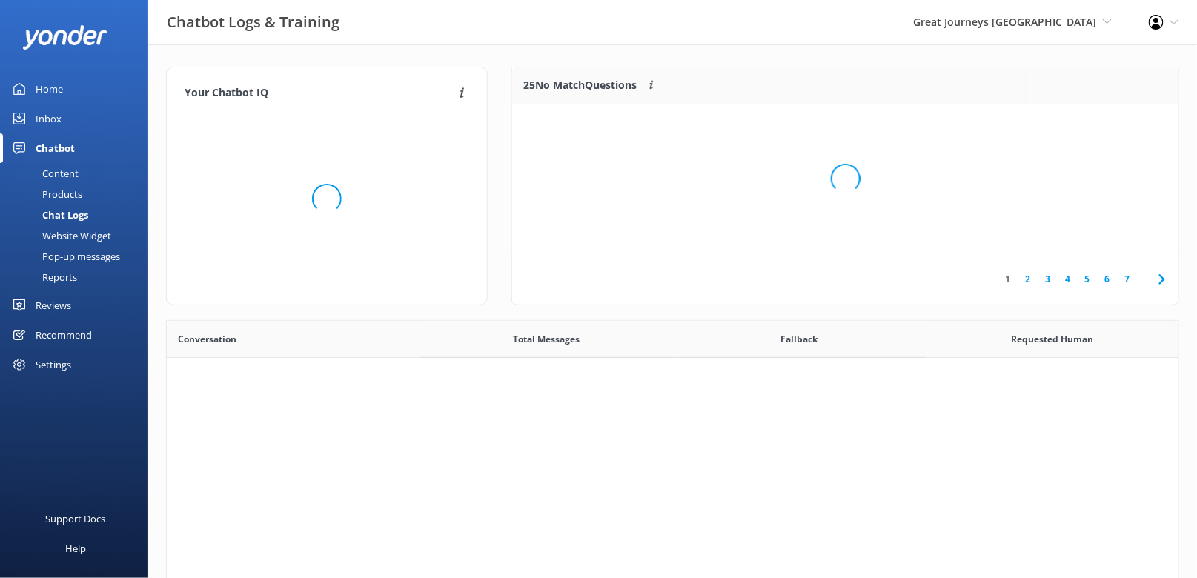
scroll to position [519, 1012]
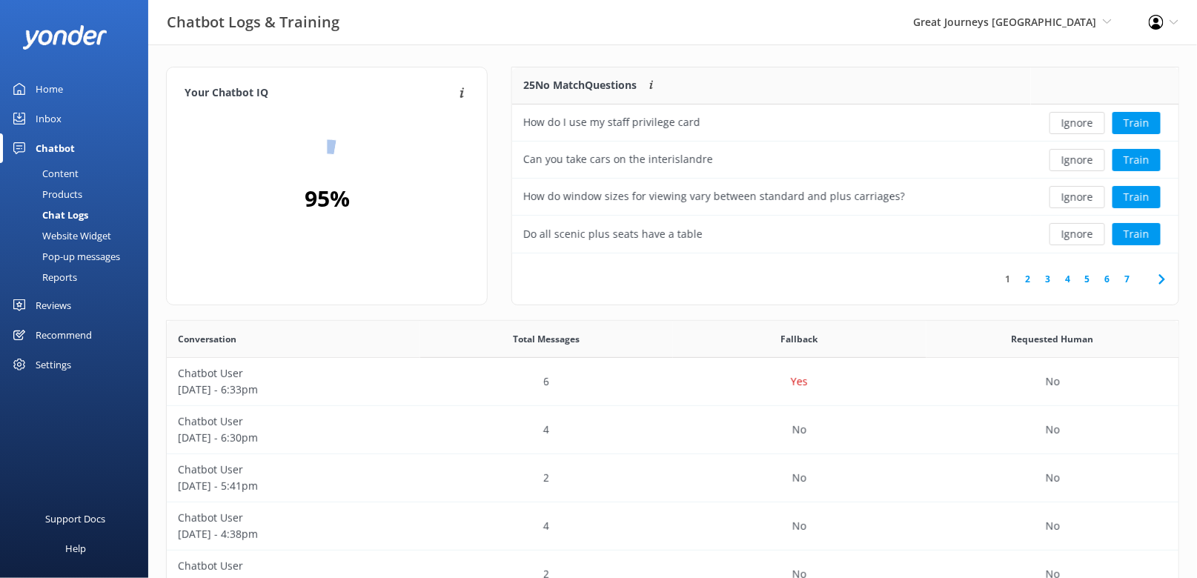
click at [1157, 281] on icon at bounding box center [1162, 279] width 18 height 18
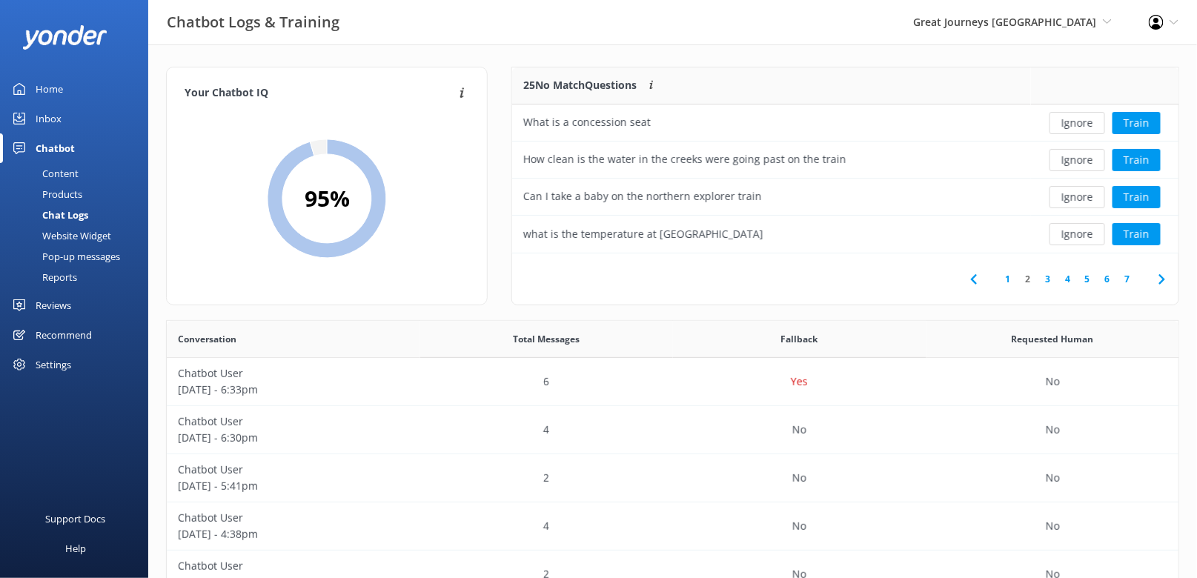
click at [1157, 281] on icon at bounding box center [1162, 279] width 18 height 18
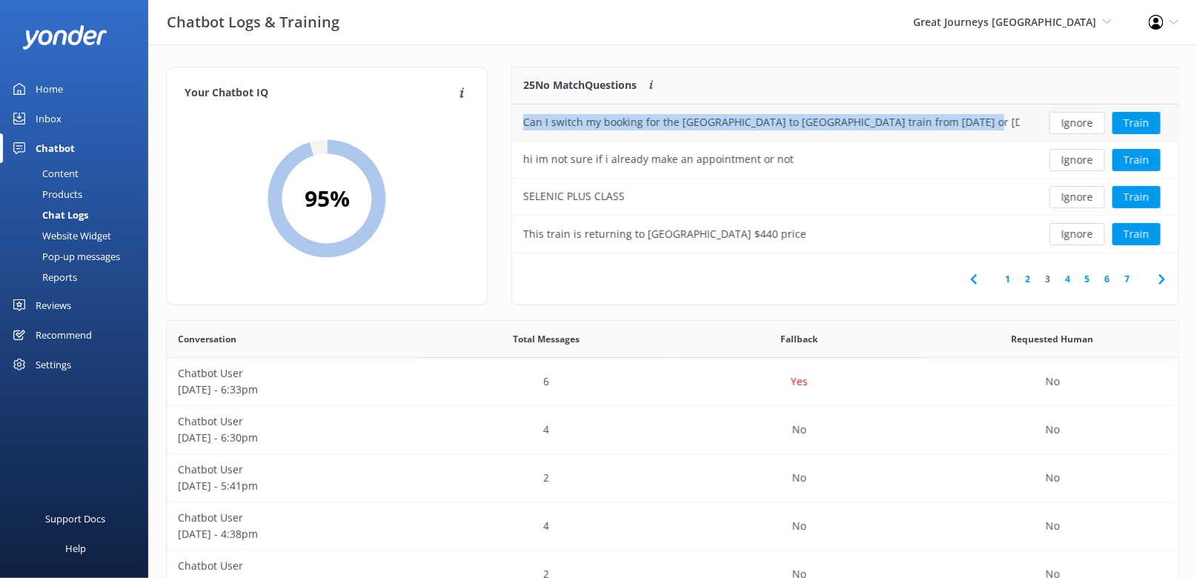
drag, startPoint x: 974, startPoint y: 127, endPoint x: 963, endPoint y: 104, distance: 24.5
click at [963, 104] on div "Can I switch my booking for the [GEOGRAPHIC_DATA] to [GEOGRAPHIC_DATA] train fr…" at bounding box center [771, 122] width 519 height 37
copy div "Can I switch my booking for the [GEOGRAPHIC_DATA] to [GEOGRAPHIC_DATA] train fr…"
click at [1082, 123] on button "Ignore" at bounding box center [1077, 123] width 56 height 22
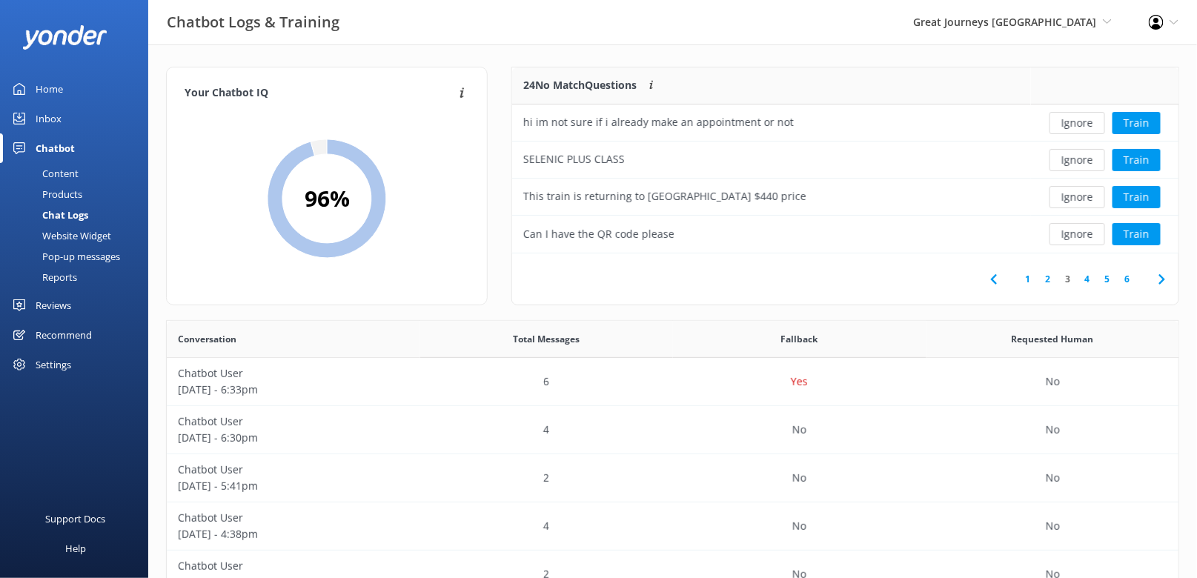
click at [97, 167] on link "Content" at bounding box center [78, 173] width 139 height 21
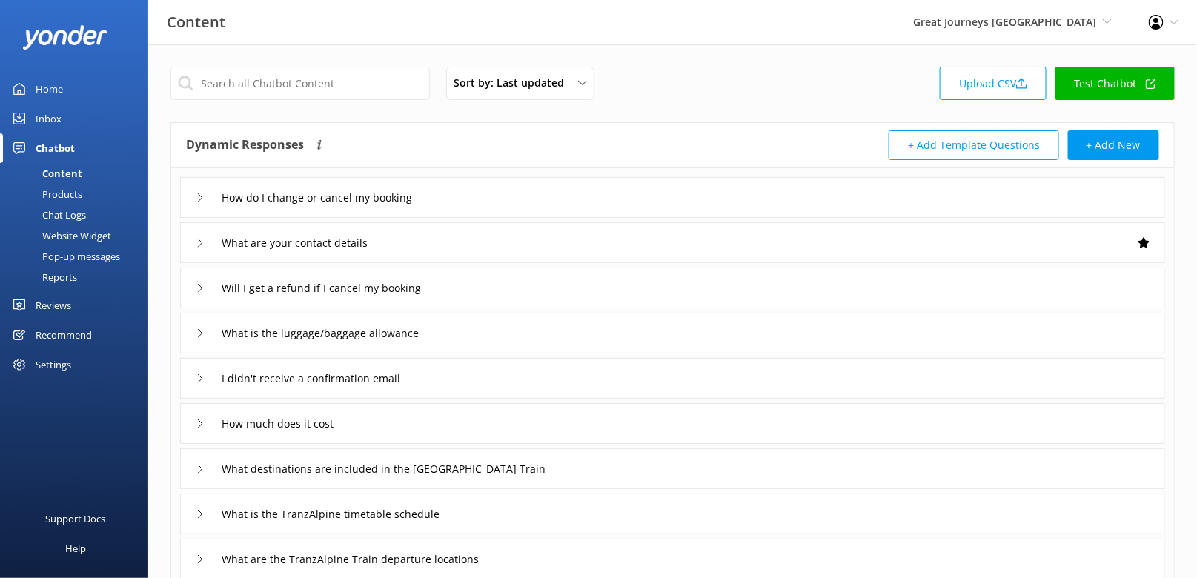
click at [328, 119] on div "Sort by: Last updated Title (A-Z) Last updated Upload CSV Test Chatbot Dynamic …" at bounding box center [672, 431] width 1048 height 775
click at [436, 212] on div "How do I change or cancel my booking" at bounding box center [672, 197] width 985 height 41
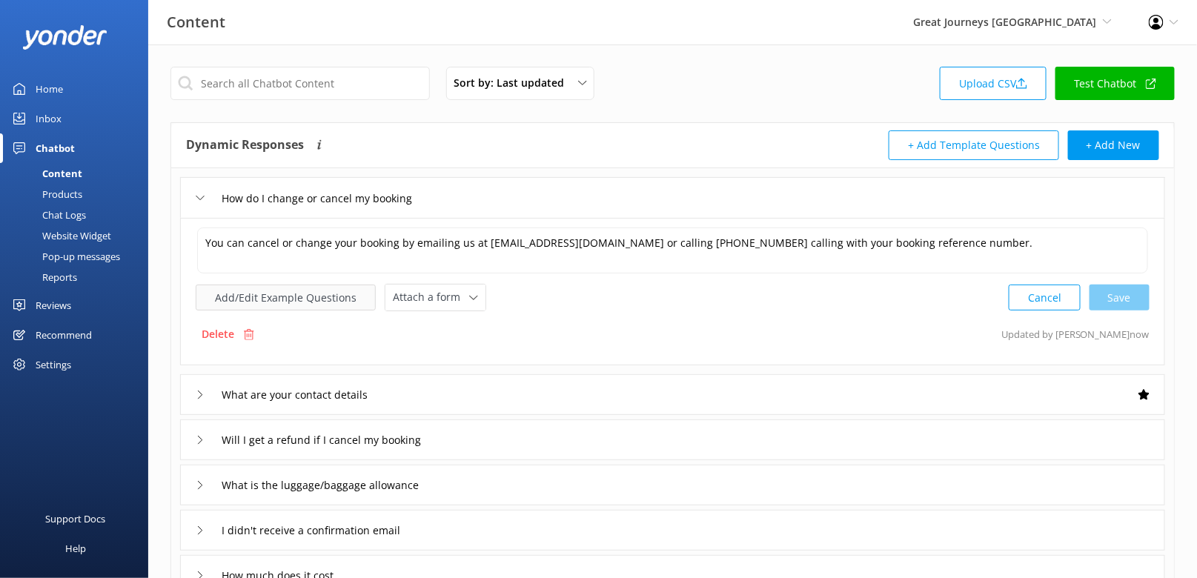
click at [286, 299] on button "Add/Edit Example Questions" at bounding box center [286, 298] width 180 height 26
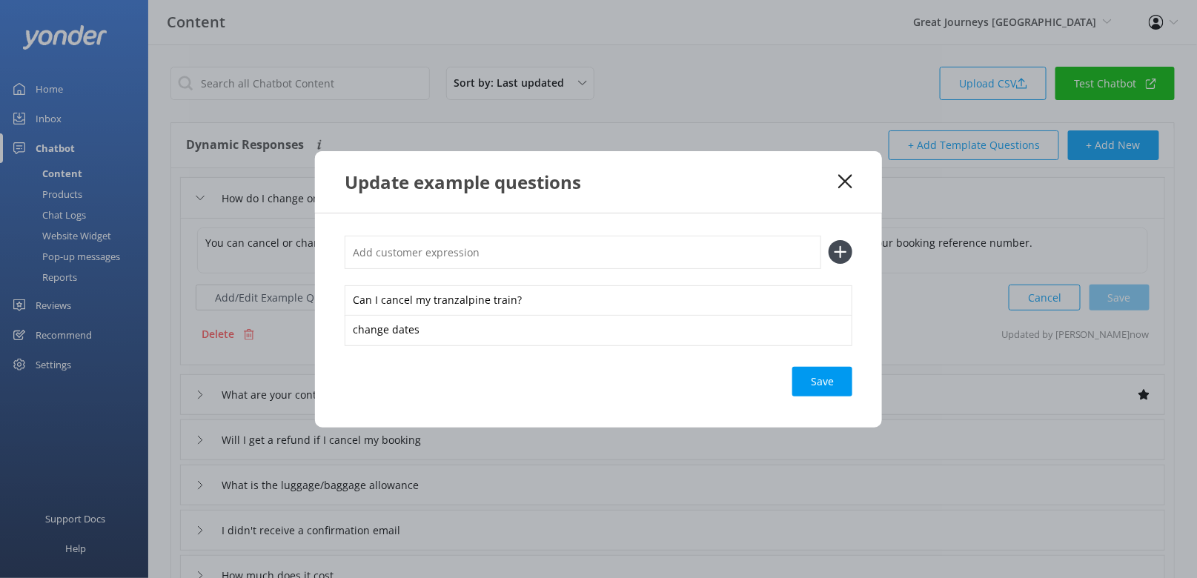
click at [639, 254] on input "text" at bounding box center [583, 252] width 476 height 33
paste input "Can I switch my booking for the [GEOGRAPHIC_DATA] to [GEOGRAPHIC_DATA] train fr…"
type input "Can I switch my booking for the [GEOGRAPHIC_DATA] to [GEOGRAPHIC_DATA] train fr…"
click at [834, 240] on icon at bounding box center [840, 252] width 24 height 24
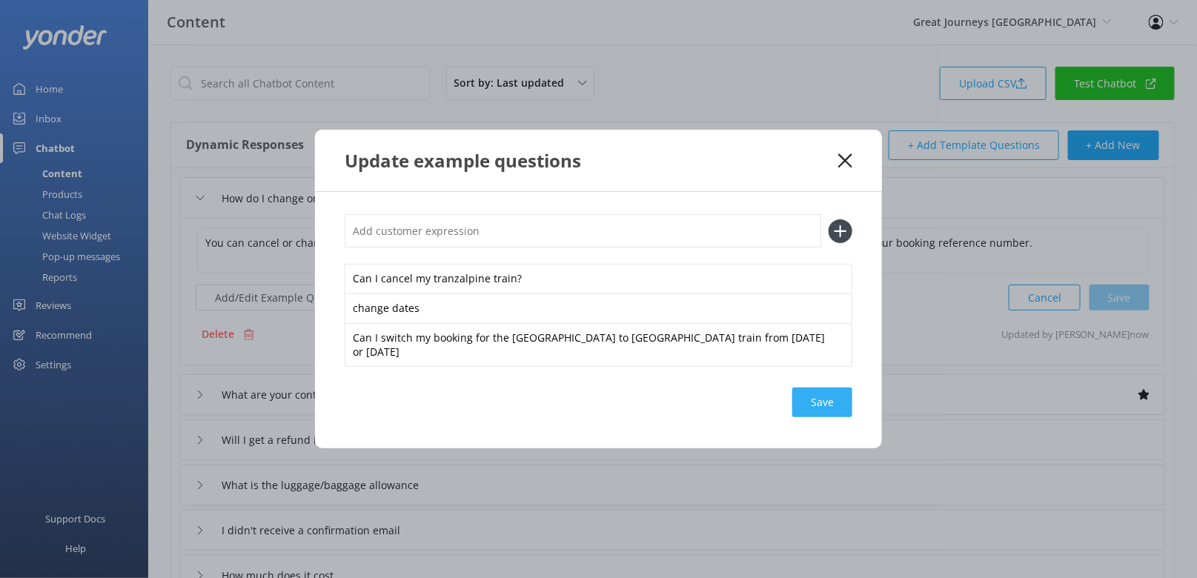
click at [808, 391] on div "Save" at bounding box center [822, 403] width 60 height 30
click at [826, 406] on div "Save" at bounding box center [822, 403] width 60 height 30
click at [845, 164] on icon at bounding box center [845, 160] width 14 height 15
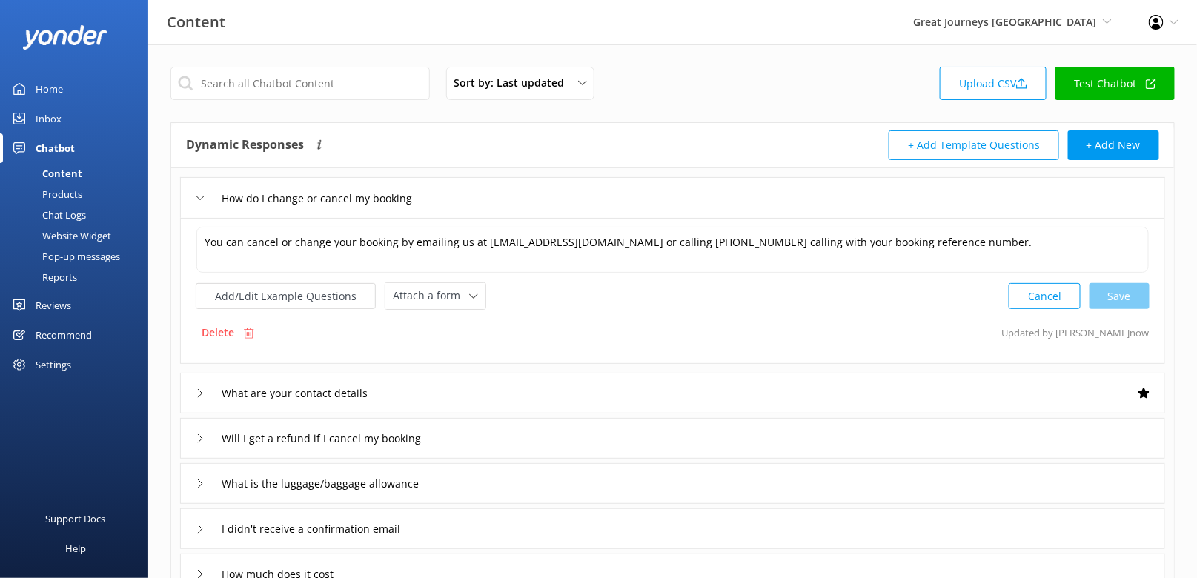
click at [83, 212] on div "Chat Logs" at bounding box center [47, 214] width 77 height 21
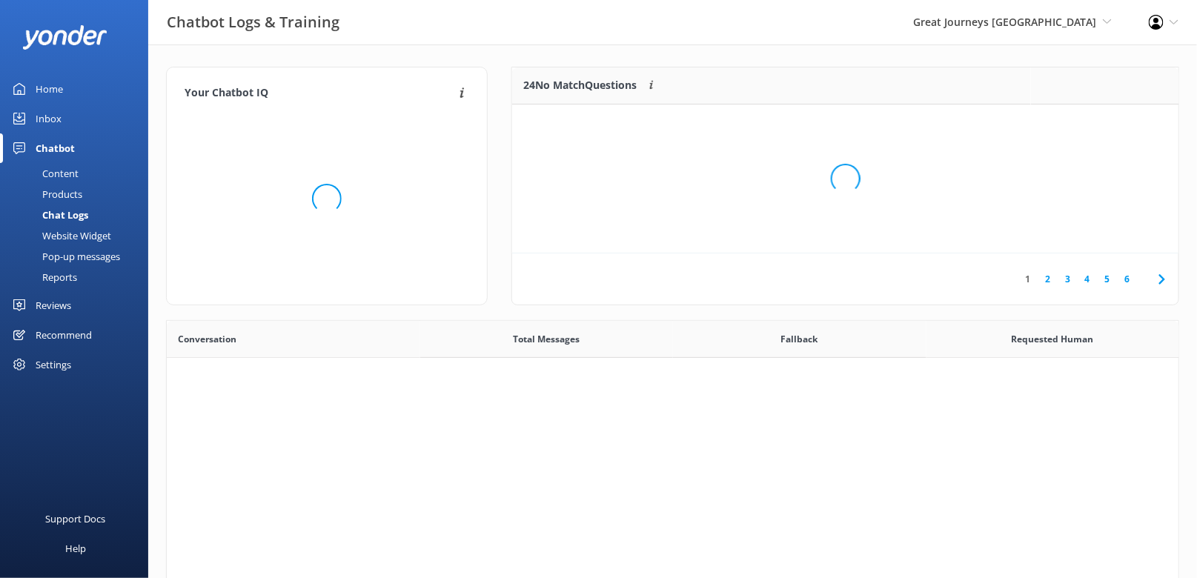
scroll to position [519, 1012]
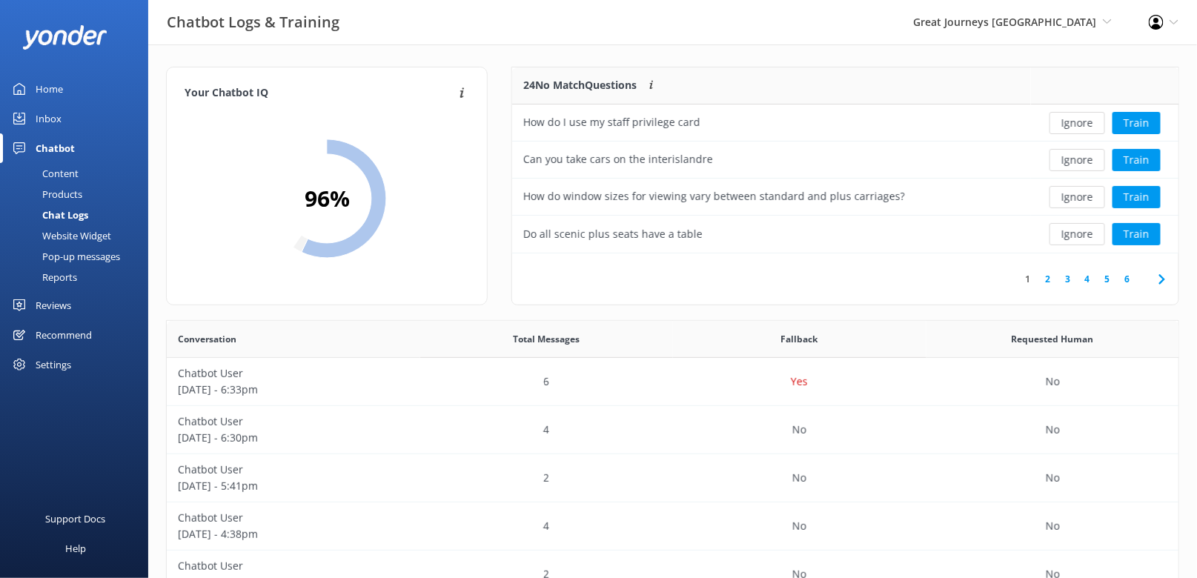
click at [1066, 276] on link "3" at bounding box center [1067, 279] width 20 height 14
click at [988, 281] on icon at bounding box center [994, 279] width 18 height 18
click at [1163, 278] on use at bounding box center [1161, 279] width 6 height 10
click at [1077, 124] on button "Ignore" at bounding box center [1077, 123] width 56 height 22
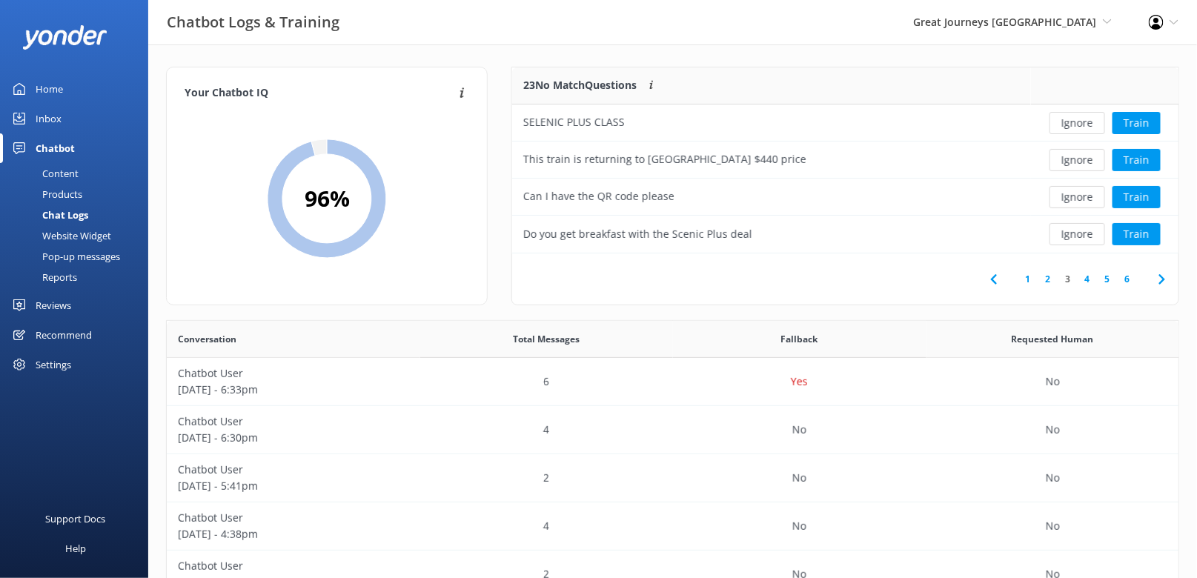
click at [1077, 124] on button "Ignore" at bounding box center [1077, 123] width 56 height 22
click at [1078, 155] on button "Ignore" at bounding box center [1077, 160] width 56 height 22
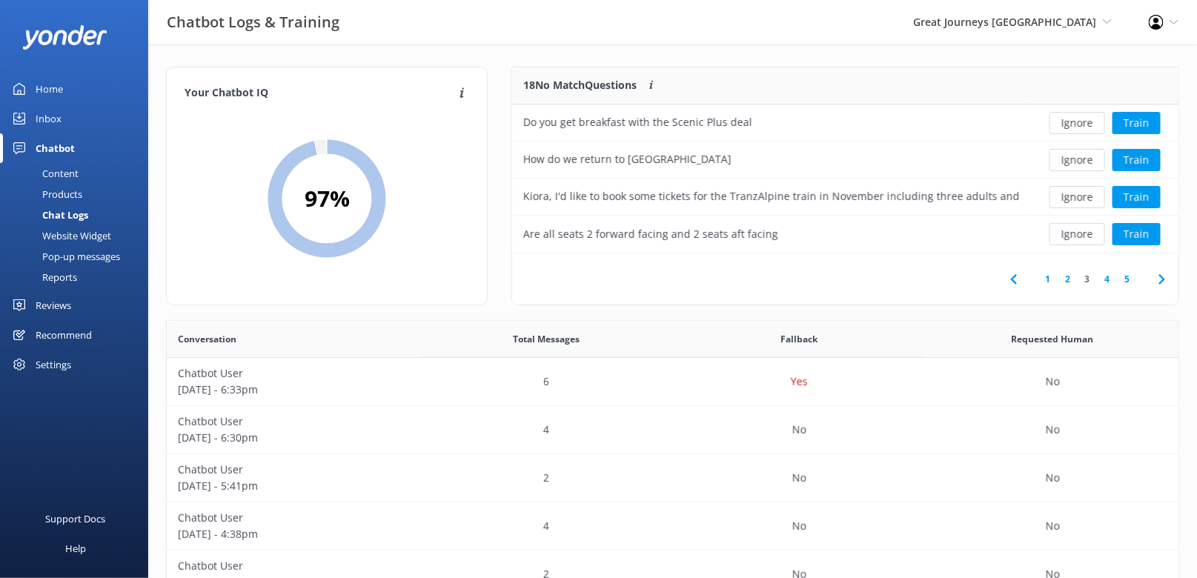
click at [1078, 155] on button "Ignore" at bounding box center [1077, 160] width 56 height 22
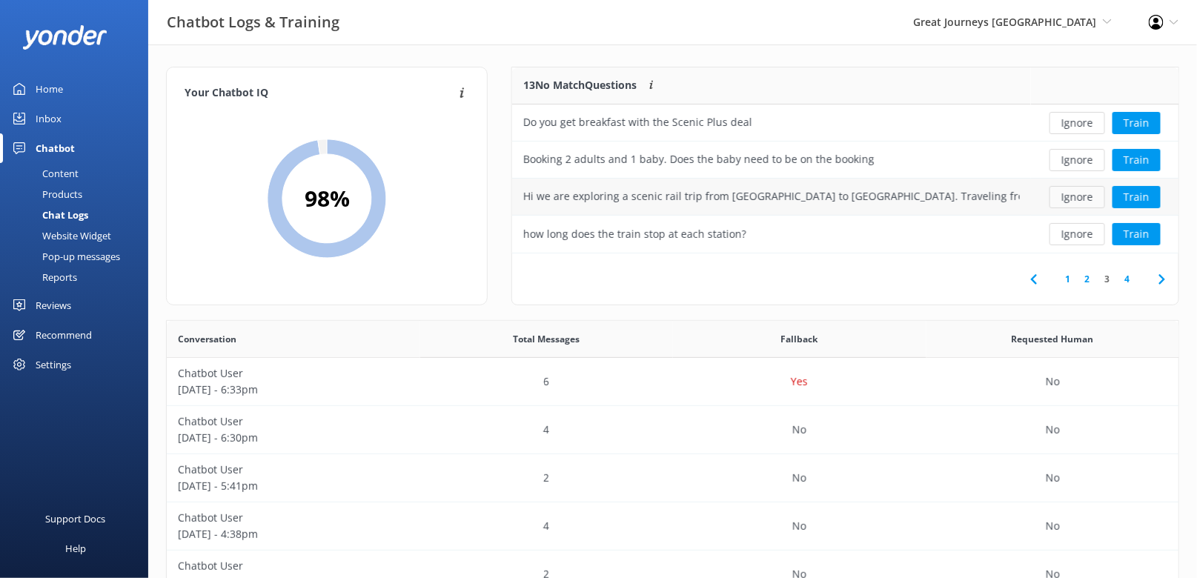
click at [1085, 196] on button "Ignore" at bounding box center [1077, 197] width 56 height 22
click at [1083, 235] on button "Ignore" at bounding box center [1077, 234] width 56 height 22
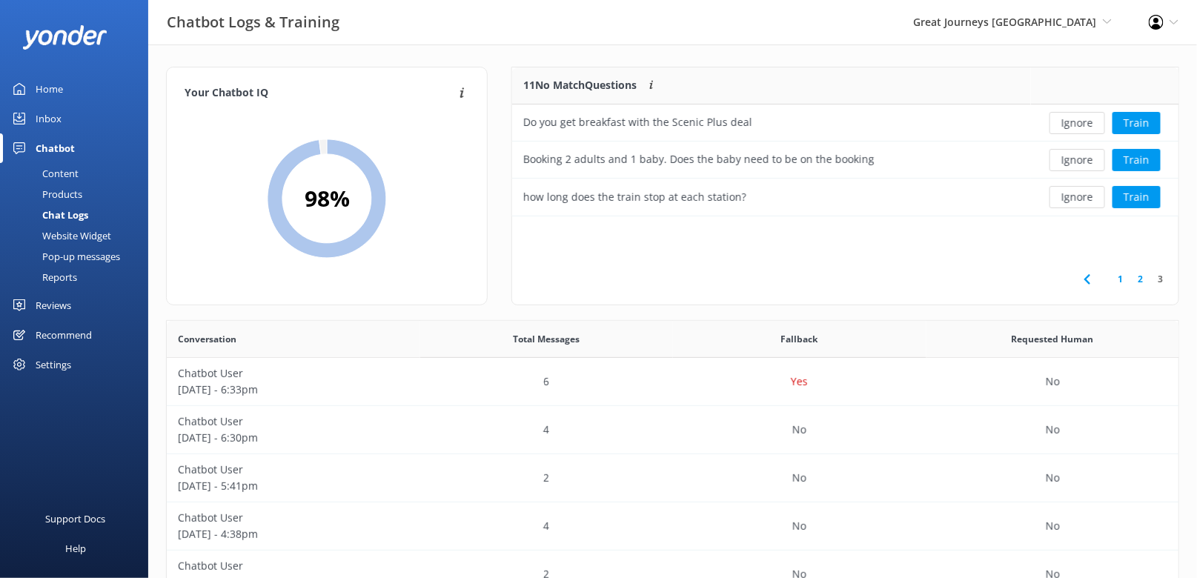
scroll to position [148, 667]
click at [109, 173] on link "Content" at bounding box center [78, 173] width 139 height 21
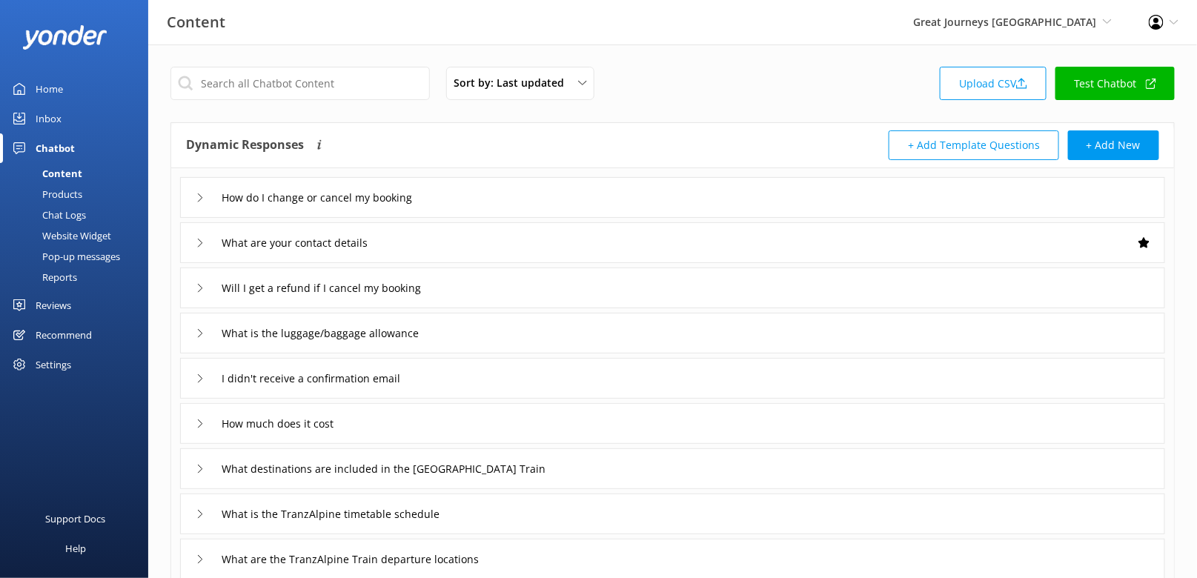
click at [721, 98] on div "Sort by: Last updated Title (A-Z) Last updated Upload CSV Test Chatbot" at bounding box center [672, 88] width 1004 height 42
click at [702, 82] on div "Sort by: Last updated Title (A-Z) Last updated Upload CSV Test Chatbot" at bounding box center [672, 88] width 1004 height 42
click at [63, 287] on div "Reports" at bounding box center [43, 277] width 68 height 21
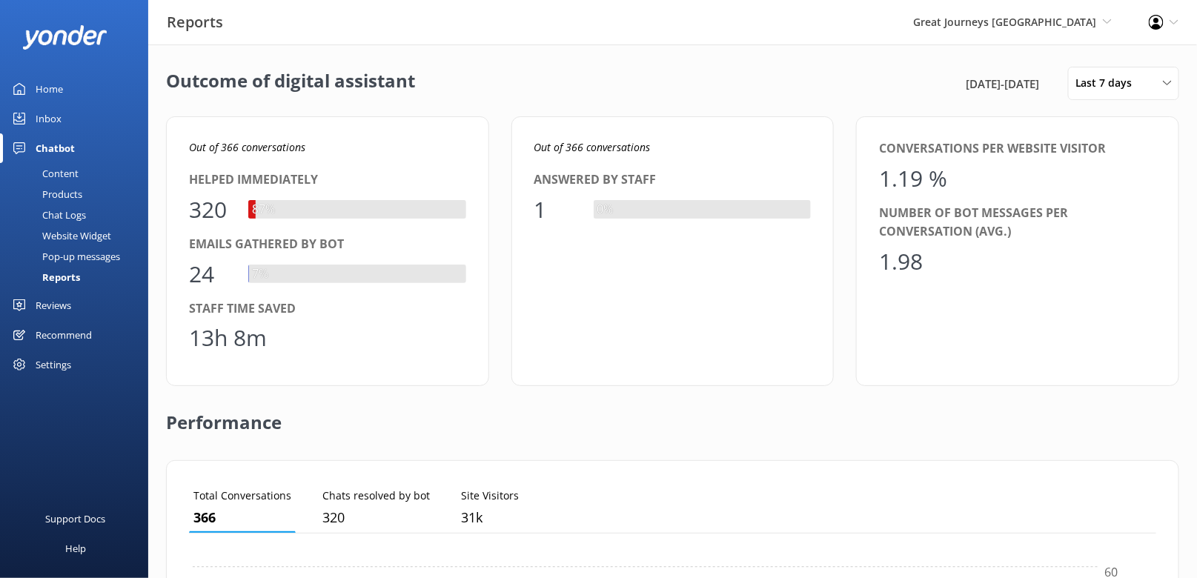
scroll to position [148, 968]
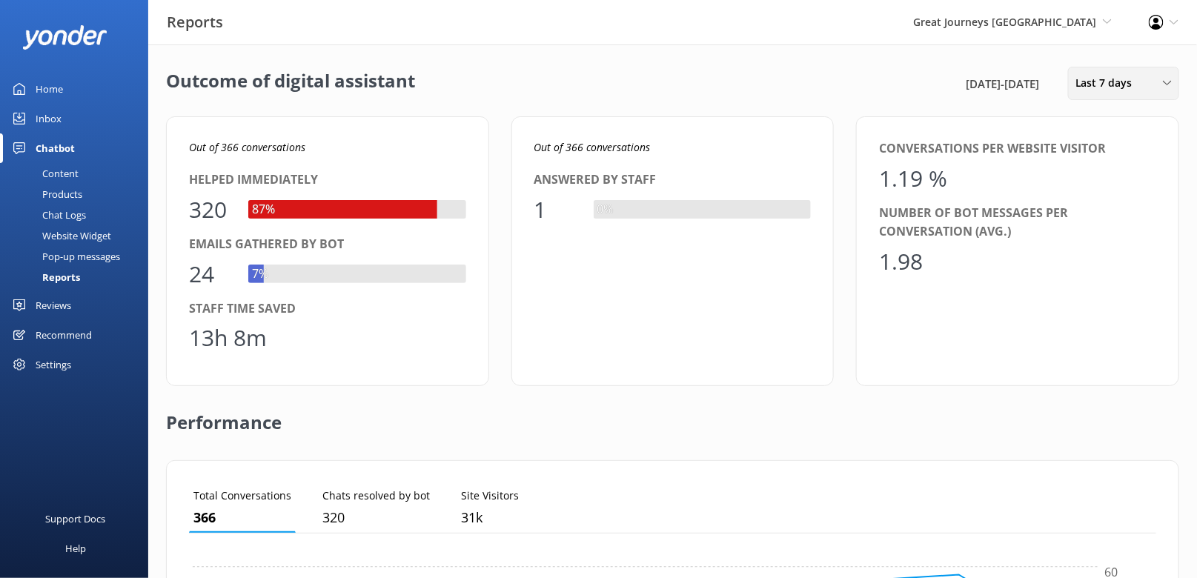
click at [1130, 89] on span "Last 7 days" at bounding box center [1108, 83] width 66 height 16
click at [1108, 265] on div "Custom" at bounding box center [1092, 268] width 33 height 15
click at [1145, 135] on div "[DATE]" at bounding box center [1075, 129] width 166 height 21
click at [1142, 128] on span "Previous Month" at bounding box center [1135, 128] width 15 height 15
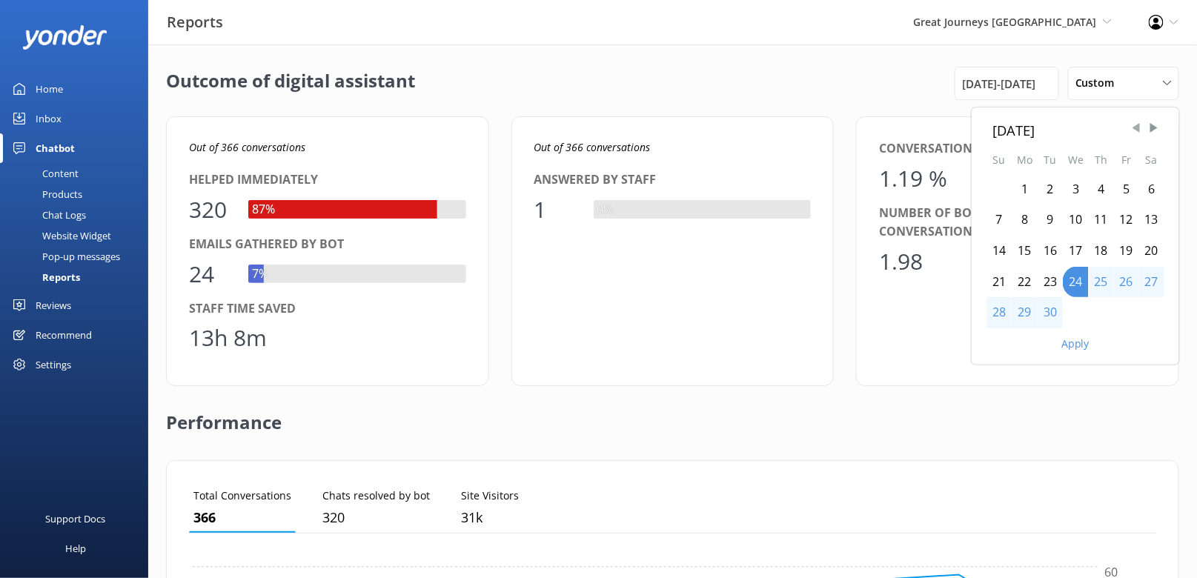
click at [1142, 128] on span "Previous Month" at bounding box center [1135, 128] width 15 height 15
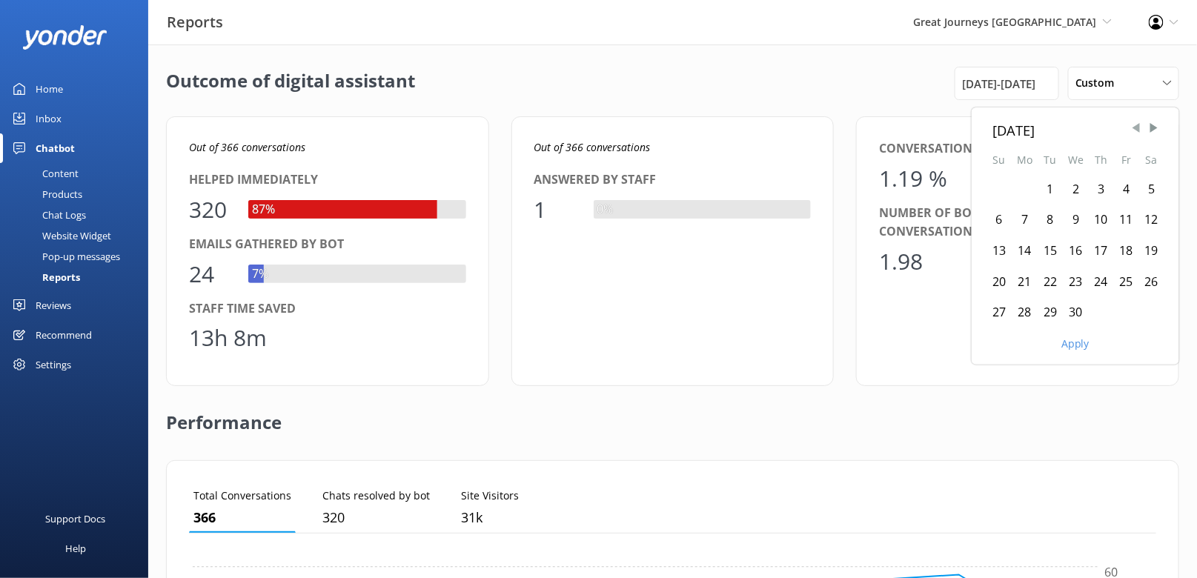
click at [1142, 128] on span "Previous Month" at bounding box center [1135, 128] width 15 height 15
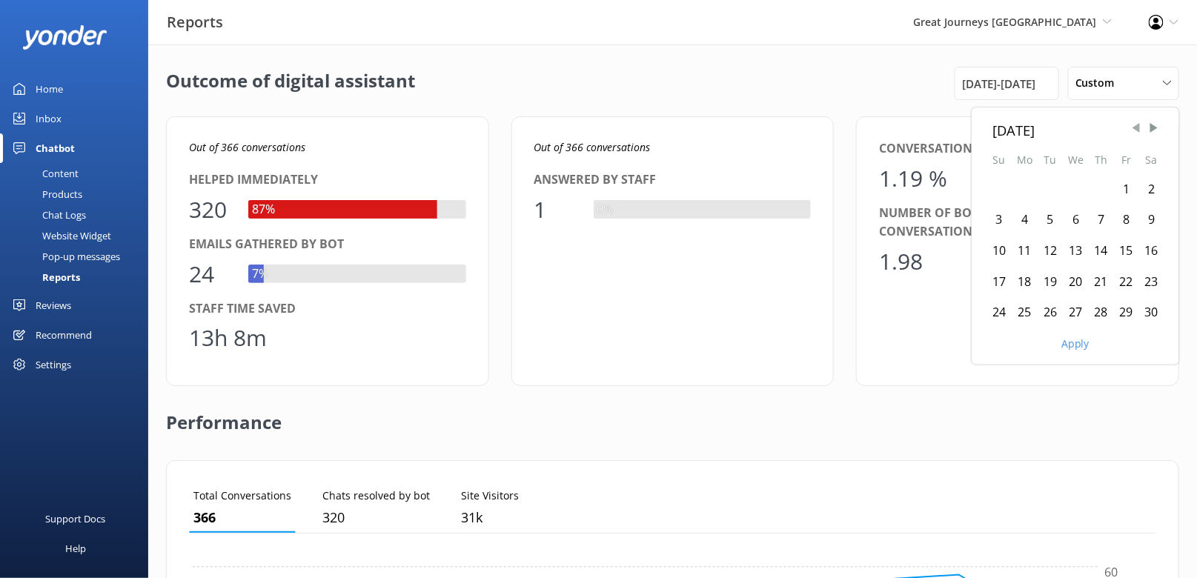
click at [1142, 128] on span "Previous Month" at bounding box center [1135, 128] width 15 height 15
click at [1003, 190] on div "1" at bounding box center [998, 189] width 25 height 31
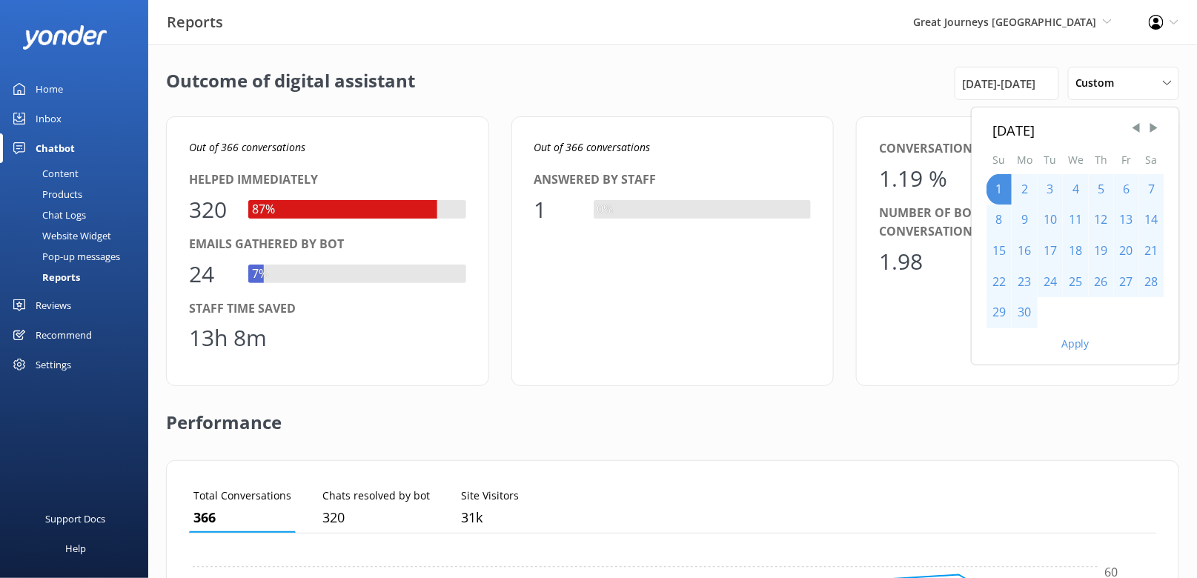
click at [1068, 344] on button "Apply" at bounding box center [1075, 344] width 28 height 10
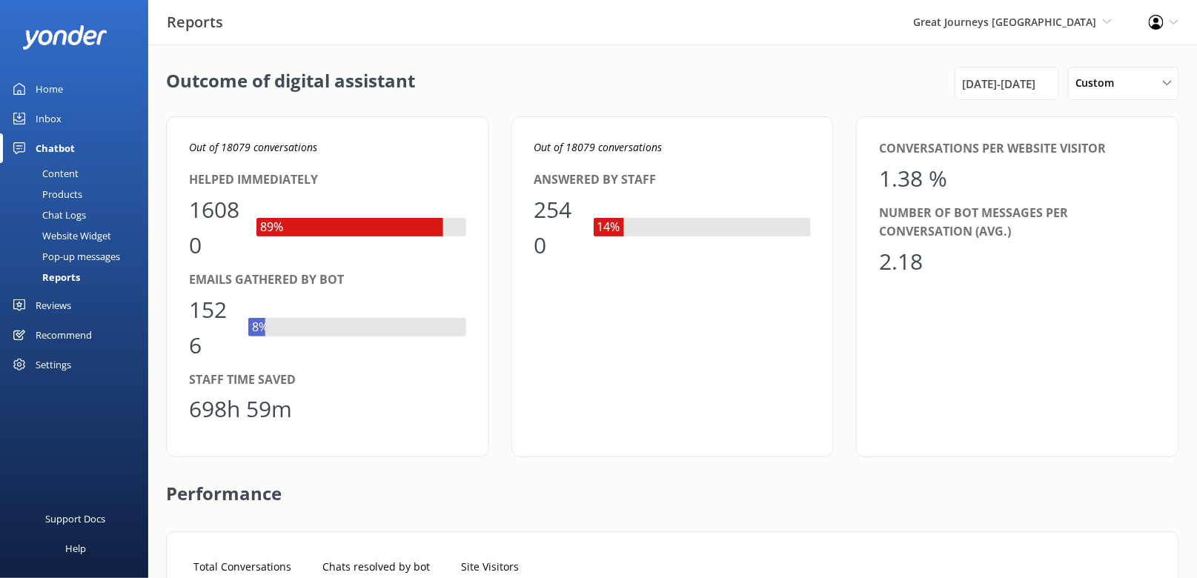
click at [225, 147] on icon "Out of 18079 conversations" at bounding box center [253, 147] width 128 height 14
copy icon "18079"
click at [225, 147] on icon "Out of 18079 conversations" at bounding box center [253, 147] width 128 height 14
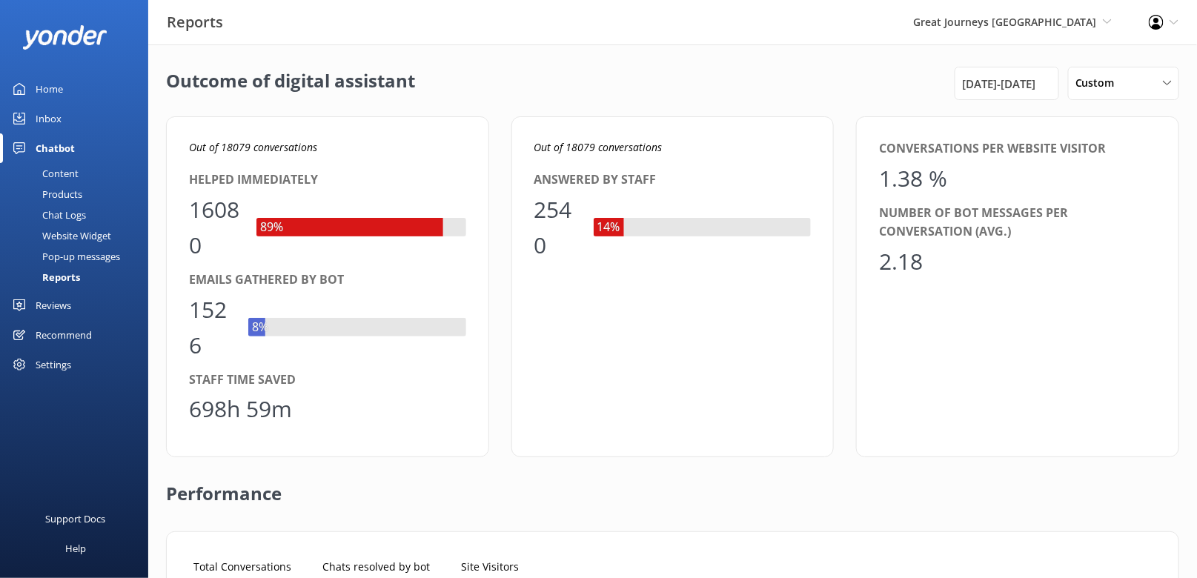
click at [299, 153] on icon "Out of 18079 conversations" at bounding box center [253, 147] width 128 height 14
click at [245, 396] on div "698h 59m" at bounding box center [240, 409] width 103 height 36
click at [216, 413] on div "698h 59m" at bounding box center [240, 409] width 103 height 36
click at [230, 415] on div "698h 59m" at bounding box center [240, 409] width 103 height 36
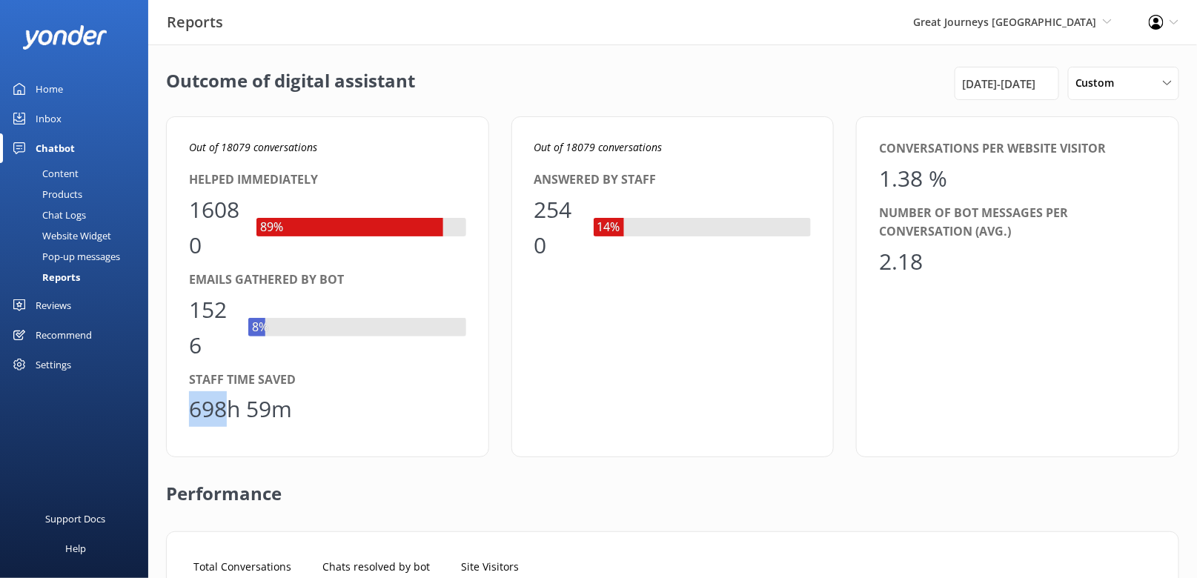
drag, startPoint x: 227, startPoint y: 408, endPoint x: 187, endPoint y: 409, distance: 40.0
click at [187, 409] on div "Out of 18079 conversations Helped immediately 16080 89% Emails gathered by bot …" at bounding box center [327, 286] width 323 height 341
copy div "698"
click at [59, 236] on div "Website Widget" at bounding box center [60, 235] width 102 height 21
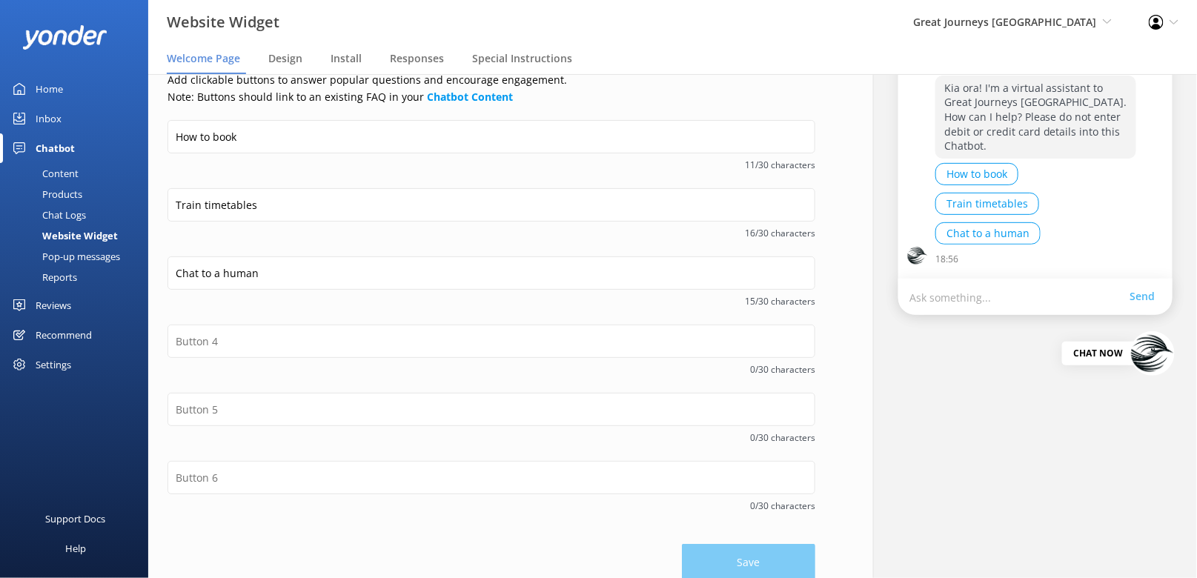
scroll to position [227, 0]
click at [61, 270] on div "Reports" at bounding box center [43, 277] width 68 height 21
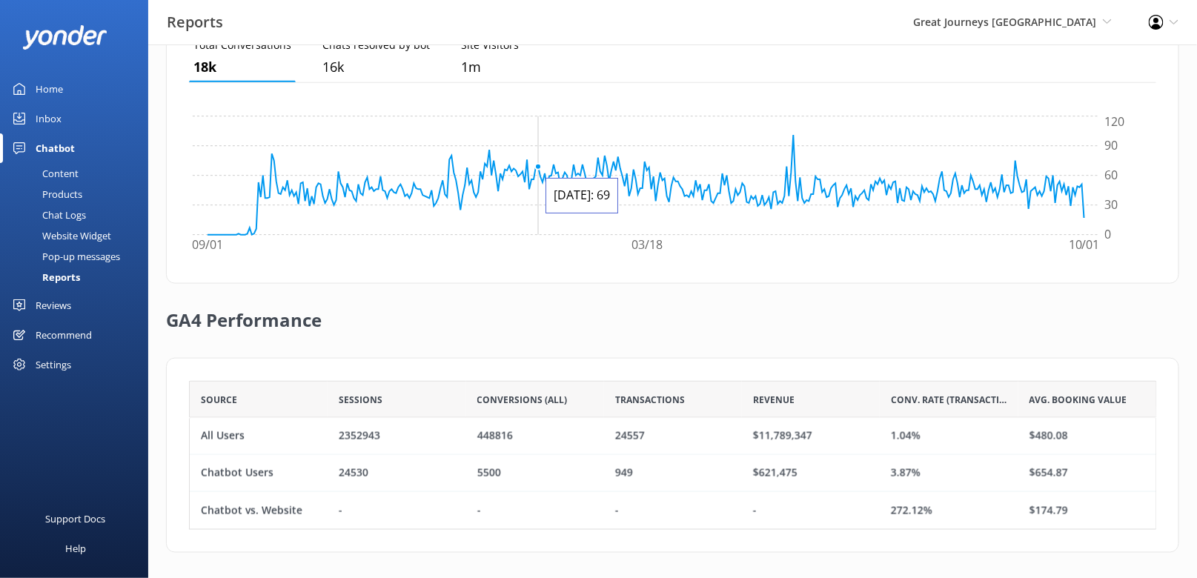
scroll to position [523, 0]
drag, startPoint x: 818, startPoint y: 467, endPoint x: 742, endPoint y: 468, distance: 75.6
click at [742, 468] on div "$621,475" at bounding box center [811, 471] width 138 height 37
copy div "$621,475"
